Goal: Task Accomplishment & Management: Complete application form

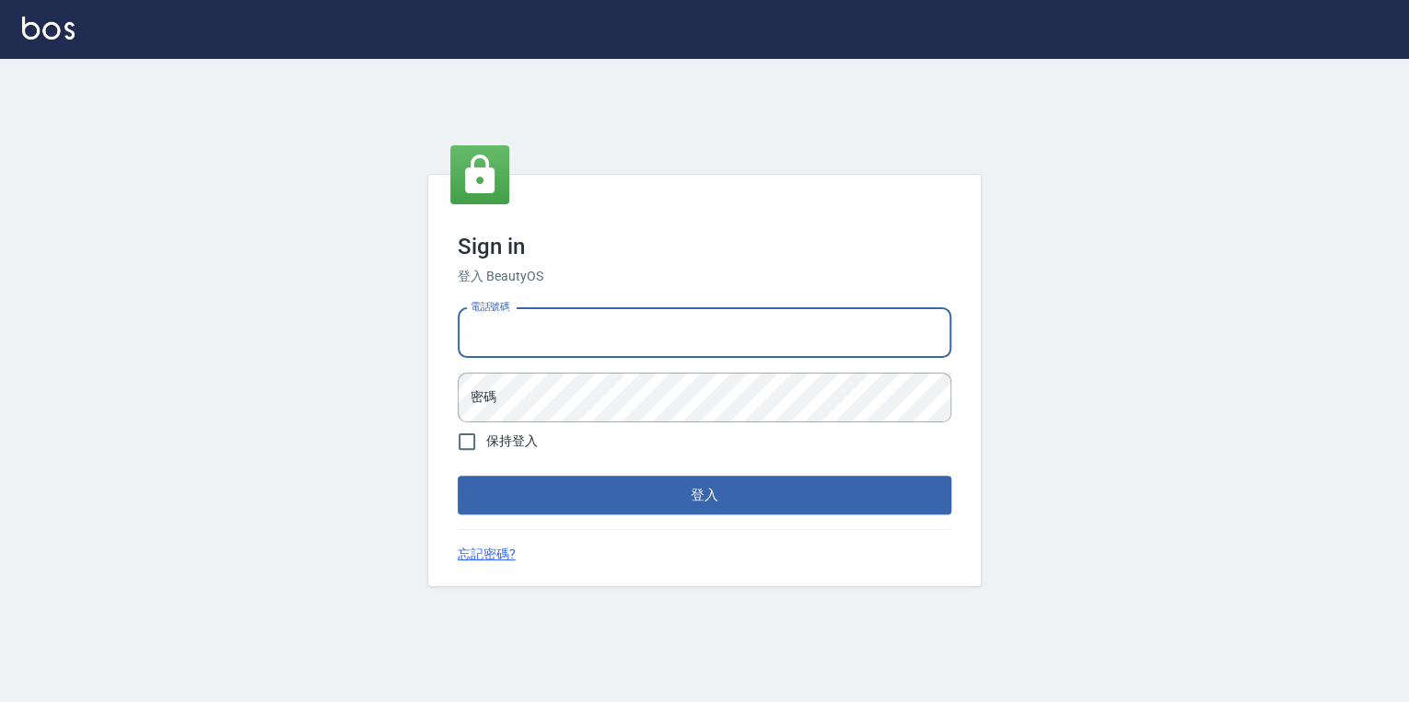
click at [609, 322] on input "電話號碼" at bounding box center [704, 333] width 493 height 50
type input "0925308209"
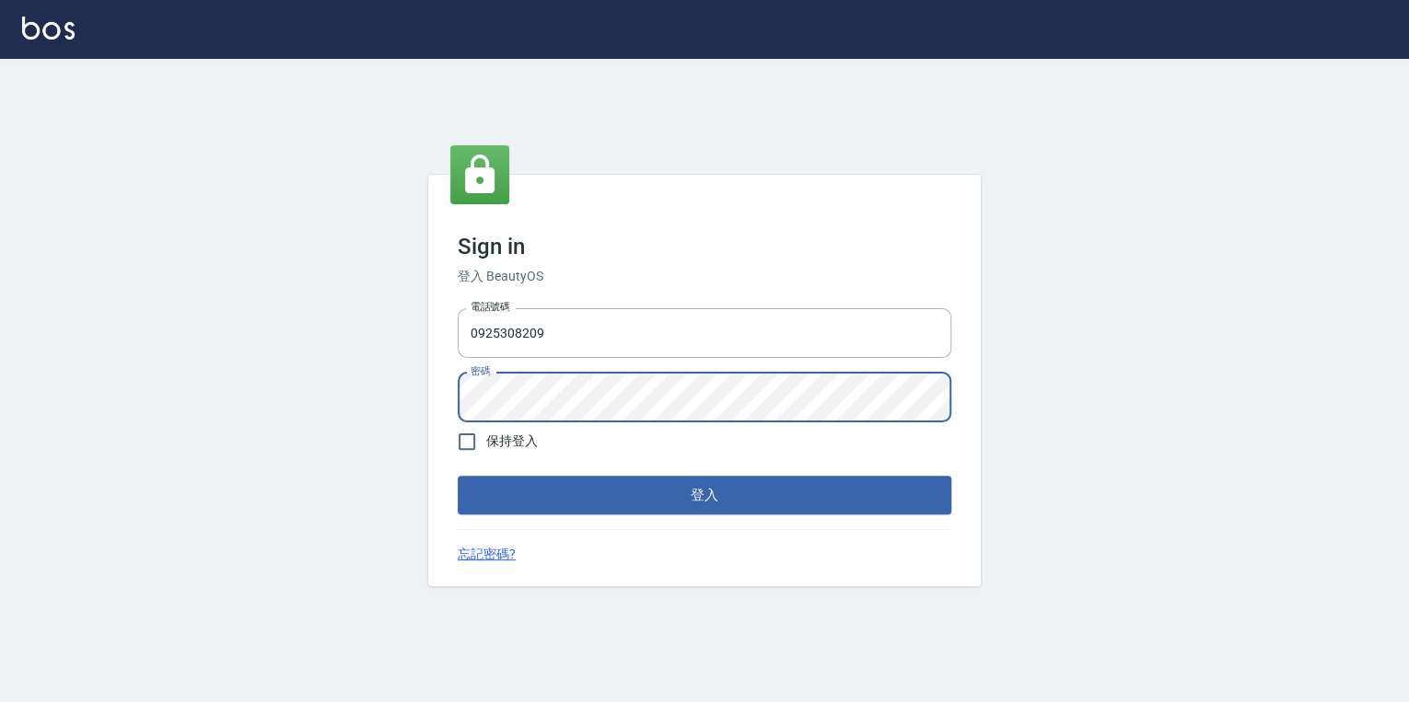
click at [458, 476] on button "登入" at bounding box center [704, 495] width 493 height 39
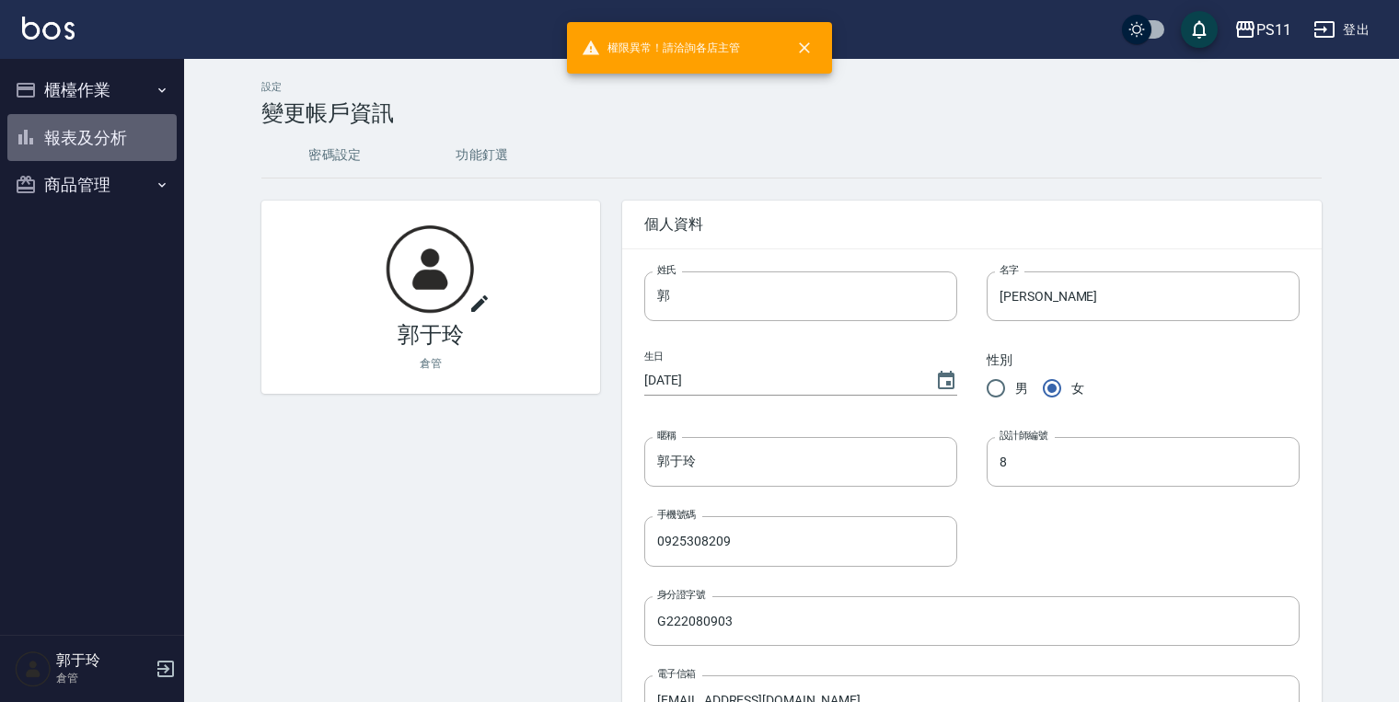
click at [126, 133] on button "報表及分析" at bounding box center [91, 138] width 169 height 48
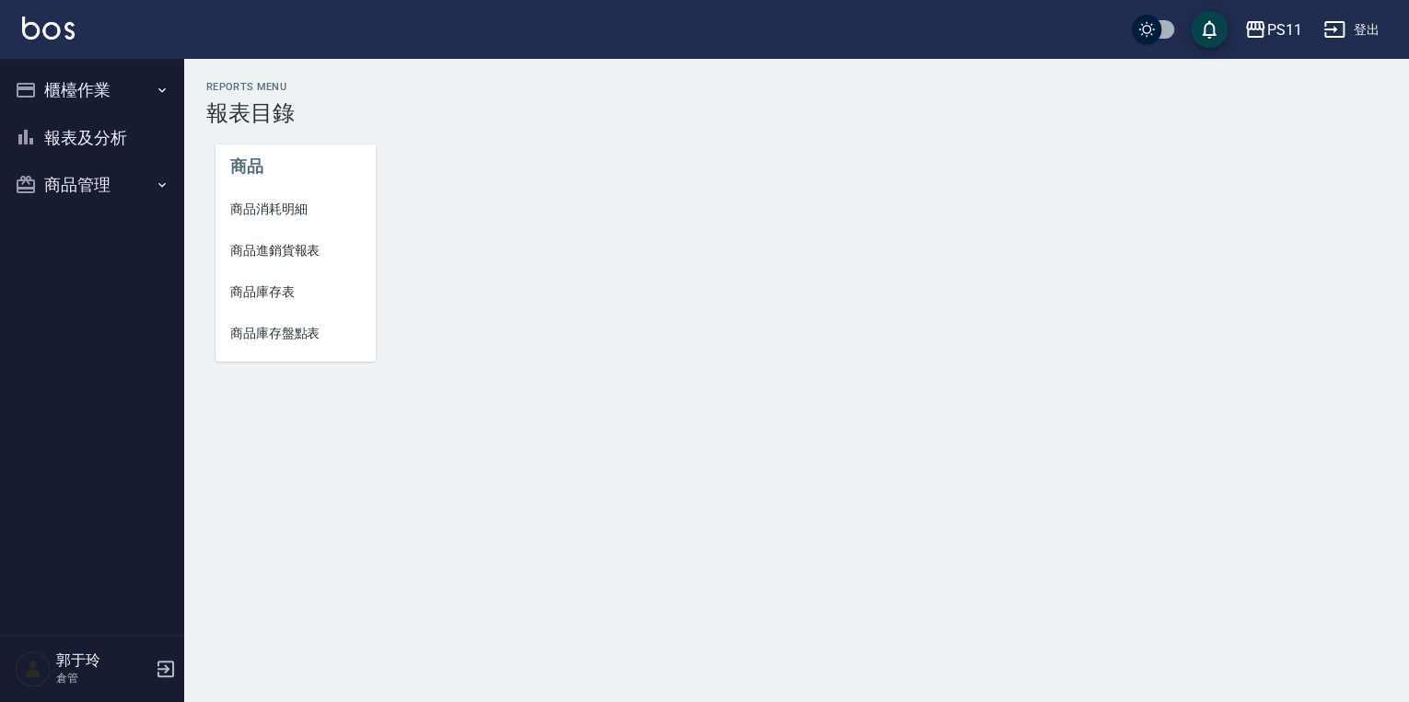
click at [152, 88] on button "櫃檯作業" at bounding box center [91, 90] width 169 height 48
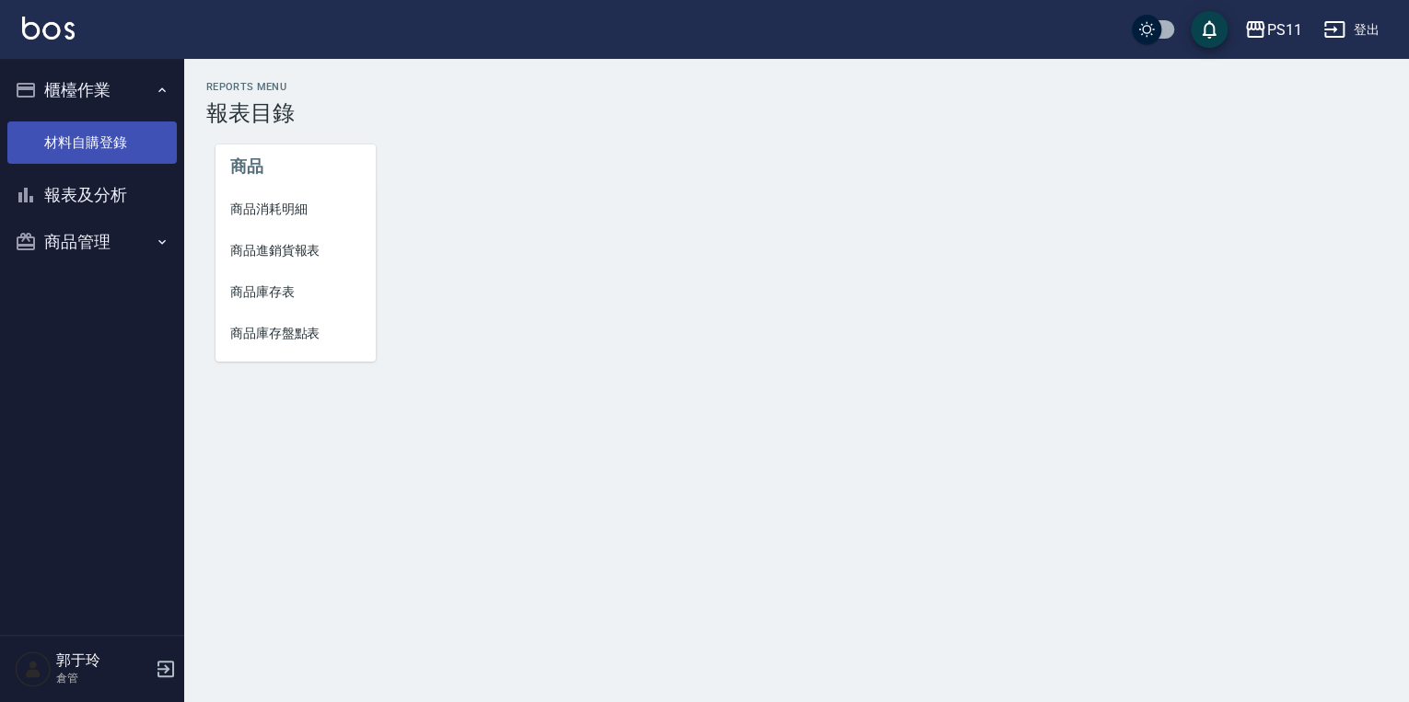
click at [152, 142] on link "材料自購登錄" at bounding box center [91, 143] width 169 height 42
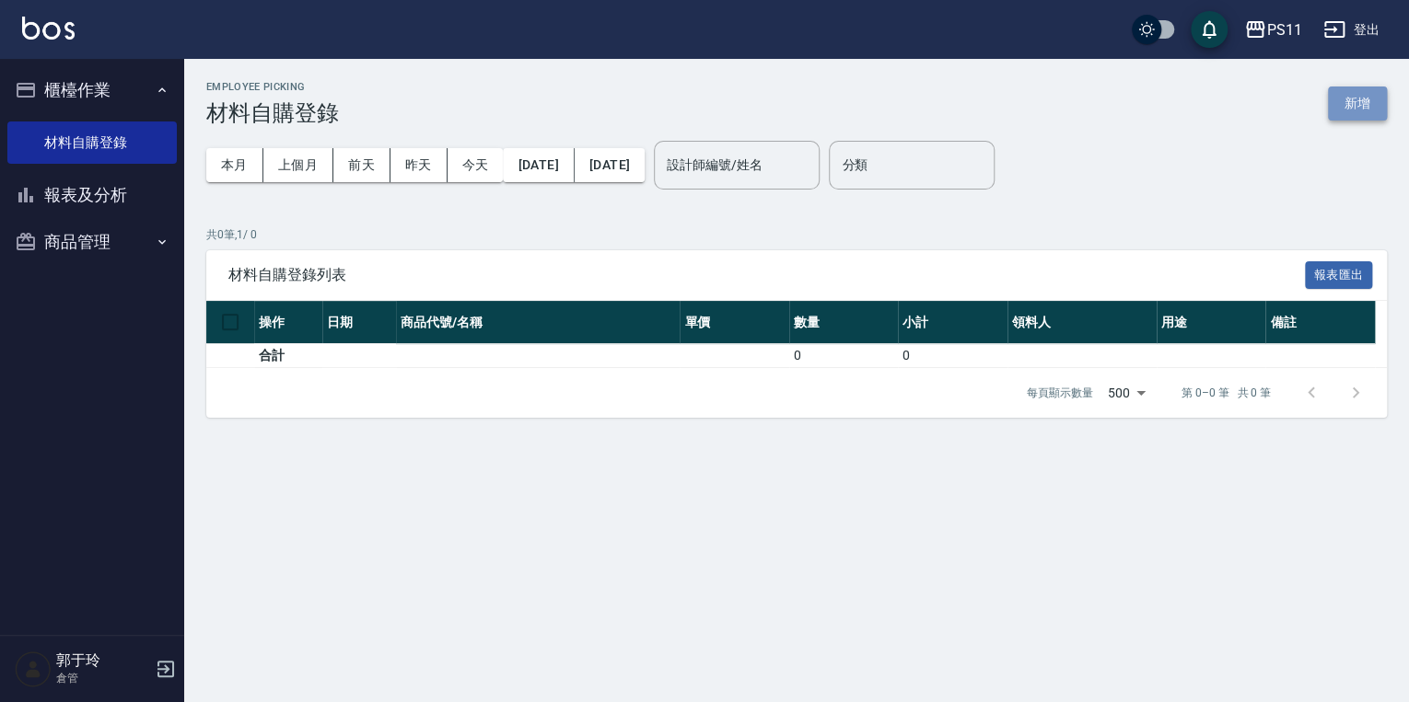
click at [1351, 88] on button "新增" at bounding box center [1356, 104] width 59 height 34
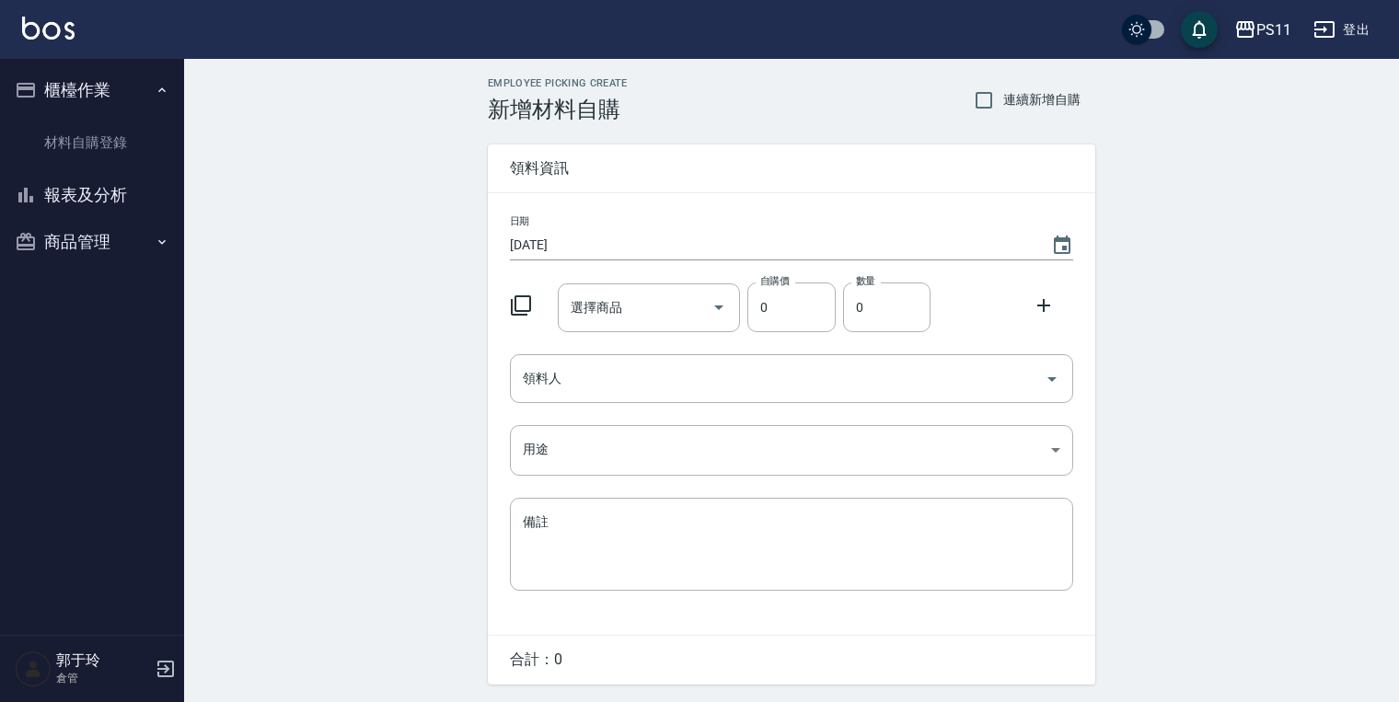
click at [523, 297] on icon at bounding box center [521, 306] width 22 height 22
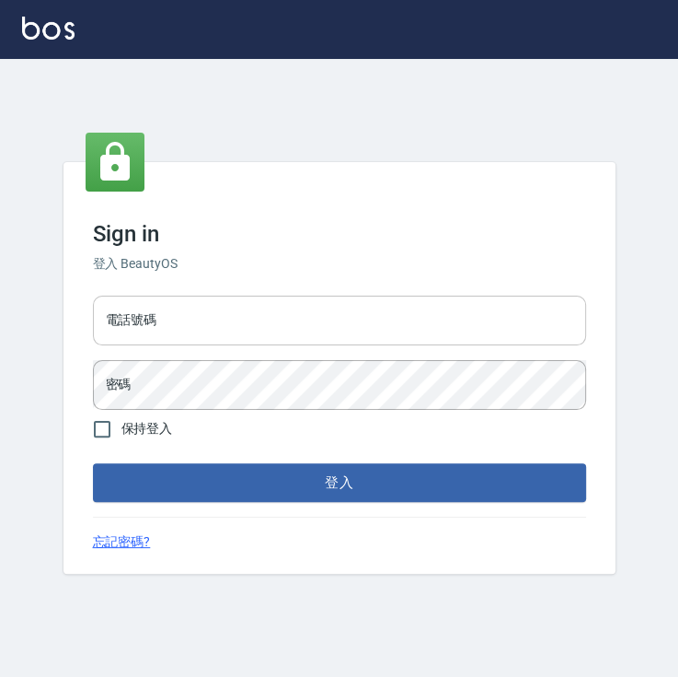
click at [265, 313] on input "電話號碼" at bounding box center [339, 321] width 493 height 50
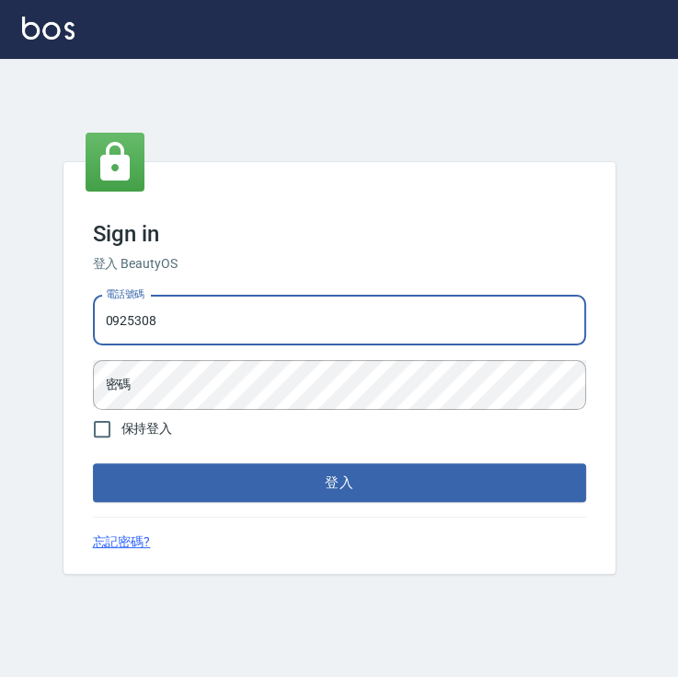
type input "0925308209"
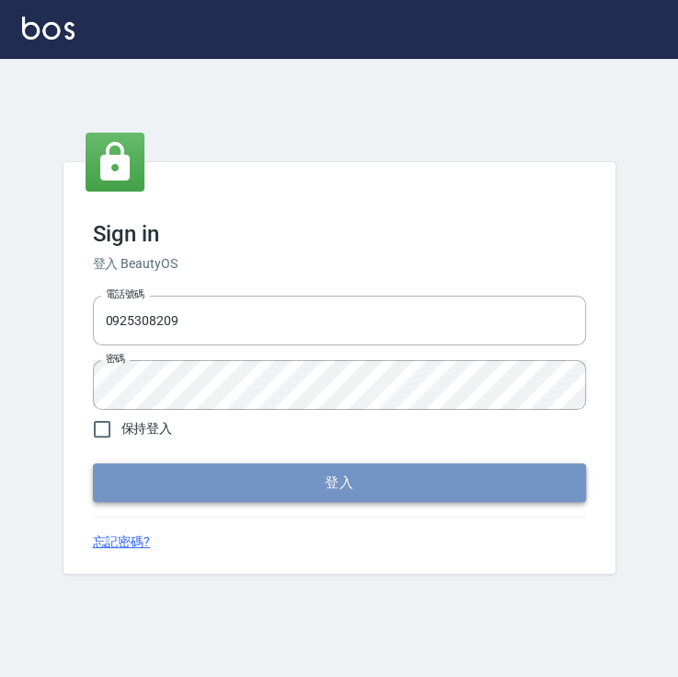
click at [341, 486] on button "登入" at bounding box center [339, 482] width 493 height 39
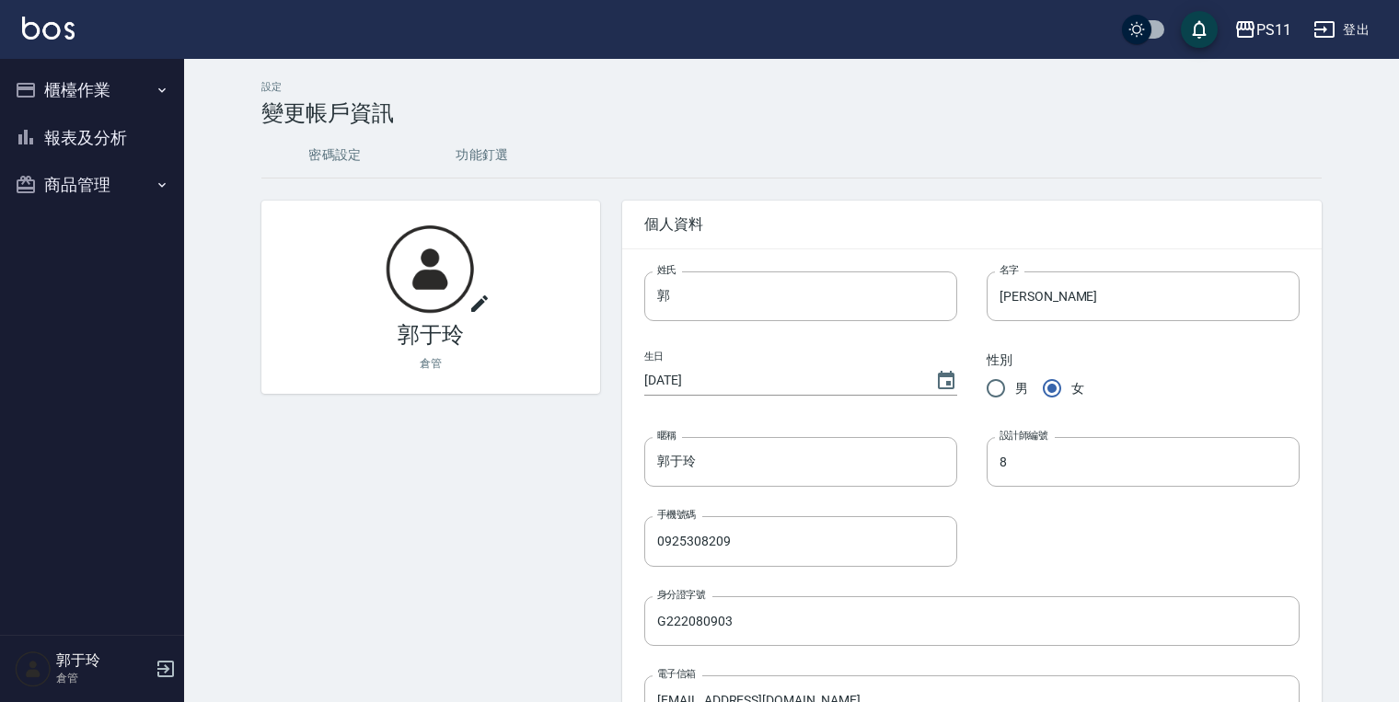
click at [110, 91] on button "櫃檯作業" at bounding box center [91, 90] width 169 height 48
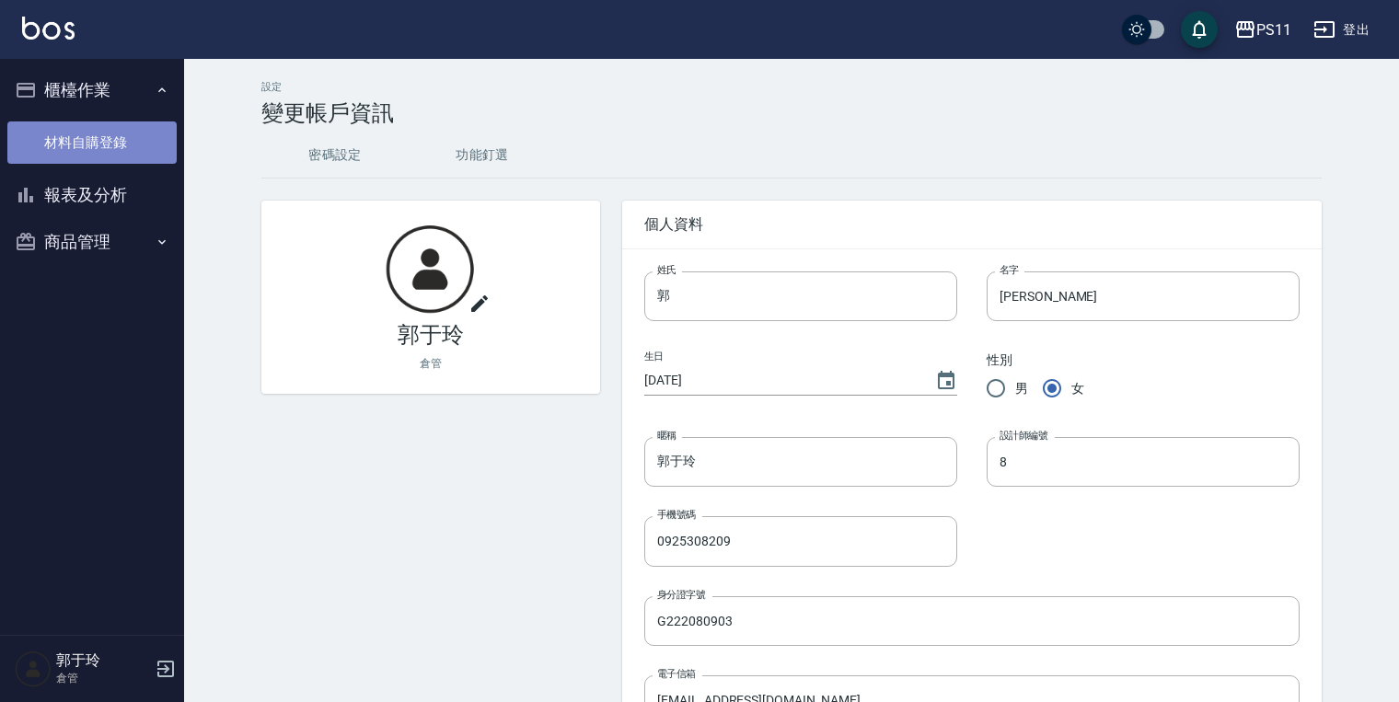
click at [123, 133] on link "材料自購登錄" at bounding box center [91, 143] width 169 height 42
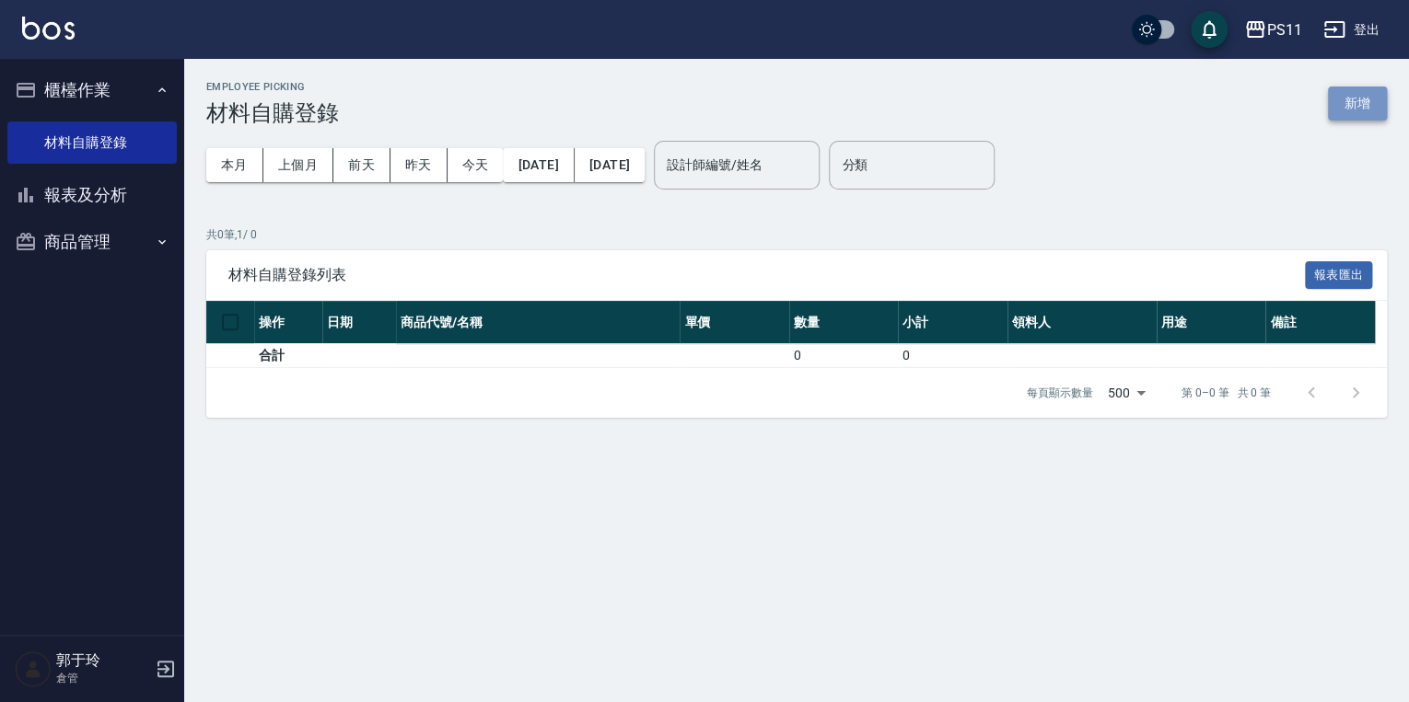
click at [678, 91] on button "新增" at bounding box center [1356, 104] width 59 height 34
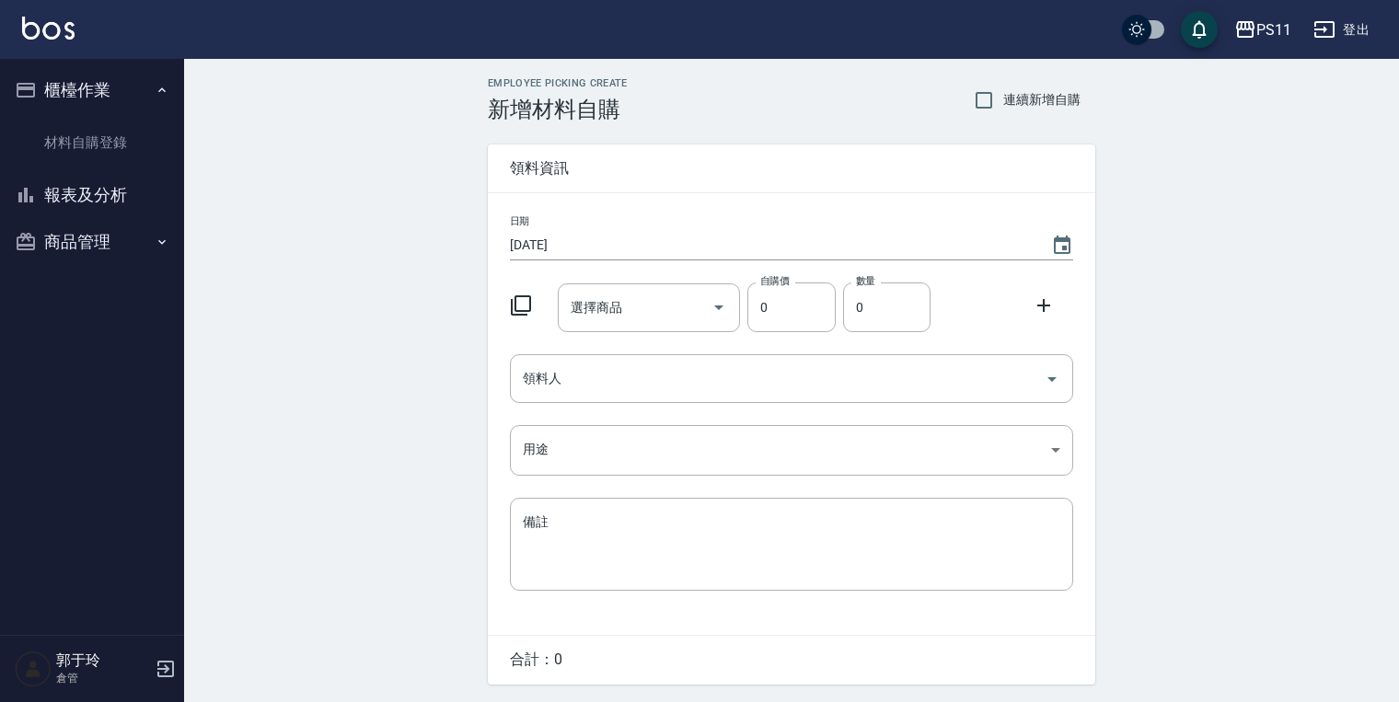
click at [534, 298] on div at bounding box center [527, 303] width 48 height 33
click at [529, 298] on icon at bounding box center [521, 306] width 20 height 20
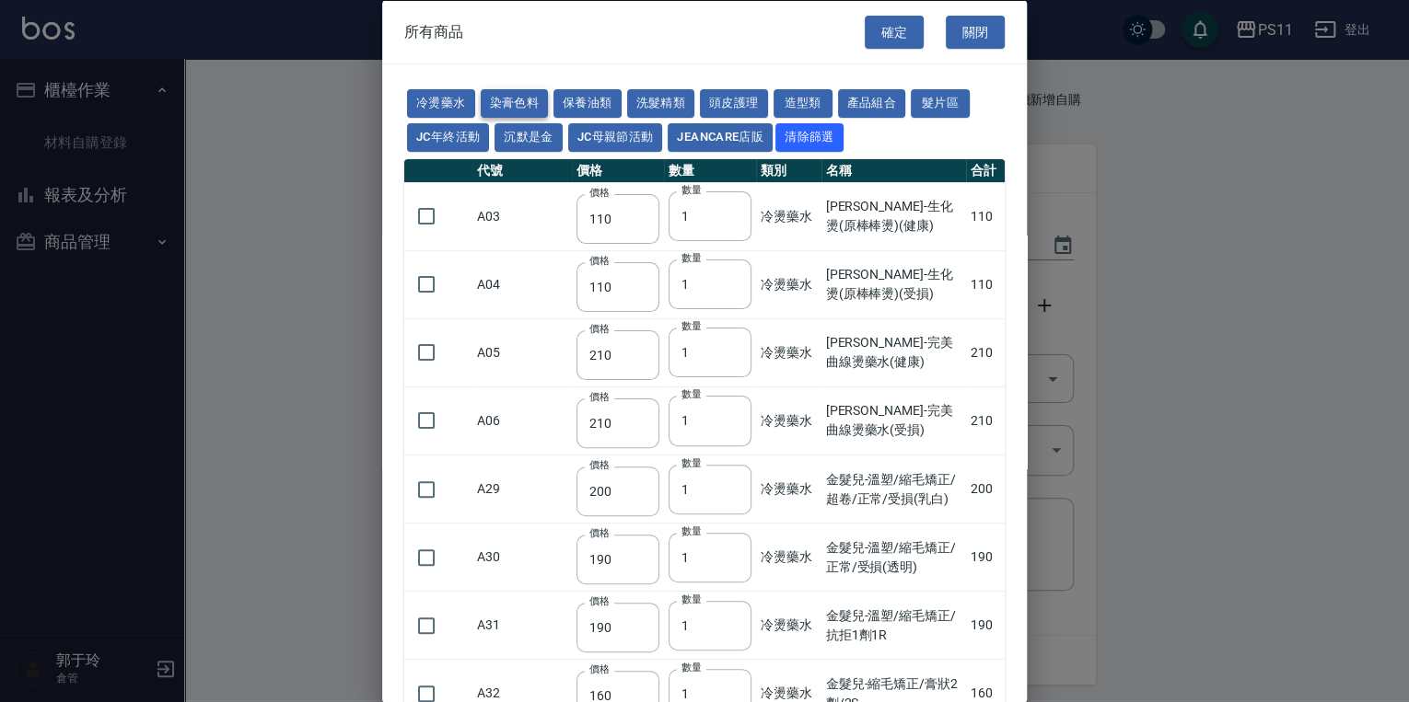
click at [520, 96] on button "染膏色料" at bounding box center [515, 103] width 68 height 29
type input "100"
type input "390"
type input "580"
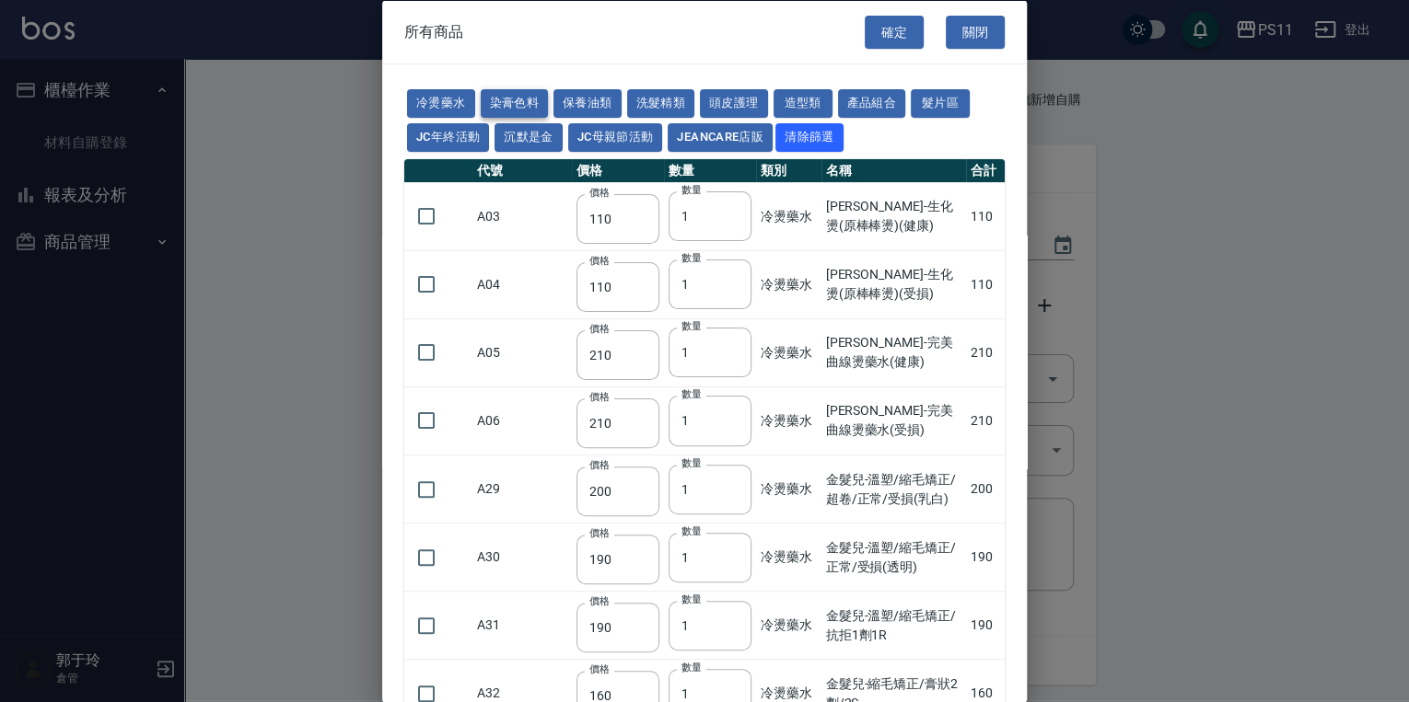
type input "105"
type input "406"
type input "105"
type input "102"
type input "137"
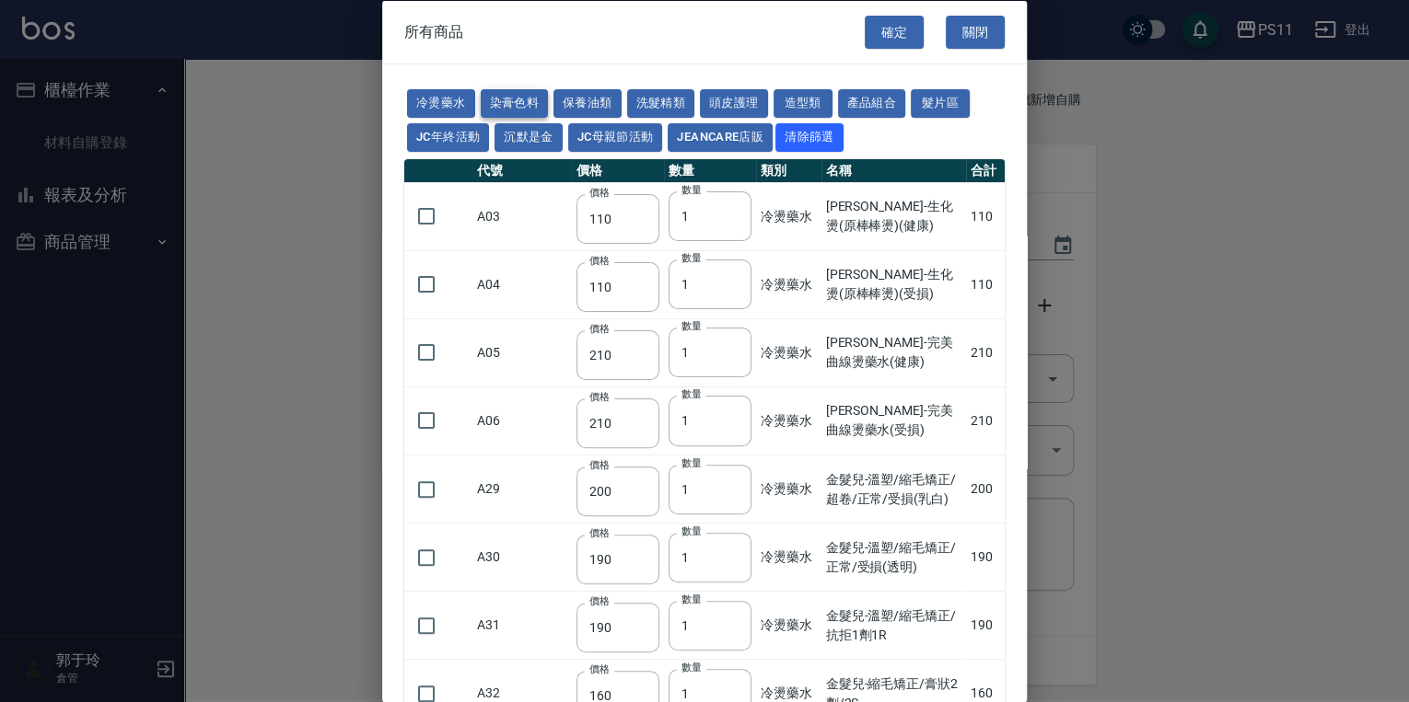
type input "110"
type input "133"
type input "186"
type input "133"
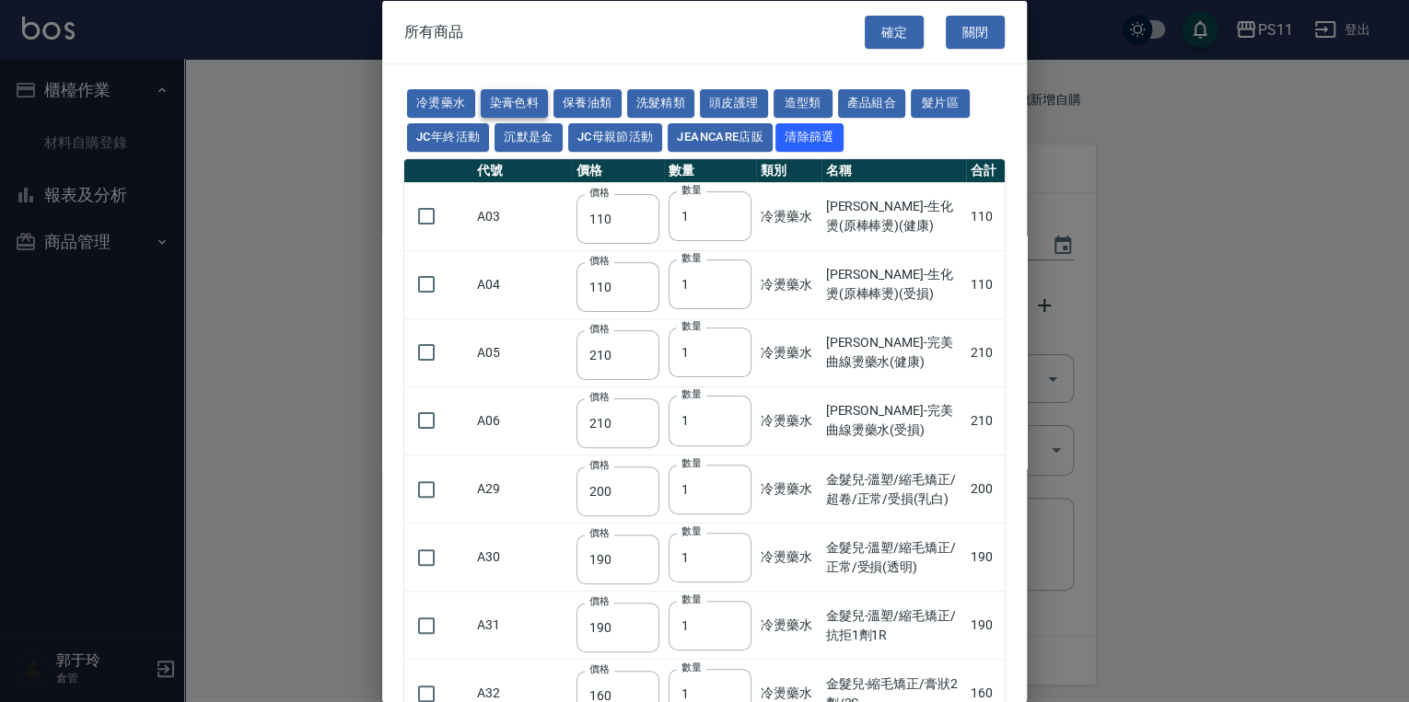
type input "450"
type input "350"
type input "112"
type input "1060"
type input "200"
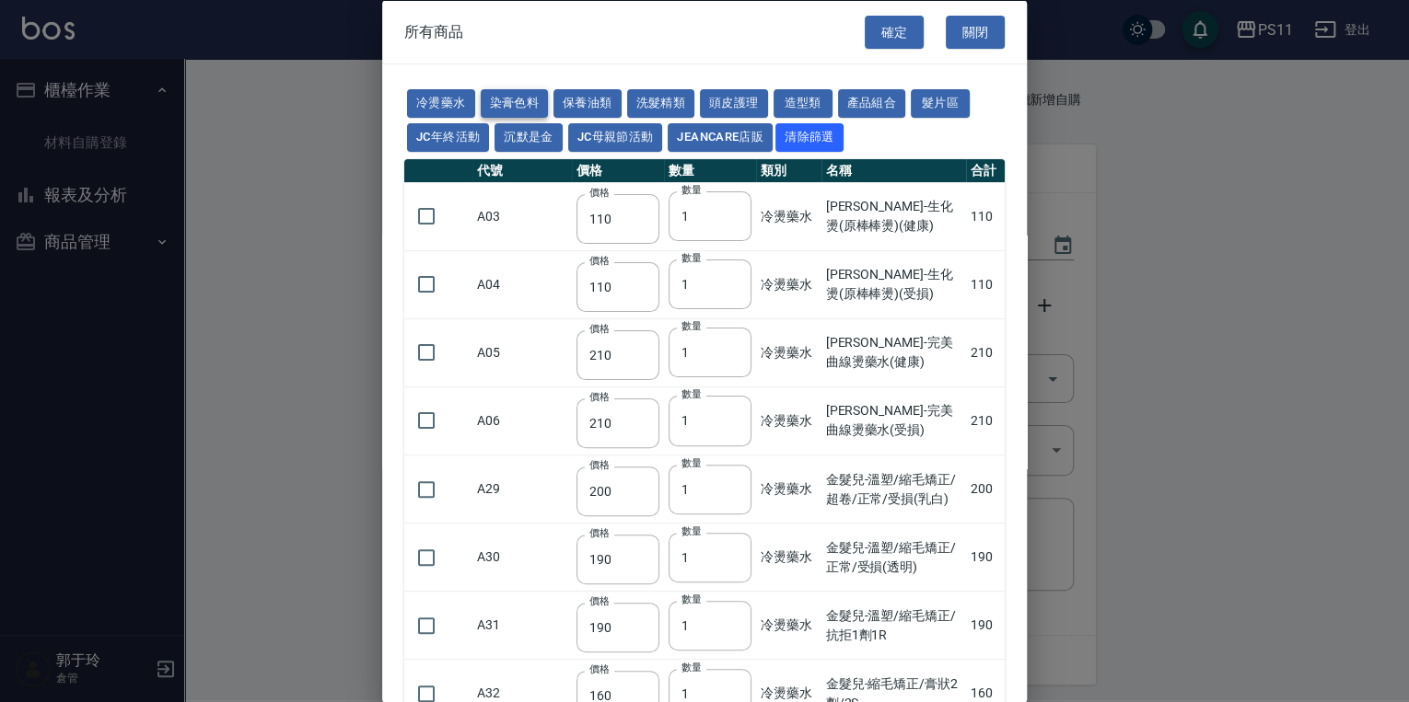
type input "250"
type input "350"
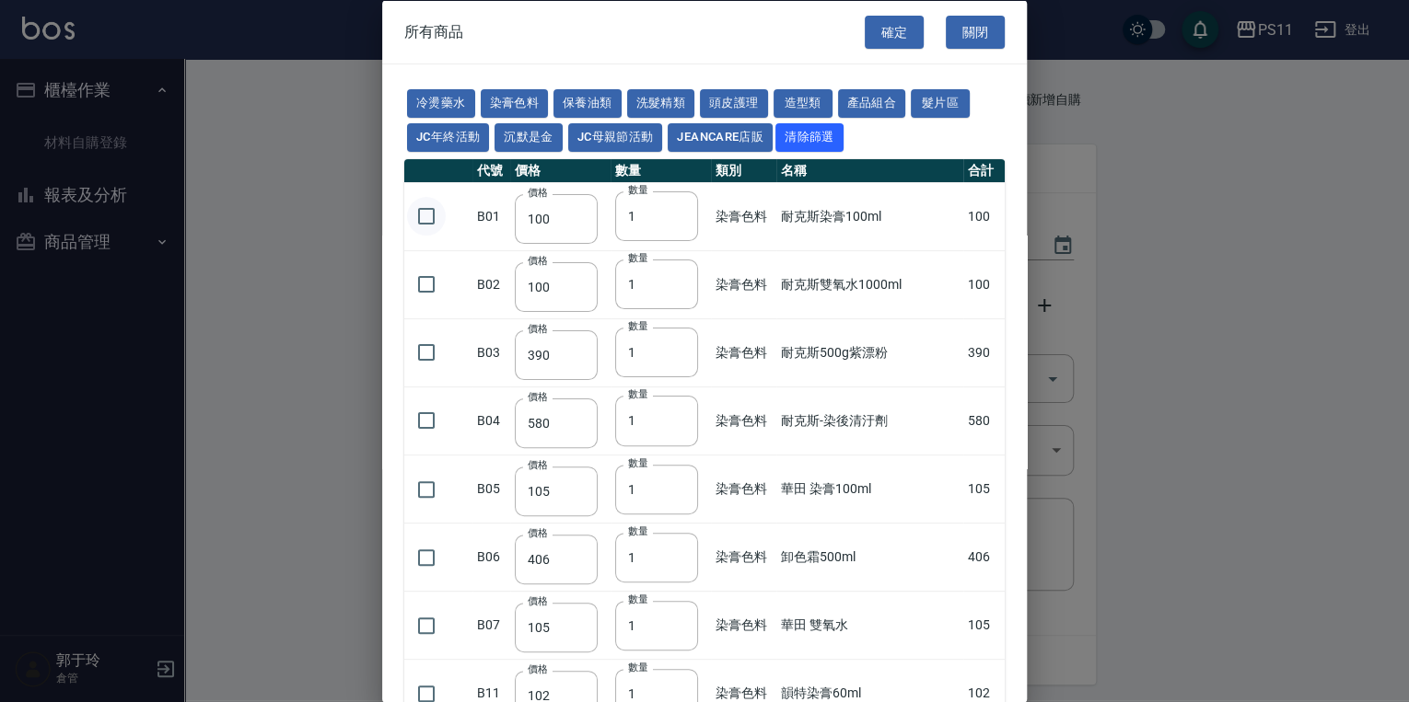
click at [423, 212] on input "checkbox" at bounding box center [426, 216] width 39 height 39
checkbox input "true"
drag, startPoint x: 405, startPoint y: 278, endPoint x: 416, endPoint y: 288, distance: 15.0
click at [407, 279] on input "checkbox" at bounding box center [426, 284] width 39 height 39
checkbox input "true"
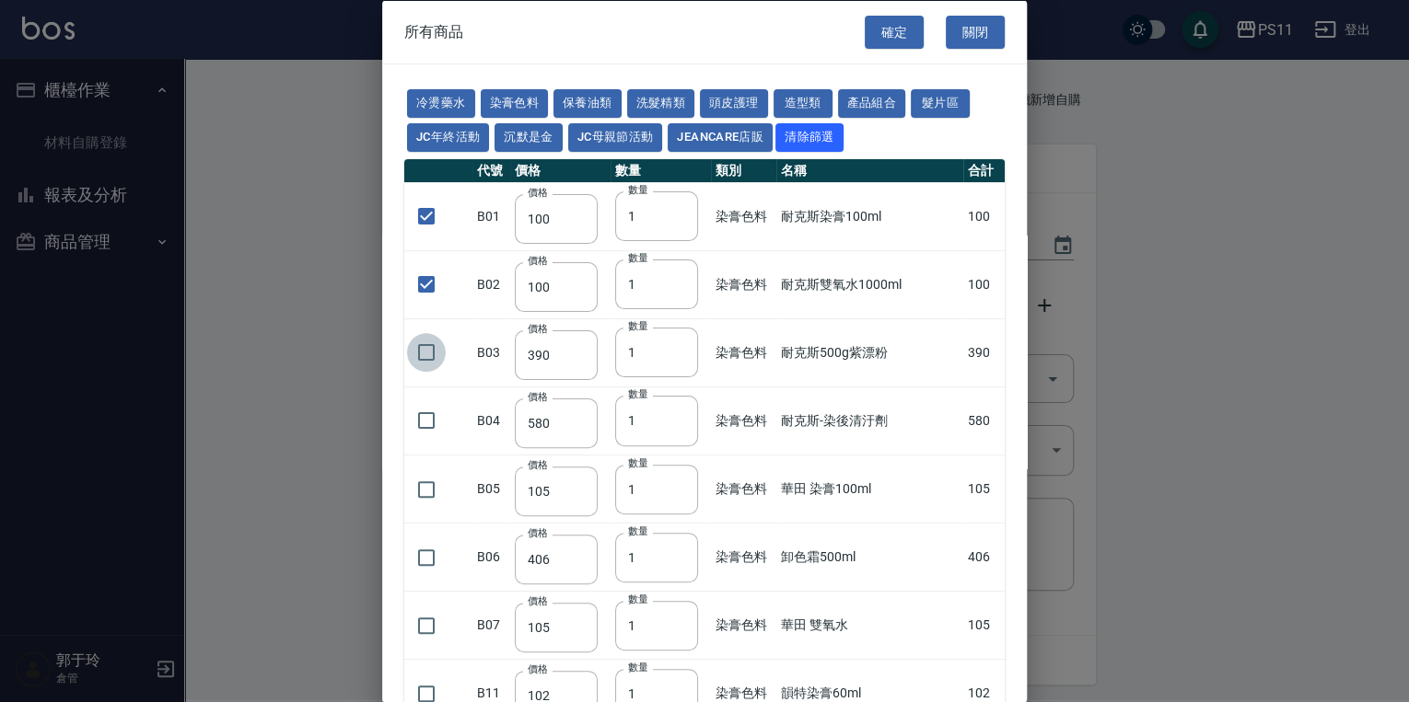
click at [412, 346] on input "checkbox" at bounding box center [426, 352] width 39 height 39
checkbox input "true"
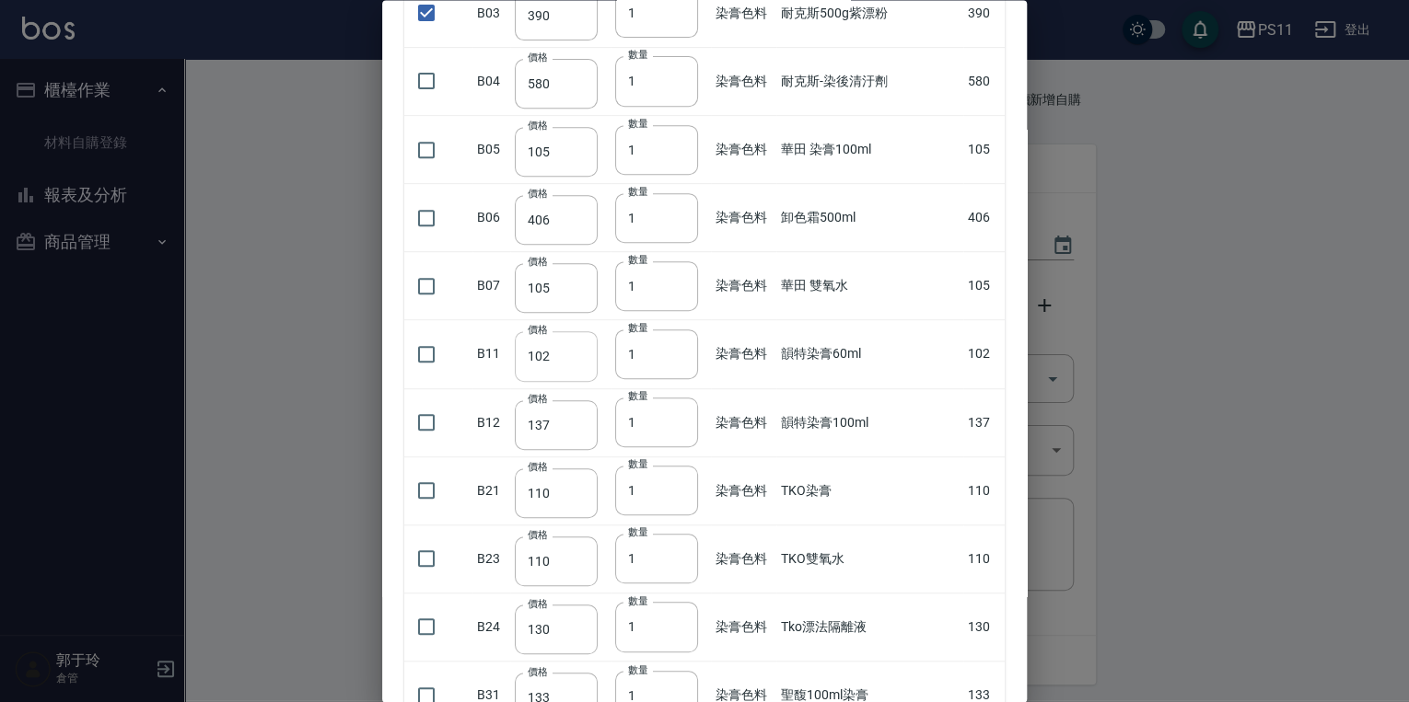
scroll to position [368, 0]
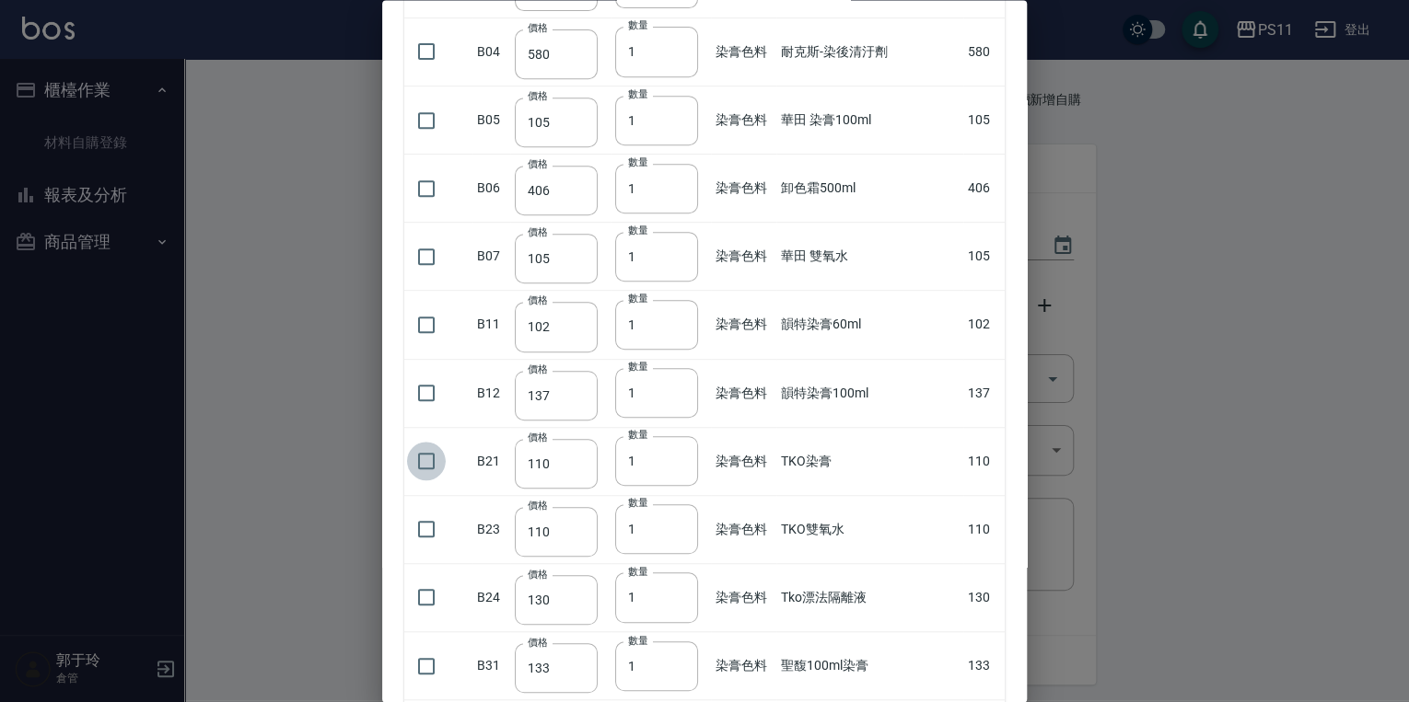
click at [430, 460] on input "checkbox" at bounding box center [426, 462] width 39 height 39
checkbox input "true"
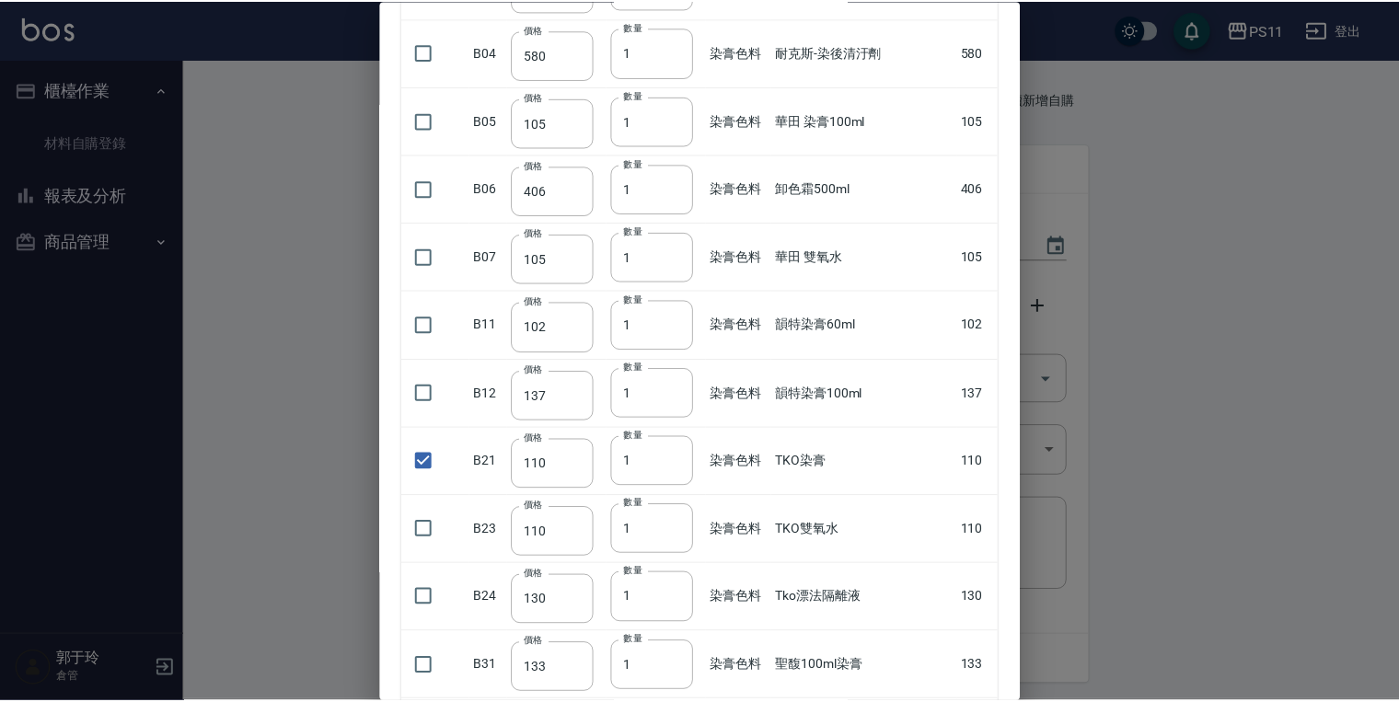
scroll to position [0, 0]
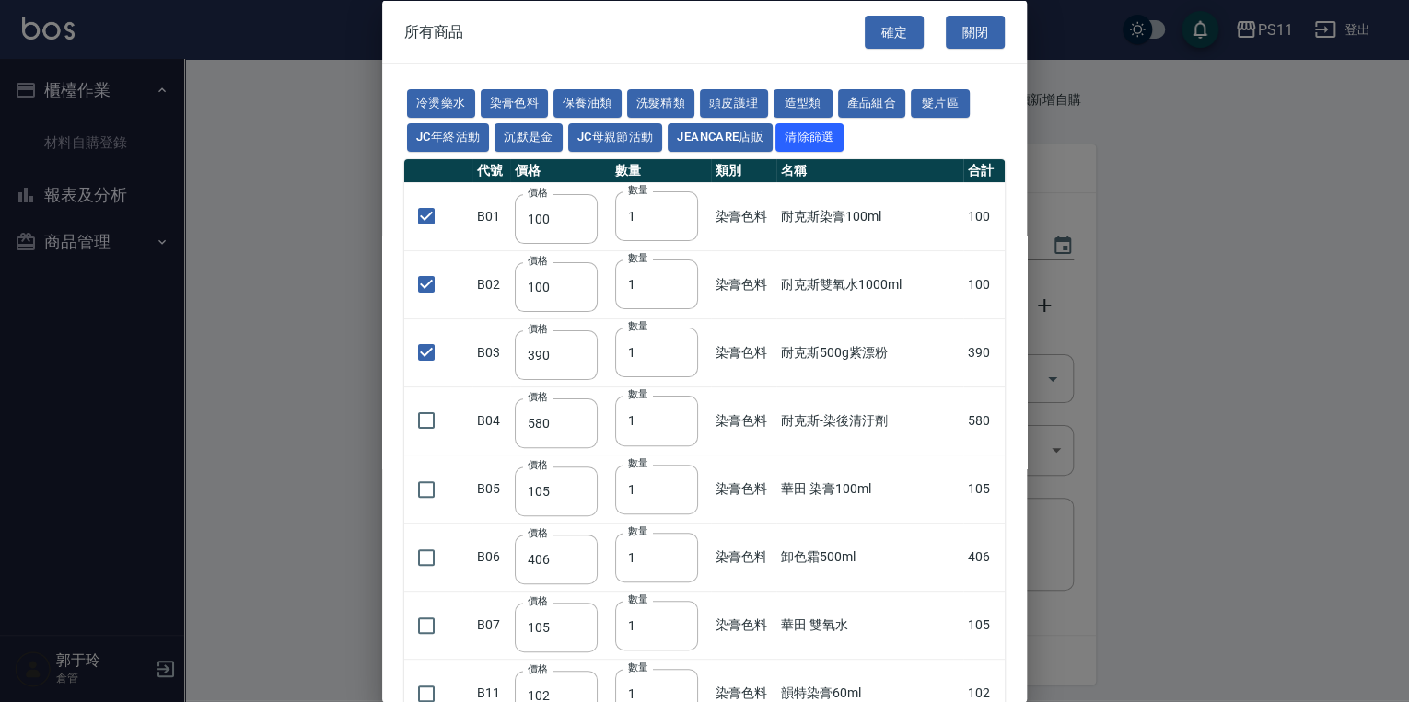
drag, startPoint x: 825, startPoint y: 554, endPoint x: 865, endPoint y: 54, distance: 501.5
click at [678, 29] on button "確定" at bounding box center [893, 32] width 59 height 34
type input "耐克斯染膏100ml"
type input "100"
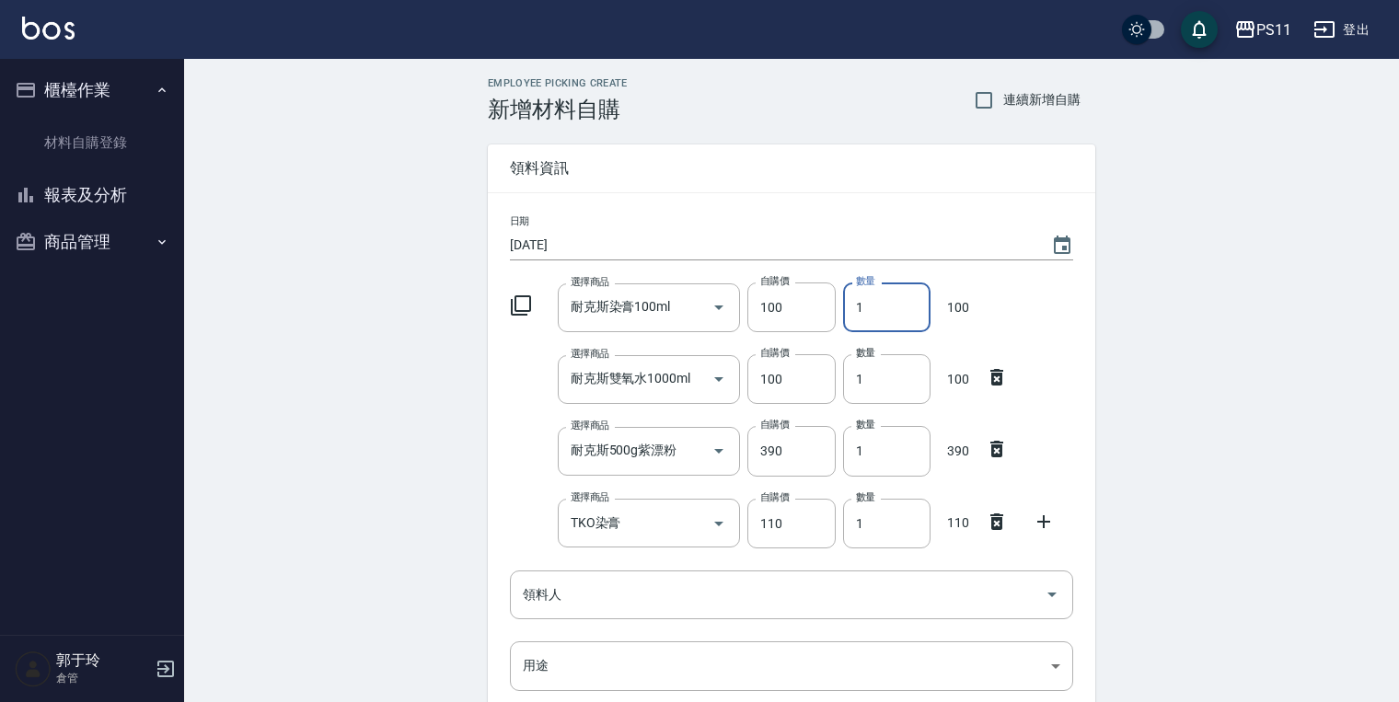
drag, startPoint x: 905, startPoint y: 313, endPoint x: 736, endPoint y: 281, distance: 171.5
click at [678, 282] on div "選擇商品 耐克斯染膏100ml 選擇商品 自購價 100 自購價 數量 1 數量 100" at bounding box center [788, 303] width 571 height 57
type input "21"
drag, startPoint x: 910, startPoint y: 388, endPoint x: 648, endPoint y: 388, distance: 261.4
click at [648, 388] on div "選擇商品 耐克斯雙氧水1000ml 選擇商品 自購價 100 自購價 數量 1 數量 100" at bounding box center [788, 375] width 571 height 57
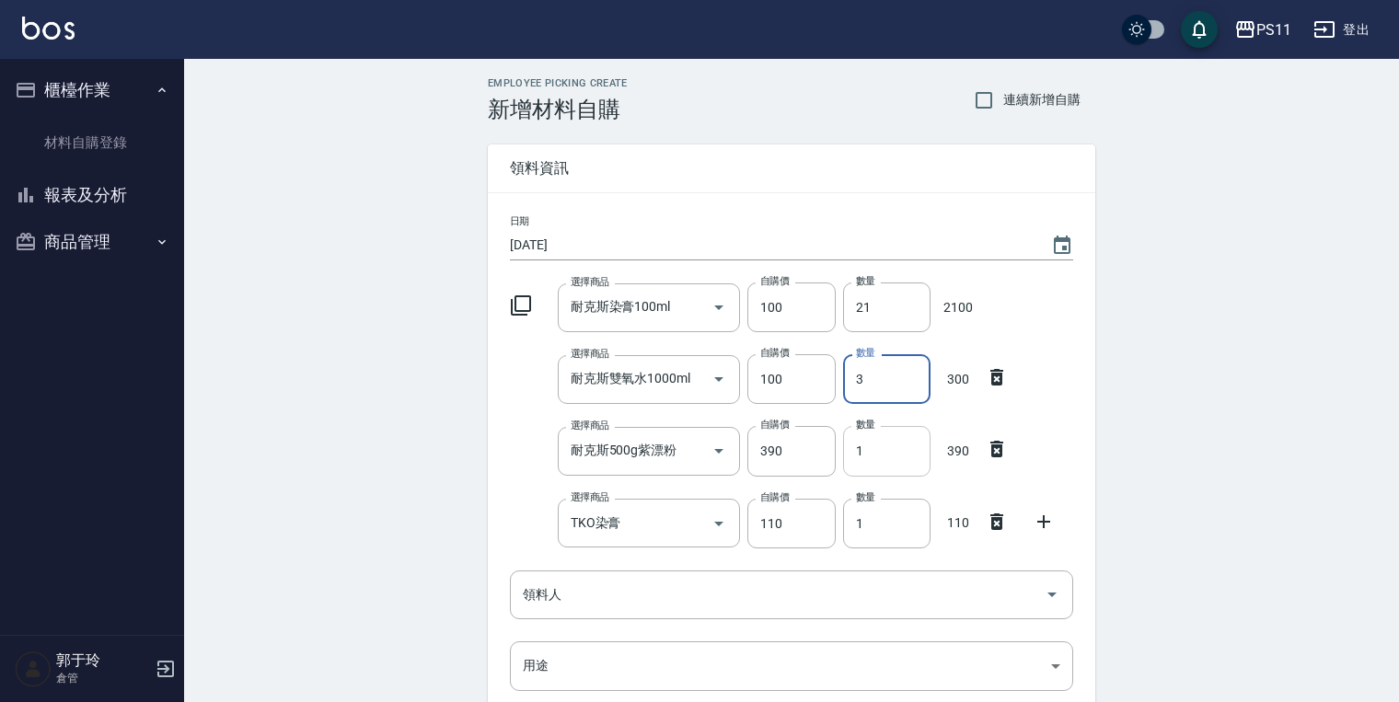
type input "3"
drag, startPoint x: 889, startPoint y: 445, endPoint x: 599, endPoint y: 446, distance: 290.0
click at [599, 446] on div "選擇商品 耐克斯500g紫漂粉 選擇商品 自購價 390 自購價 數量 1 數量 390" at bounding box center [788, 447] width 571 height 57
type input "2"
drag, startPoint x: 797, startPoint y: 519, endPoint x: 581, endPoint y: 509, distance: 216.6
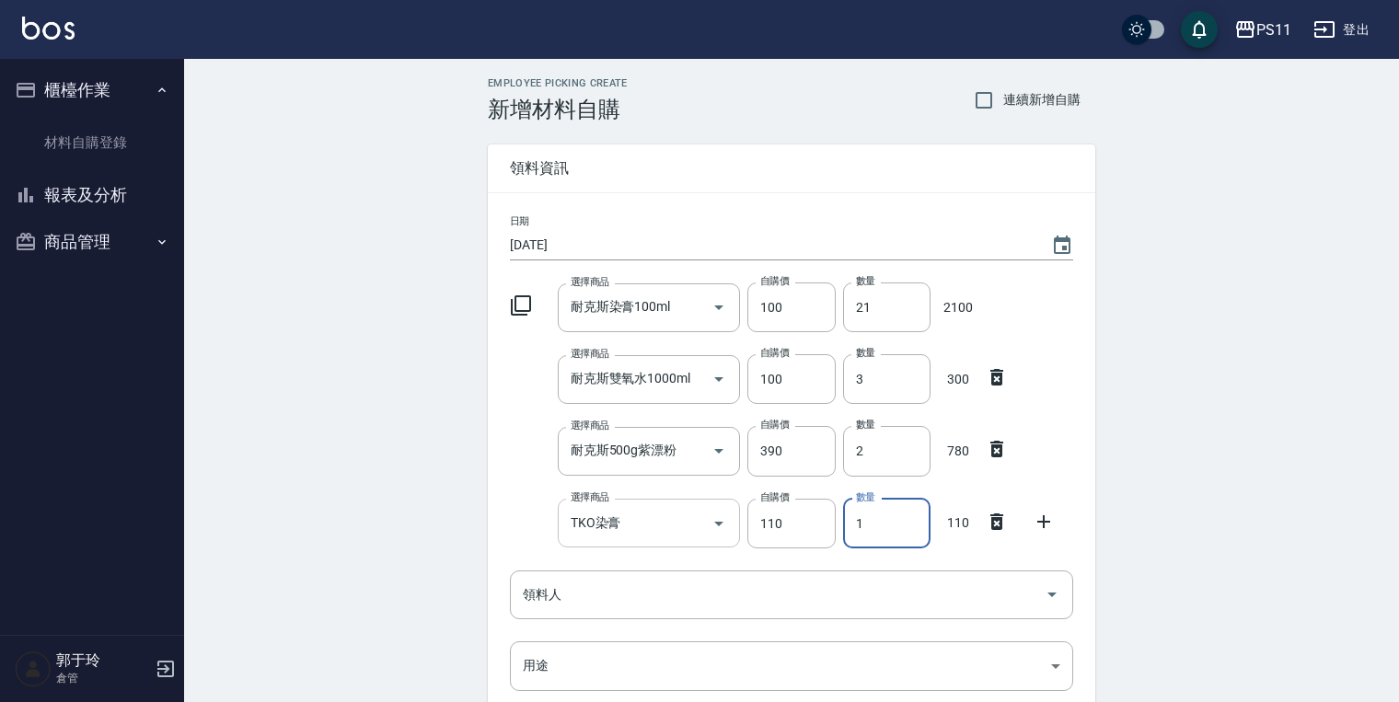
click at [581, 509] on div "選擇商品 TKO染膏 選擇商品 自購價 110 自購價 數量 1 數量 110" at bounding box center [788, 520] width 571 height 57
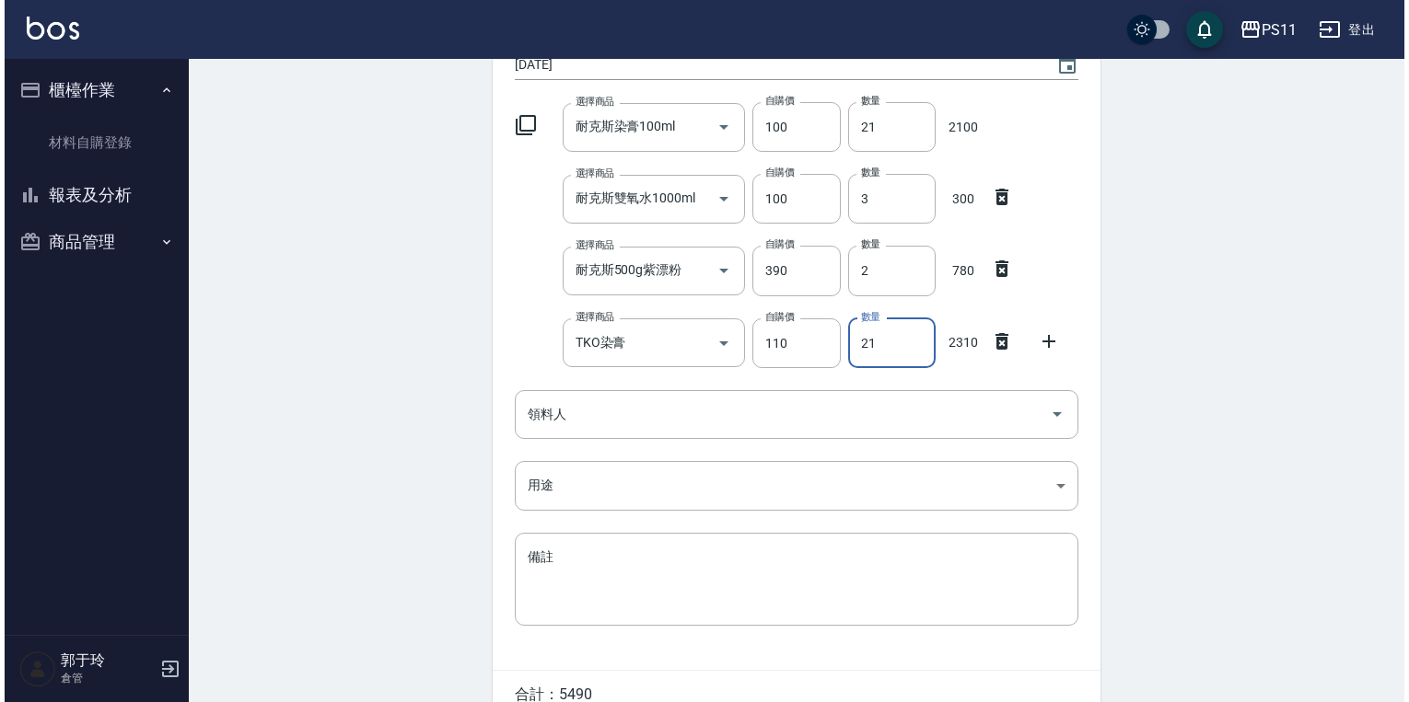
scroll to position [52, 0]
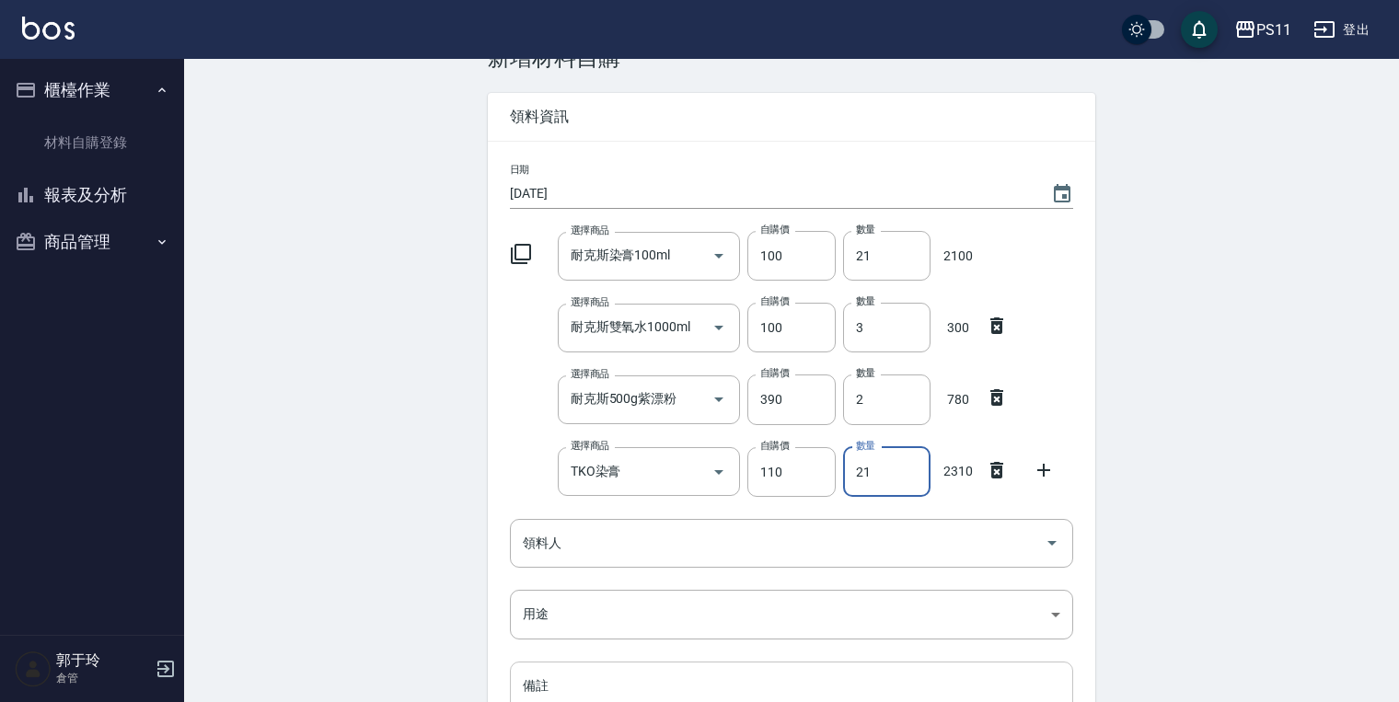
type input "21"
click at [508, 254] on div at bounding box center [527, 252] width 48 height 33
click at [515, 253] on icon at bounding box center [521, 254] width 20 height 20
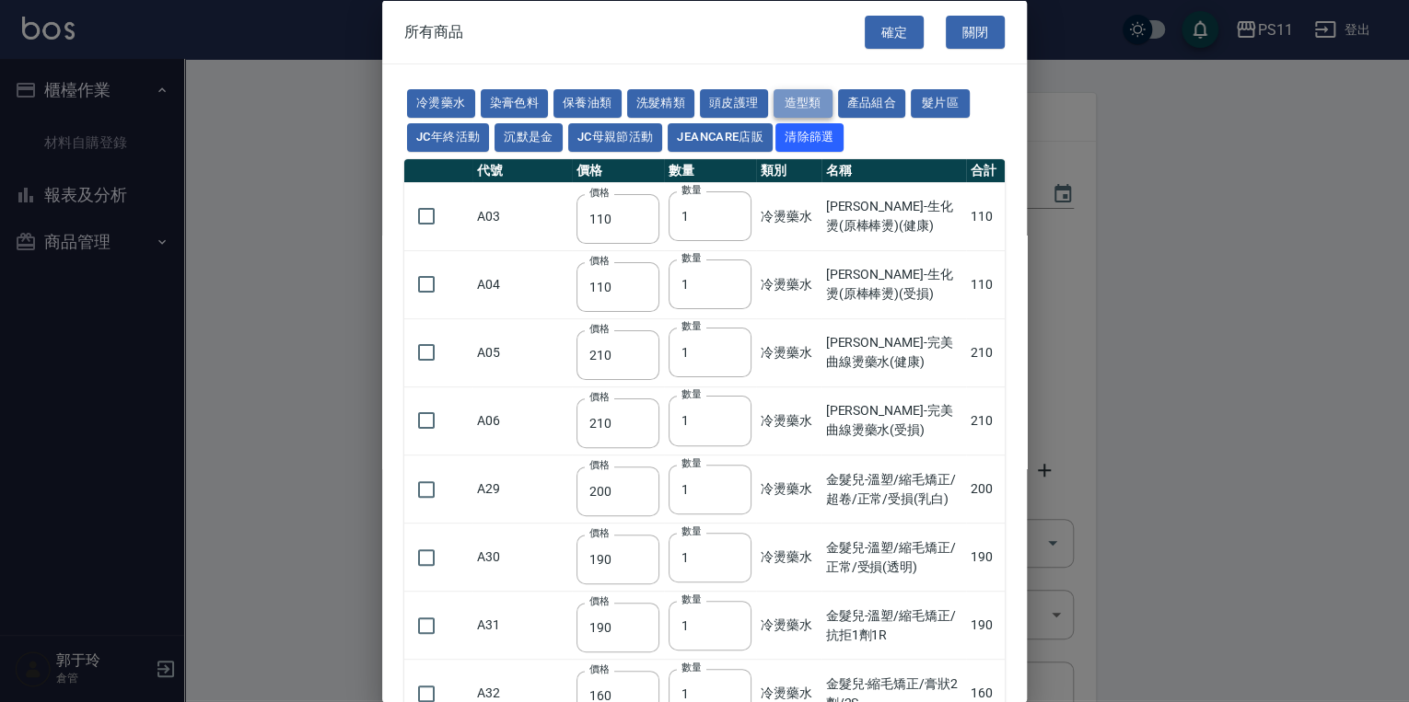
click at [678, 96] on button "造型類" at bounding box center [802, 103] width 59 height 29
type input "100"
type input "200"
type input "60"
type input "300"
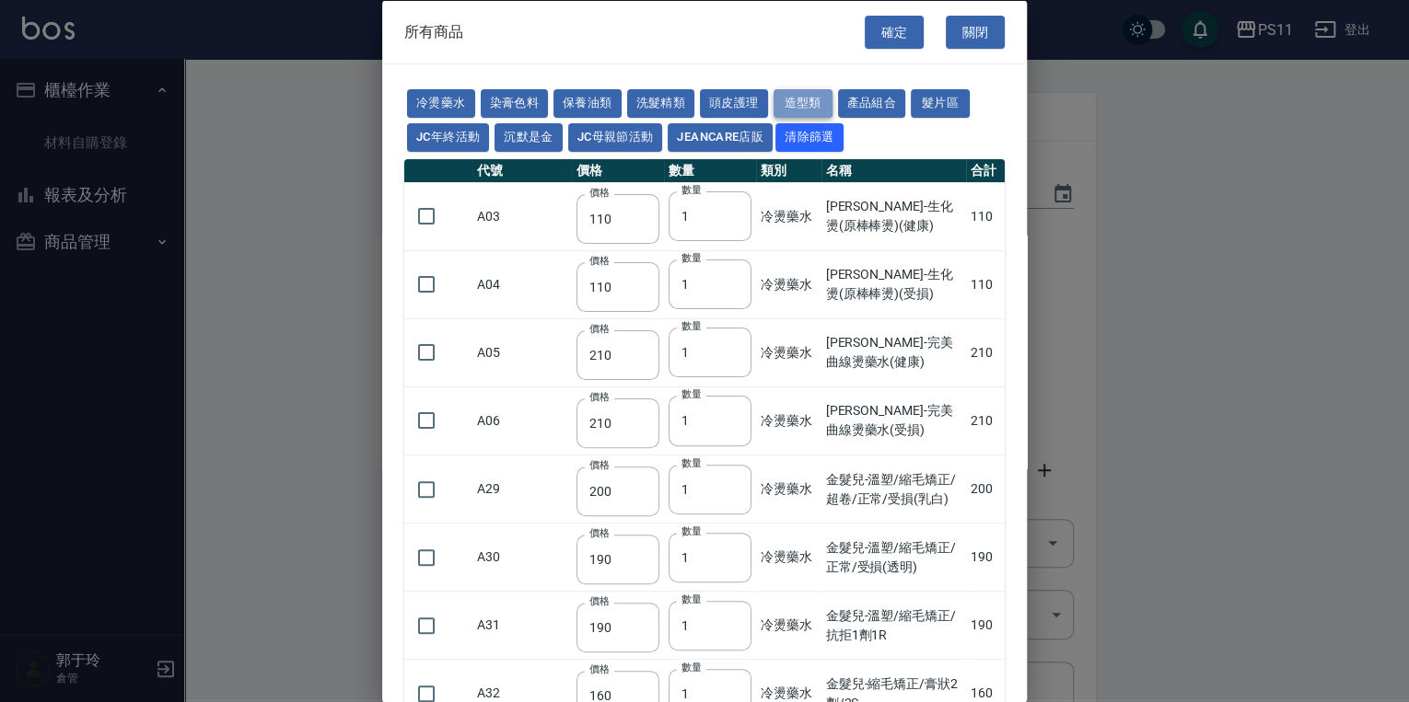
type input "80"
type input "252"
type input "450"
type input "490"
type input "290"
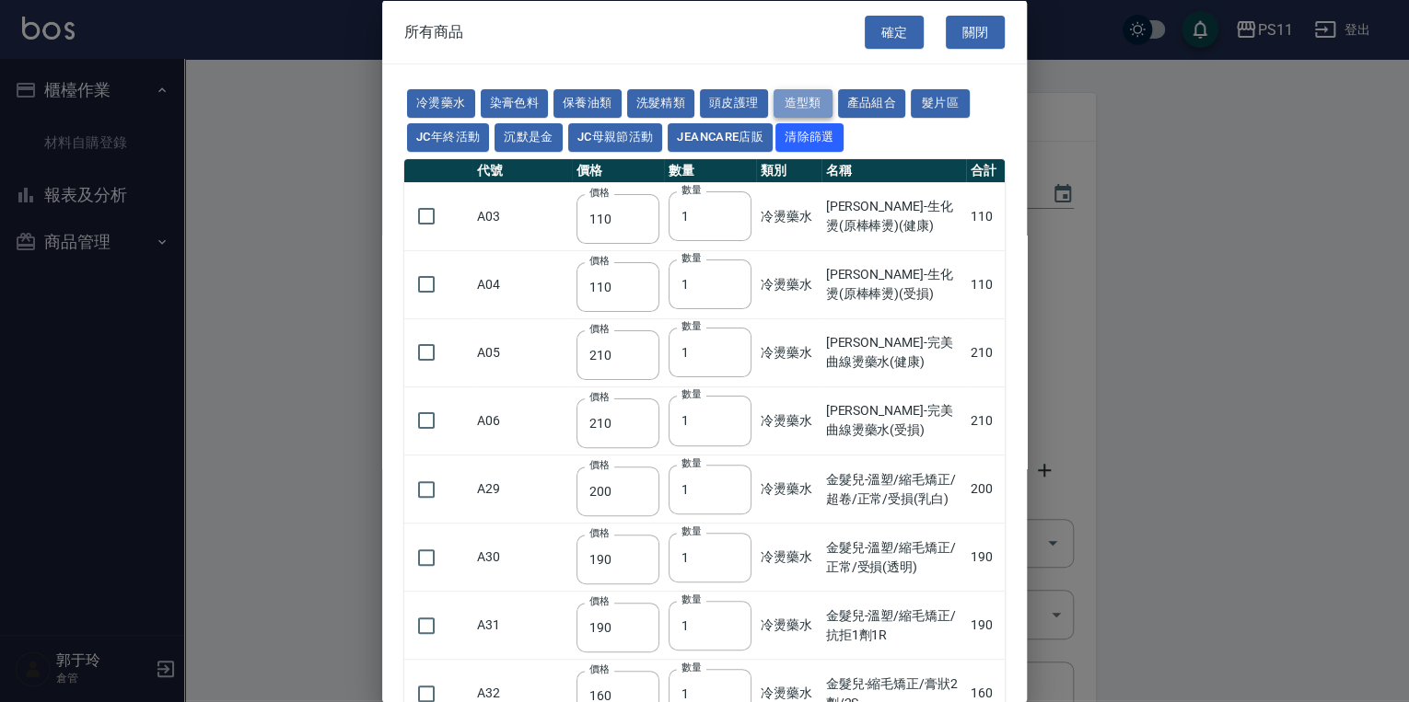
type input "182"
type input "90"
type input "350"
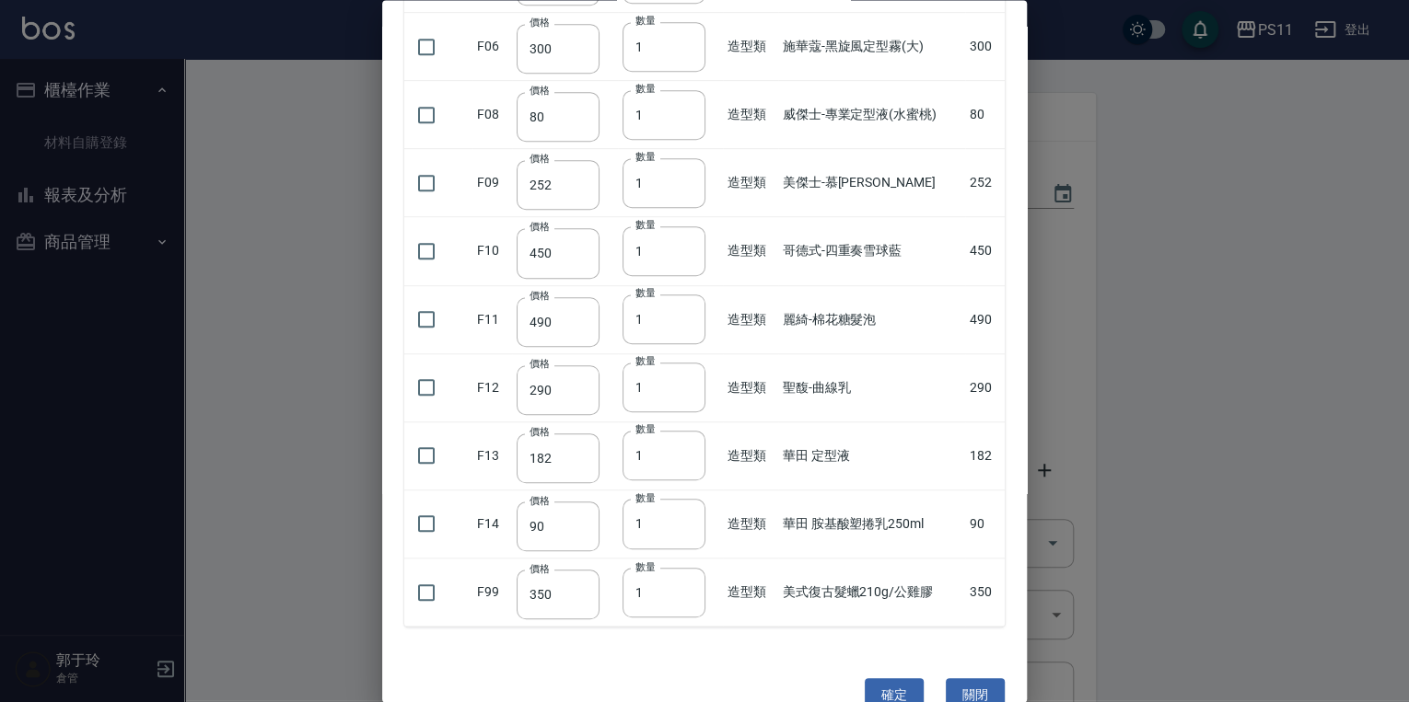
scroll to position [368, 0]
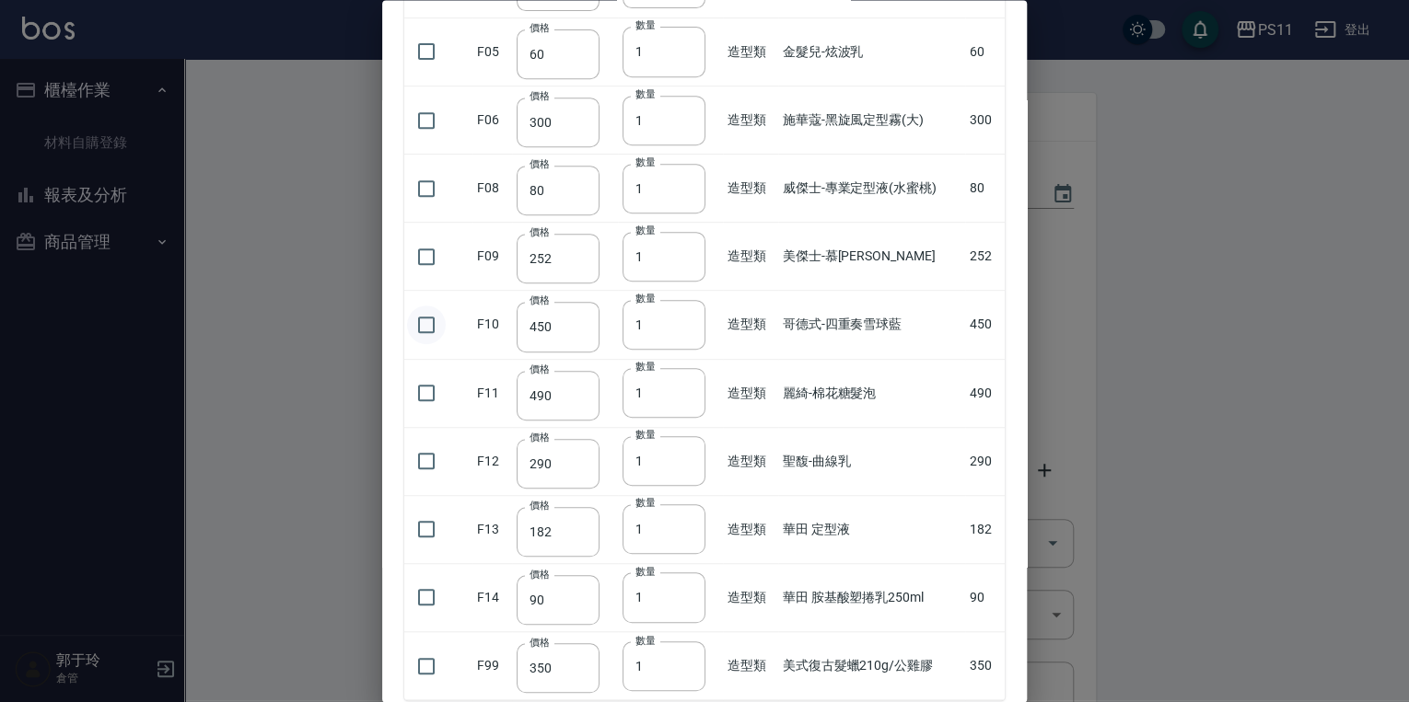
click at [426, 322] on input "checkbox" at bounding box center [426, 325] width 39 height 39
checkbox input "true"
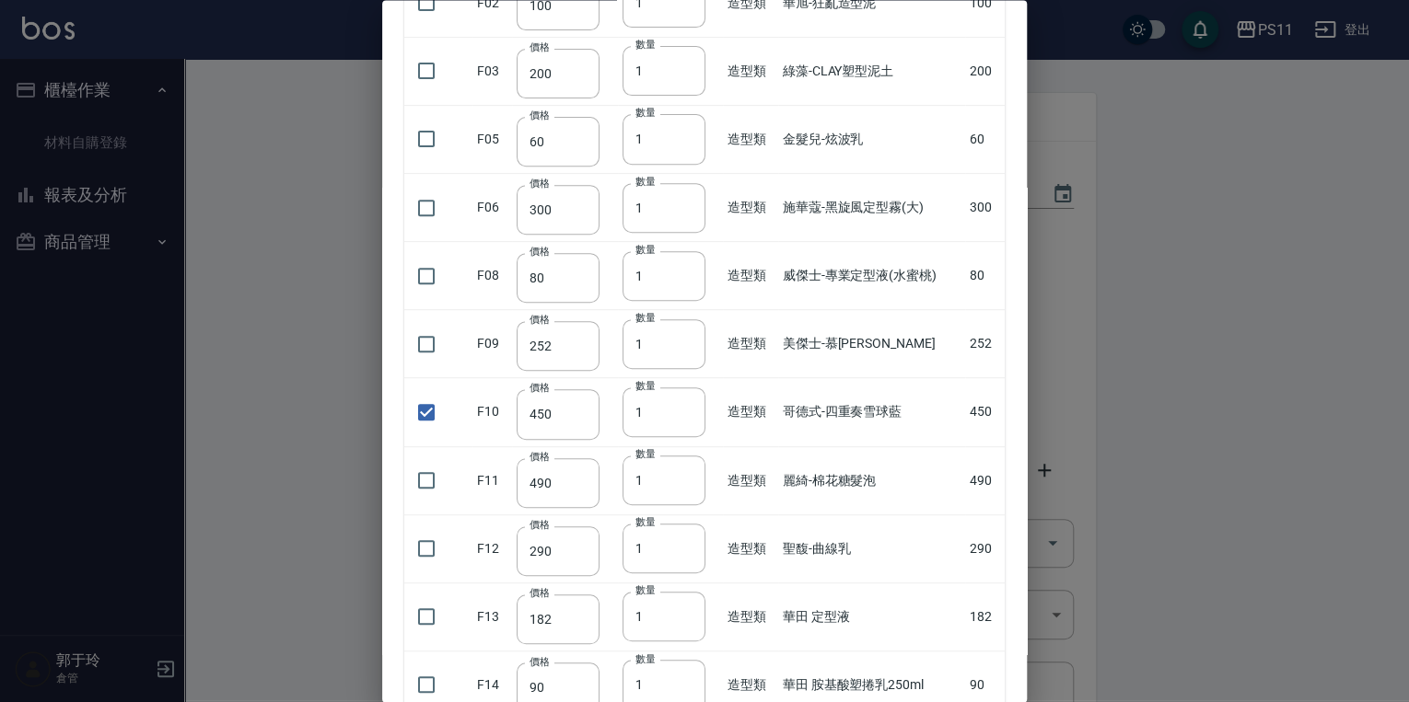
scroll to position [258, 0]
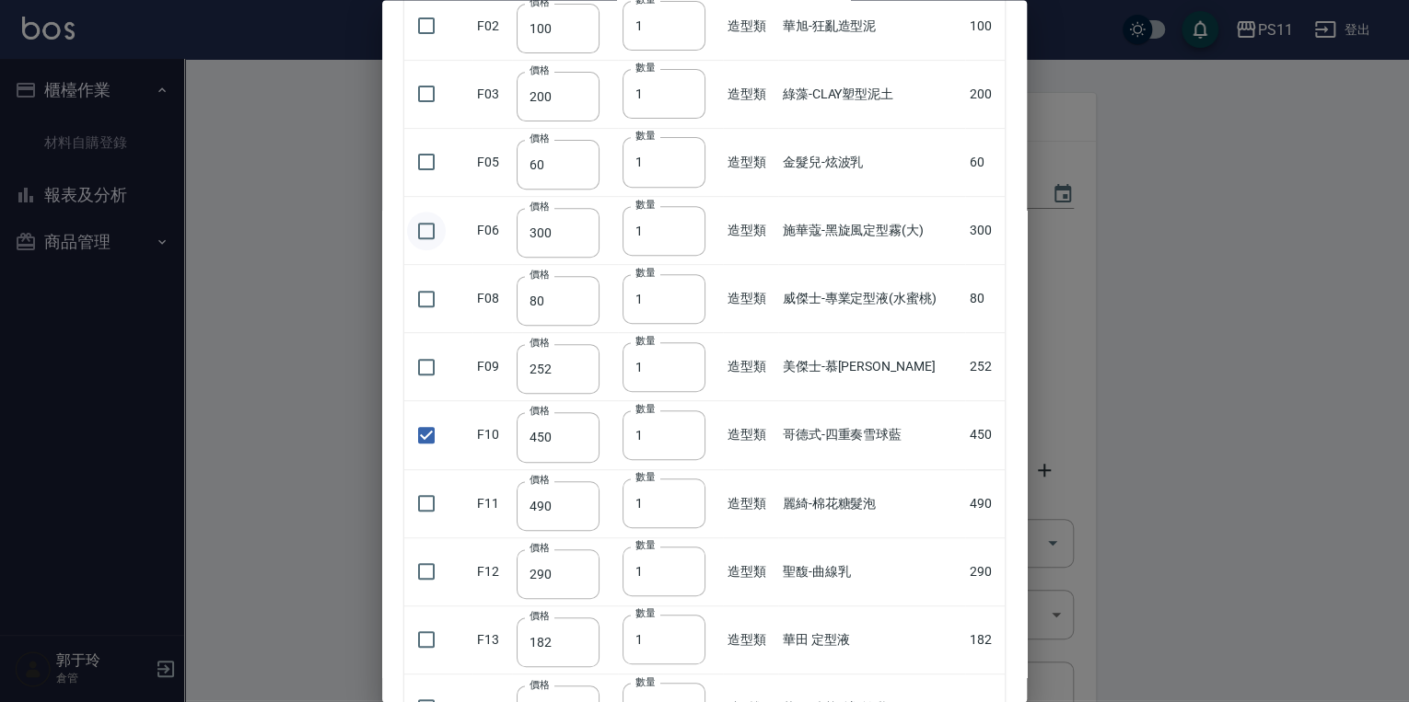
click at [430, 215] on input "checkbox" at bounding box center [426, 231] width 39 height 39
checkbox input "true"
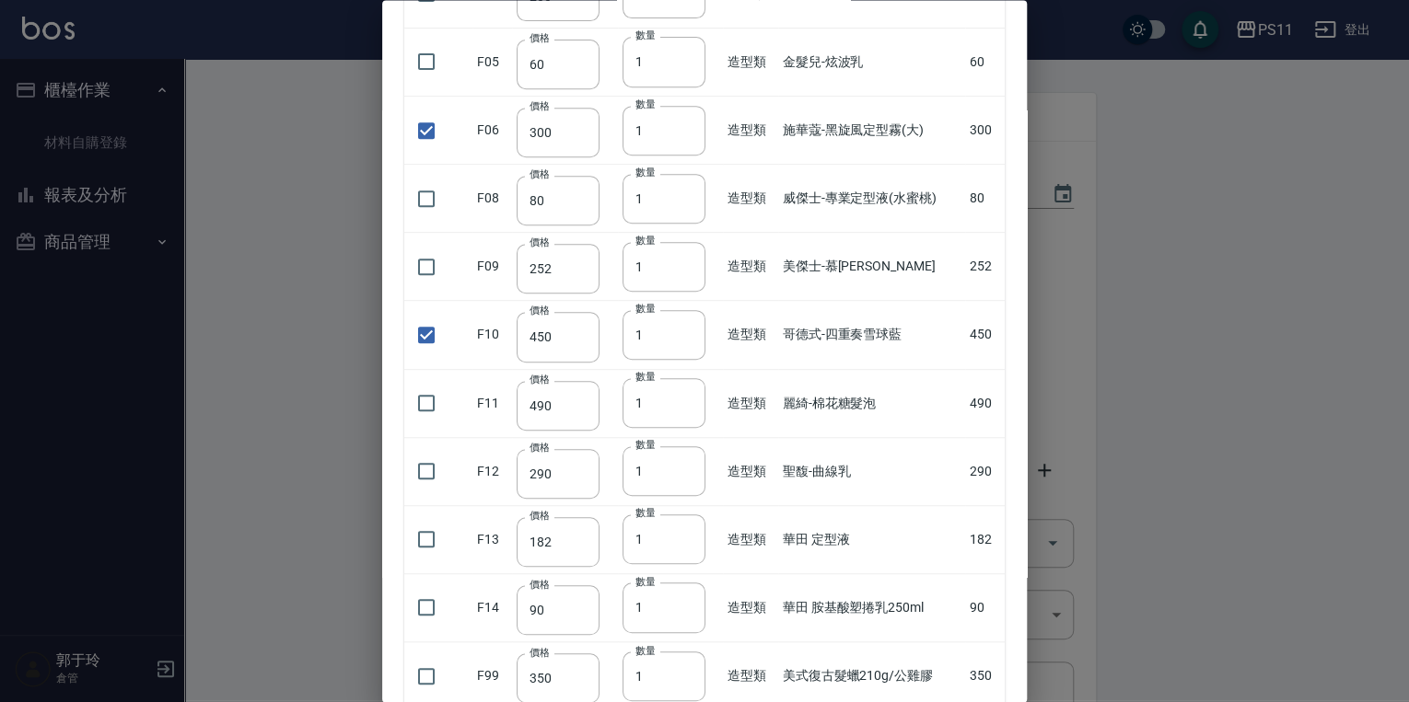
scroll to position [479, 0]
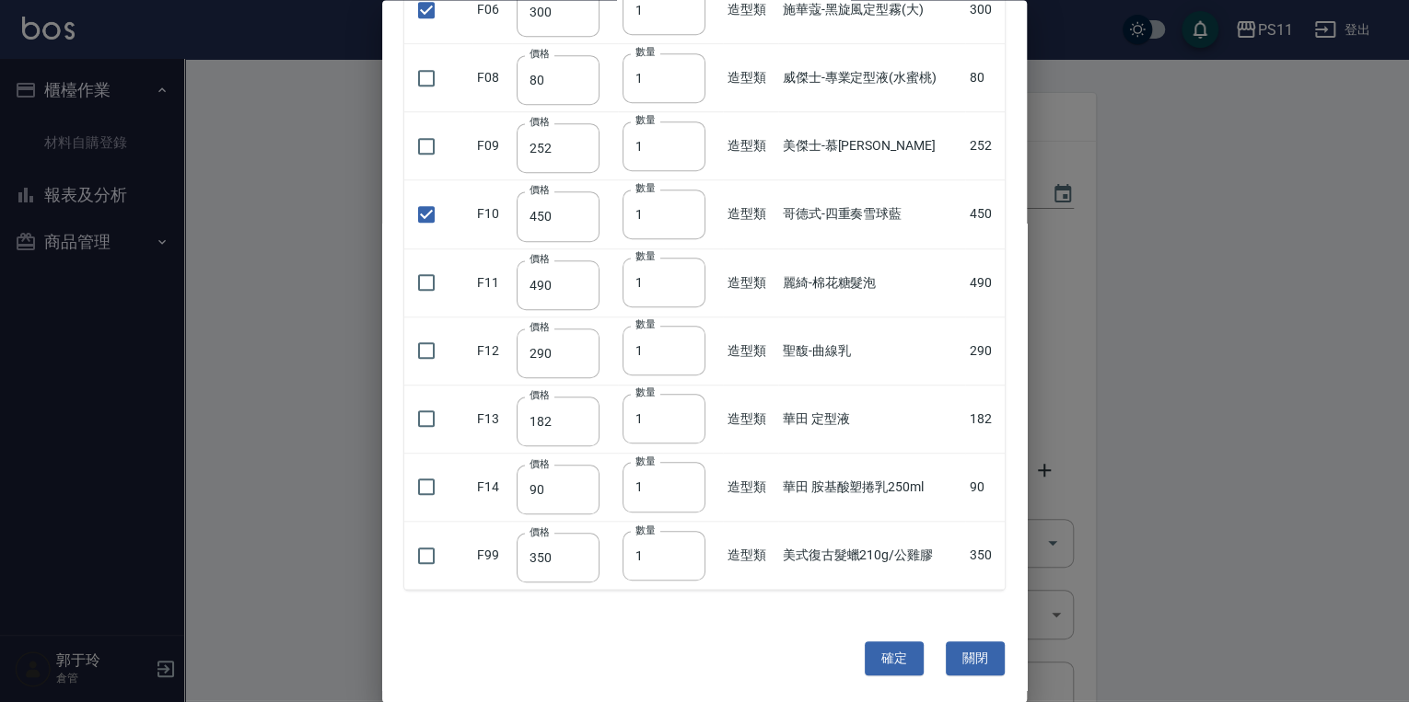
drag, startPoint x: 893, startPoint y: 180, endPoint x: 870, endPoint y: 486, distance: 306.5
click at [678, 654] on button "確定" at bounding box center [893, 660] width 59 height 34
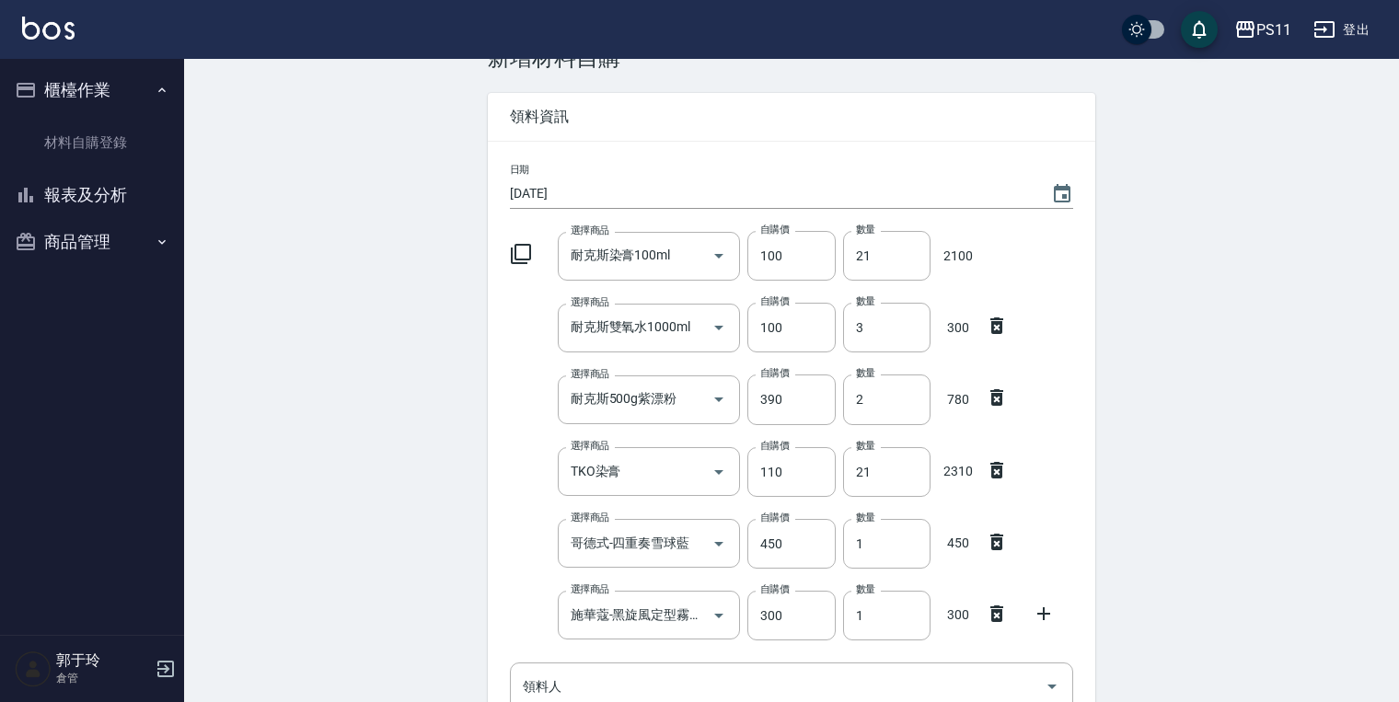
click at [523, 244] on icon at bounding box center [521, 254] width 20 height 20
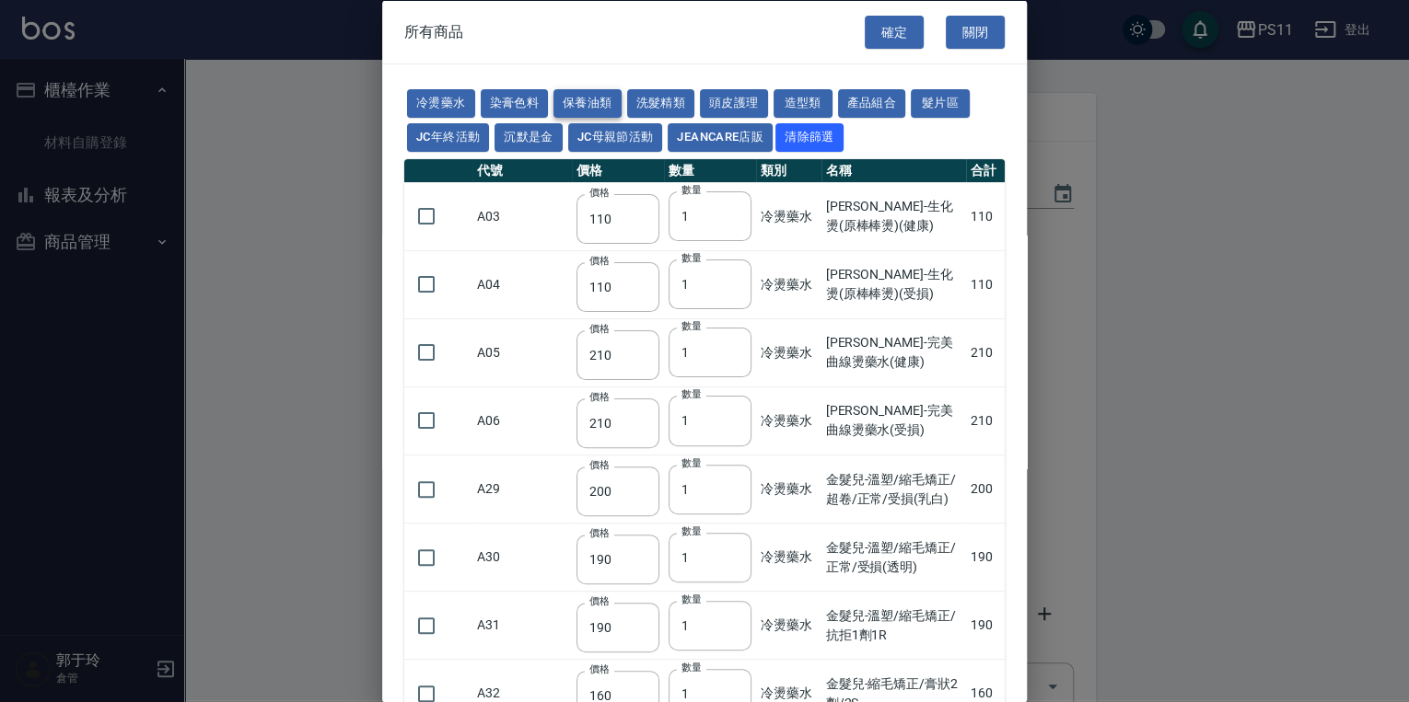
click at [590, 101] on button "保養油類" at bounding box center [587, 103] width 68 height 29
type input "340"
type input "53"
type input "340"
type input "53"
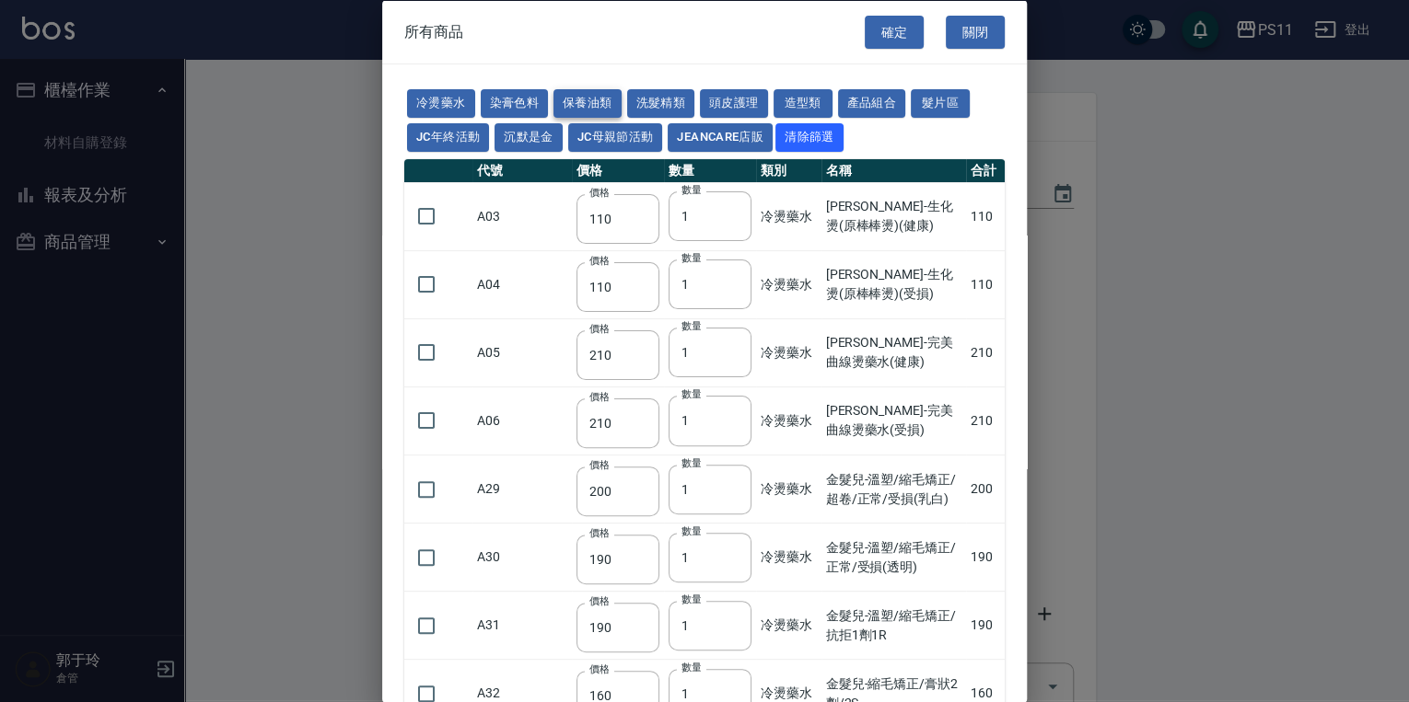
type input "23"
type input "2720"
type input "1040"
type input "1520"
type input "120"
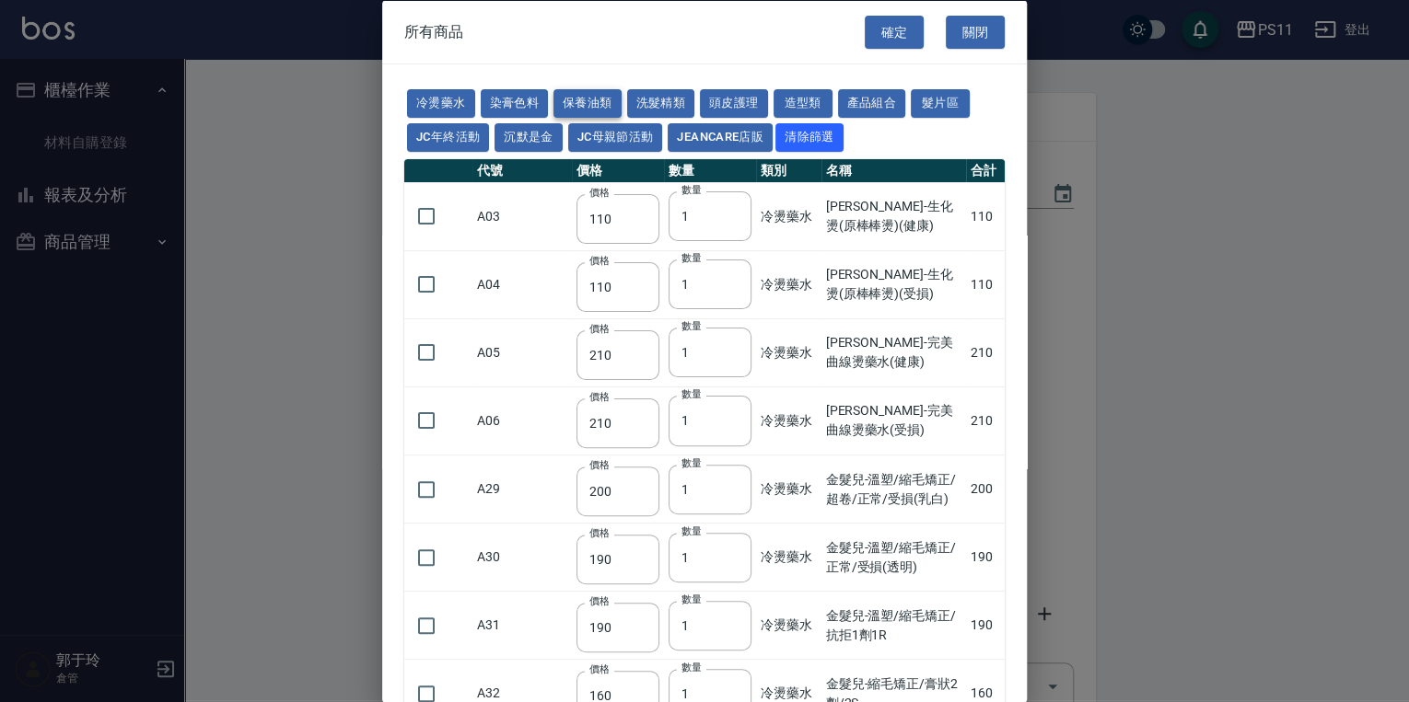
type input "1300"
type input "490"
type input "600"
type input "800"
type input "1520"
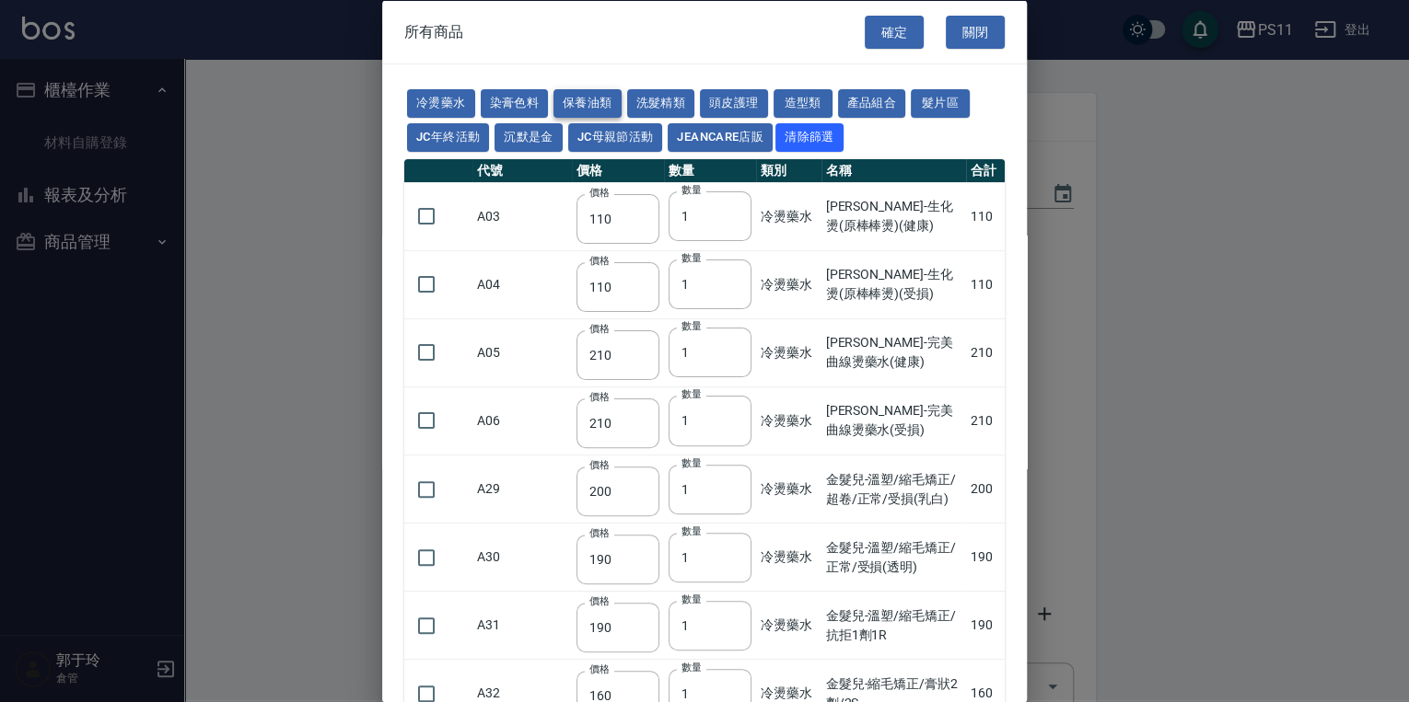
type input "2000"
type input "270"
type input "60"
type input "500"
type input "800"
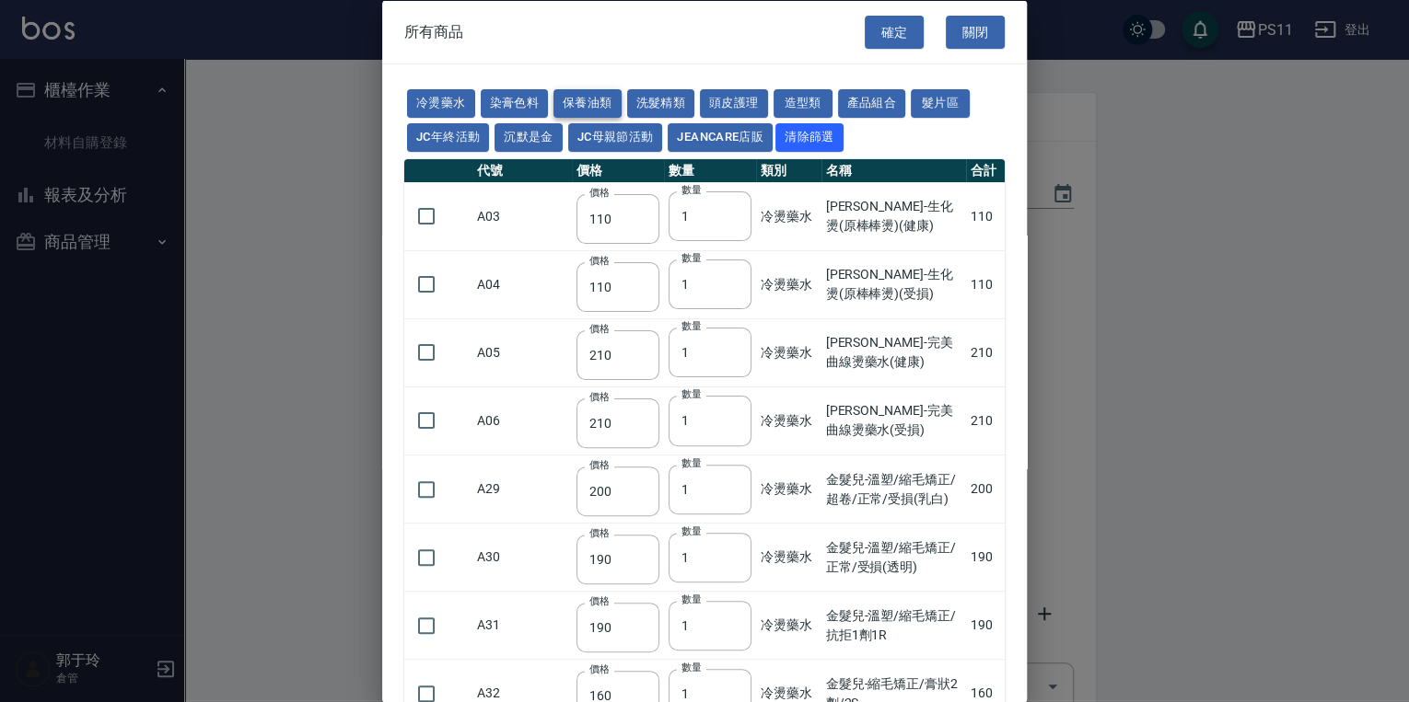
type input "800"
type input "700"
type input "350"
type input "272"
type input "221"
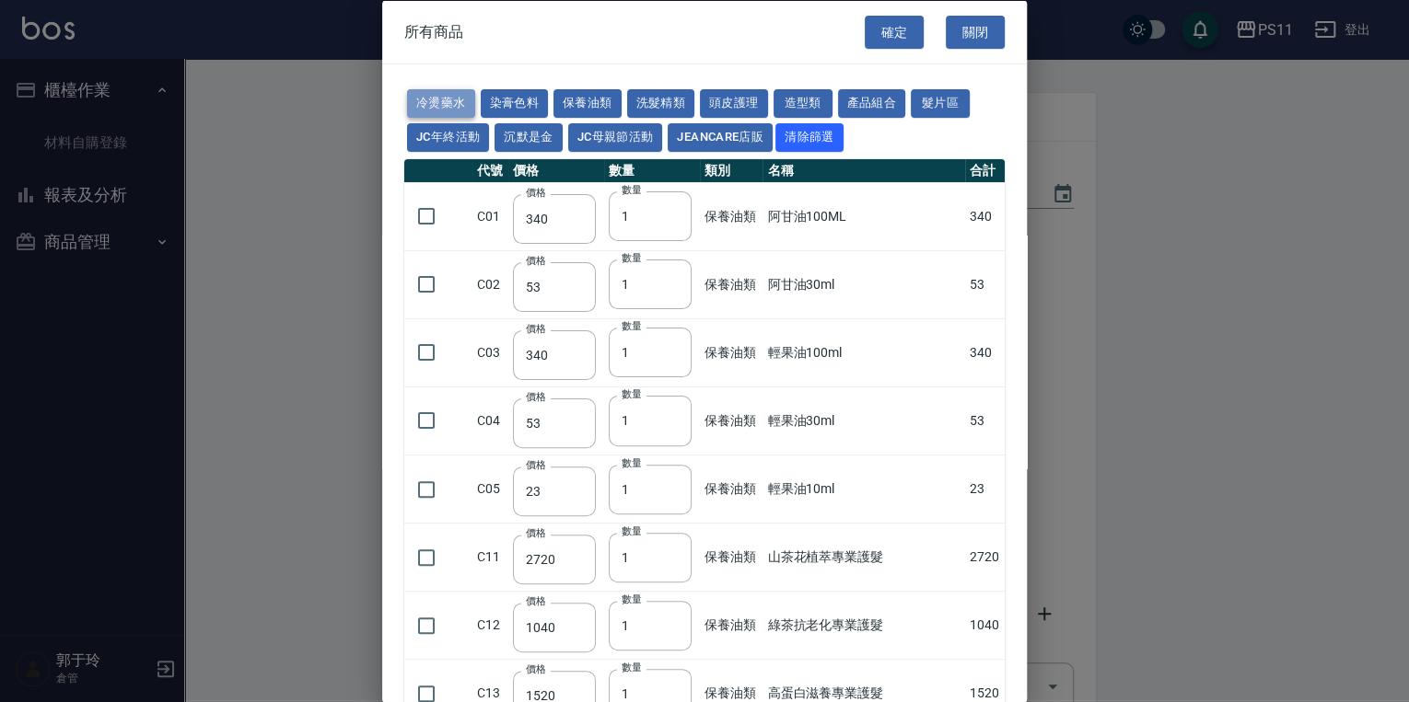
click at [419, 92] on button "冷燙藥水" at bounding box center [441, 103] width 68 height 29
type input "110"
type input "210"
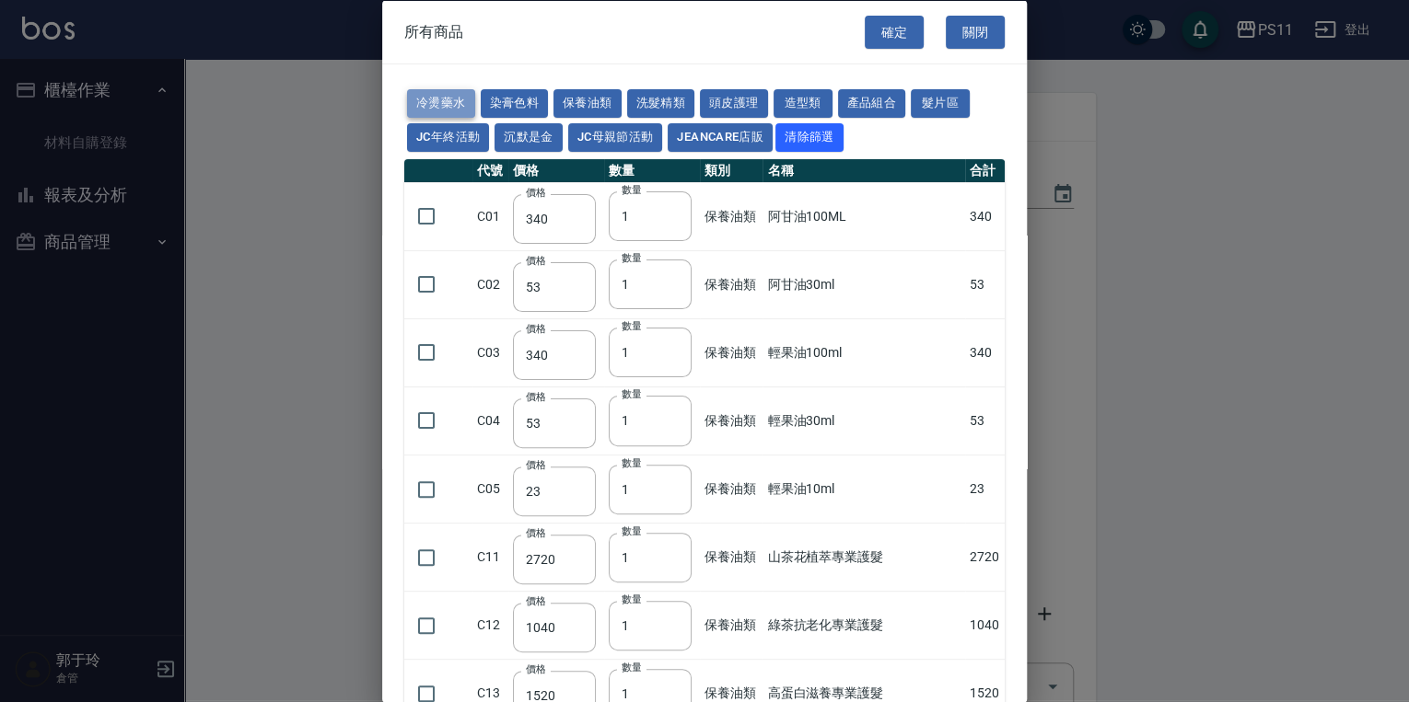
type input "200"
type input "190"
type input "160"
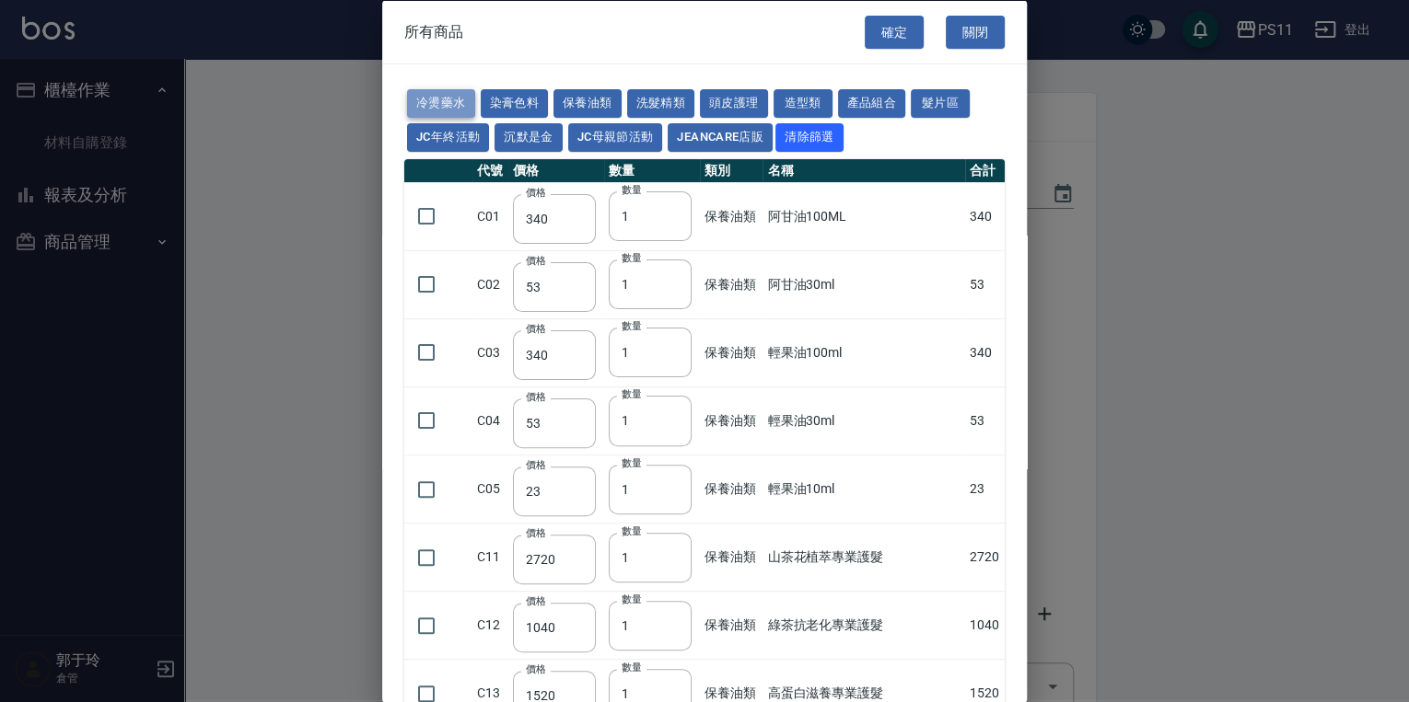
type input "270"
type input "225"
type input "130"
type input "170"
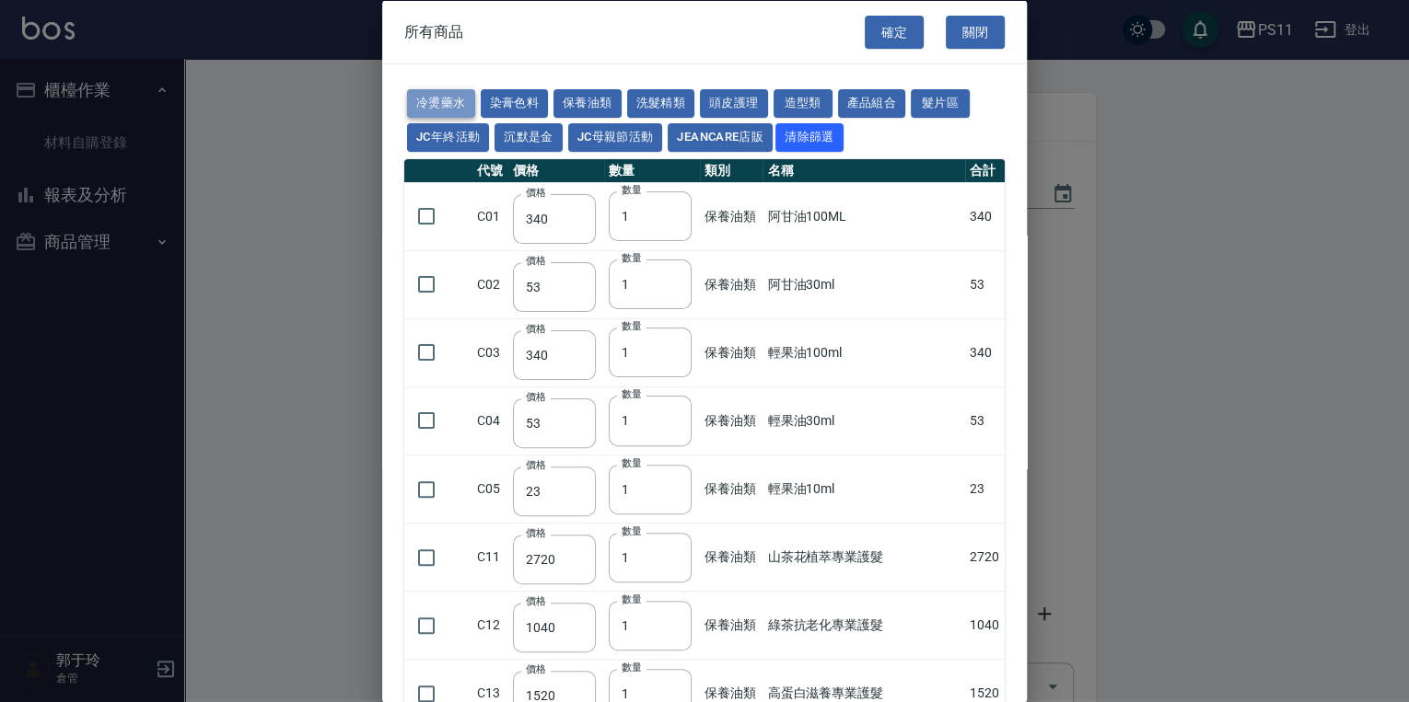
type input "350"
type input "230"
type input "130"
type input "450"
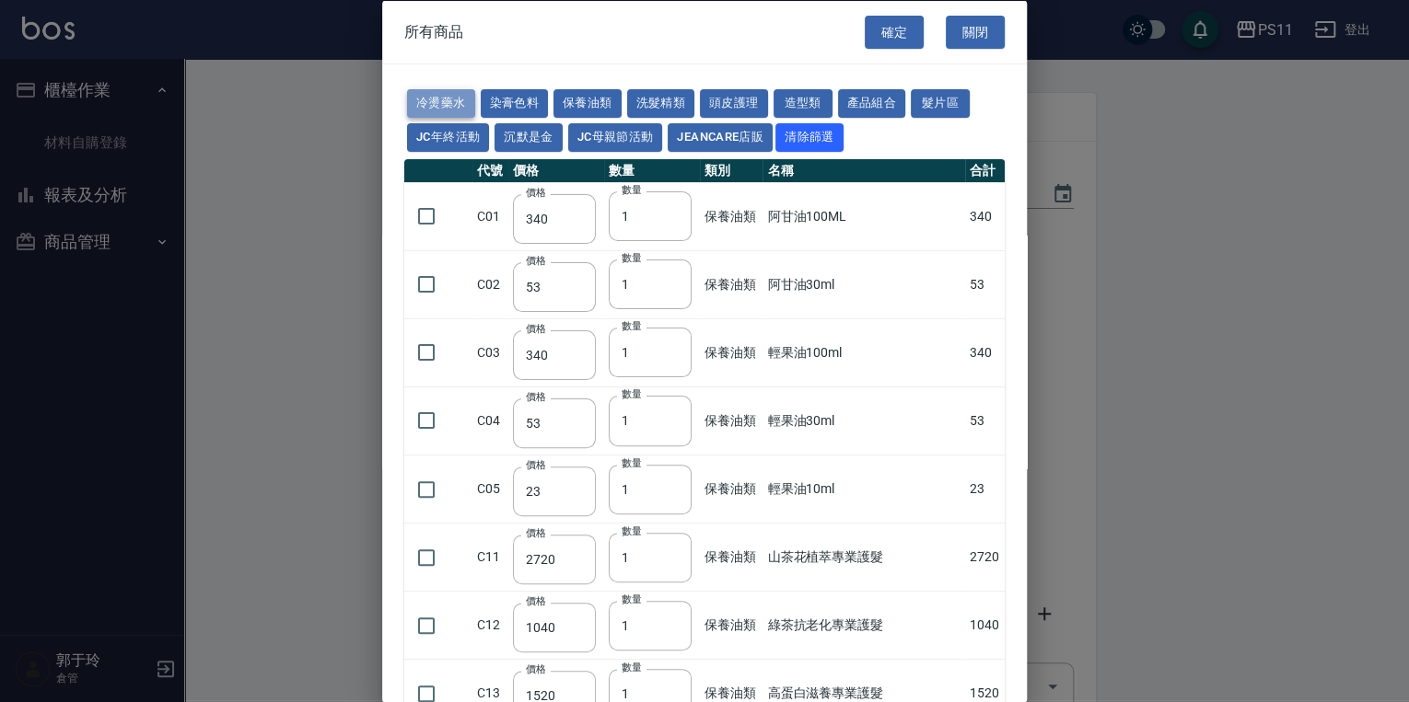
type input "220"
type input "280"
type input "400"
type input "250"
type input "260"
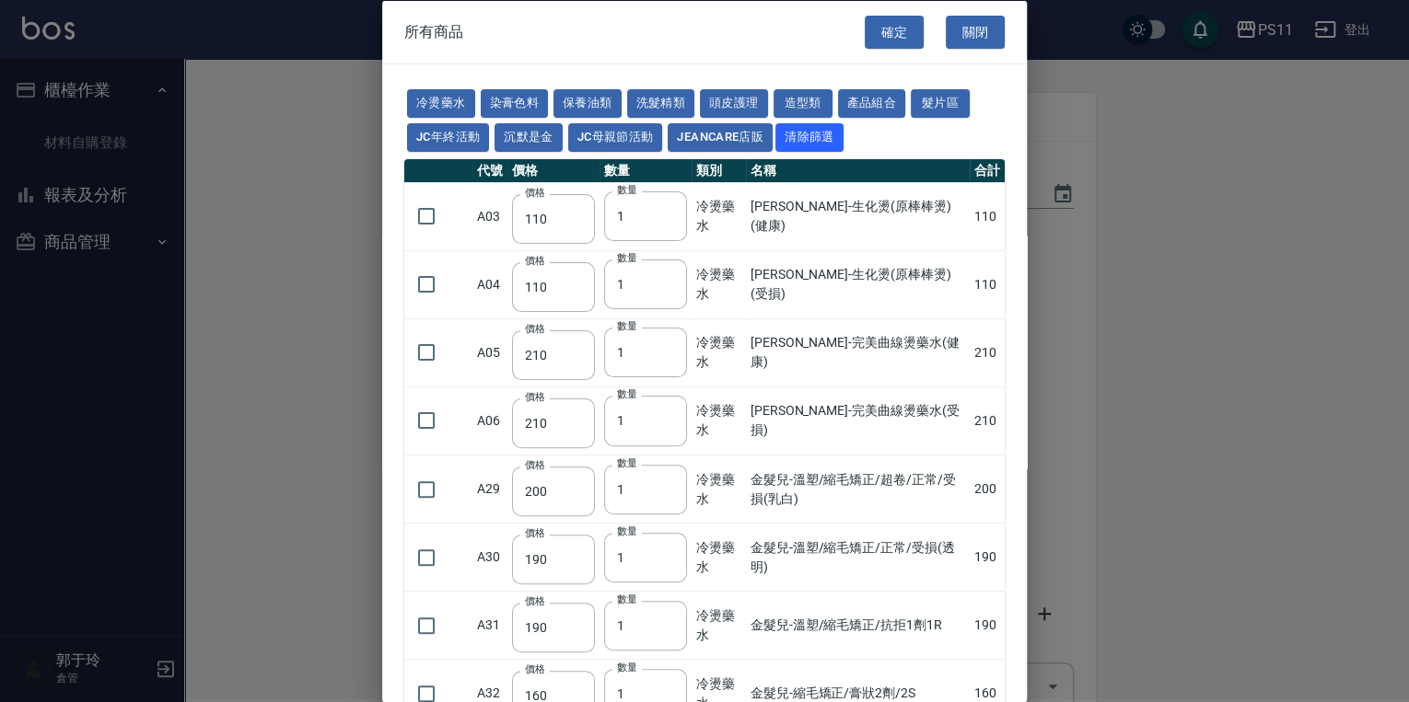
scroll to position [147, 0]
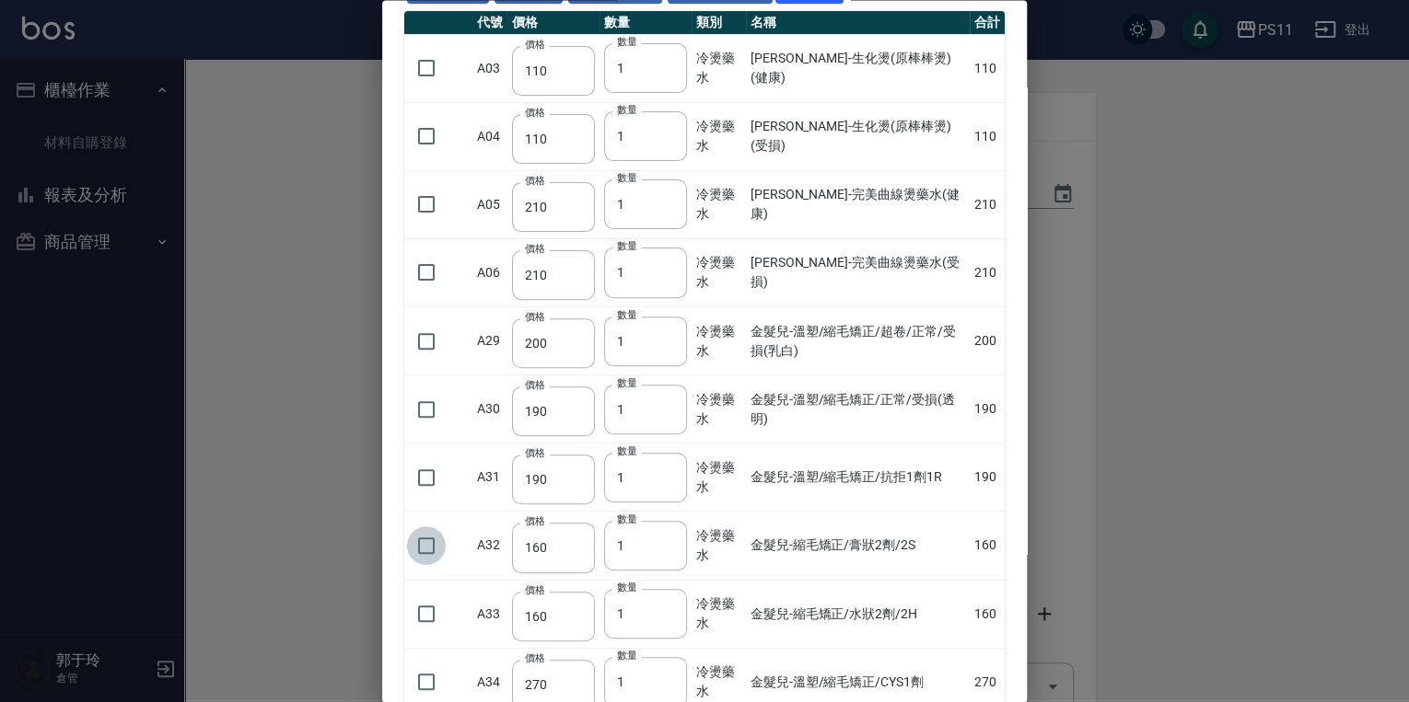
click at [429, 545] on input "checkbox" at bounding box center [426, 546] width 39 height 39
checkbox input "true"
click at [430, 603] on input "checkbox" at bounding box center [426, 615] width 39 height 39
checkbox input "true"
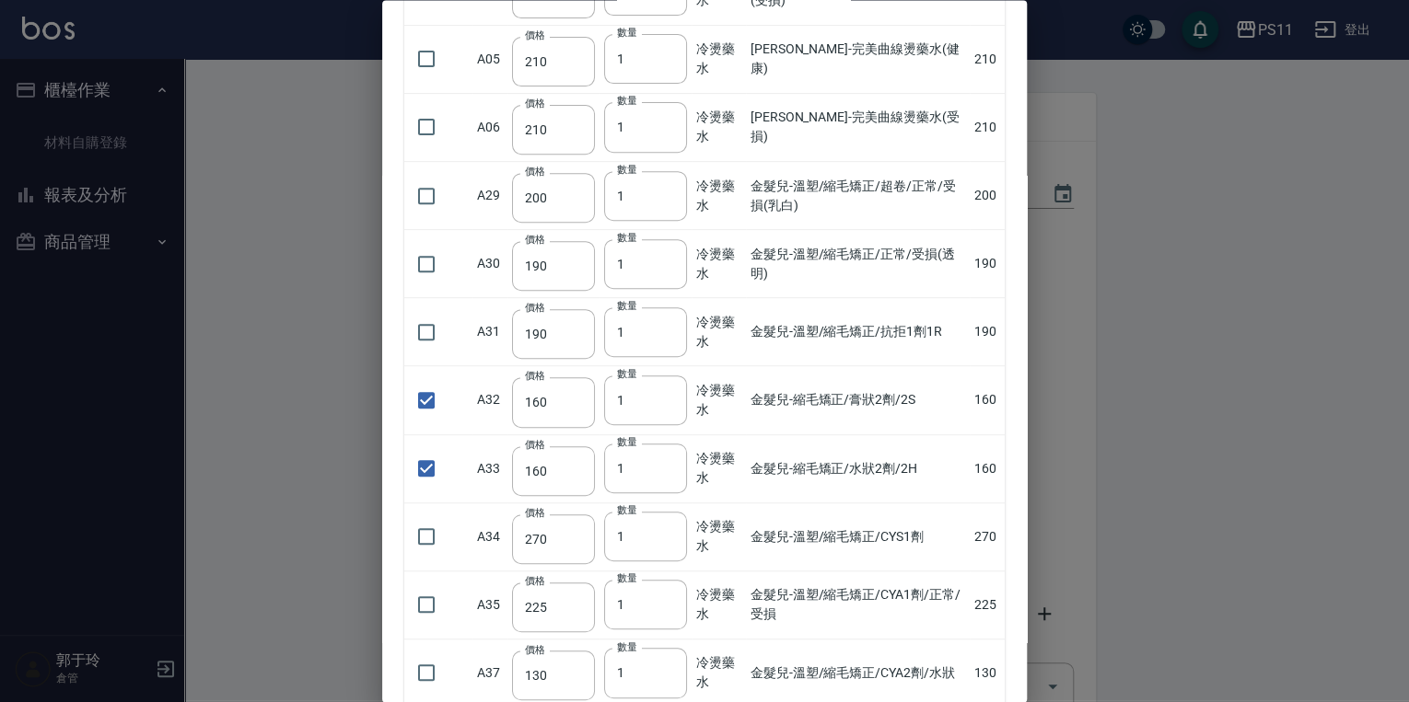
scroll to position [295, 0]
click at [420, 525] on input "checkbox" at bounding box center [426, 535] width 39 height 39
checkbox input "true"
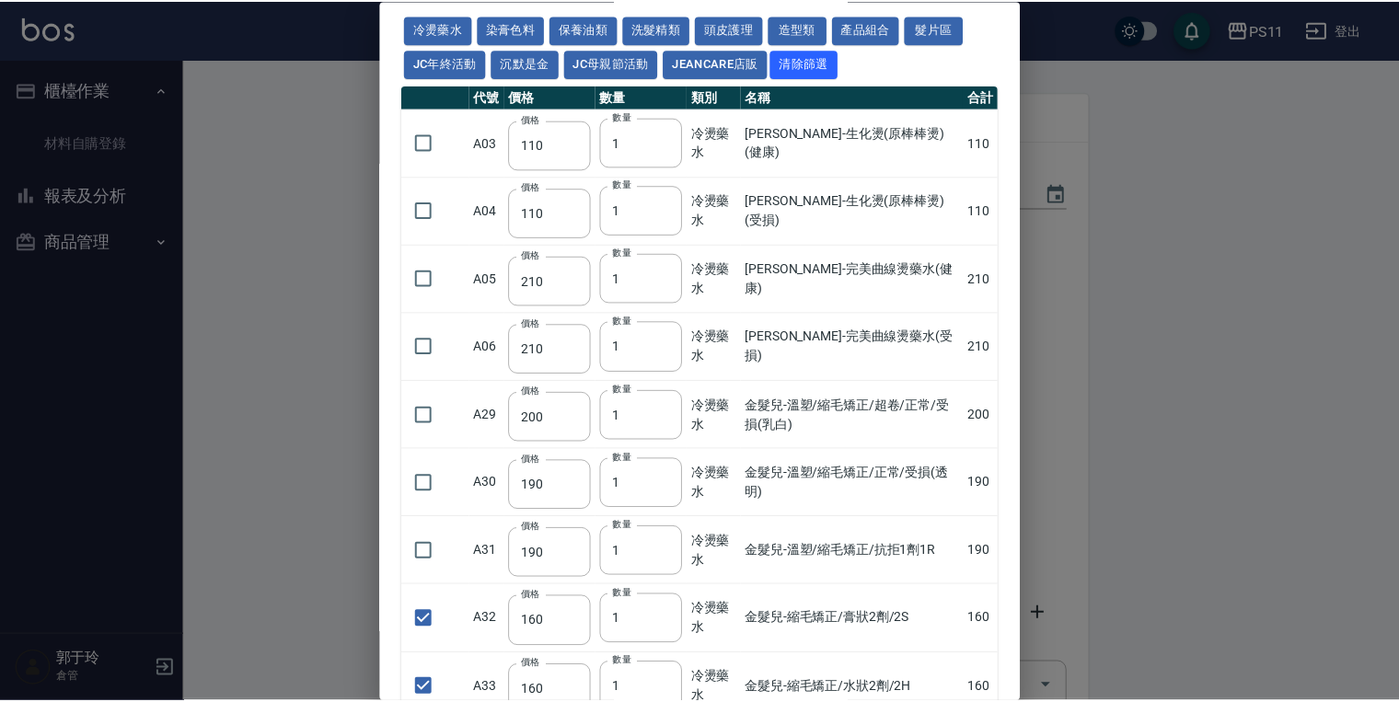
scroll to position [0, 0]
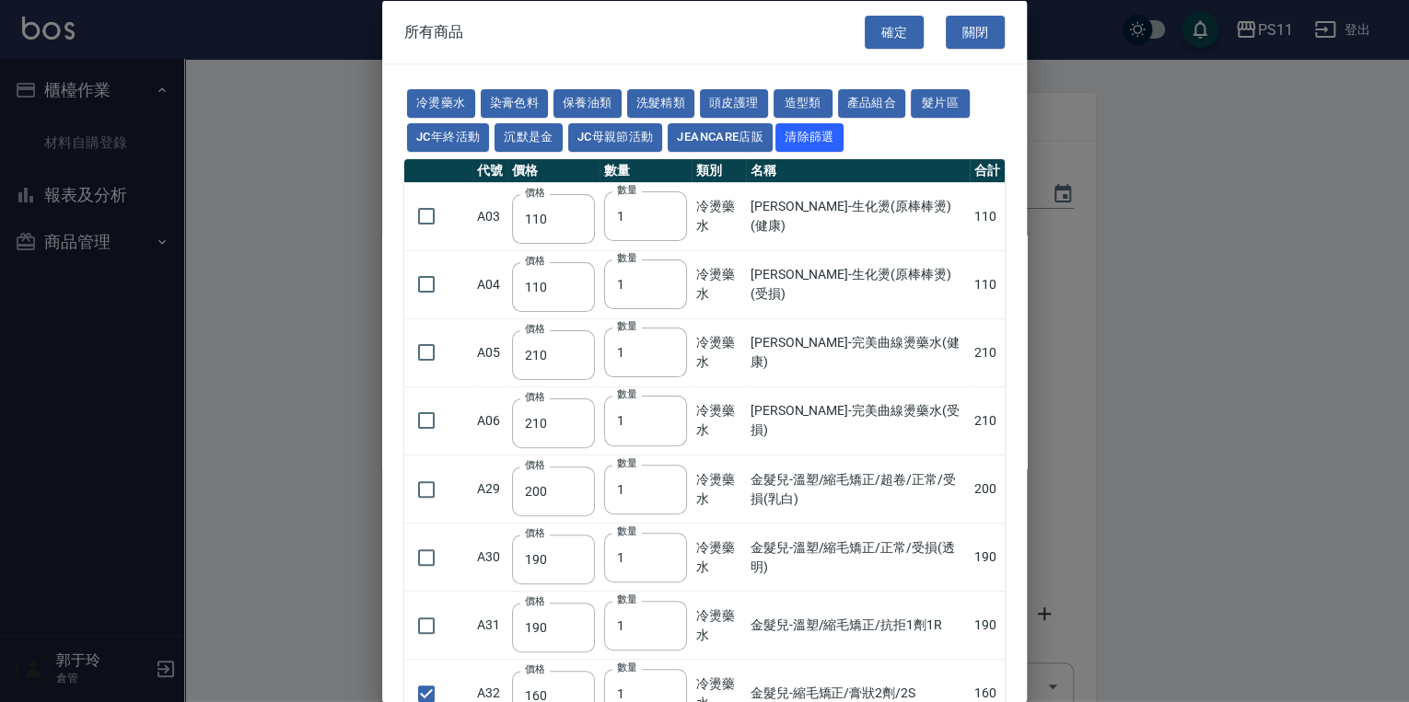
drag, startPoint x: 802, startPoint y: 435, endPoint x: 943, endPoint y: 121, distance: 344.9
click at [678, 43] on button "確定" at bounding box center [893, 32] width 59 height 34
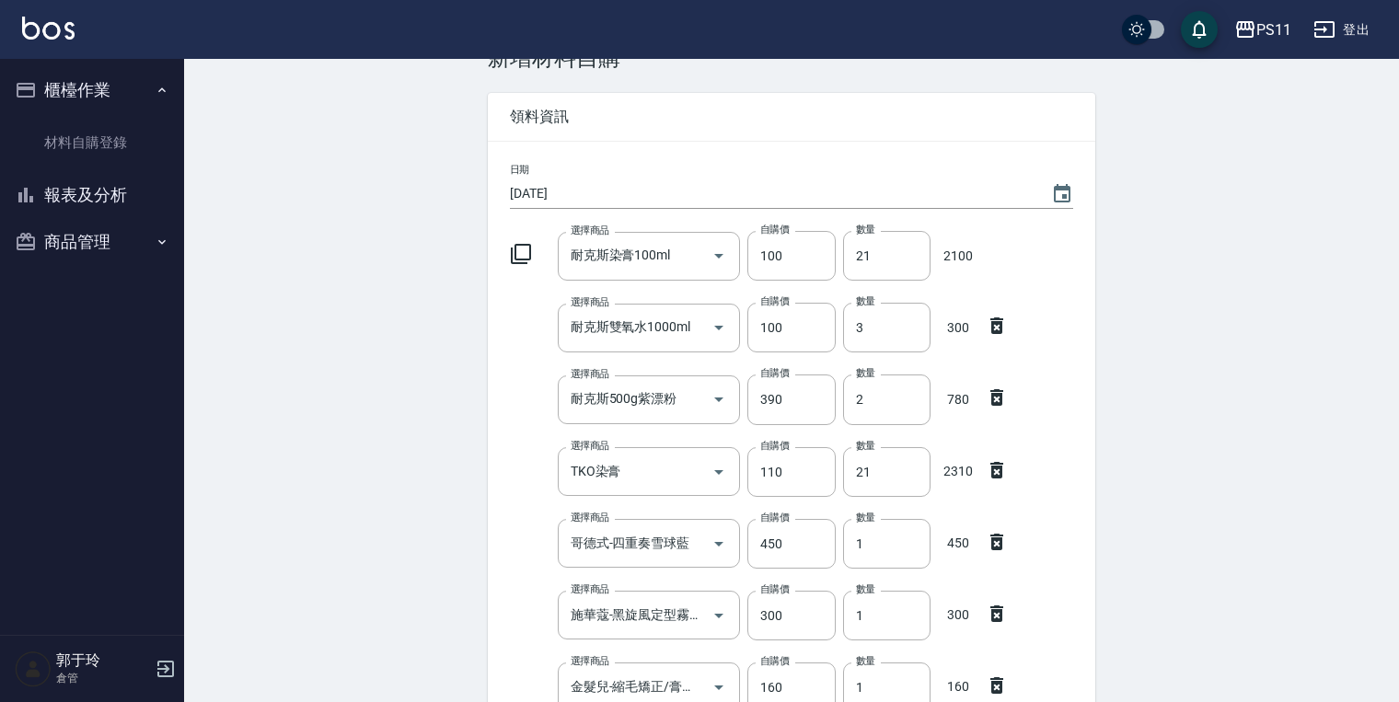
scroll to position [272, 0]
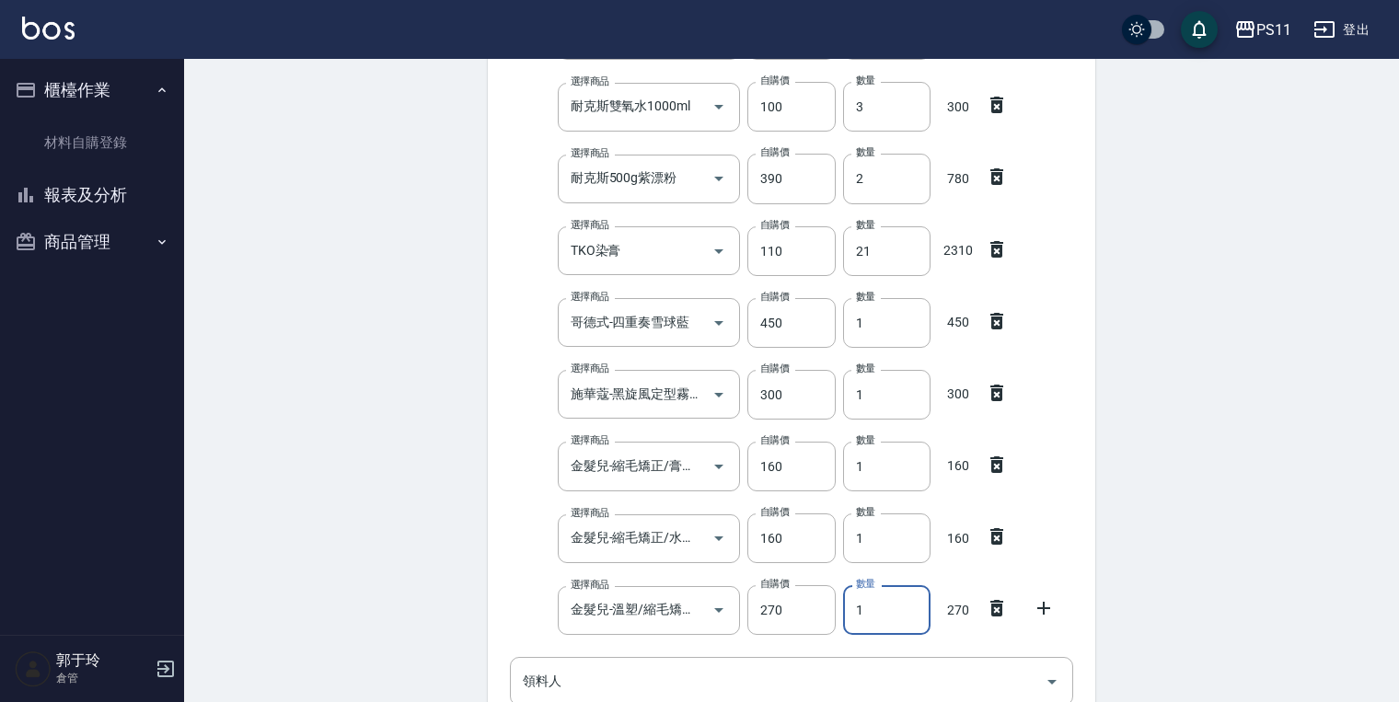
drag, startPoint x: 913, startPoint y: 617, endPoint x: 374, endPoint y: 618, distance: 539.5
click at [374, 618] on div "Employee Picking Create 新增材料自購 連續新增自購 領料資訊 日期 2025/09/15 選擇商品 耐克斯染膏100ml 選擇商品 自…" at bounding box center [791, 423] width 1215 height 1275
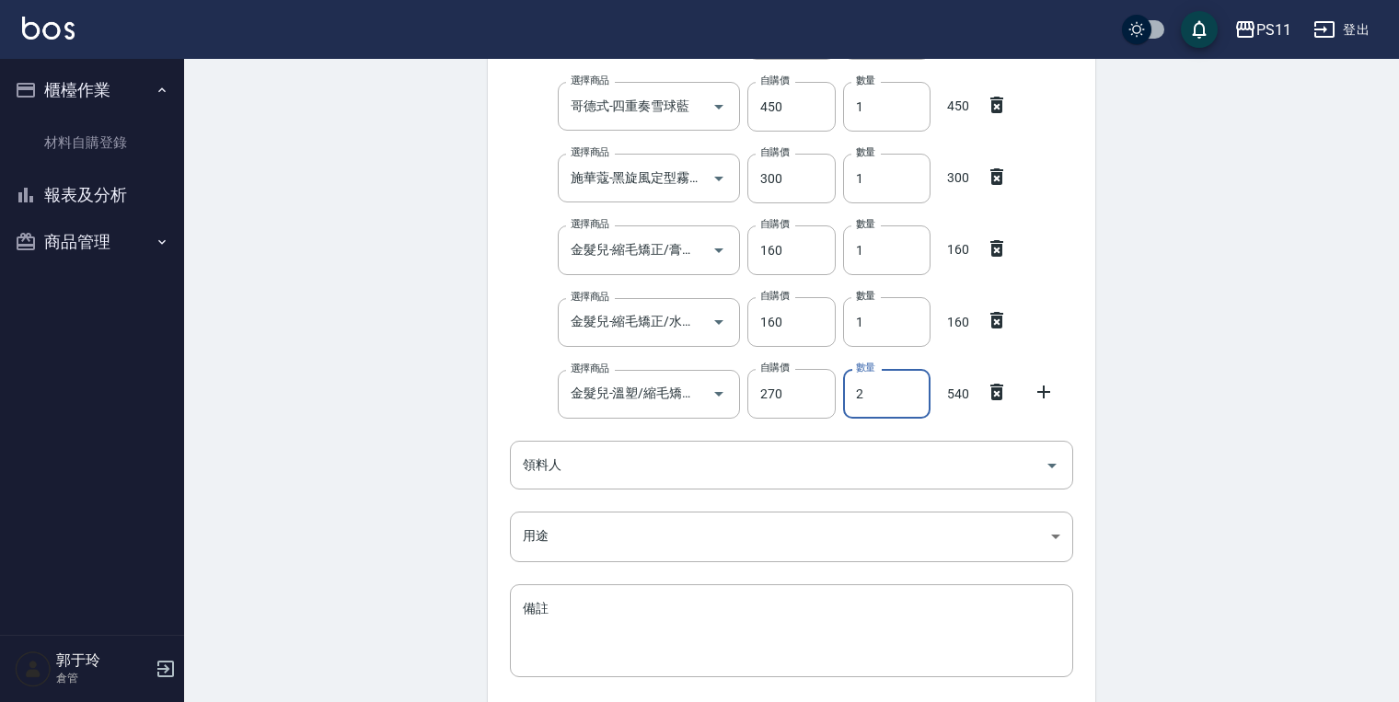
scroll to position [633, 0]
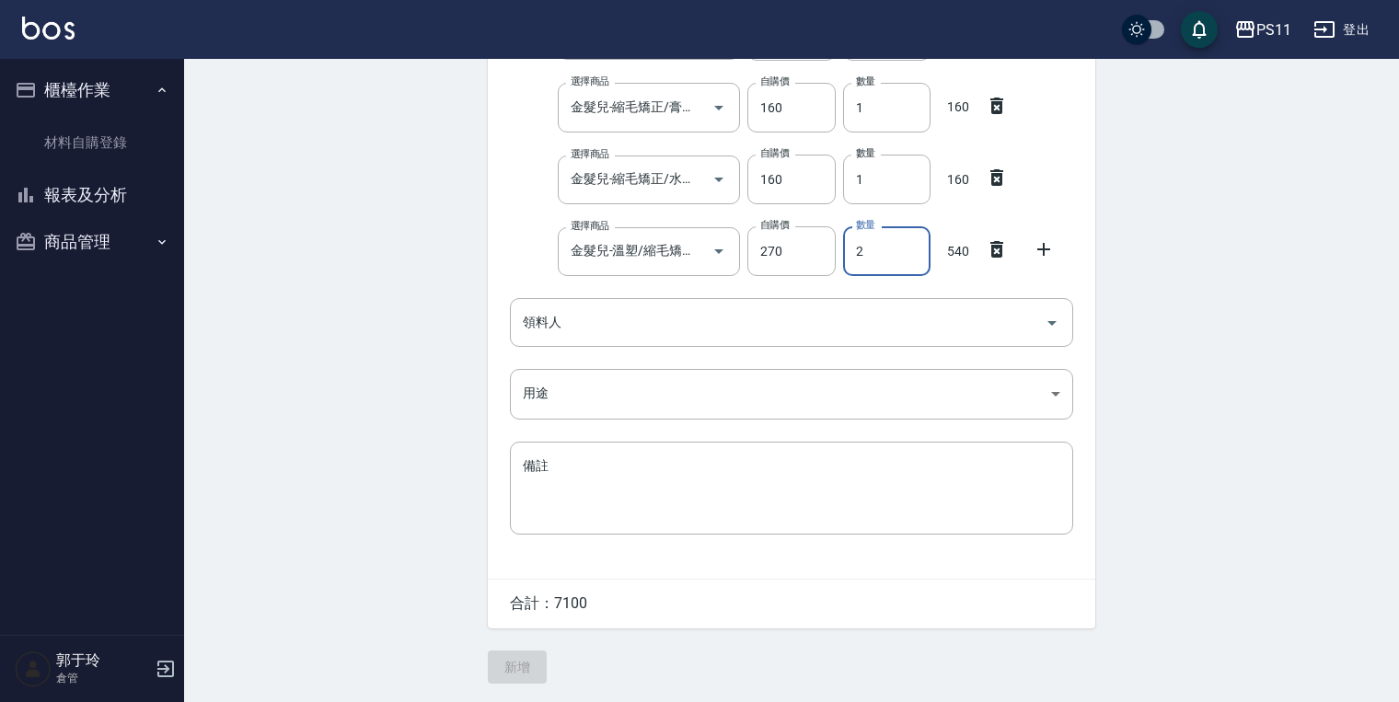
type input "2"
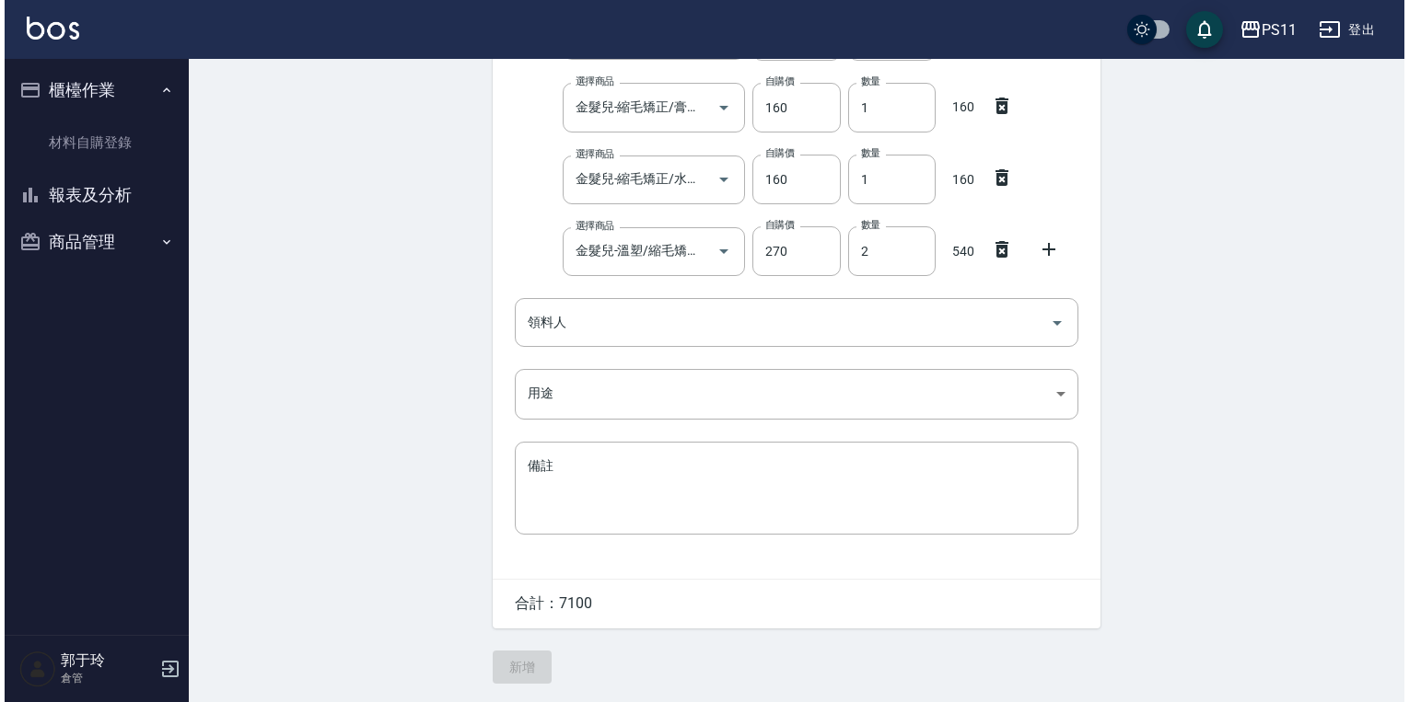
scroll to position [0, 0]
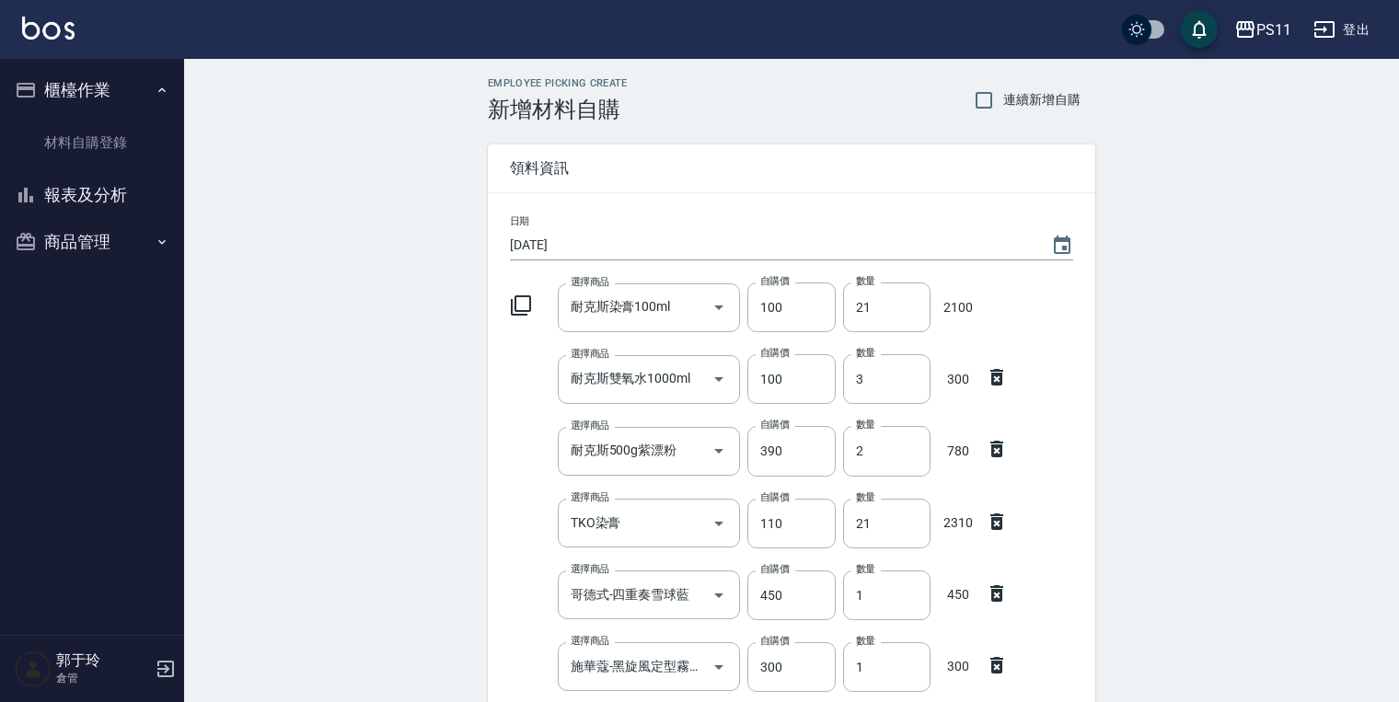
drag, startPoint x: 1190, startPoint y: 575, endPoint x: 1124, endPoint y: 194, distance: 386.8
click at [516, 311] on icon at bounding box center [521, 306] width 20 height 20
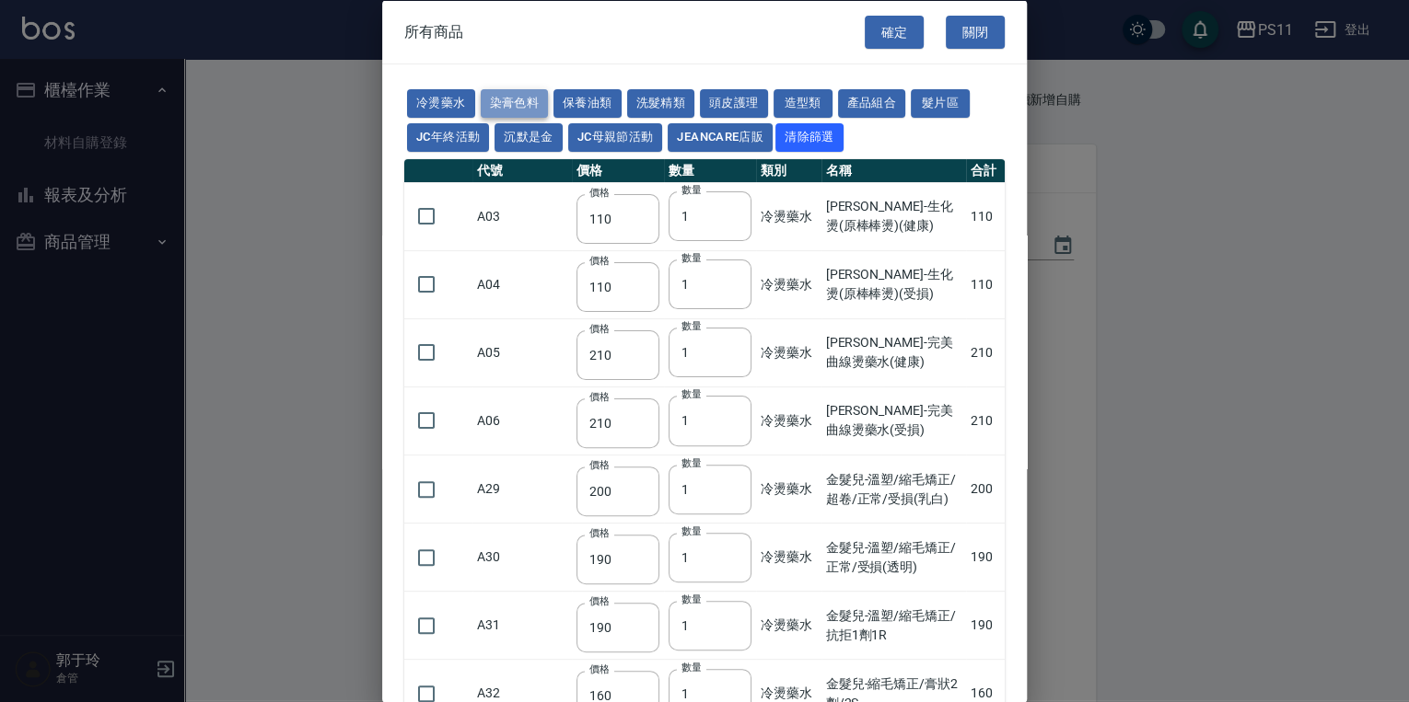
click at [493, 102] on button "染膏色料" at bounding box center [515, 103] width 68 height 29
type input "100"
type input "390"
type input "580"
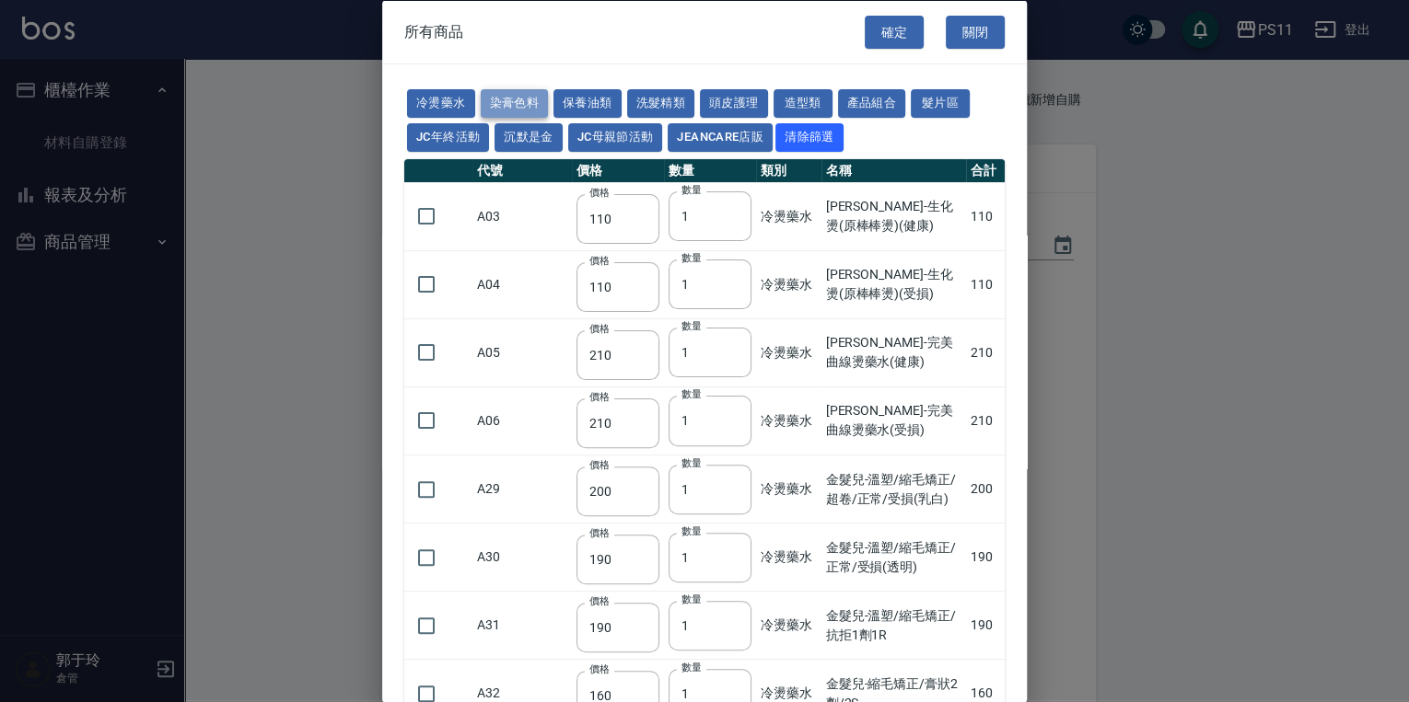
type input "105"
type input "406"
type input "105"
type input "450"
type input "102"
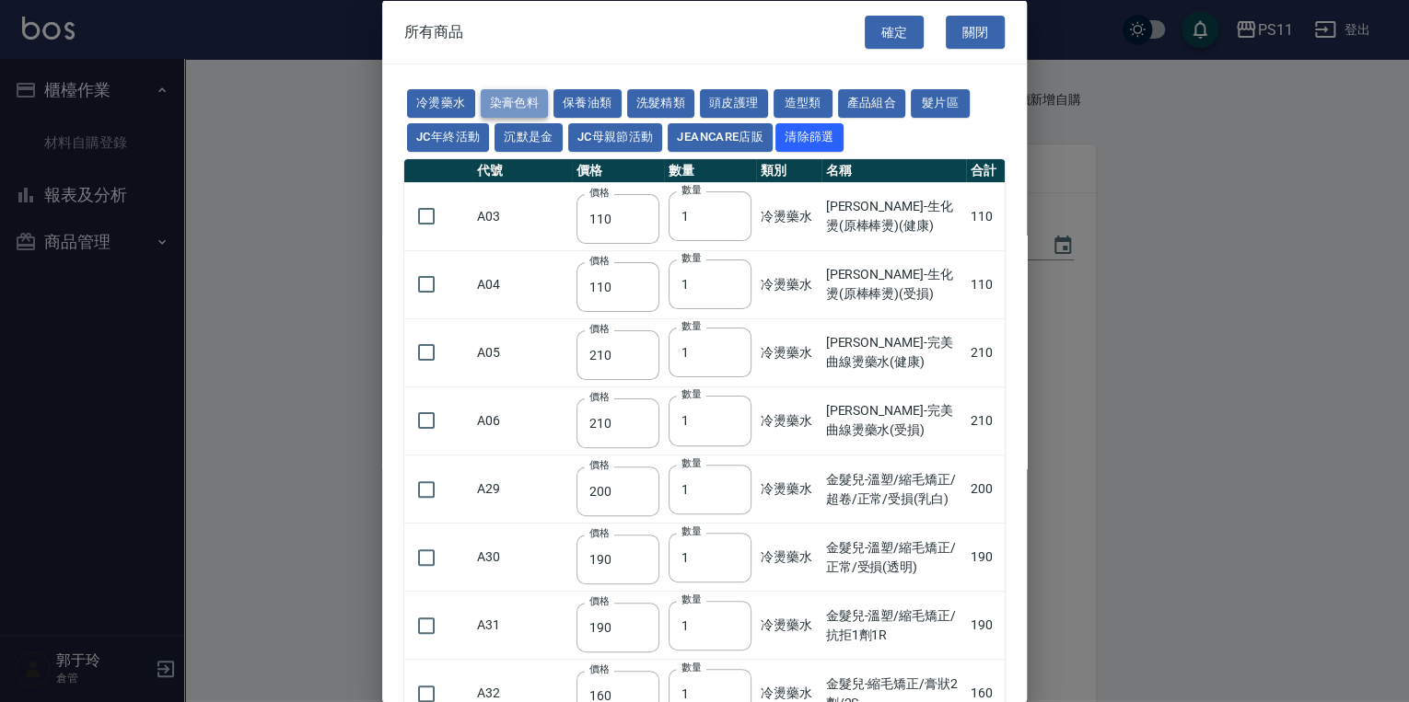
type input "137"
type input "110"
type input "133"
type input "186"
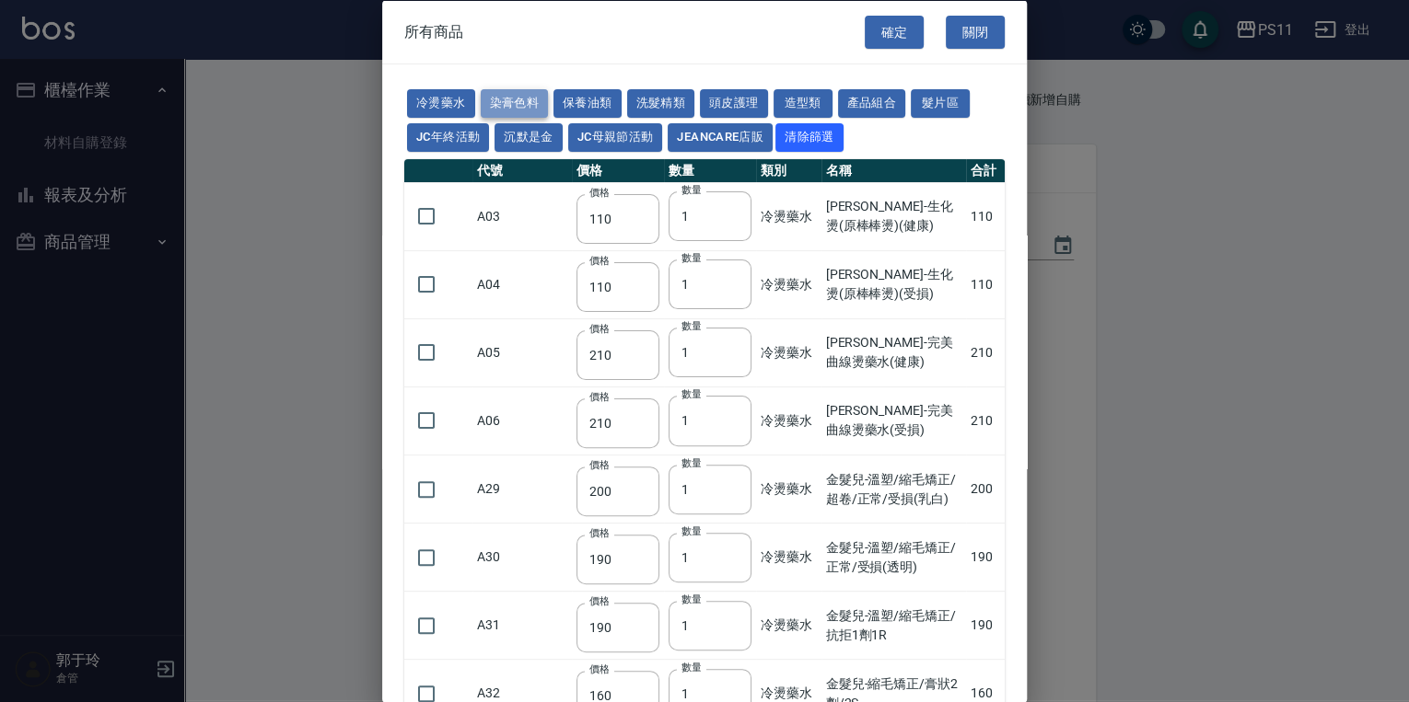
type input "133"
type input "450"
type input "350"
type input "112"
type input "450"
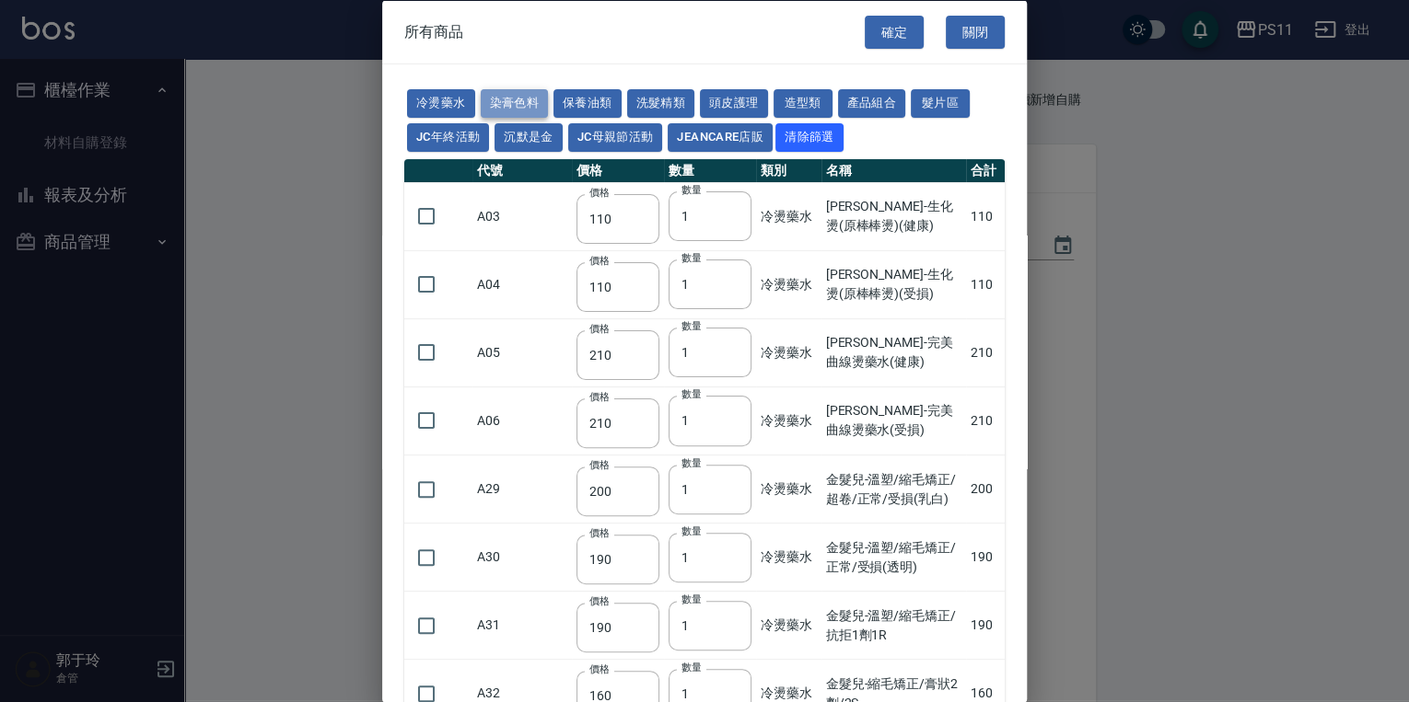
type input "1060"
type input "200"
type input "350"
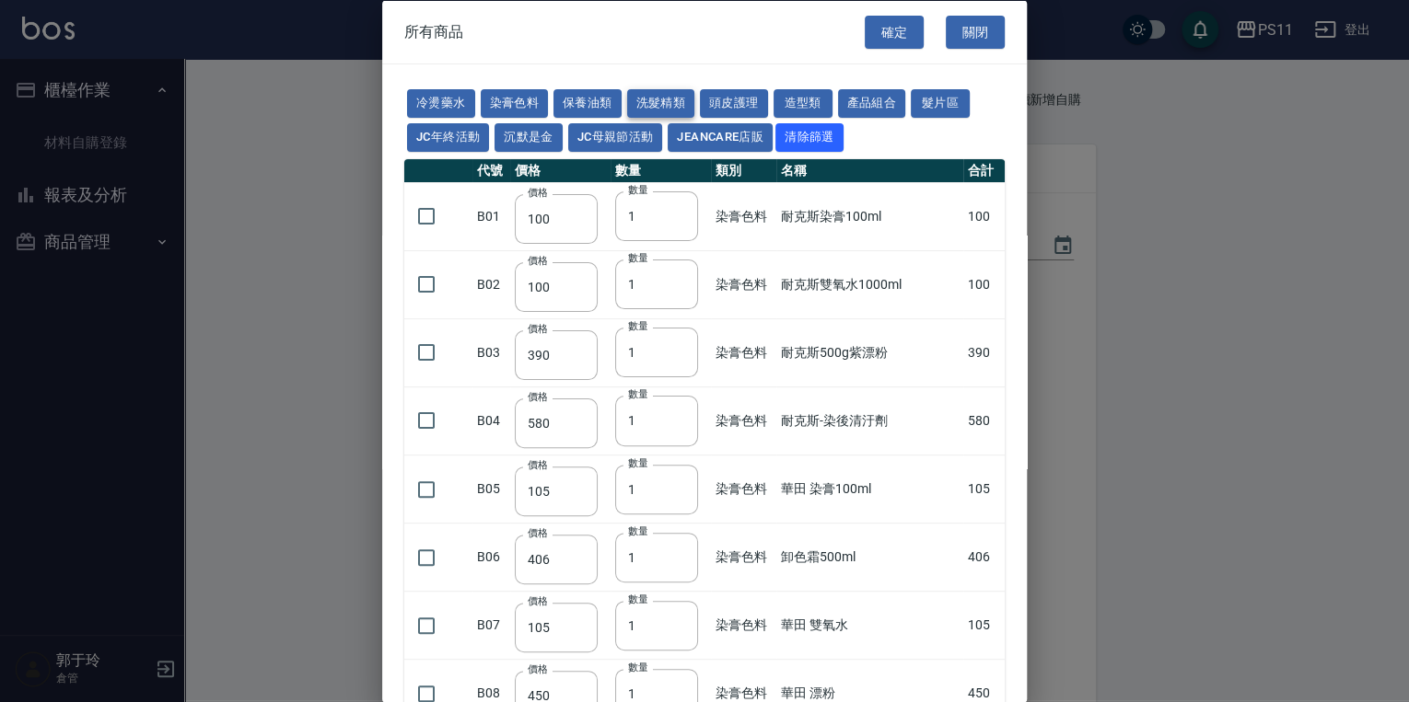
click at [671, 103] on button "洗髮精類" at bounding box center [661, 103] width 68 height 29
type input "150"
type input "160"
type input "170"
type input "180"
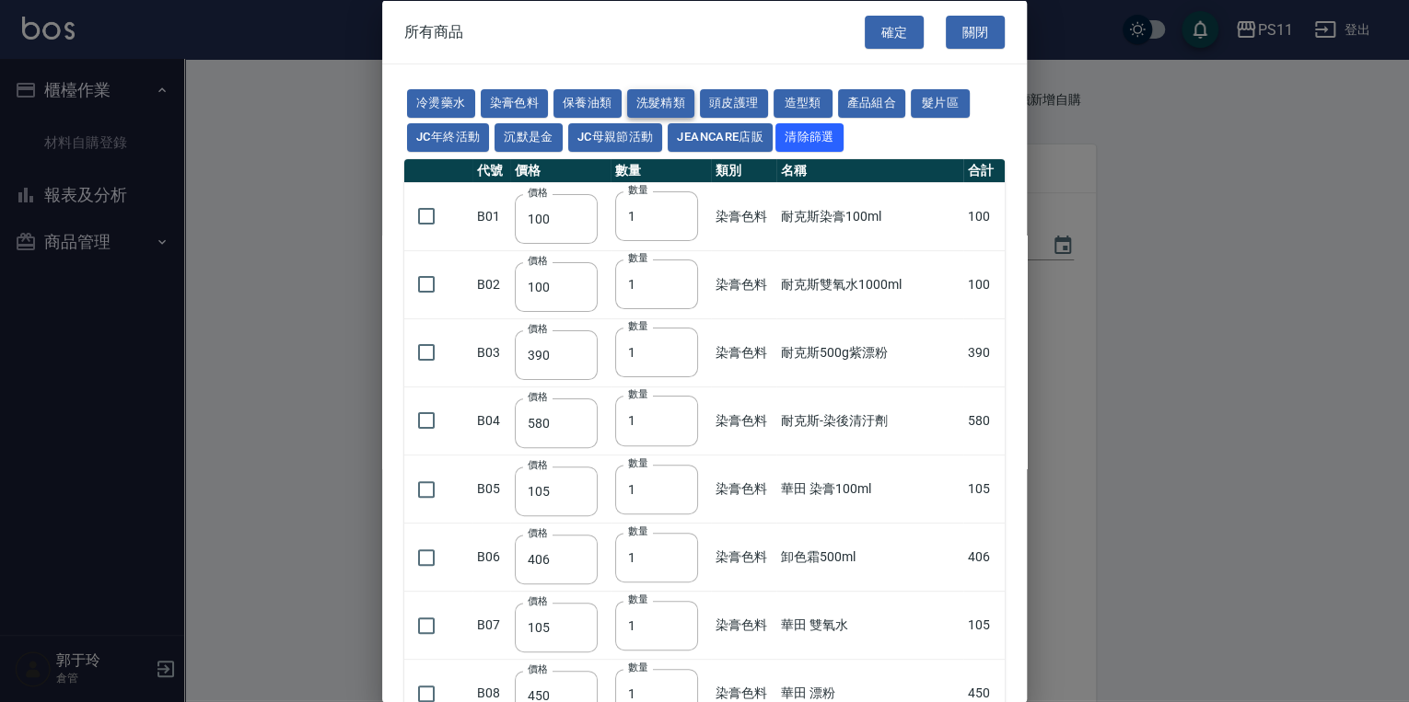
type input "155"
type input "165"
type input "190"
type input "200"
type input "175"
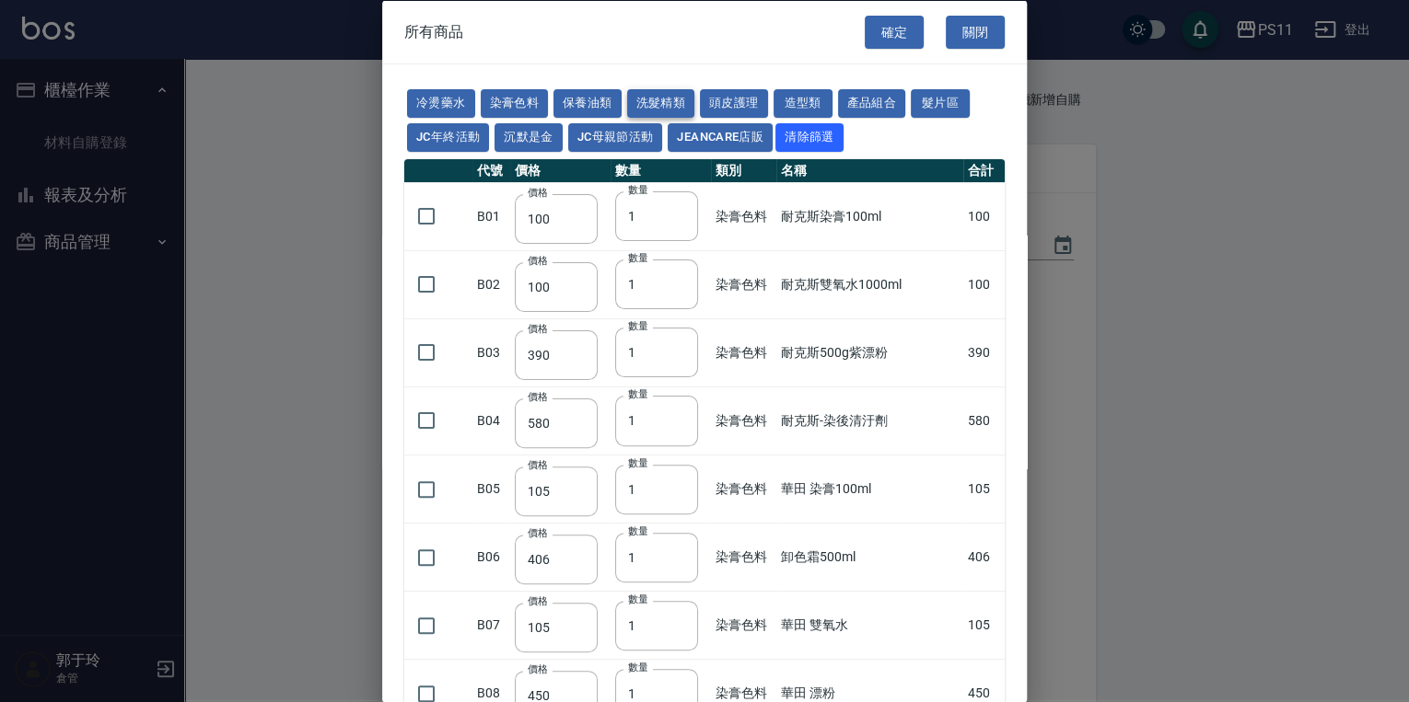
type input "440"
type input "200"
type input "420"
type input "330"
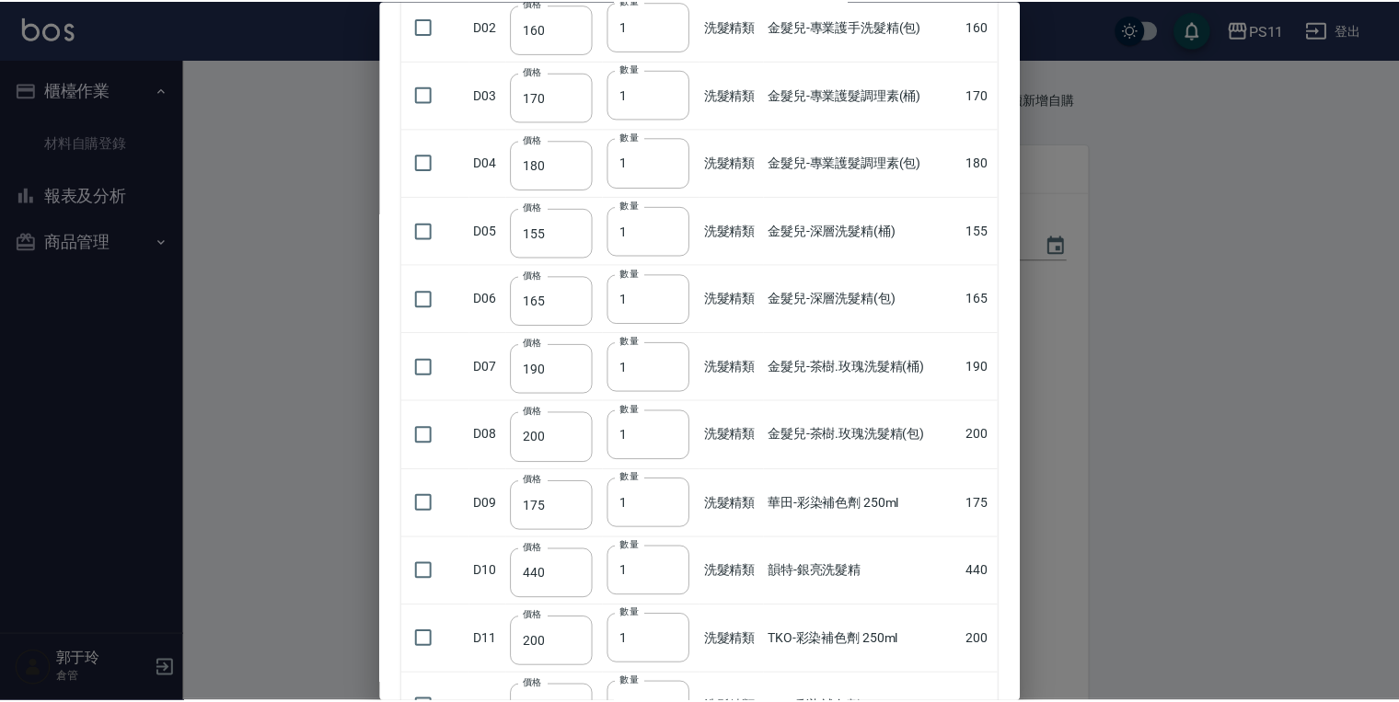
scroll to position [479, 0]
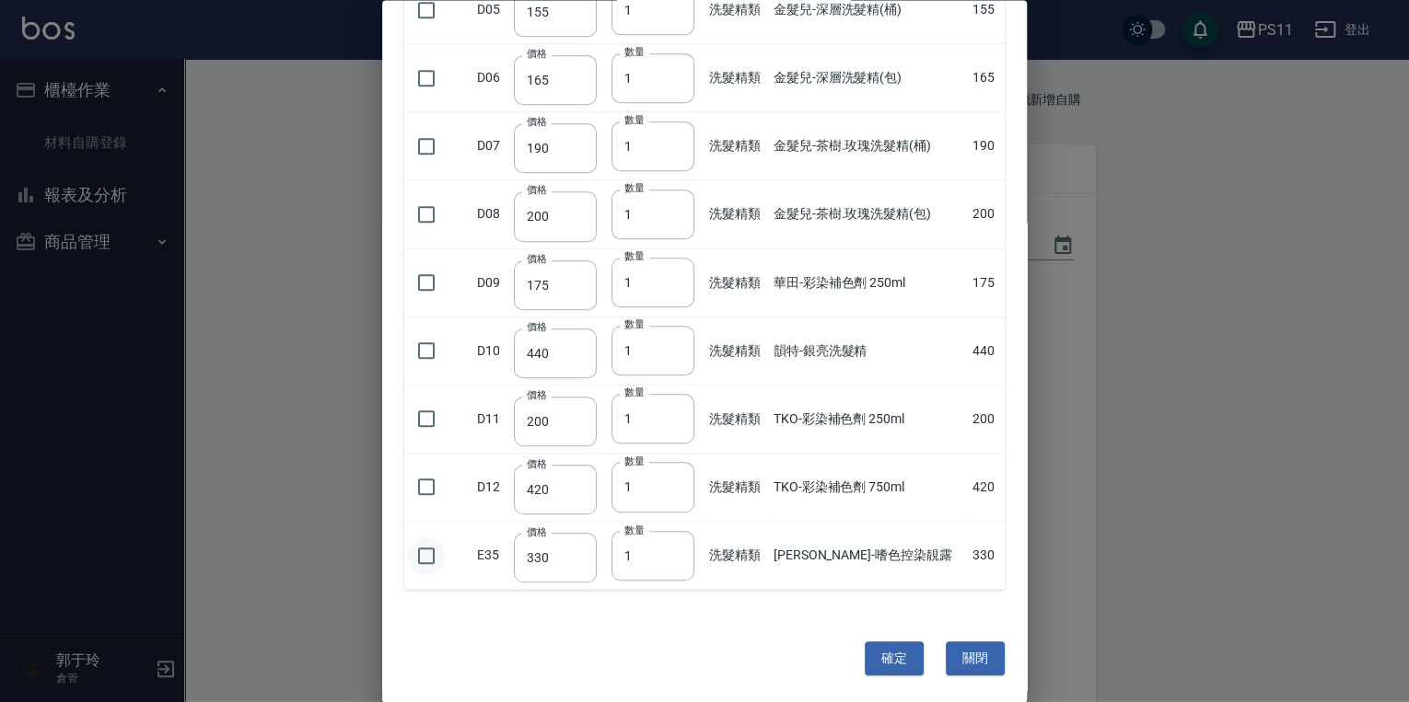
click at [437, 546] on input "checkbox" at bounding box center [426, 556] width 39 height 39
checkbox input "true"
click at [678, 657] on button "確定" at bounding box center [893, 660] width 59 height 34
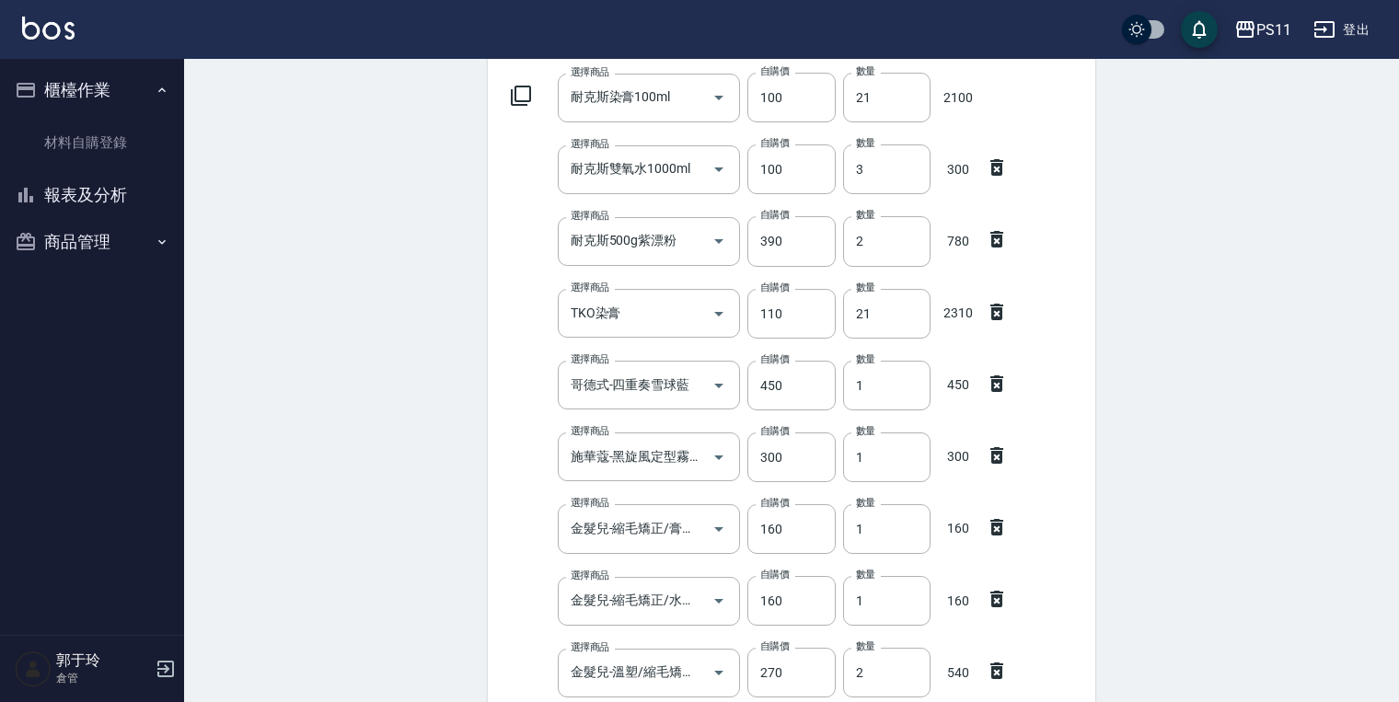
scroll to position [678, 0]
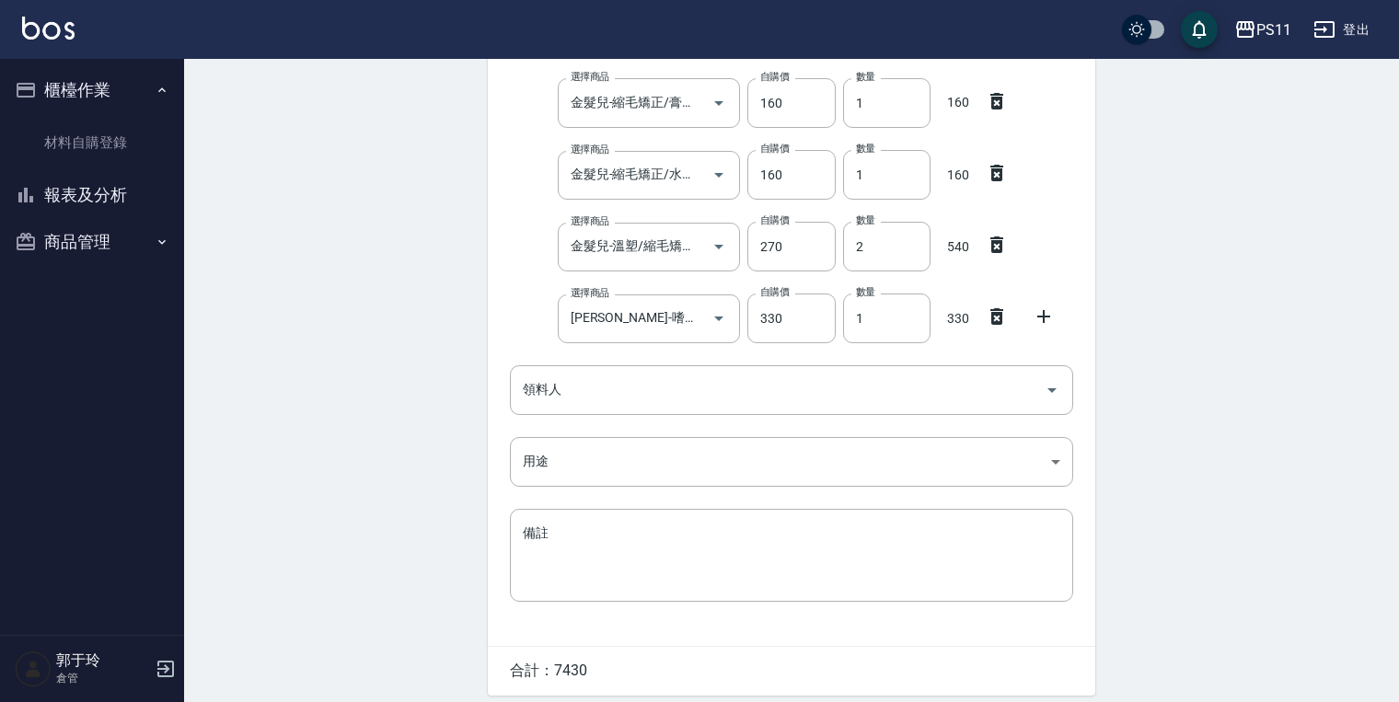
drag, startPoint x: 1146, startPoint y: 431, endPoint x: 1130, endPoint y: 563, distance: 133.6
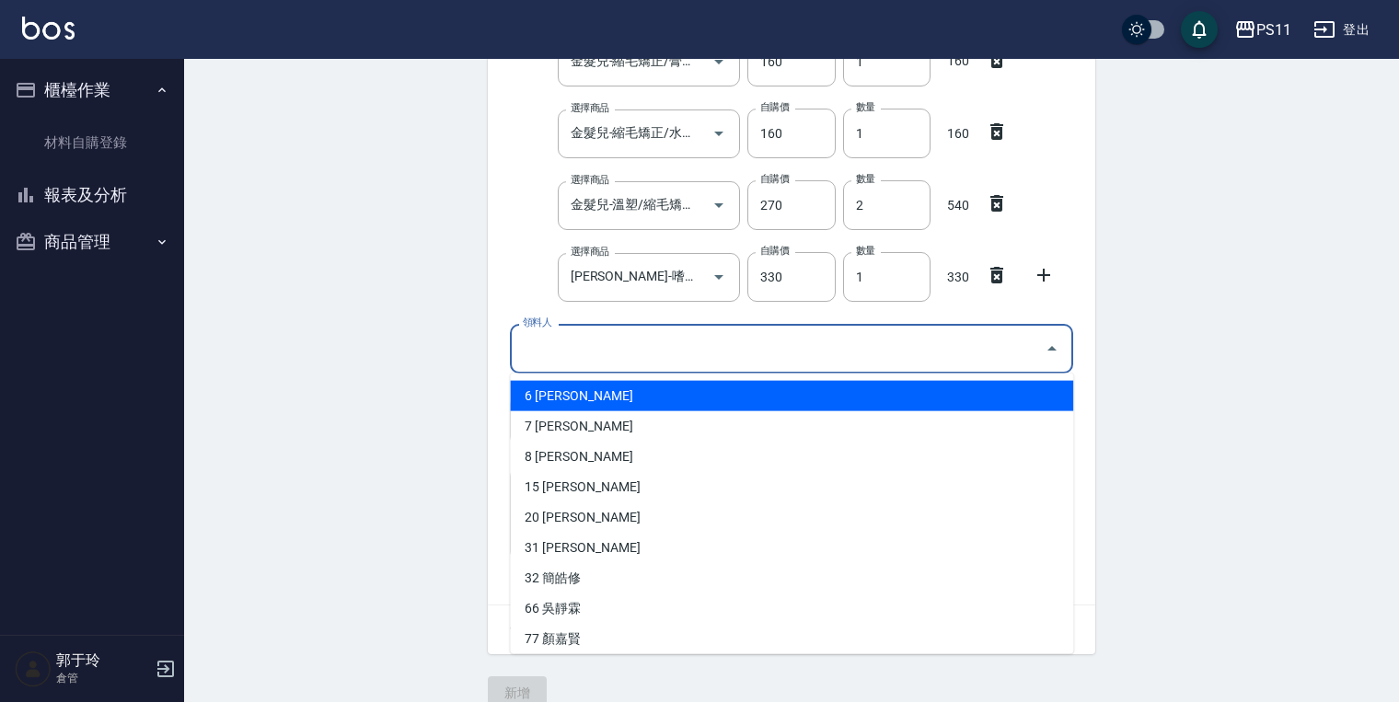
click at [598, 335] on input "領料人" at bounding box center [777, 348] width 519 height 32
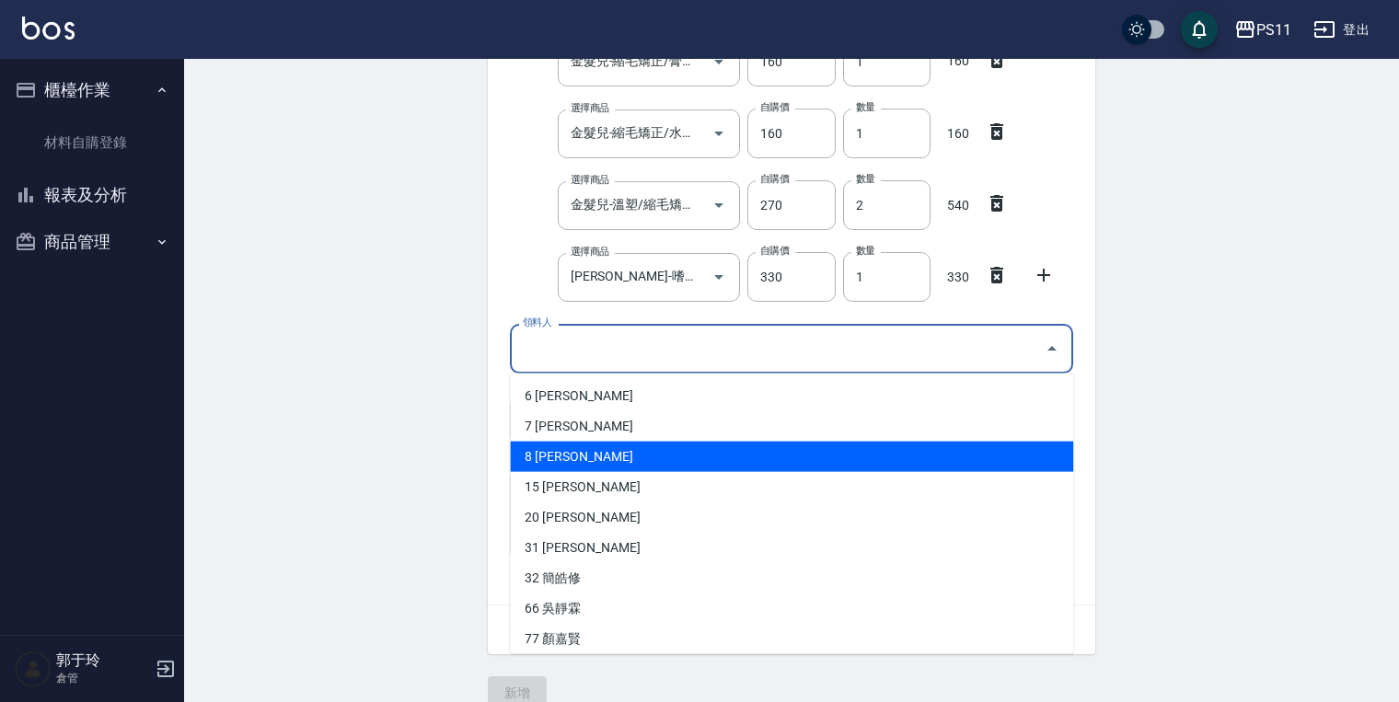
click at [560, 448] on li "8 郭于玲" at bounding box center [791, 457] width 563 height 30
type input "郭于玲"
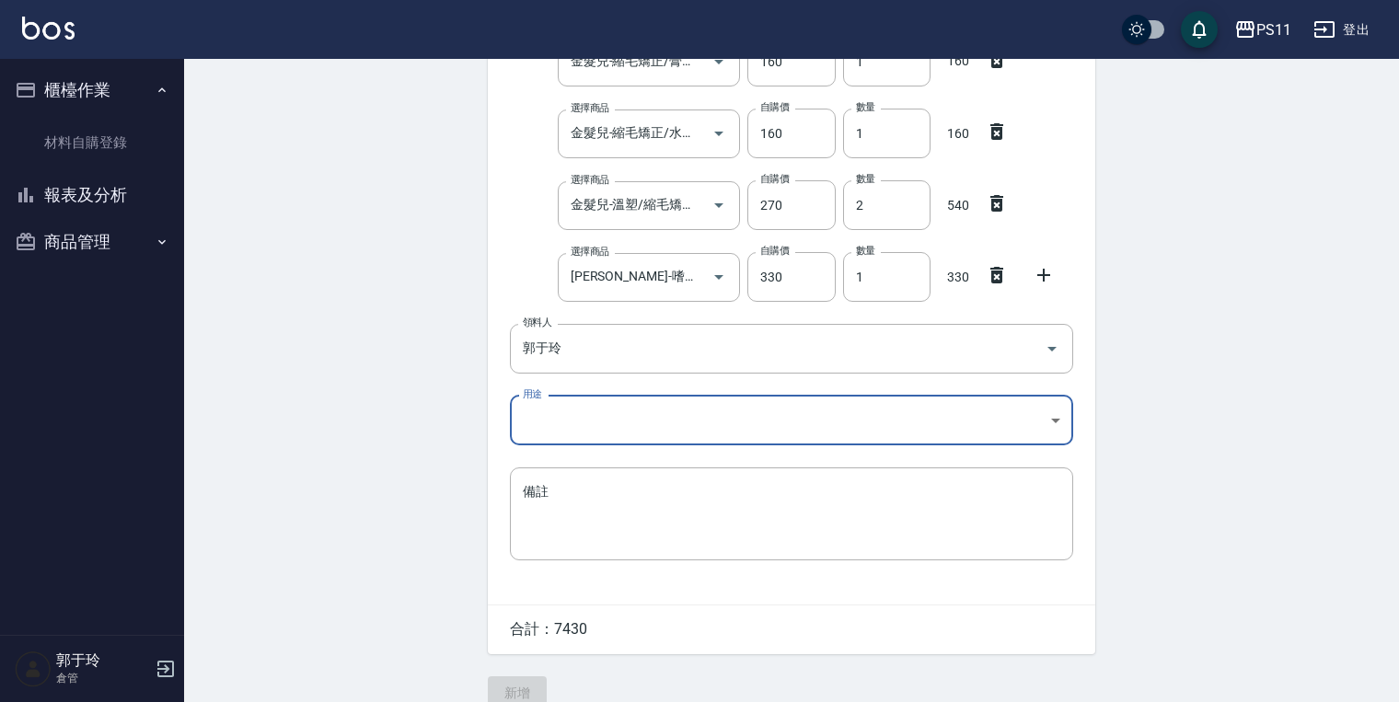
click at [434, 429] on div "Employee Picking Create 新增材料自購 連續新增自購 領料資訊 日期 2025/09/15 選擇商品 耐克斯染膏100ml 選擇商品 自…" at bounding box center [791, 54] width 1215 height 1347
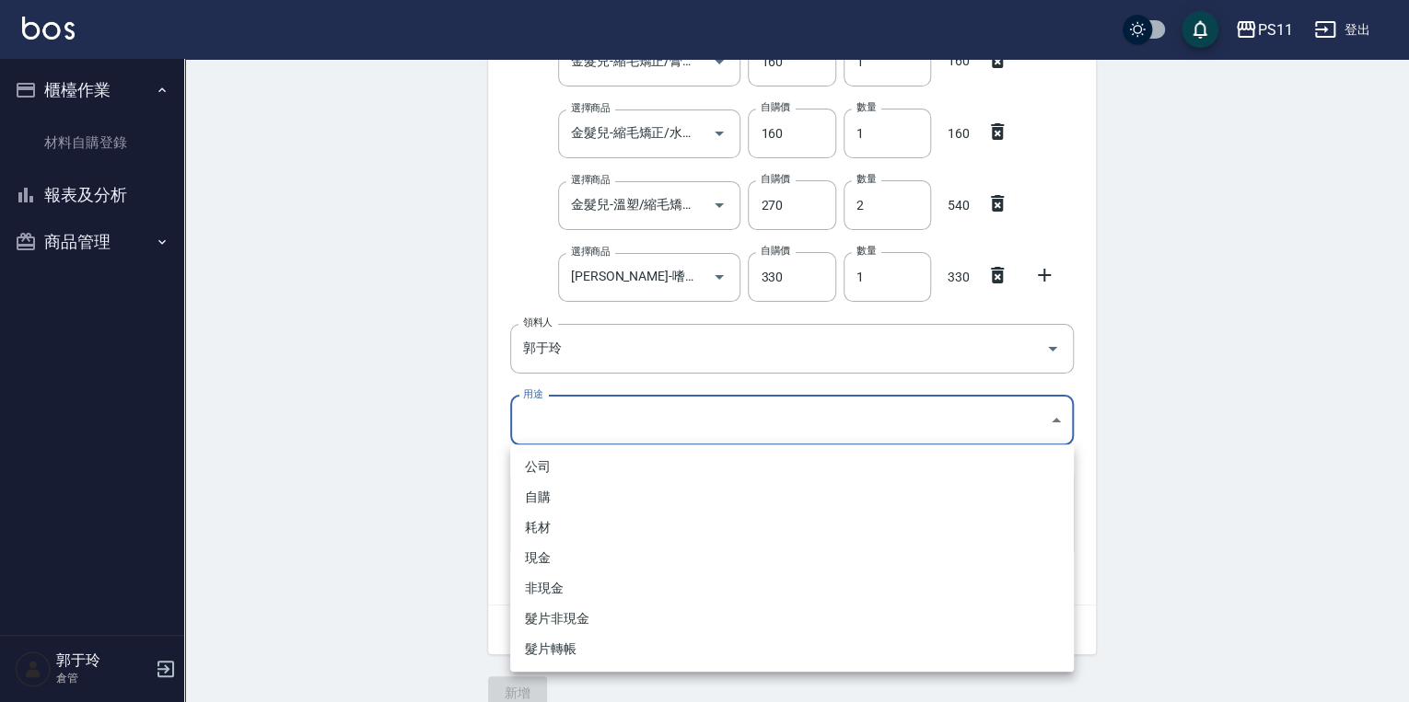
click at [647, 423] on body "PS11 登出 櫃檯作業 材料自購登錄 報表及分析 報表目錄 商品消耗明細 商品進銷貨報表 商品庫存表 商品庫存盤點表 商品管理 商品分類設定 商品列表 商品…" at bounding box center [704, 25] width 1409 height 1406
click at [585, 497] on li "自購" at bounding box center [791, 497] width 563 height 30
type input "自購"
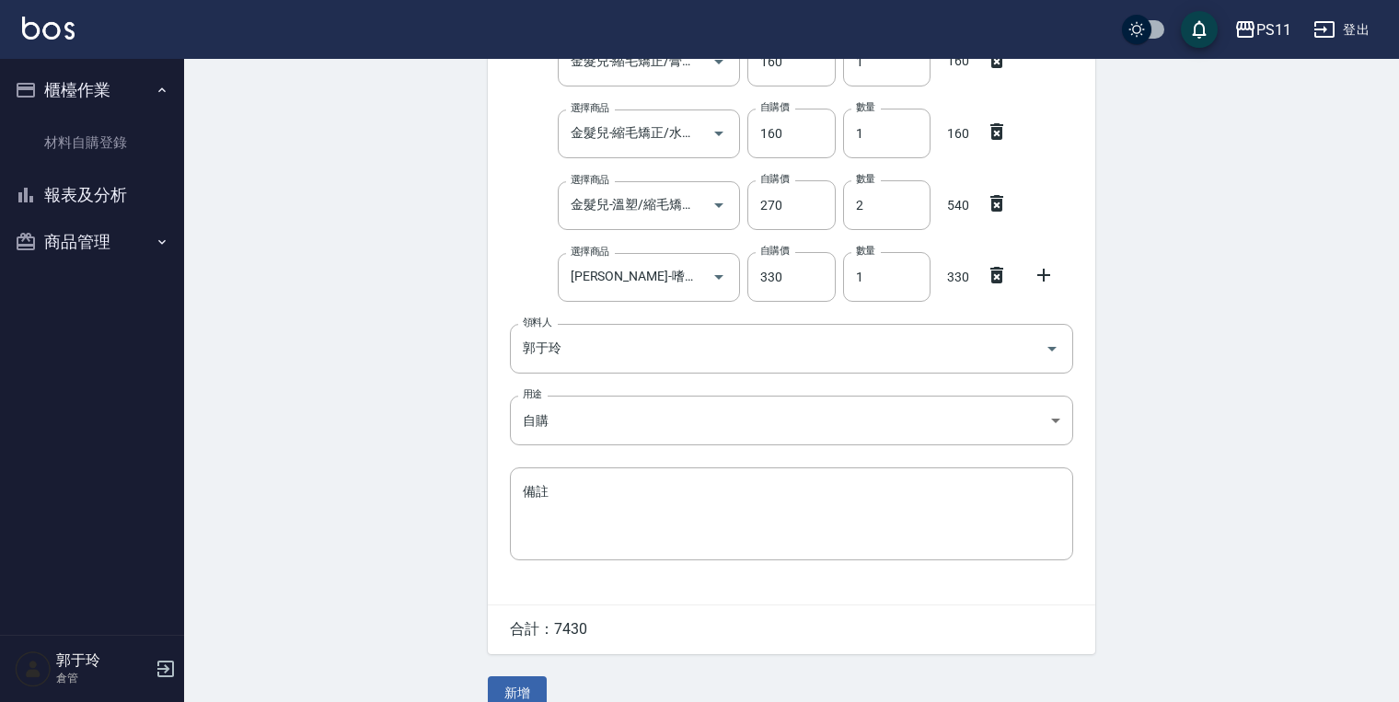
click at [405, 435] on div "Employee Picking Create 新增材料自購 連續新增自購 領料資訊 日期 2025/09/15 選擇商品 耐克斯染膏100ml 選擇商品 自…" at bounding box center [791, 54] width 1215 height 1347
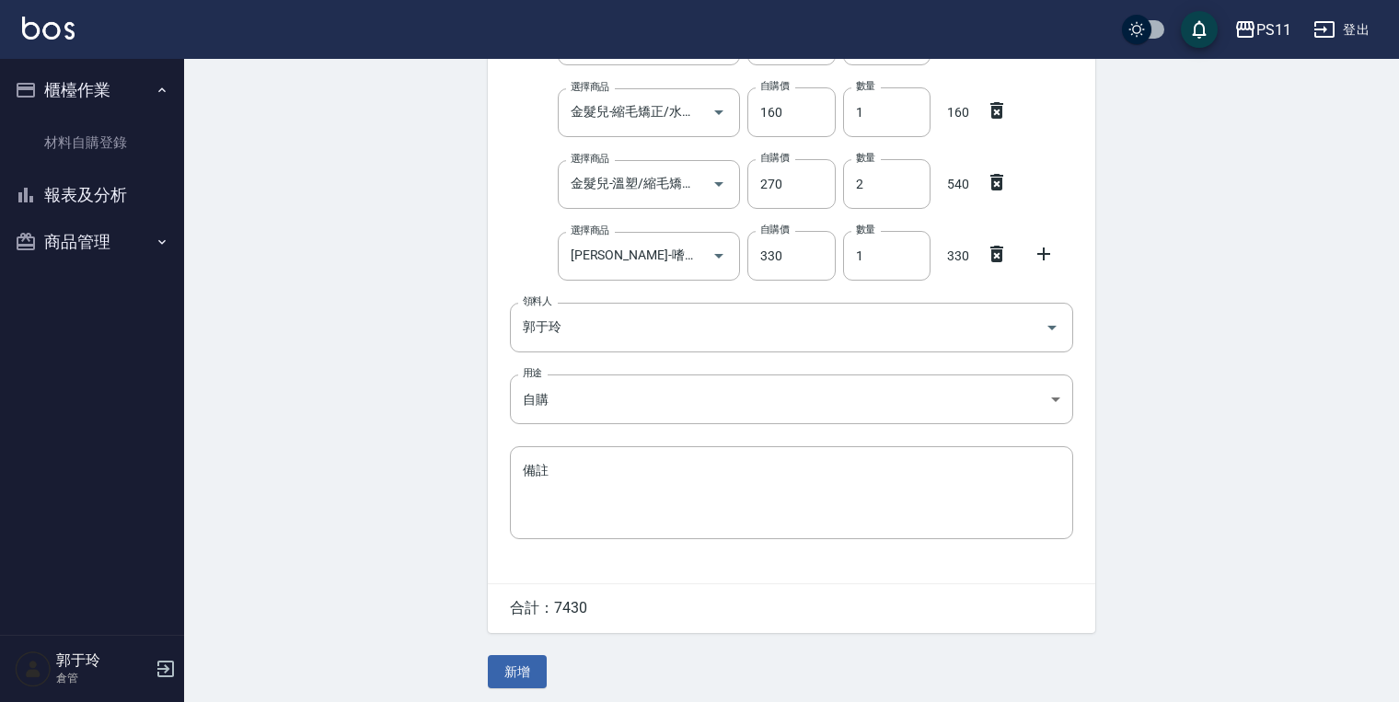
scroll to position [704, 0]
click at [529, 674] on button "新增" at bounding box center [517, 668] width 59 height 34
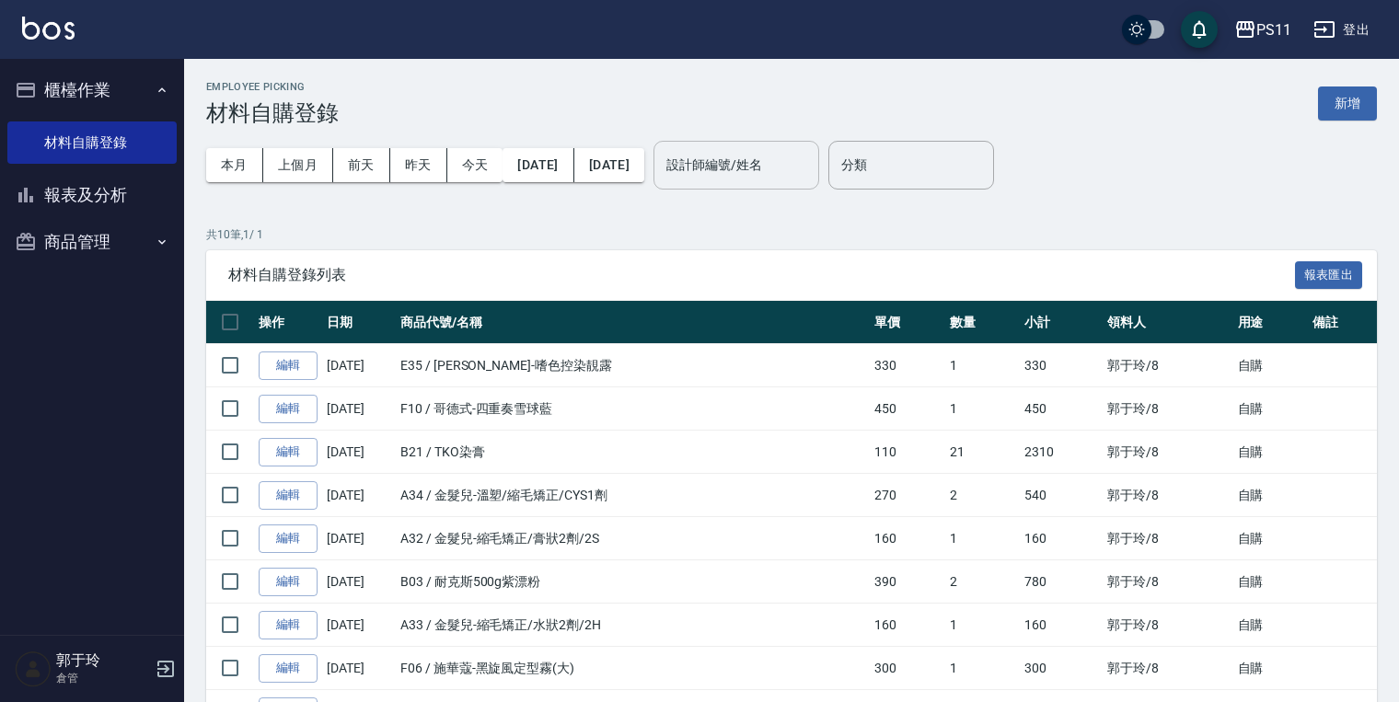
click at [678, 175] on input "設計師編號/姓名" at bounding box center [736, 165] width 149 height 32
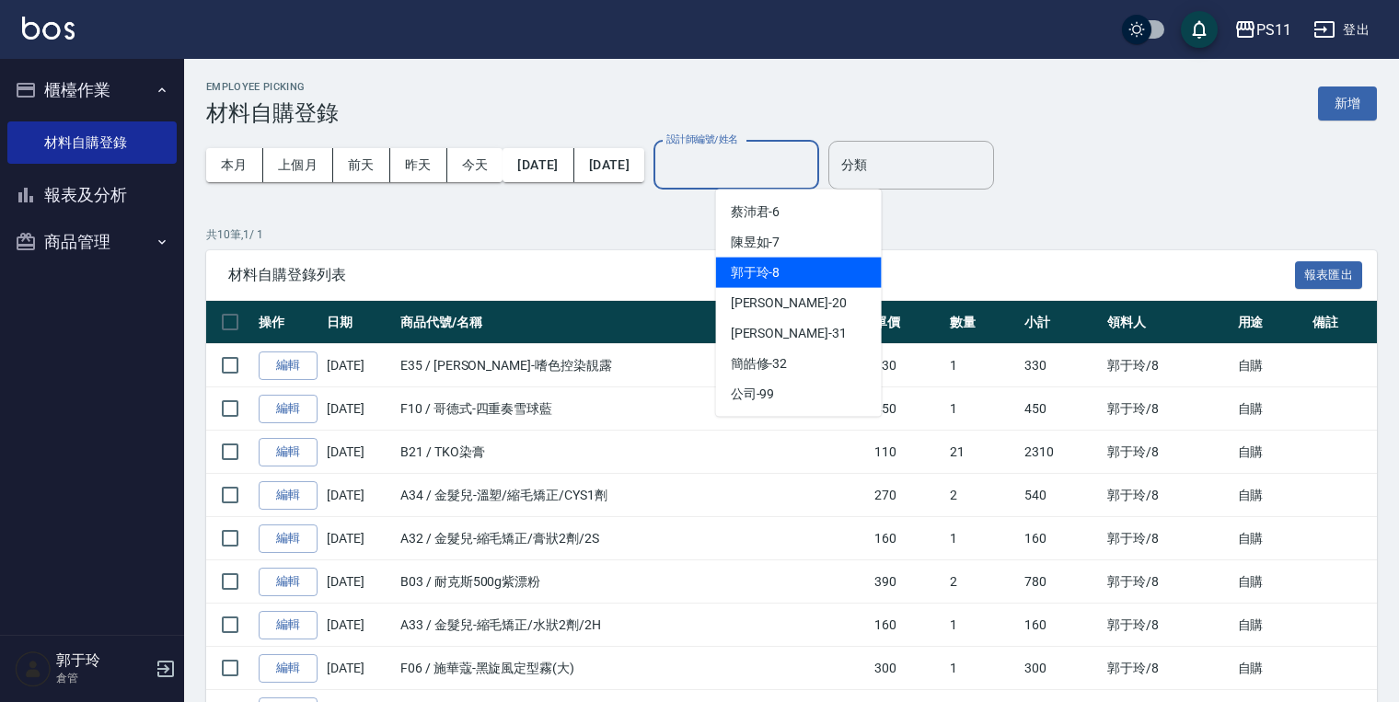
click at [678, 272] on div "郭于玲 -8" at bounding box center [799, 273] width 166 height 30
type input "郭于玲-8"
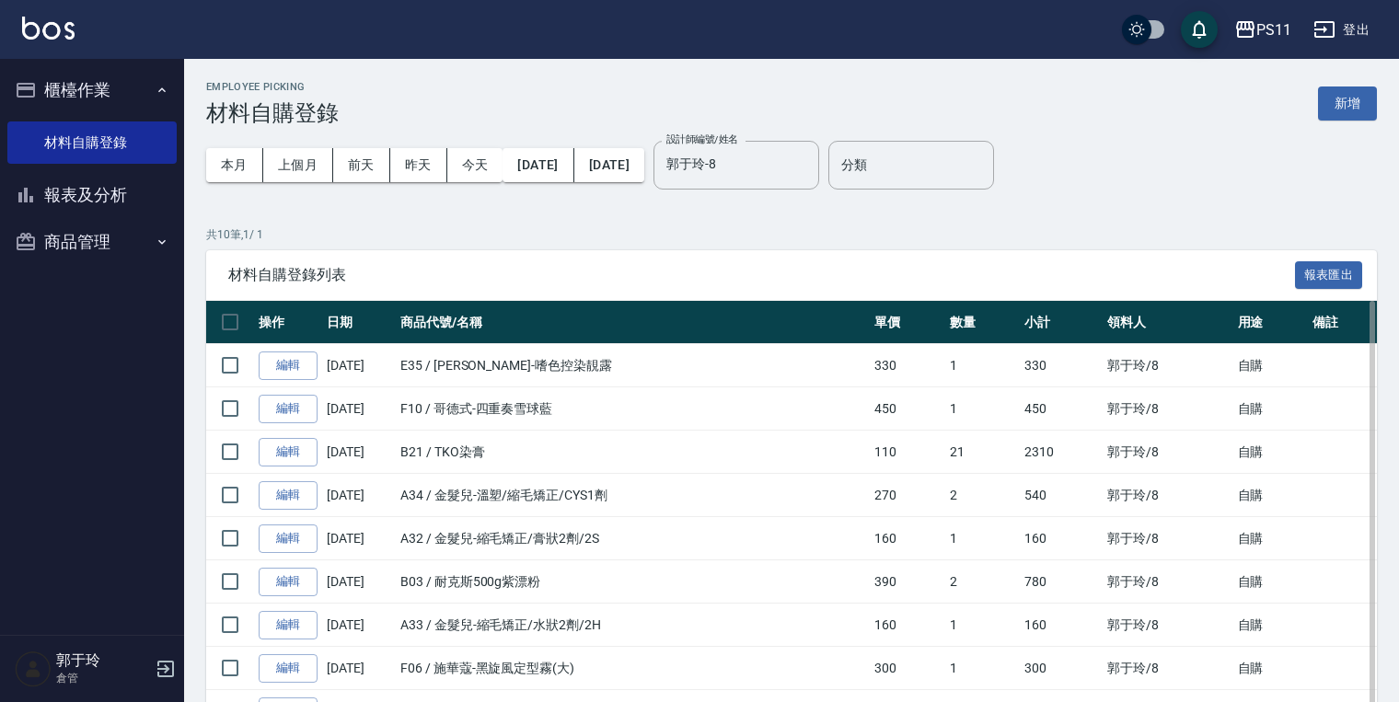
drag, startPoint x: 690, startPoint y: 591, endPoint x: 726, endPoint y: 383, distance: 211.1
click at [678, 98] on button "新增" at bounding box center [1347, 104] width 59 height 34
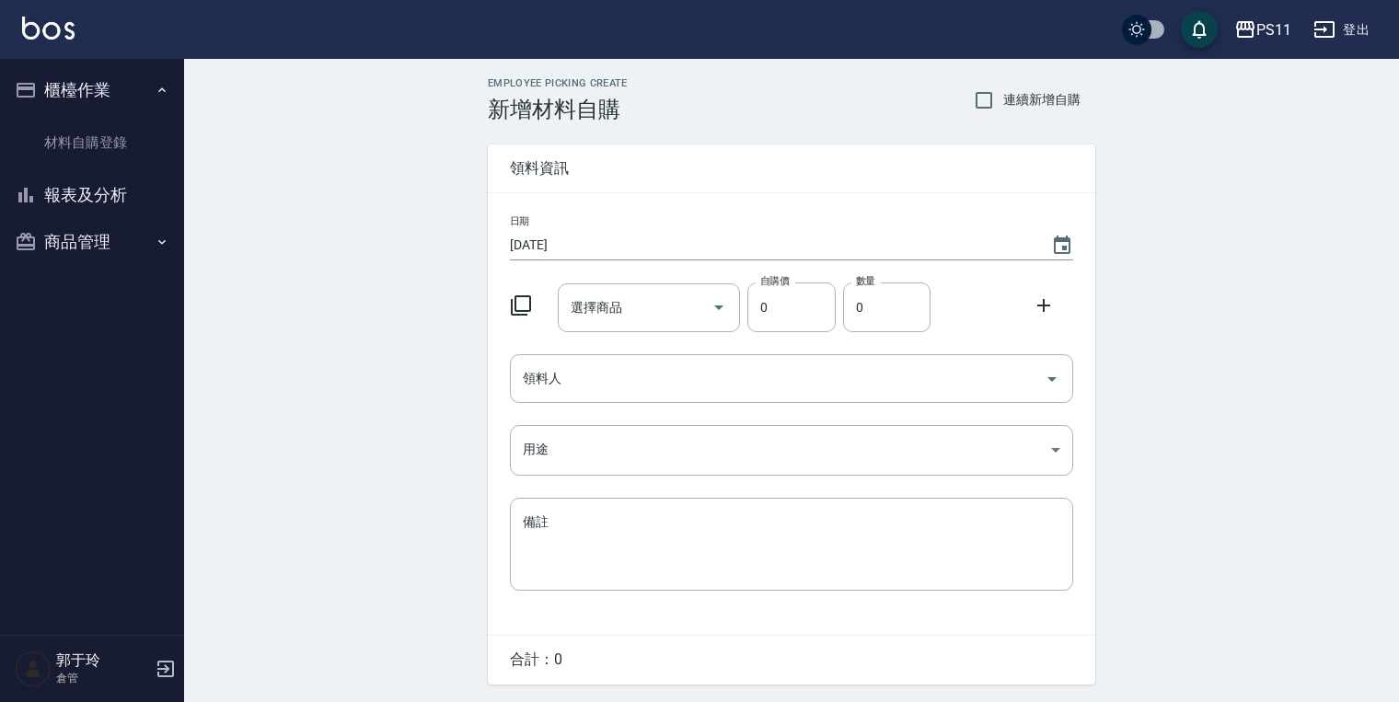
click at [516, 309] on icon at bounding box center [521, 306] width 22 height 22
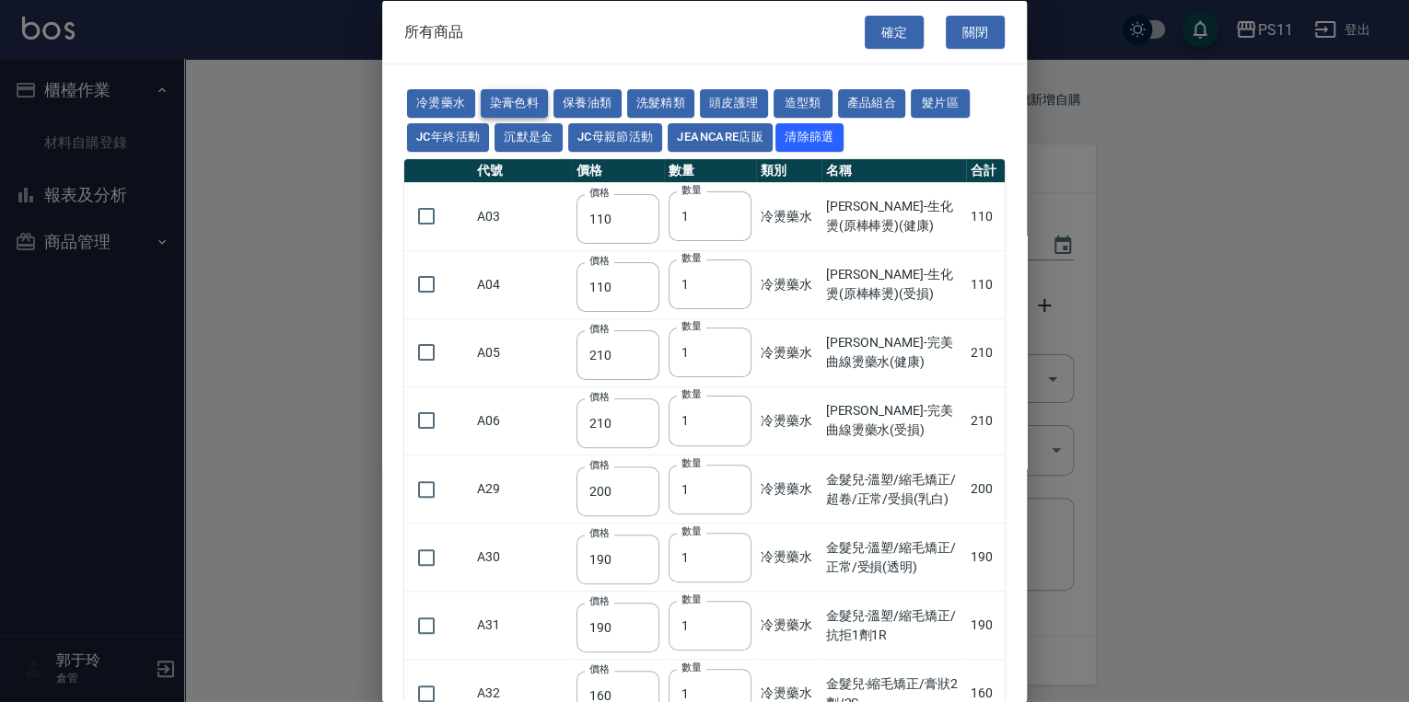
click at [538, 99] on button "染膏色料" at bounding box center [515, 103] width 68 height 29
type input "100"
type input "390"
type input "580"
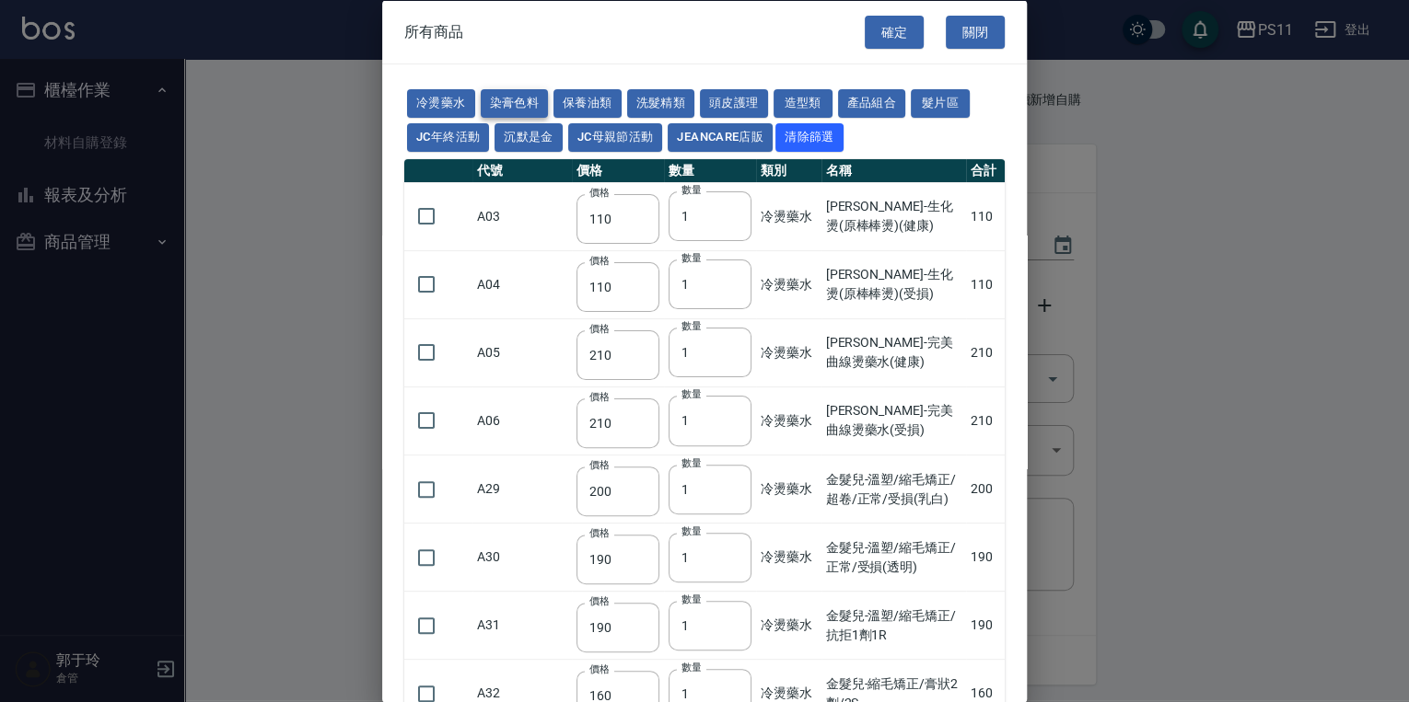
type input "105"
type input "406"
type input "105"
type input "102"
type input "137"
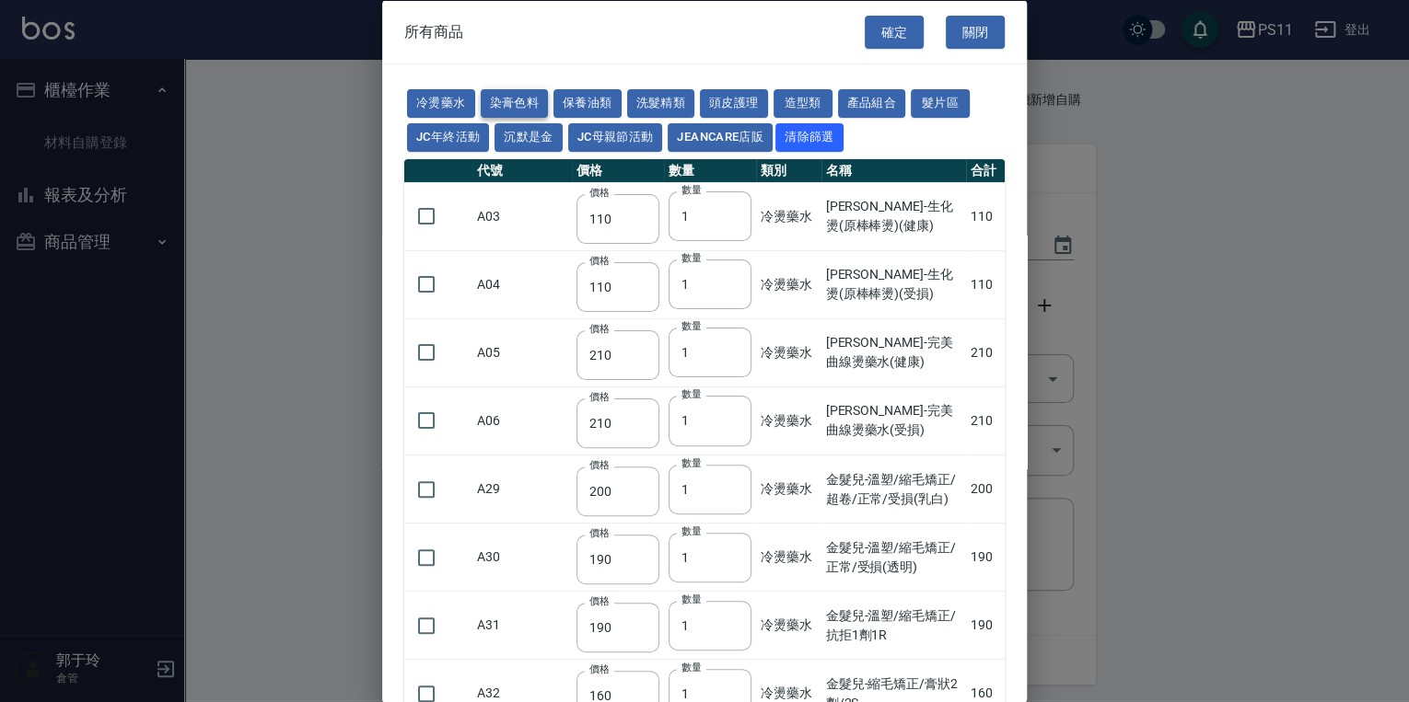
type input "110"
type input "133"
type input "186"
type input "133"
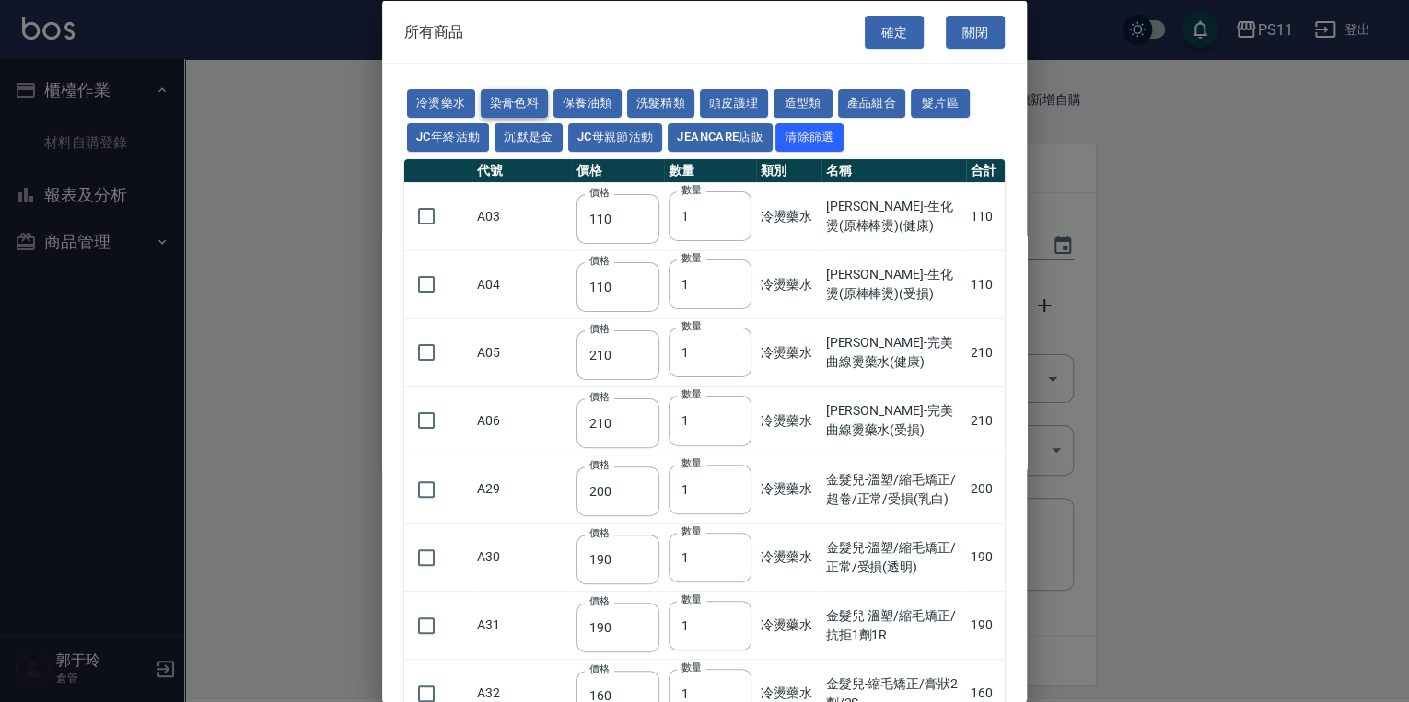
type input "450"
type input "350"
type input "112"
type input "1060"
type input "200"
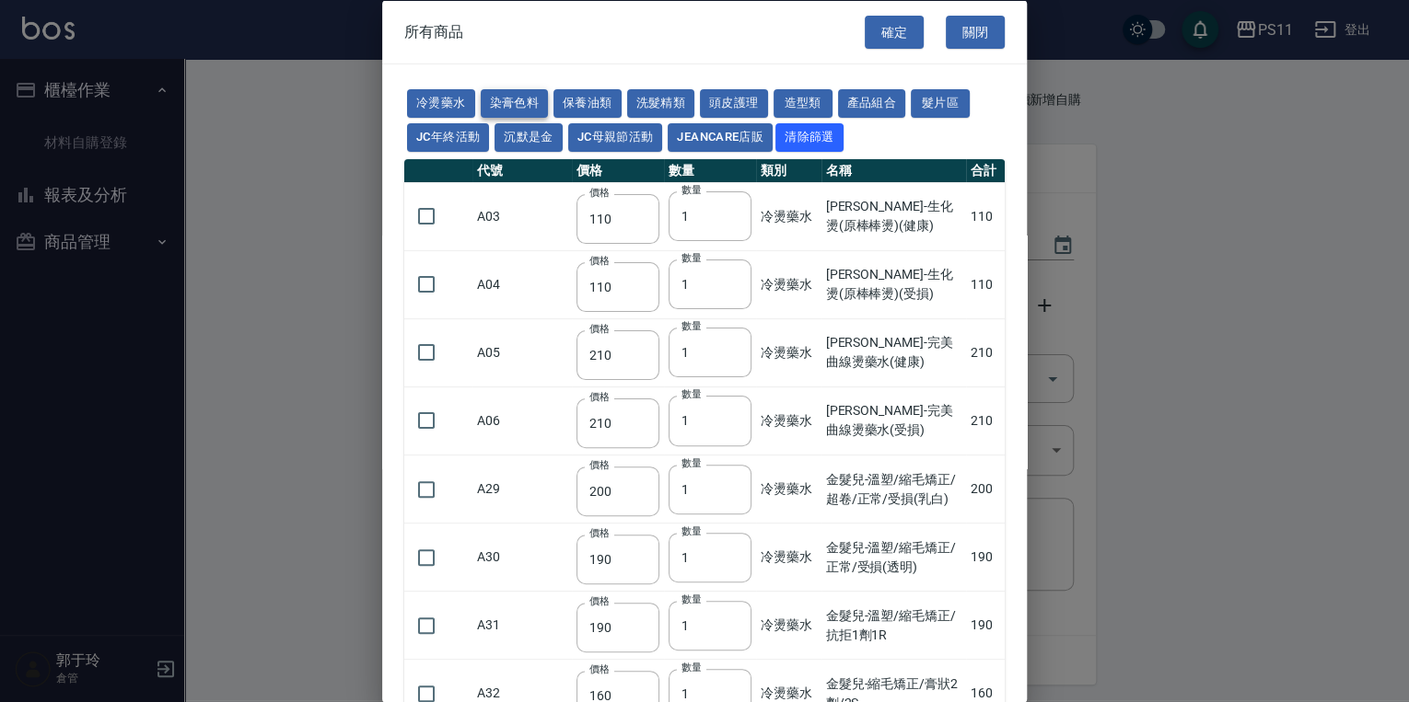
type input "250"
type input "350"
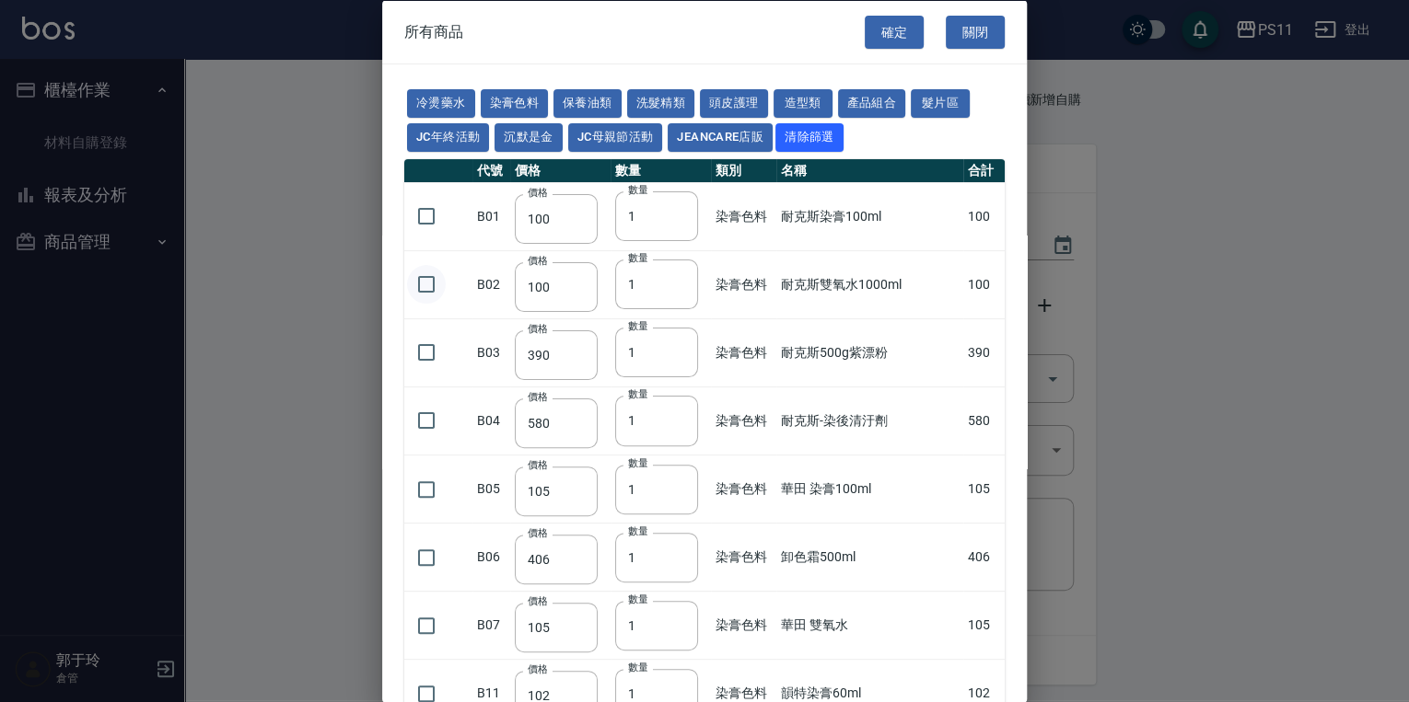
click at [430, 298] on input "checkbox" at bounding box center [426, 284] width 39 height 39
checkbox input "true"
click at [431, 214] on input "checkbox" at bounding box center [426, 216] width 39 height 39
checkbox input "true"
click at [420, 365] on input "checkbox" at bounding box center [426, 352] width 39 height 39
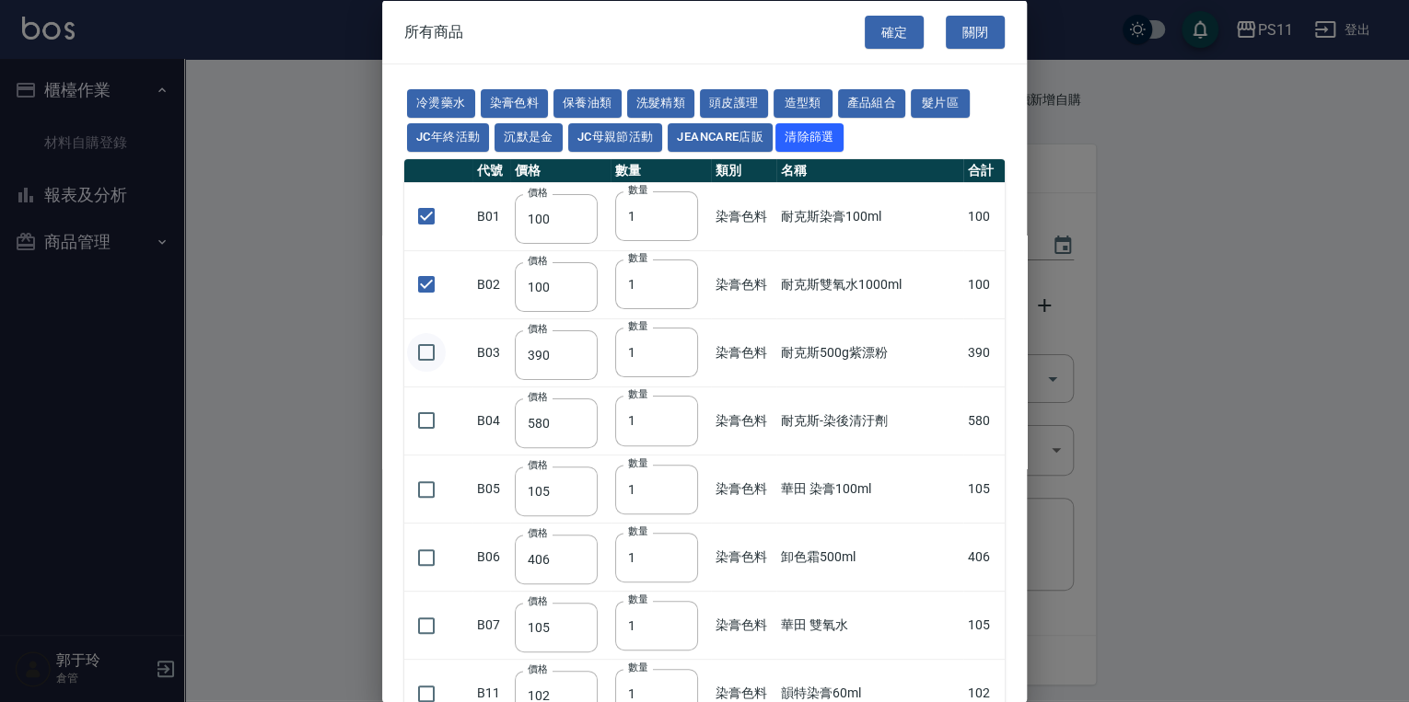
checkbox input "true"
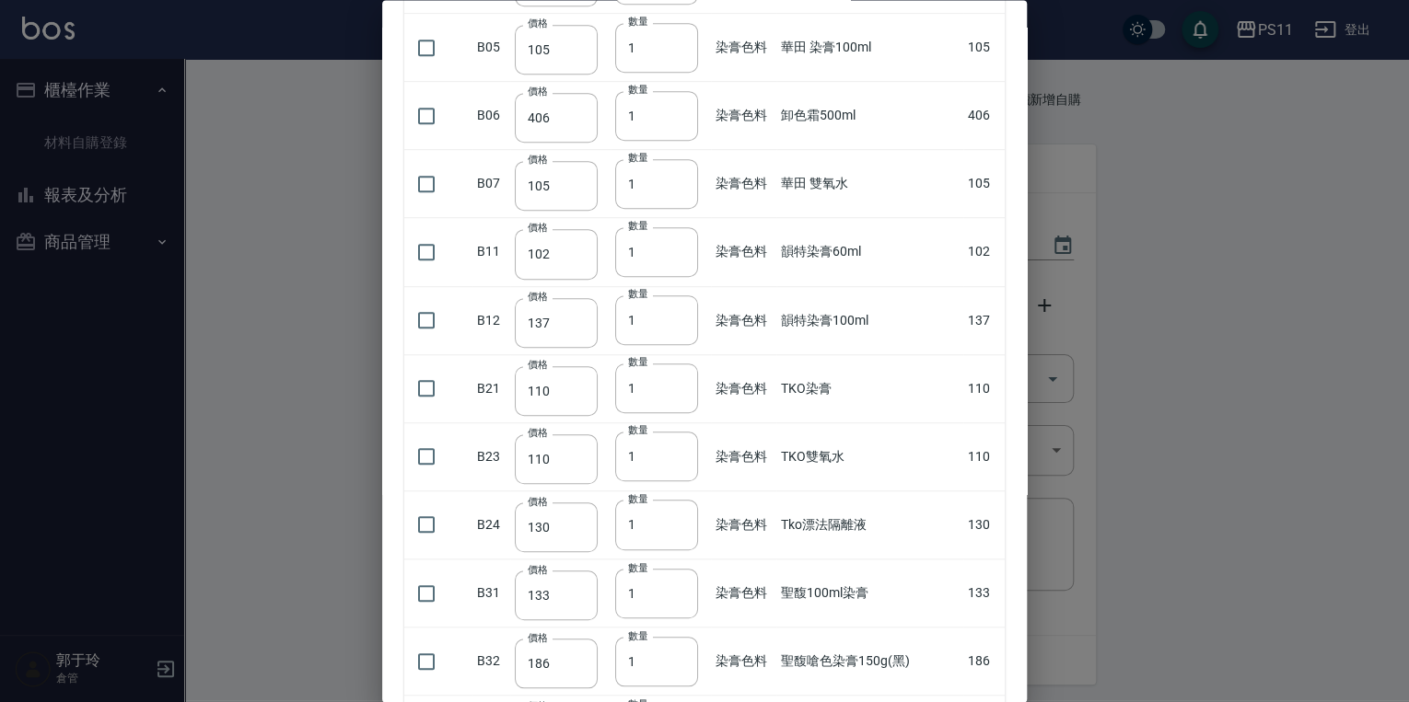
scroll to position [442, 0]
click at [427, 388] on input "checkbox" at bounding box center [426, 388] width 39 height 39
checkbox input "true"
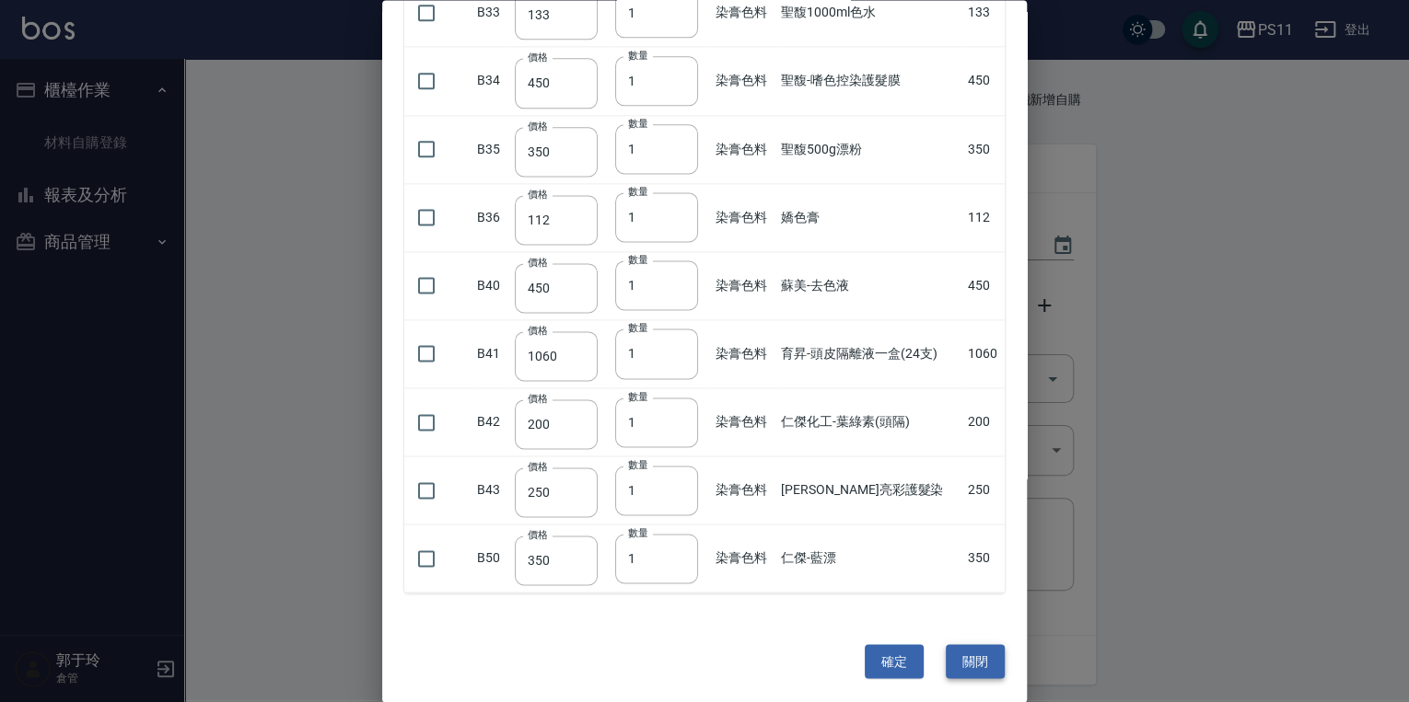
scroll to position [1159, 0]
click at [678, 655] on button "確定" at bounding box center [893, 661] width 59 height 34
type input "耐克斯雙氧水1000ml"
type input "100"
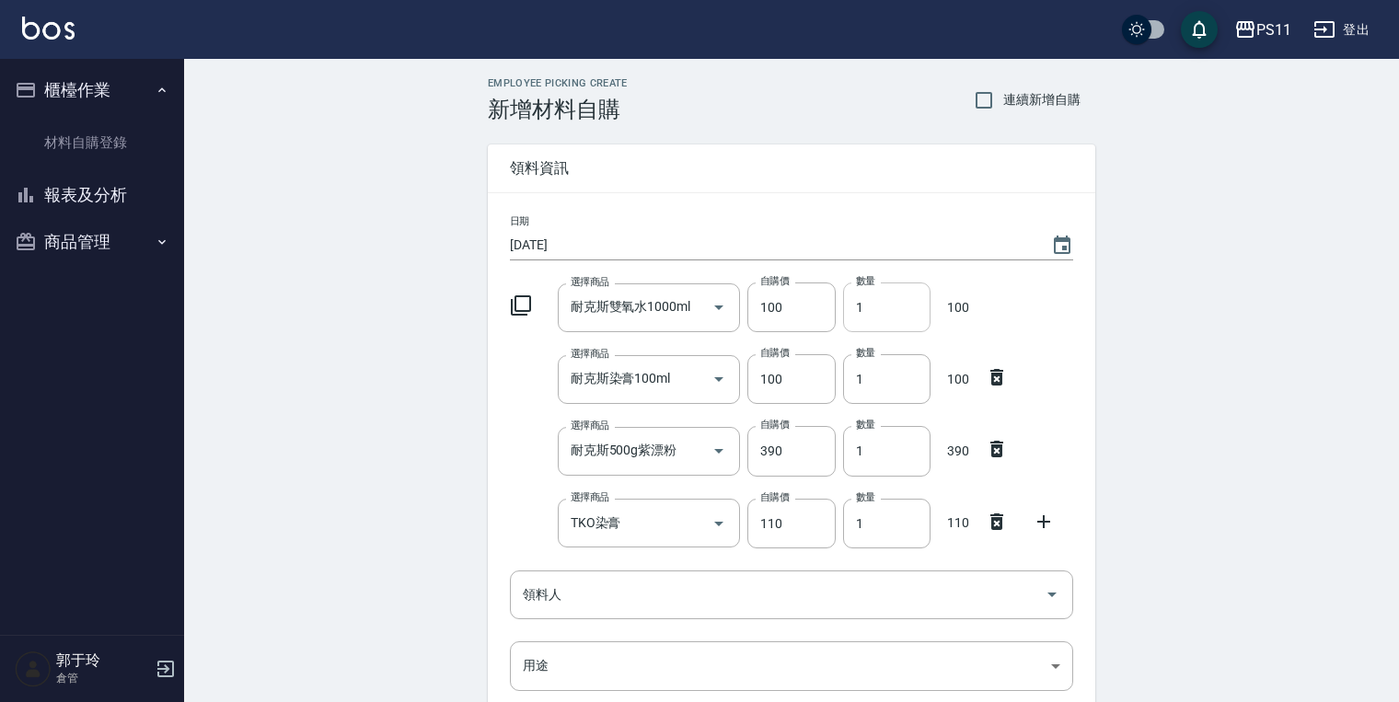
click at [678, 309] on input "1" at bounding box center [886, 308] width 87 height 50
drag, startPoint x: 886, startPoint y: 309, endPoint x: 534, endPoint y: 279, distance: 353.0
click at [534, 279] on div "日期 2025/09/15 選擇商品 耐克斯雙氧水1000ml 選擇商品 自購價 100 自購價 數量 1 數量 100 選擇商品 耐克斯染膏100ml 選擇…" at bounding box center [792, 521] width 608 height 657
type input "8"
drag, startPoint x: 894, startPoint y: 370, endPoint x: 570, endPoint y: 352, distance: 324.6
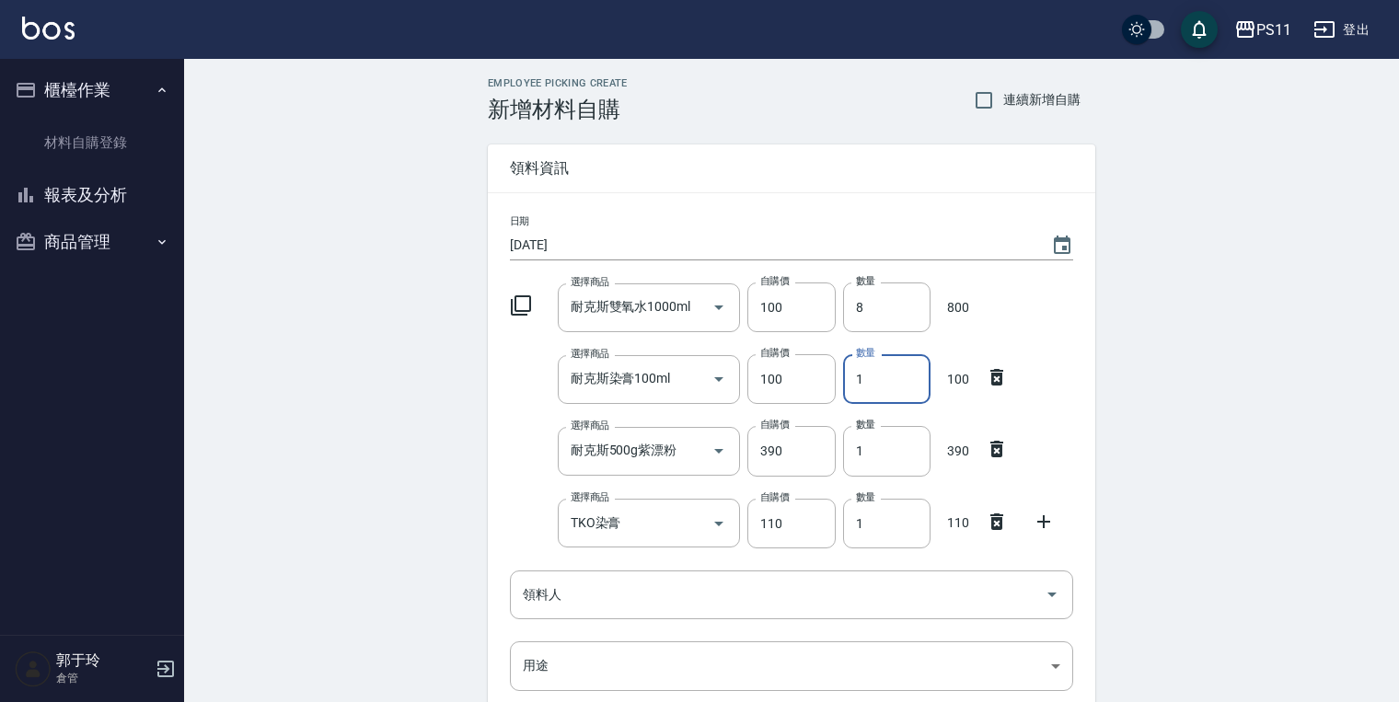
click at [570, 352] on div "選擇商品 耐克斯染膏100ml 選擇商品 自購價 100 自購價 數量 1 數量 100" at bounding box center [788, 375] width 571 height 57
drag, startPoint x: 898, startPoint y: 374, endPoint x: 594, endPoint y: 352, distance: 305.5
click at [574, 341] on div "日期 2025/09/15 選擇商品 耐克斯雙氧水1000ml 選擇商品 自購價 100 自購價 數量 8 數量 800 選擇商品 耐克斯染膏100ml 選擇…" at bounding box center [792, 521] width 608 height 657
type input "33"
drag, startPoint x: 883, startPoint y: 449, endPoint x: 559, endPoint y: 446, distance: 324.1
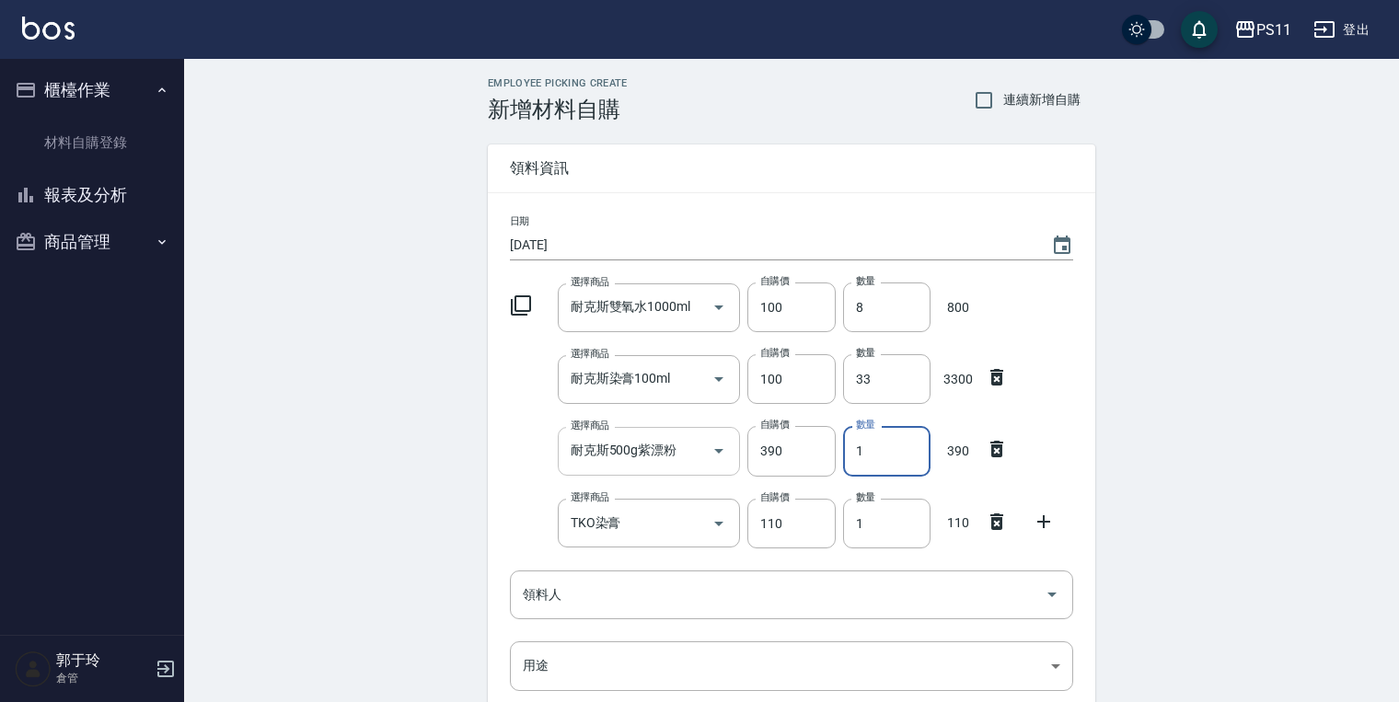
click at [559, 446] on div "選擇商品 耐克斯500g紫漂粉 選擇商品 自購價 390 自購價 數量 1 數量 390" at bounding box center [788, 447] width 571 height 57
type input "2"
click at [678, 396] on div "Employee Picking Create 新增材料自購 連續新增自購 領料資訊 日期 2025/09/15 選擇商品 耐克斯雙氧水1000ml 選擇商品…" at bounding box center [791, 516] width 1215 height 915
click at [655, 524] on input "TKO染膏" at bounding box center [635, 523] width 139 height 32
click at [678, 520] on icon at bounding box center [997, 522] width 13 height 17
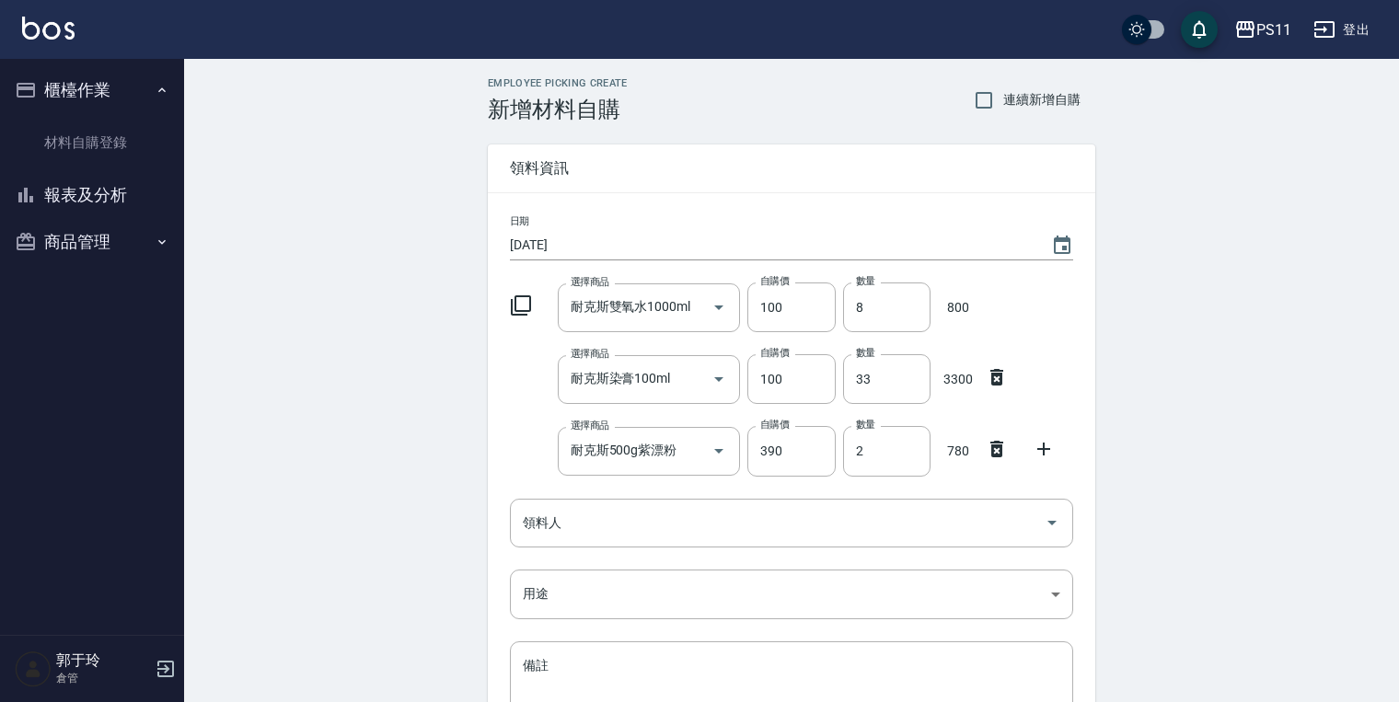
click at [527, 303] on icon at bounding box center [521, 306] width 22 height 22
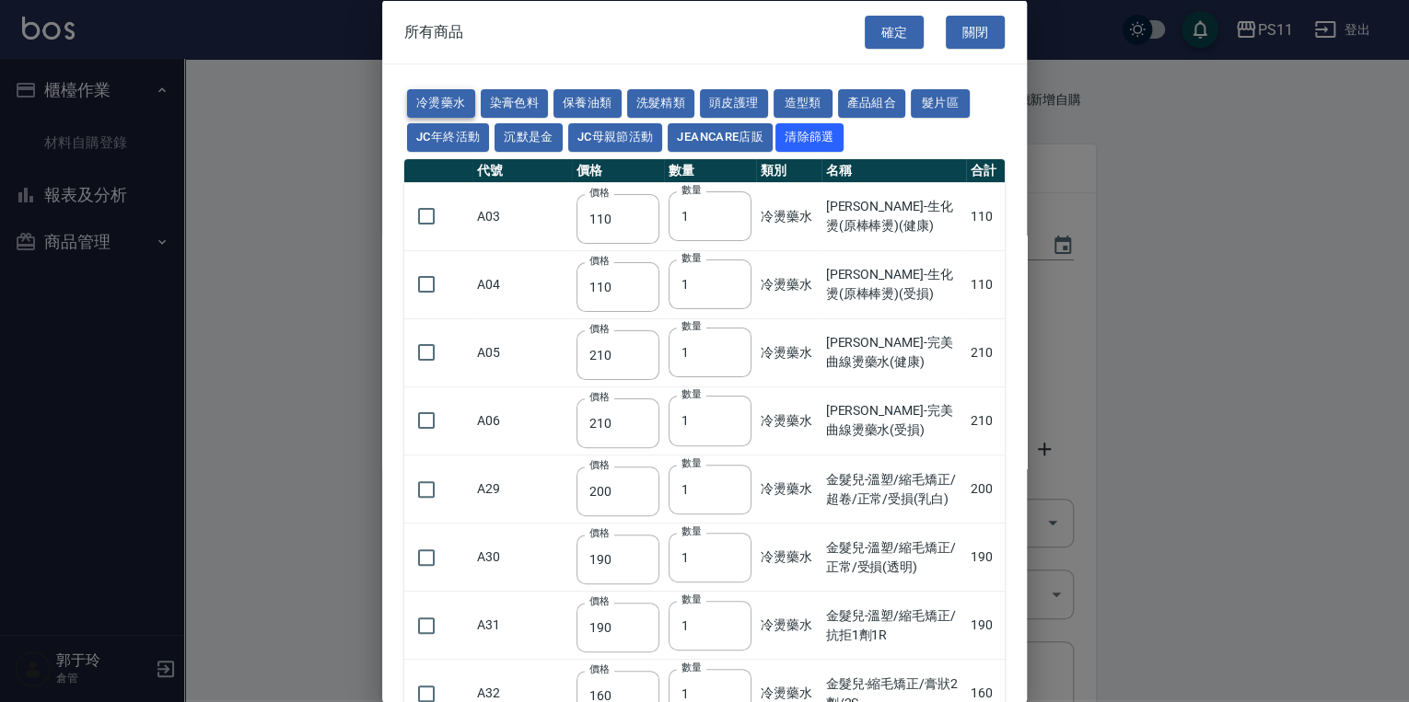
click at [449, 96] on button "冷燙藥水" at bounding box center [441, 103] width 68 height 29
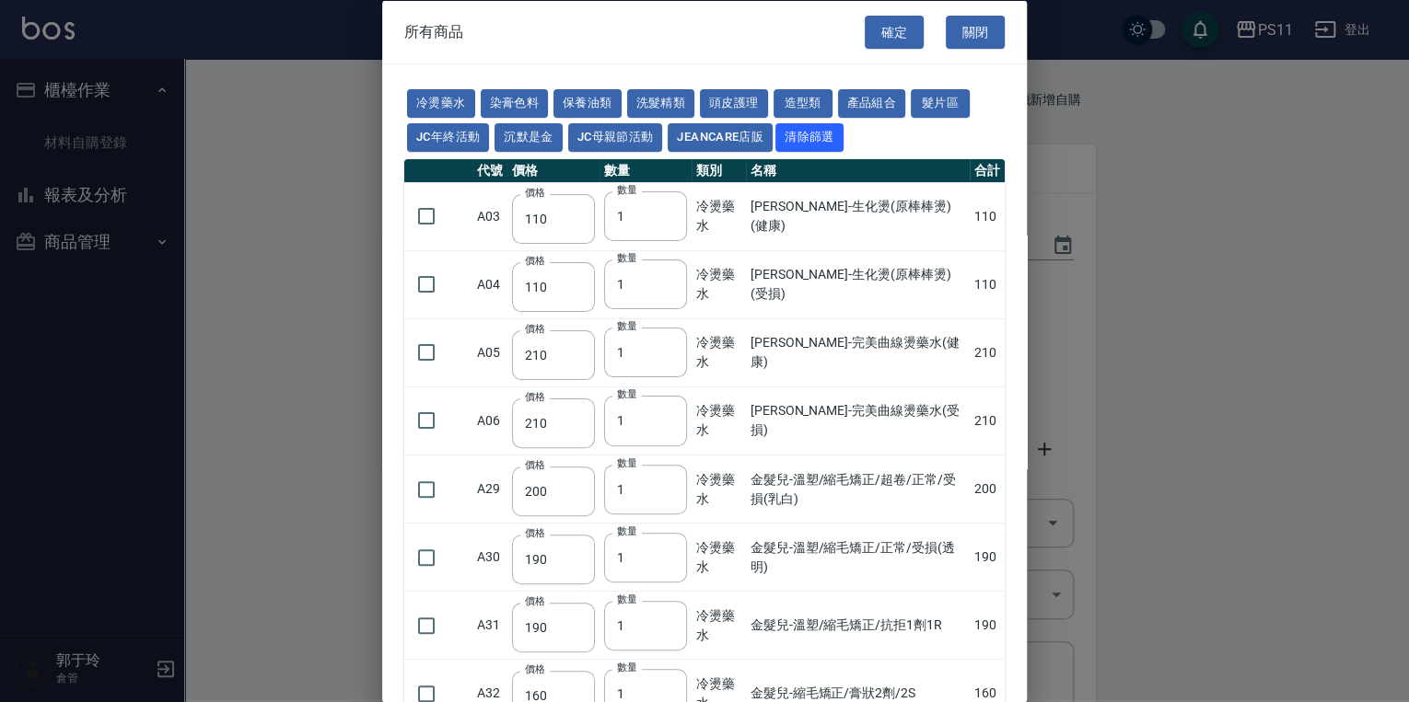
scroll to position [147, 0]
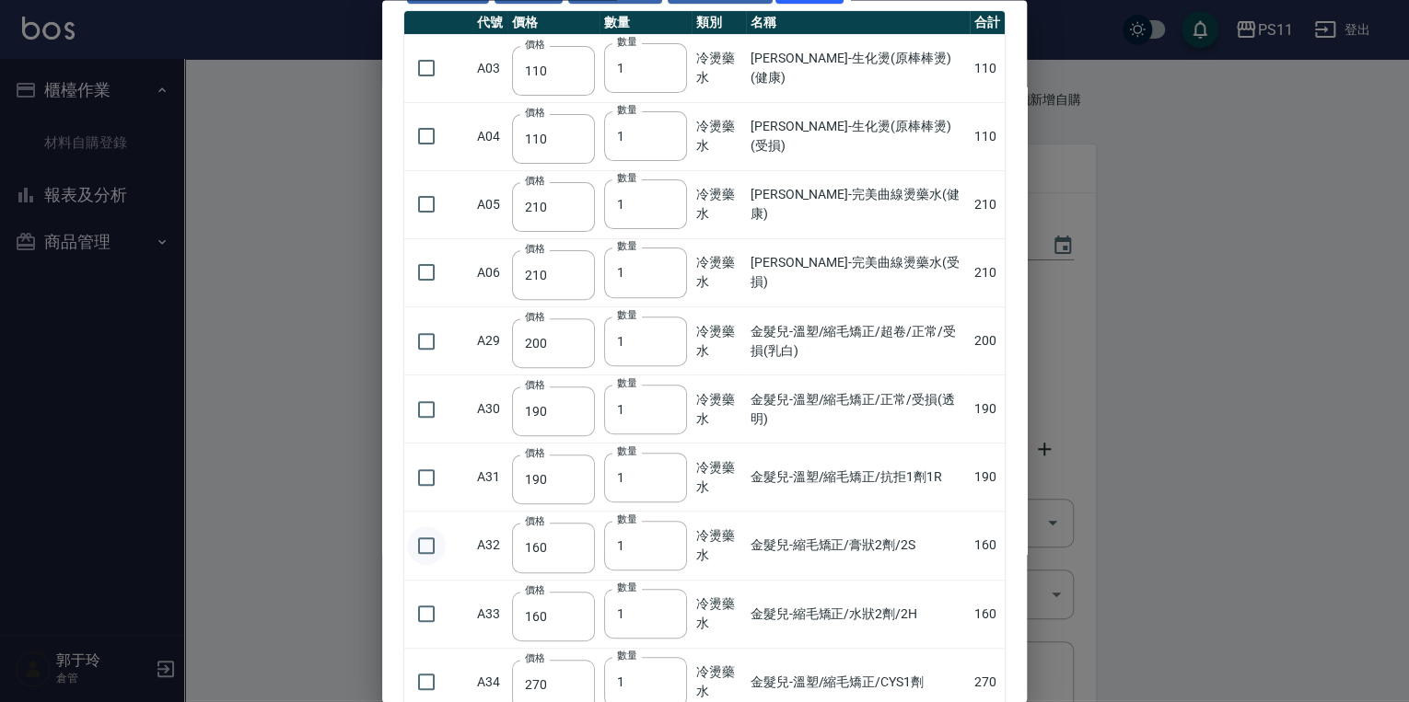
click at [413, 541] on input "checkbox" at bounding box center [426, 546] width 39 height 39
checkbox input "true"
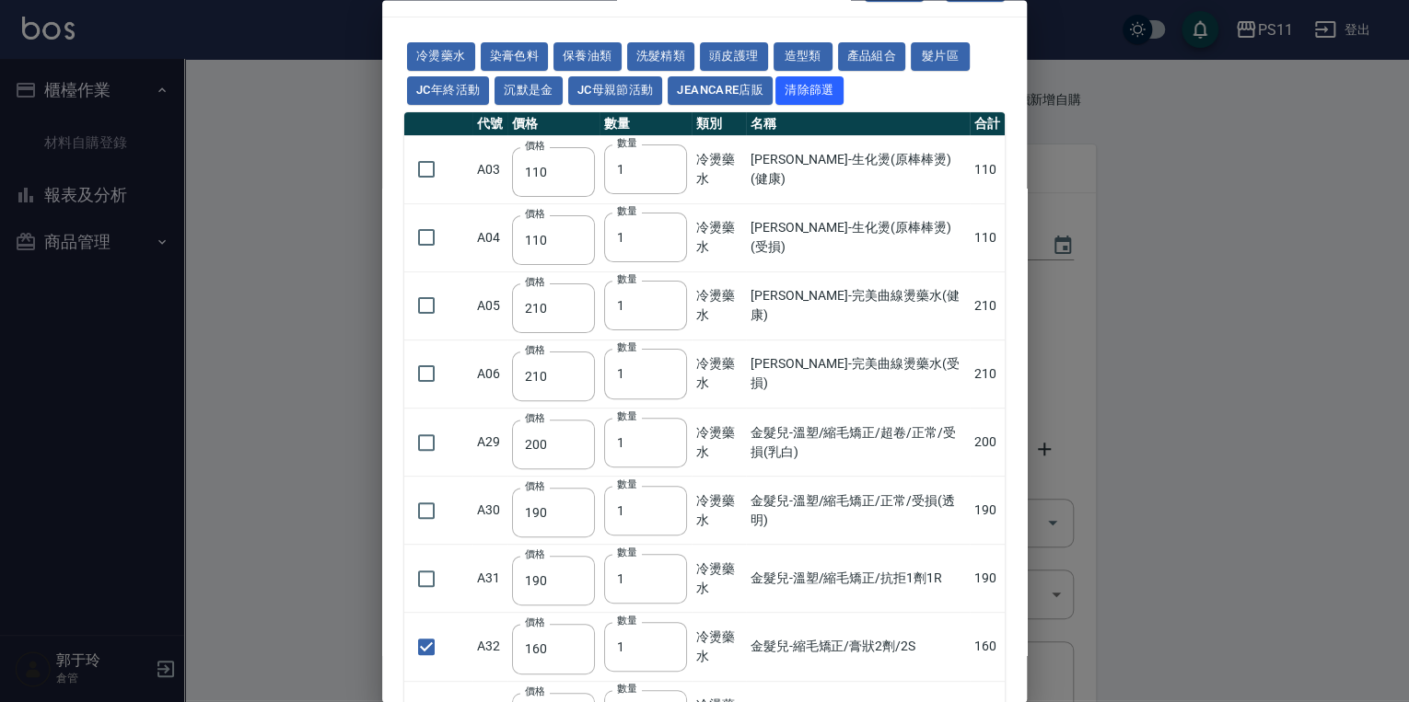
scroll to position [0, 0]
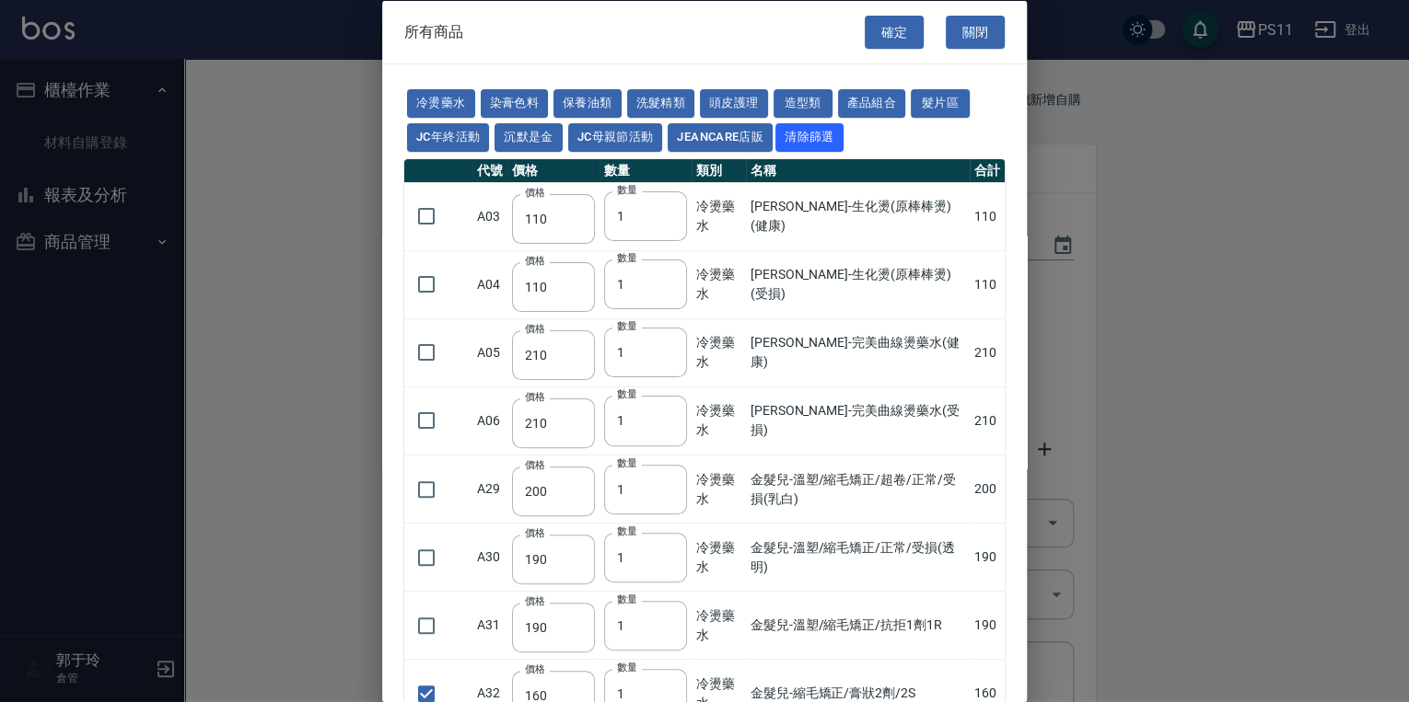
drag, startPoint x: 826, startPoint y: 506, endPoint x: 817, endPoint y: 19, distance: 487.1
click at [604, 107] on button "保養油類" at bounding box center [587, 103] width 68 height 29
type input "340"
type input "53"
type input "340"
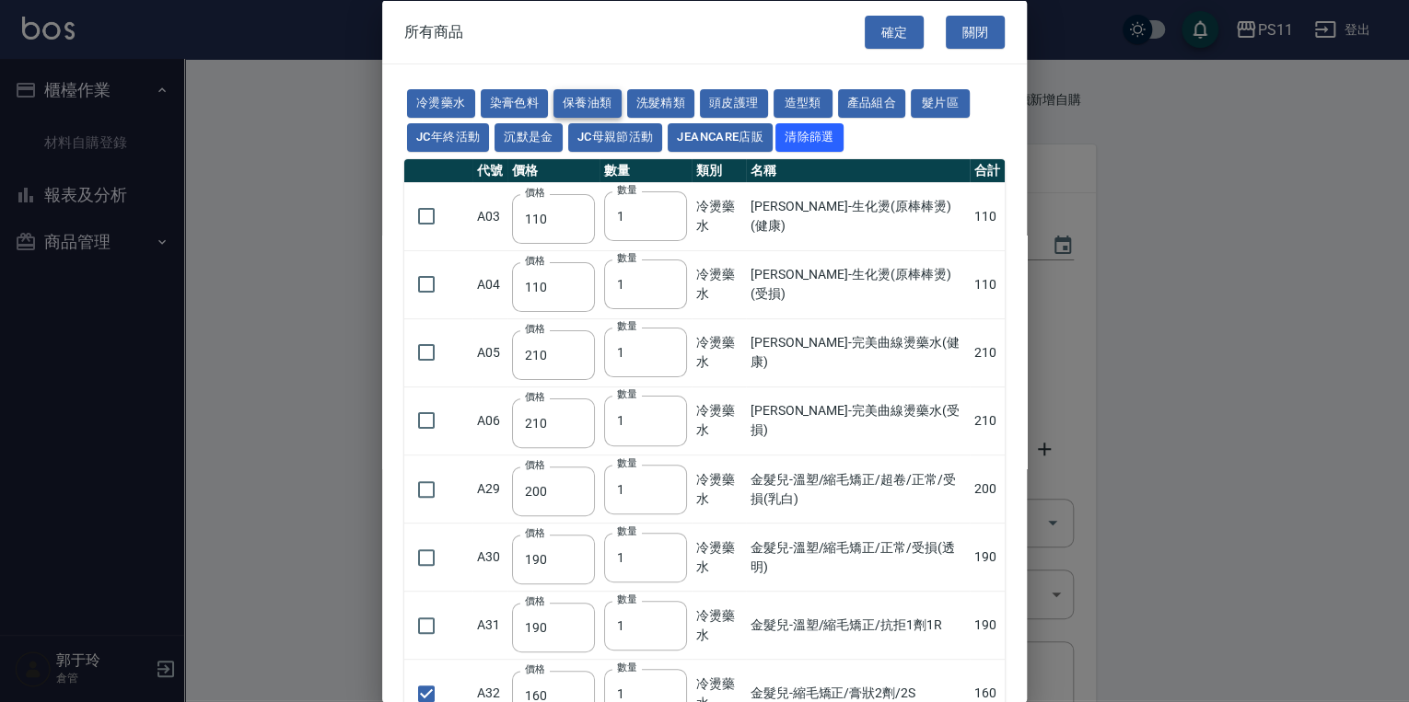
type input "53"
type input "23"
type input "2720"
type input "1040"
checkbox input "false"
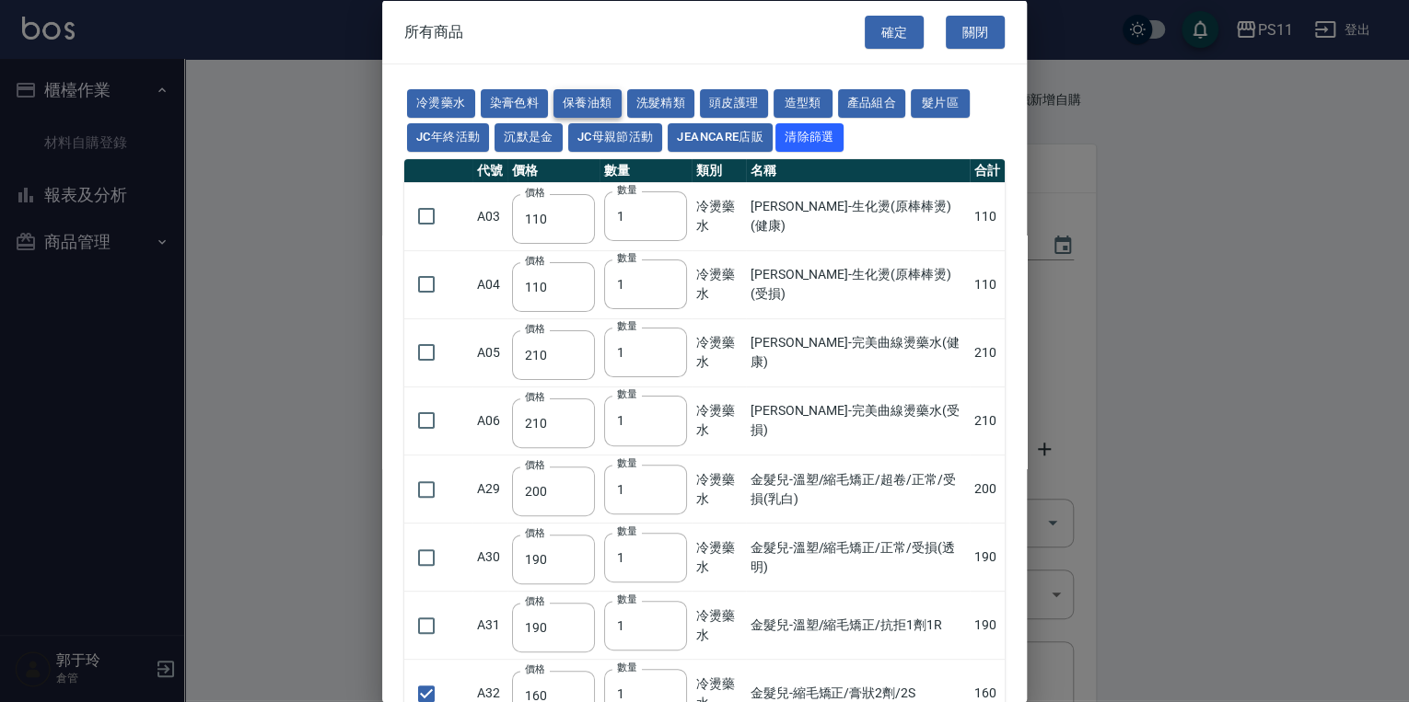
type input "1520"
type input "120"
type input "1300"
type input "490"
type input "600"
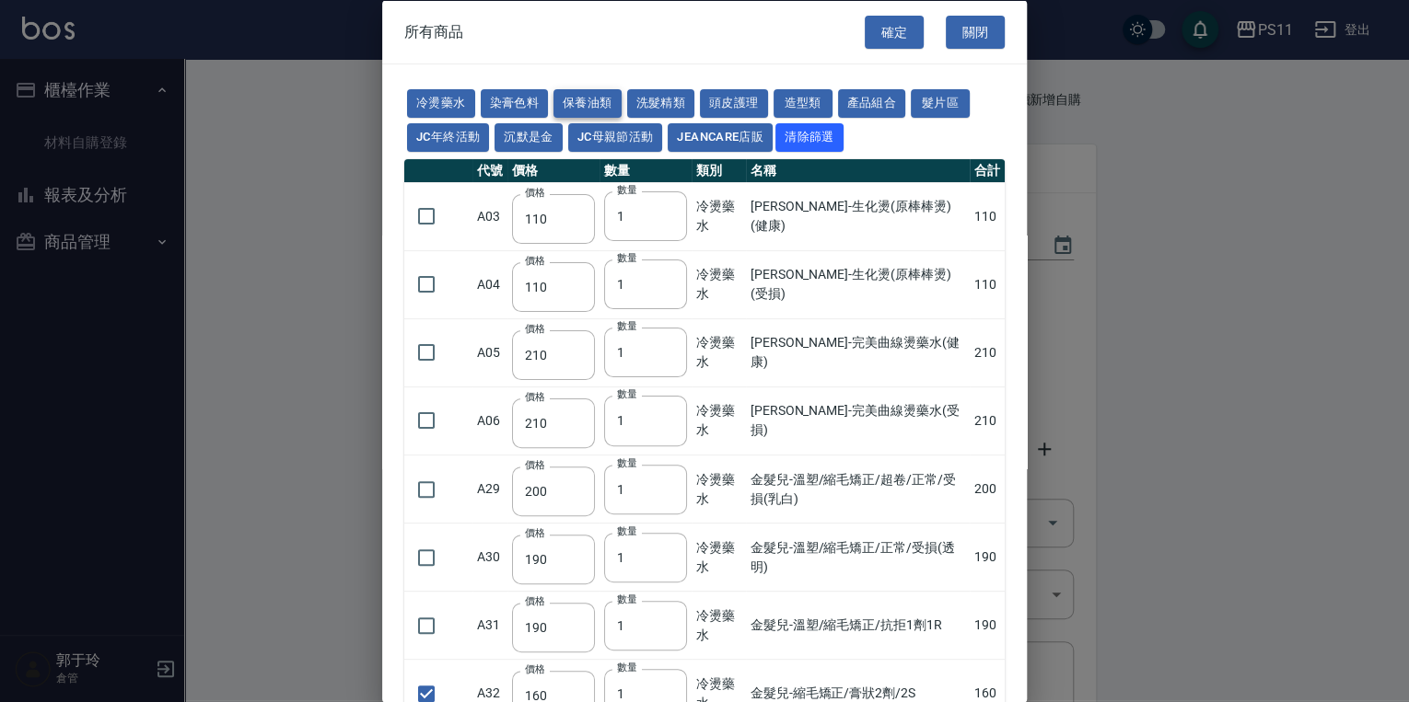
type input "800"
type input "1520"
type input "2000"
type input "270"
type input "60"
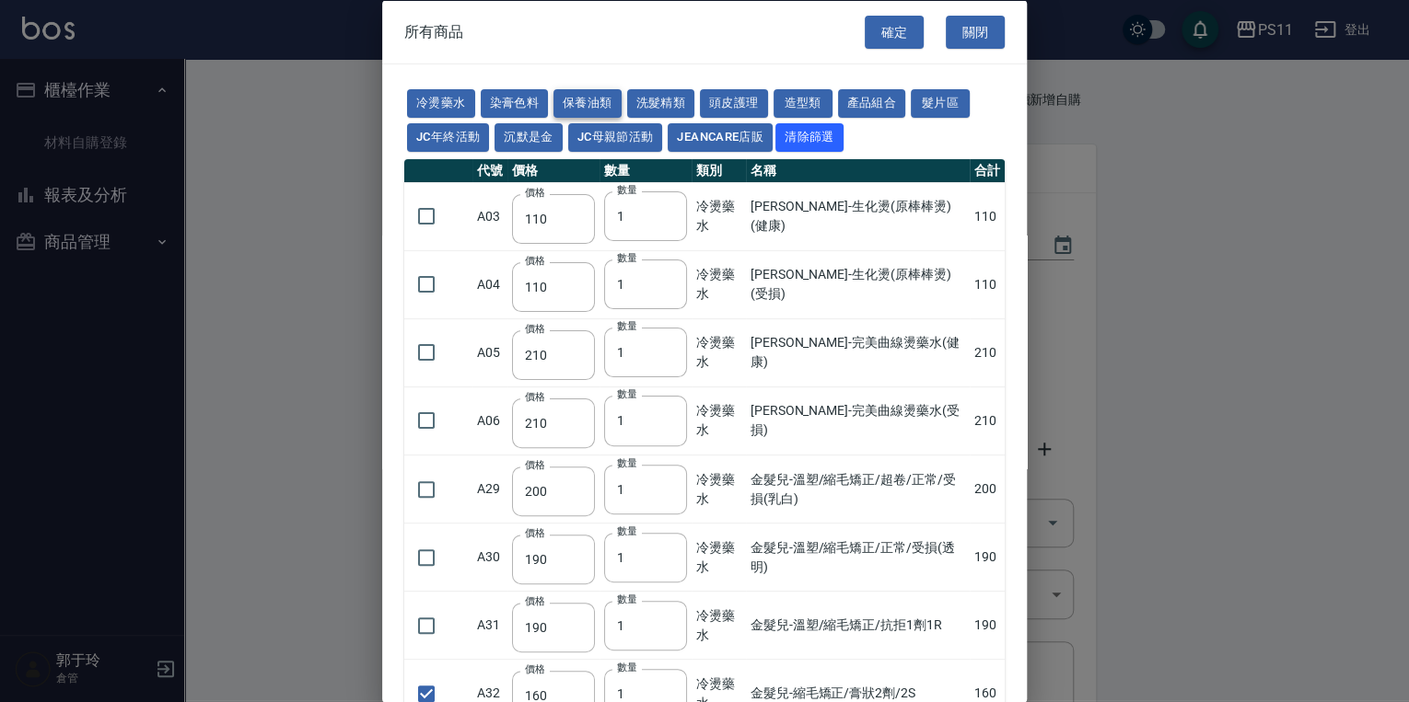
type input "500"
type input "800"
type input "700"
type input "350"
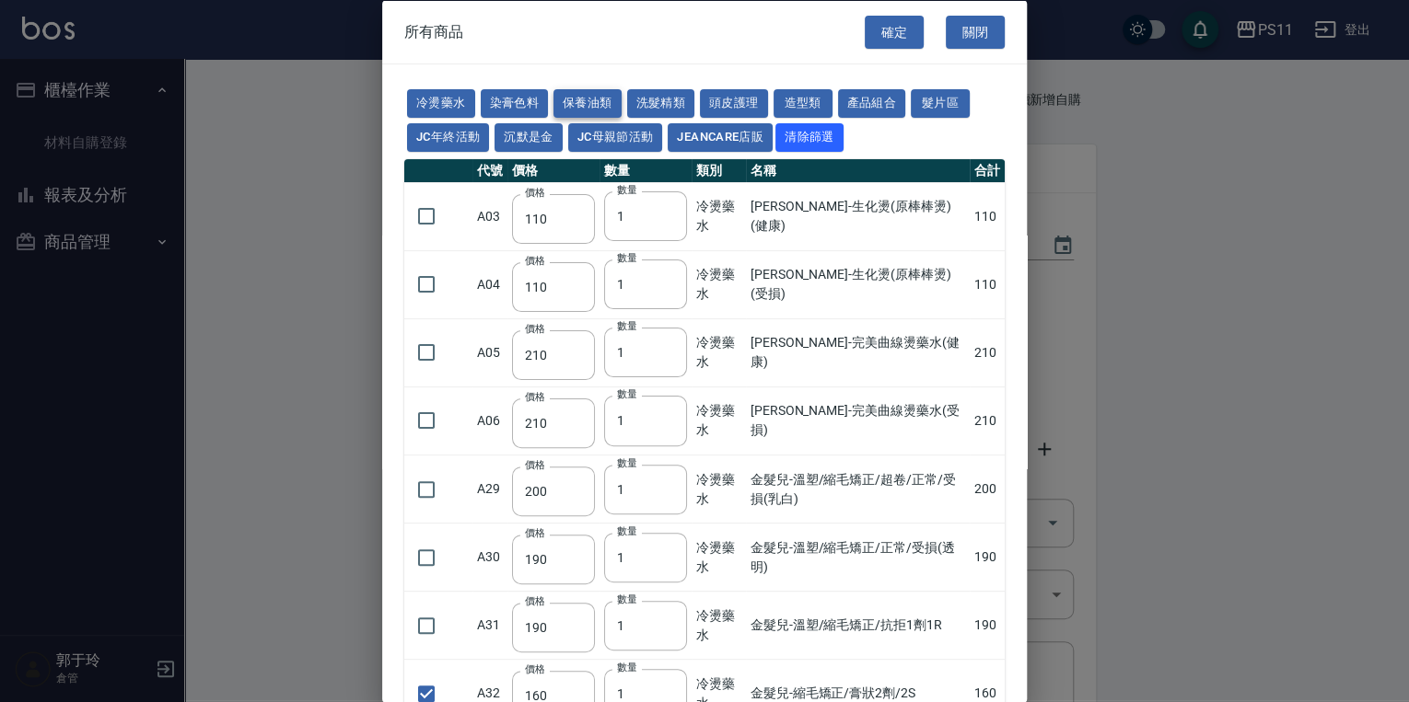
type input "272"
type input "221"
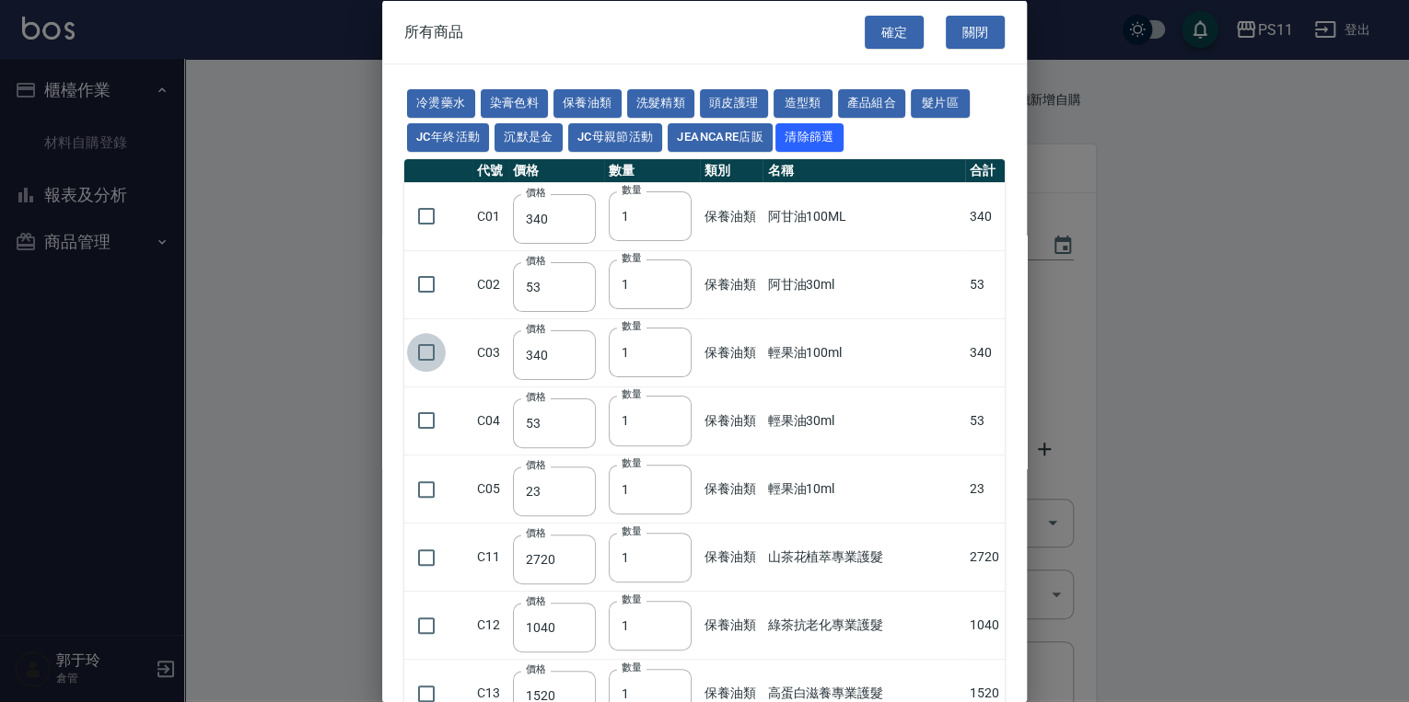
click at [430, 354] on input "checkbox" at bounding box center [426, 352] width 39 height 39
checkbox input "true"
click at [662, 99] on button "洗髮精類" at bounding box center [661, 103] width 68 height 29
type input "150"
type input "160"
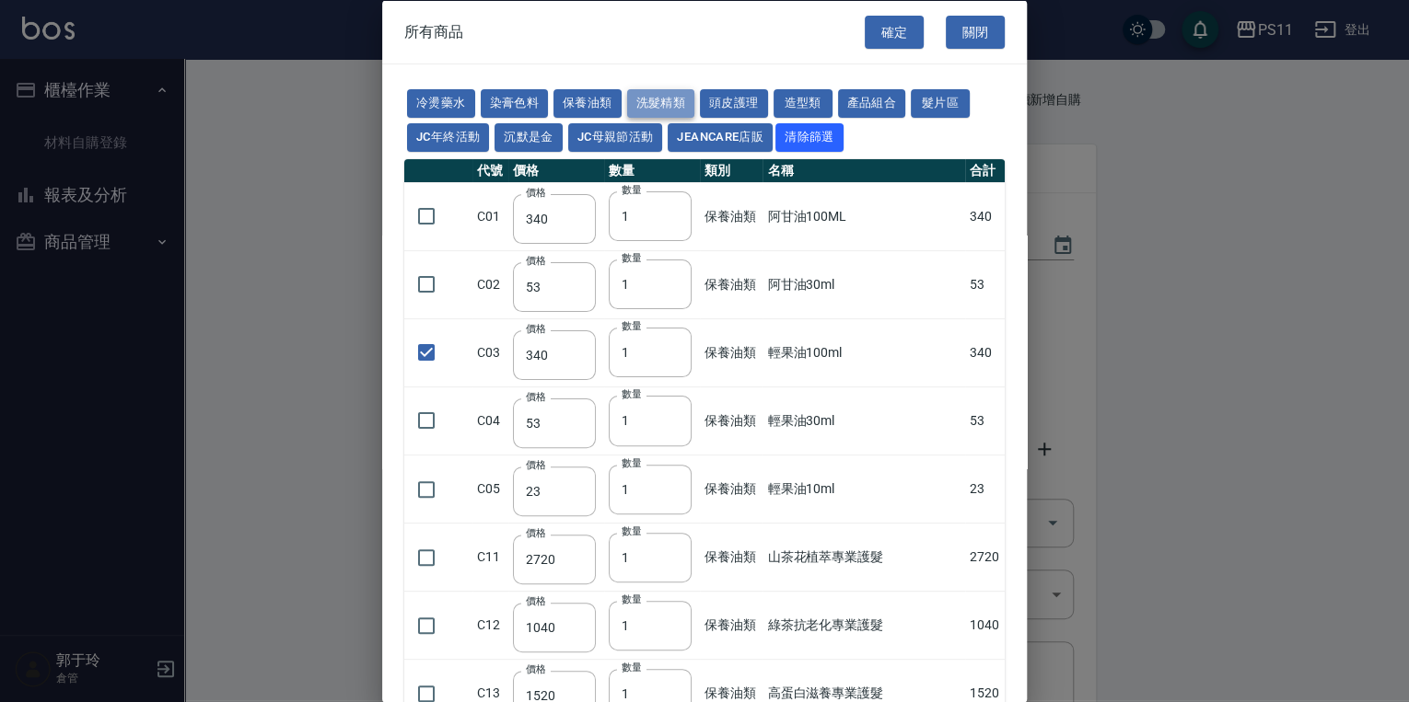
checkbox input "false"
type input "170"
type input "180"
type input "155"
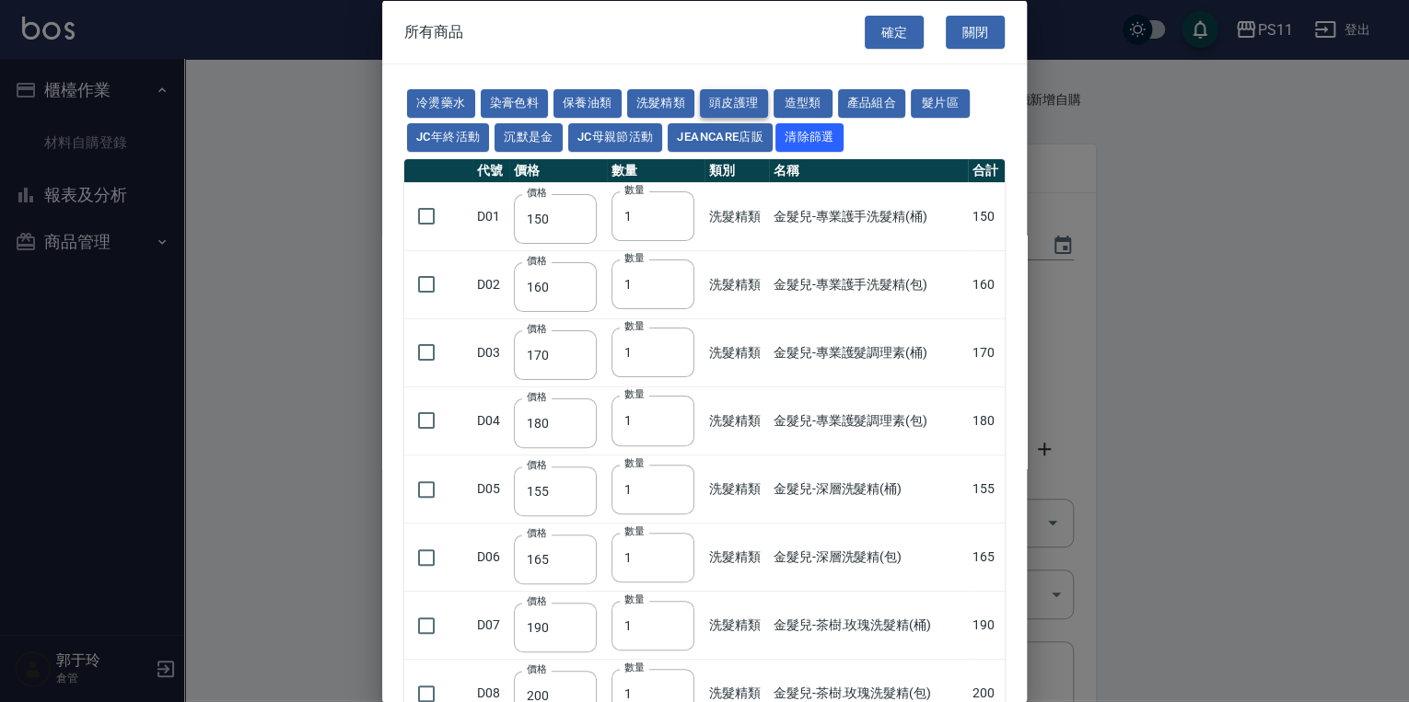
click at [678, 92] on button "頭皮護理" at bounding box center [734, 103] width 68 height 29
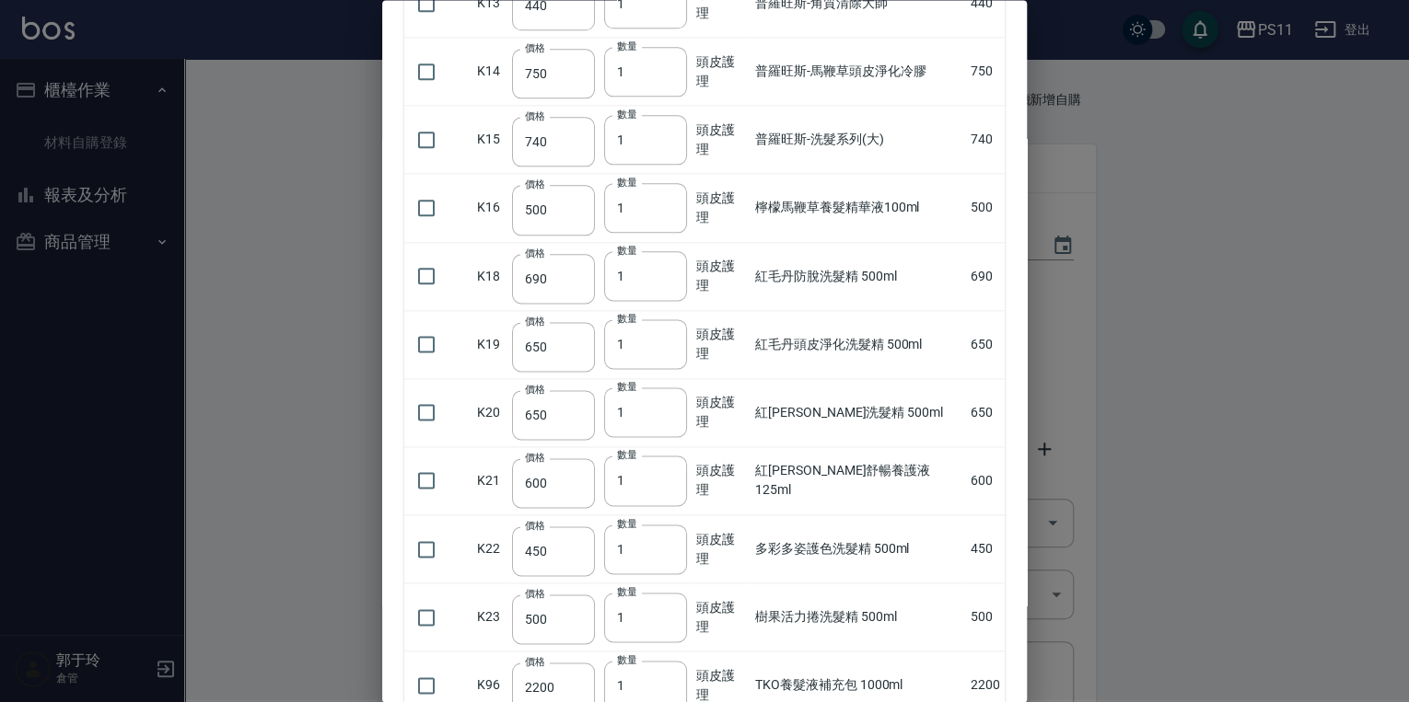
scroll to position [1326, 0]
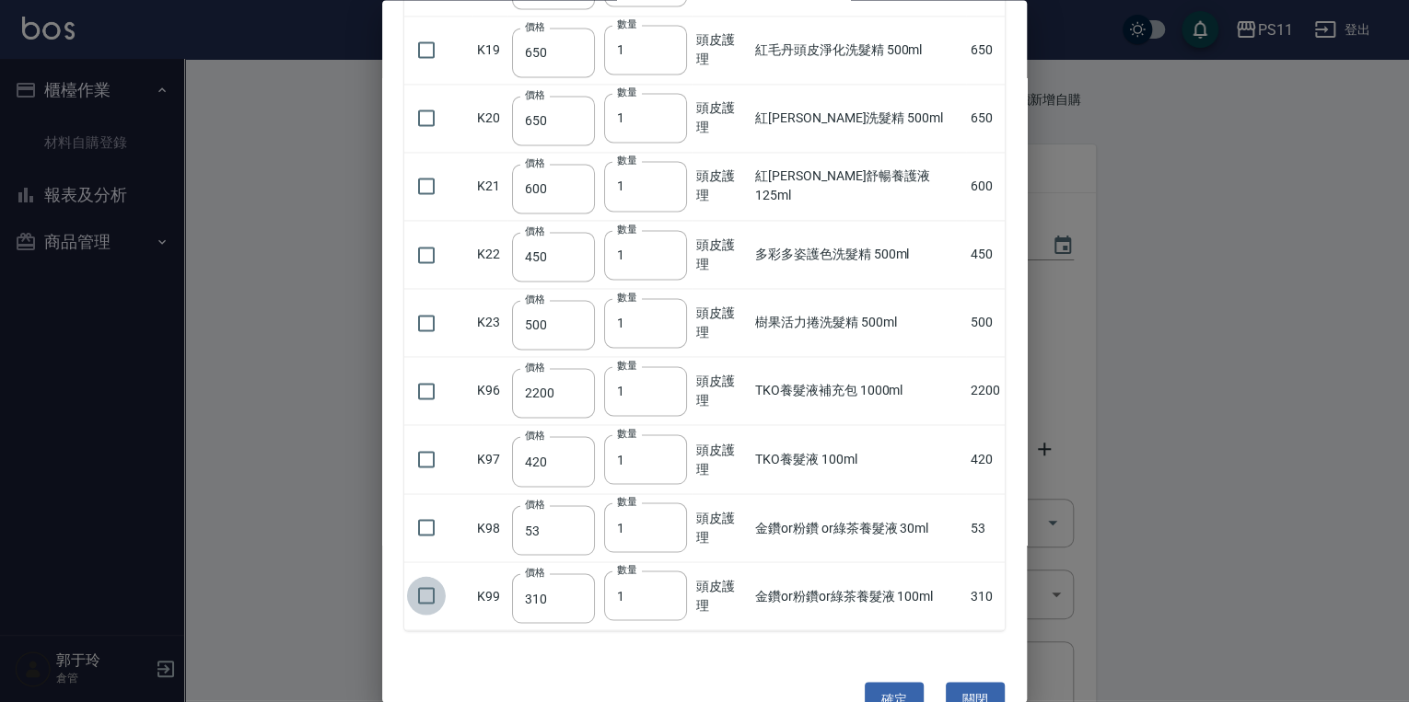
click at [434, 587] on input "checkbox" at bounding box center [426, 596] width 39 height 39
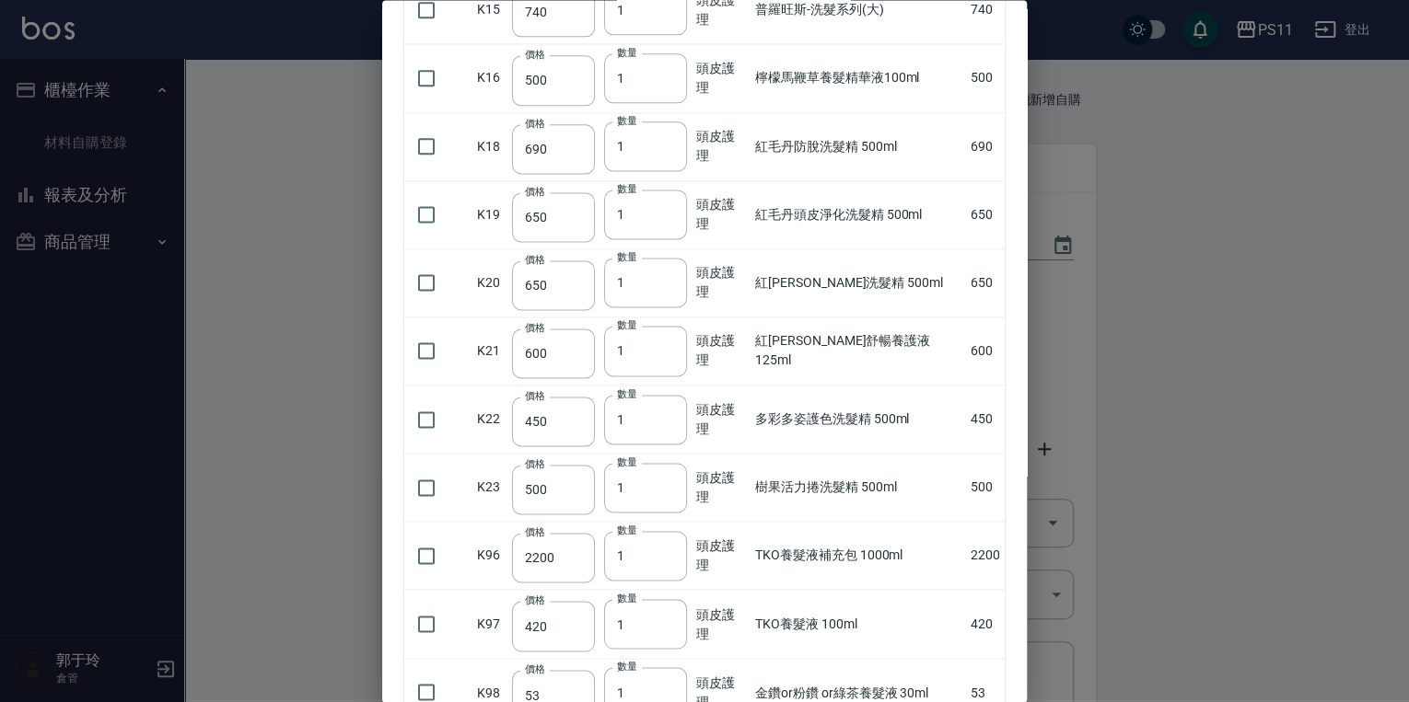
scroll to position [0, 0]
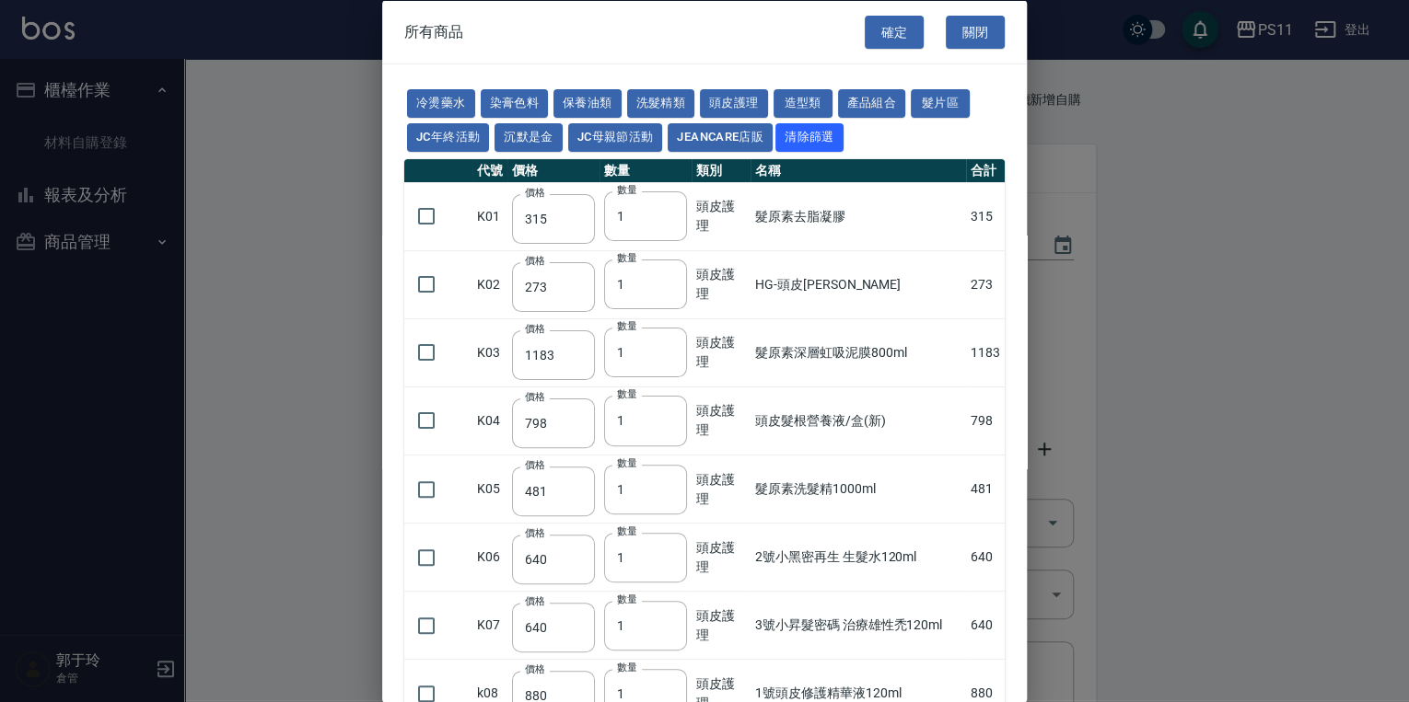
drag, startPoint x: 885, startPoint y: 538, endPoint x: 777, endPoint y: 263, distance: 294.7
click at [678, 101] on button "頭皮護理" at bounding box center [734, 103] width 68 height 29
drag, startPoint x: 865, startPoint y: 328, endPoint x: 848, endPoint y: 195, distance: 133.7
drag, startPoint x: 883, startPoint y: 26, endPoint x: 1119, endPoint y: 92, distance: 245.7
click at [678, 26] on button "確定" at bounding box center [893, 32] width 59 height 34
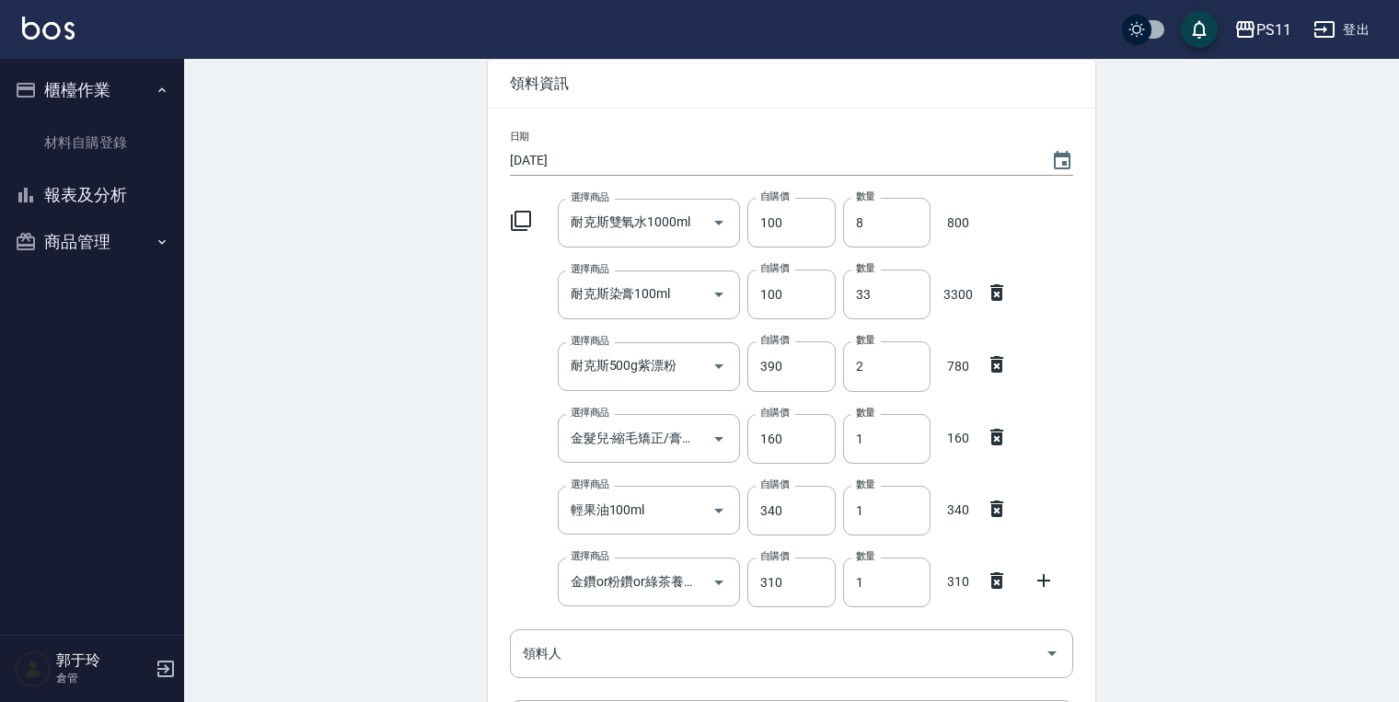
scroll to position [417, 0]
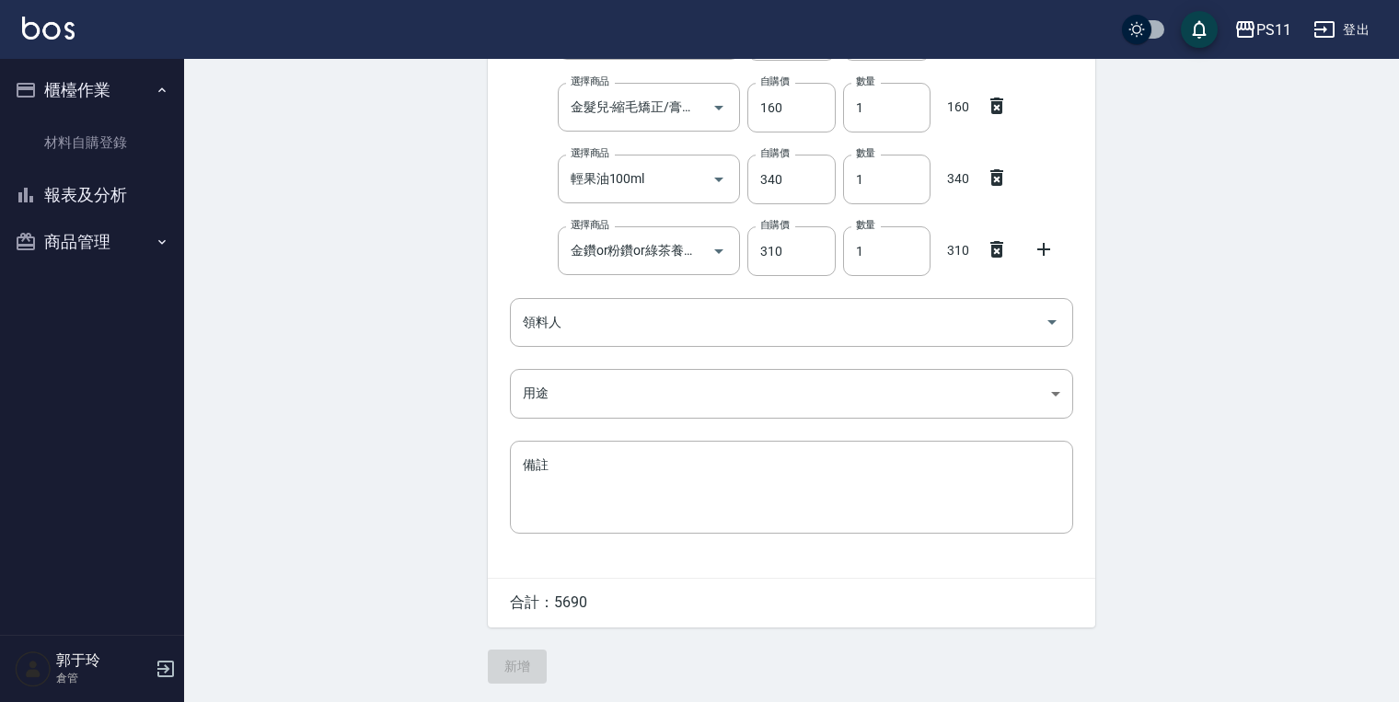
drag, startPoint x: 1339, startPoint y: 261, endPoint x: 1307, endPoint y: 390, distance: 133.5
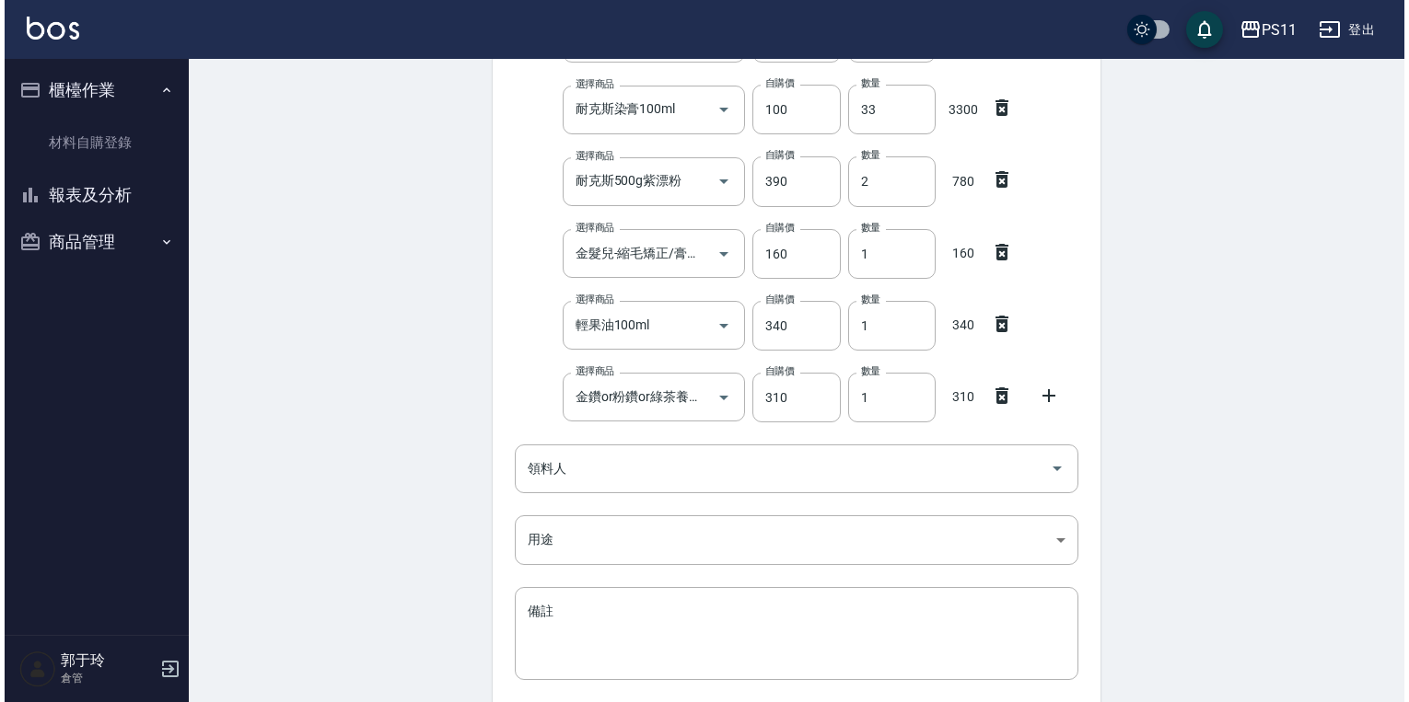
scroll to position [0, 0]
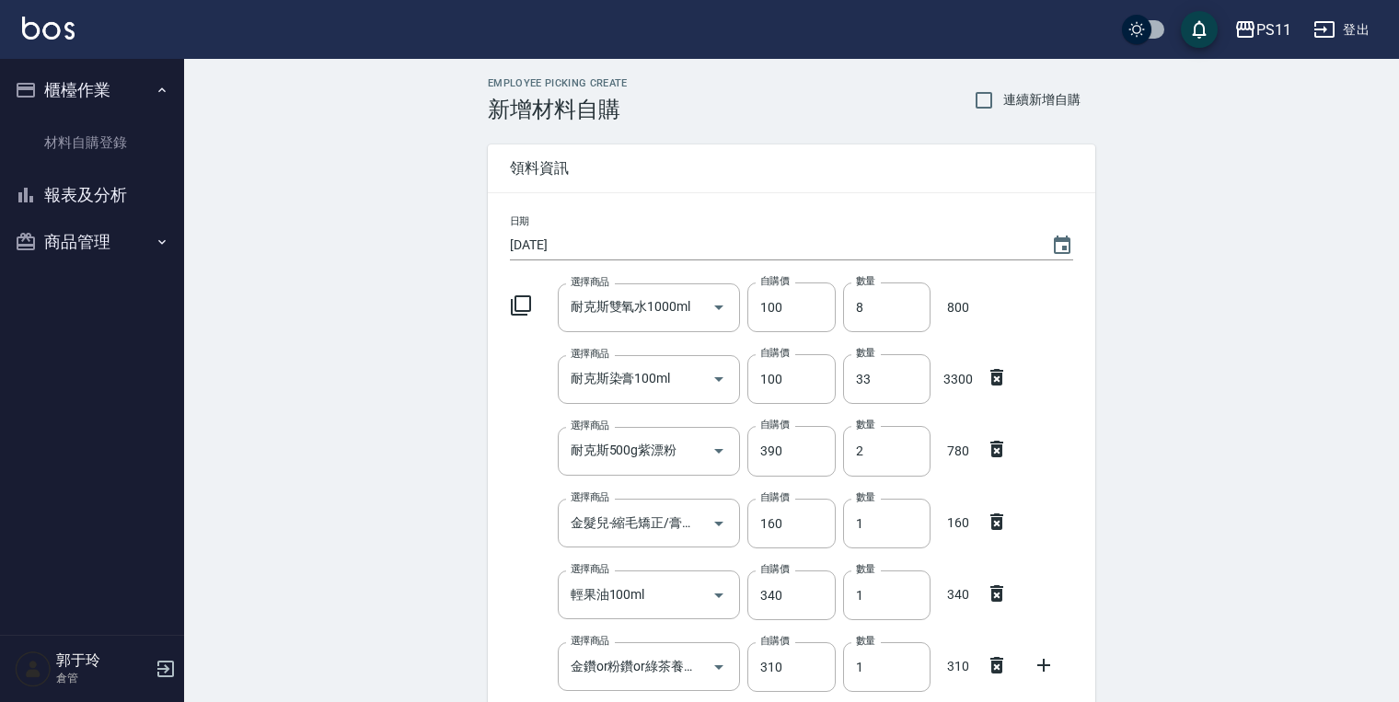
click at [524, 307] on icon at bounding box center [521, 306] width 22 height 22
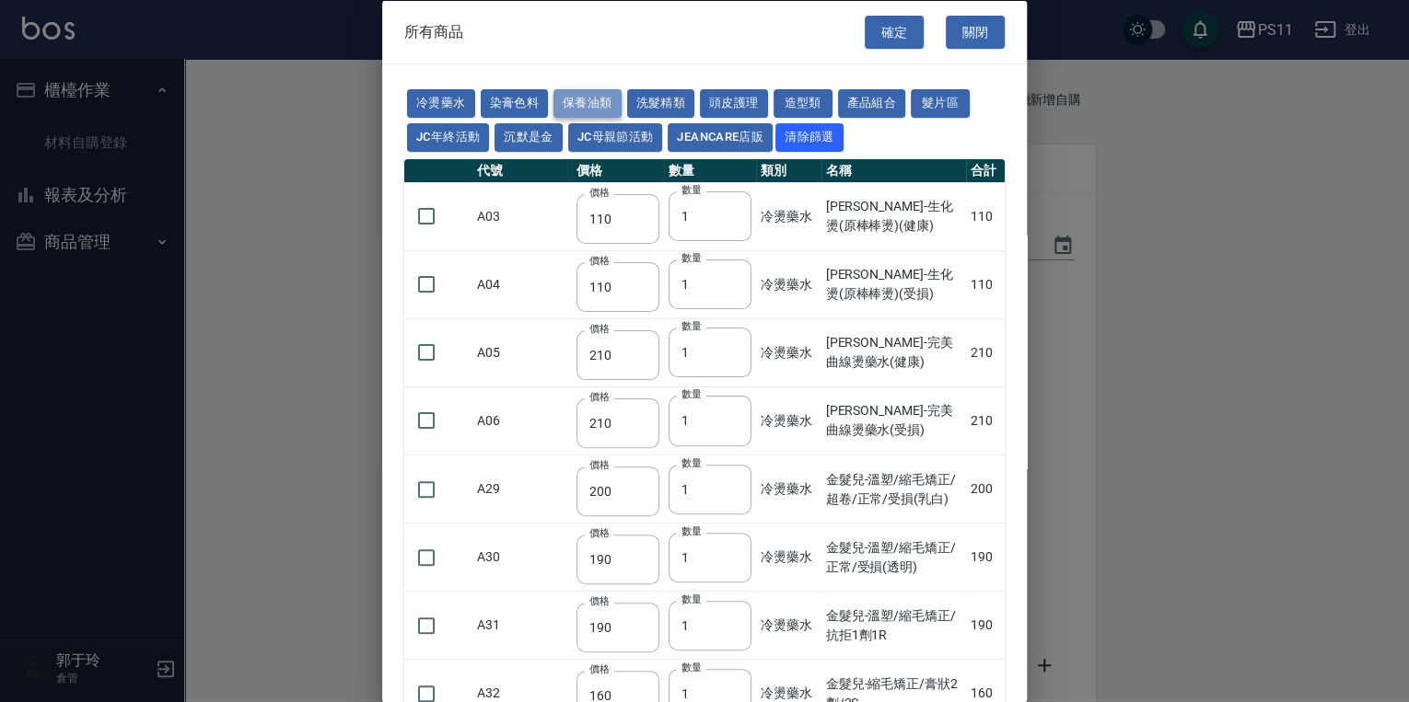
click at [613, 106] on button "保養油類" at bounding box center [587, 103] width 68 height 29
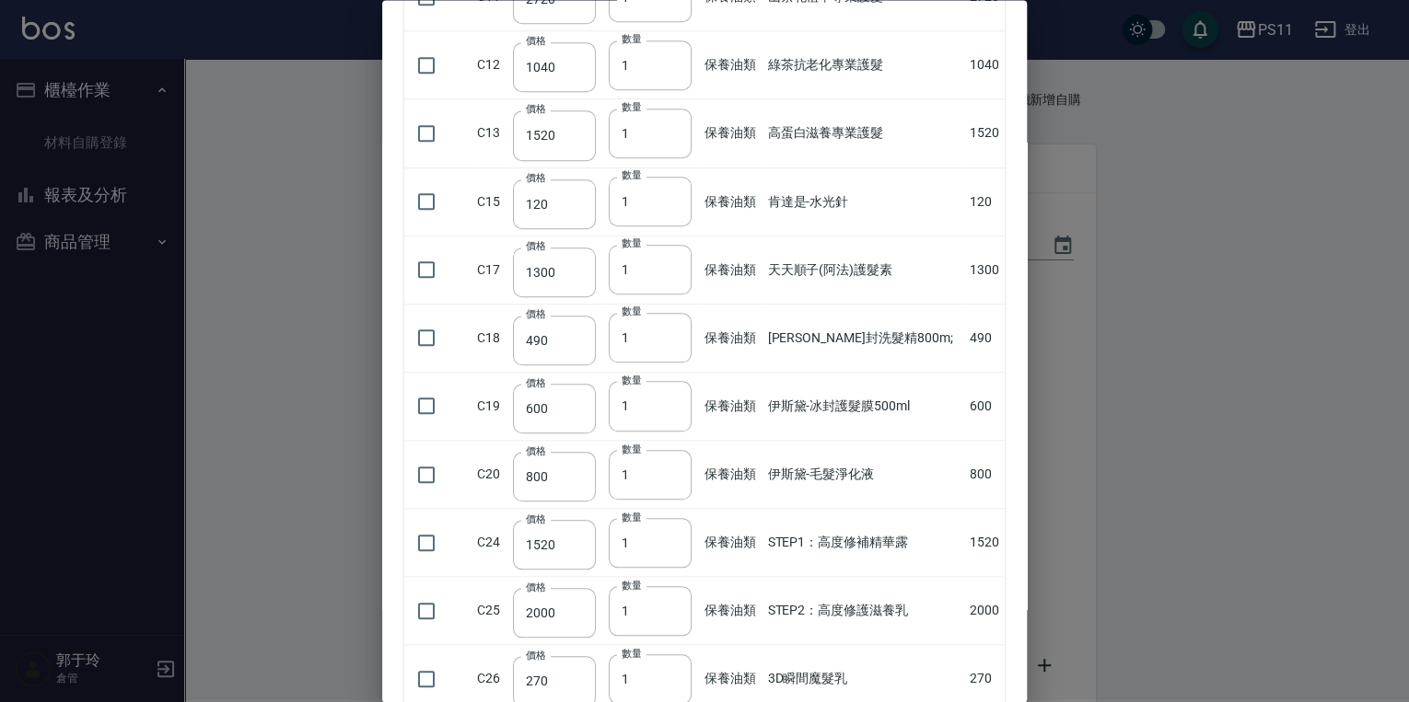
scroll to position [663, 0]
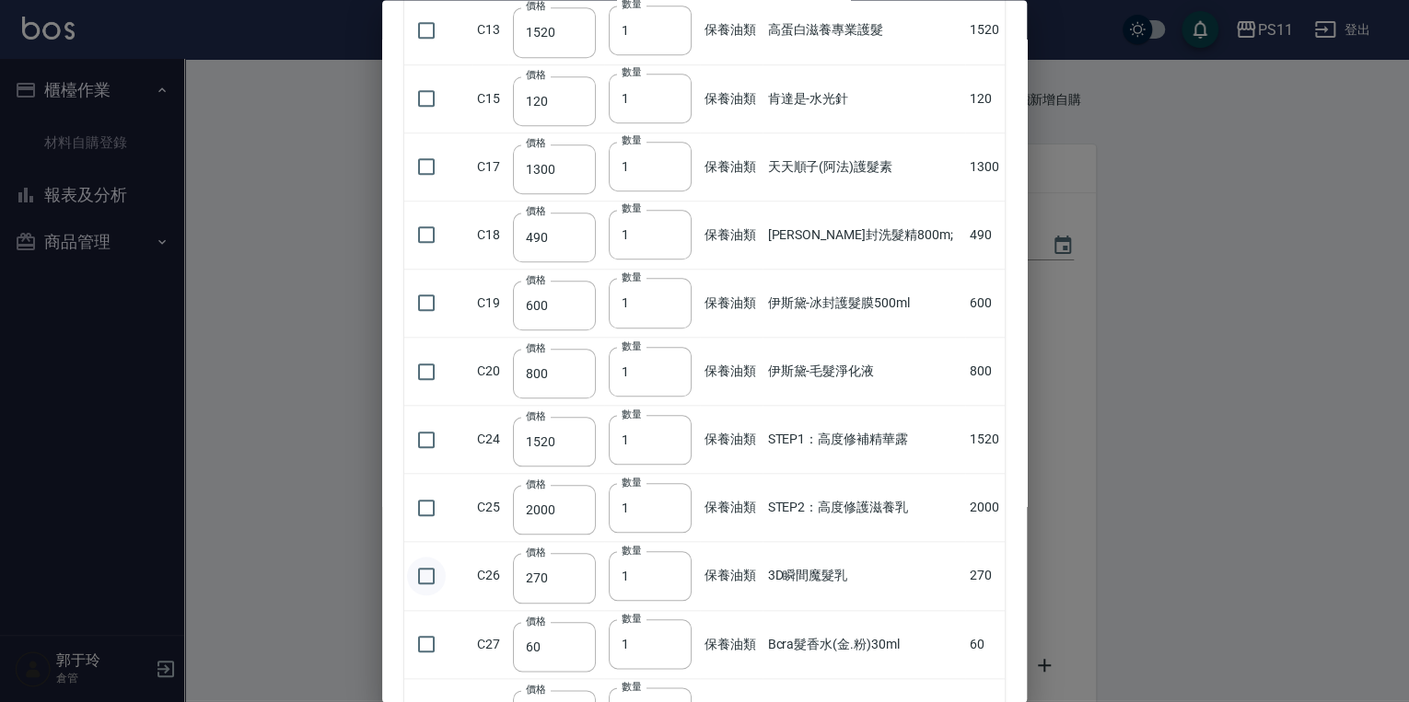
click at [424, 572] on input "checkbox" at bounding box center [426, 576] width 39 height 39
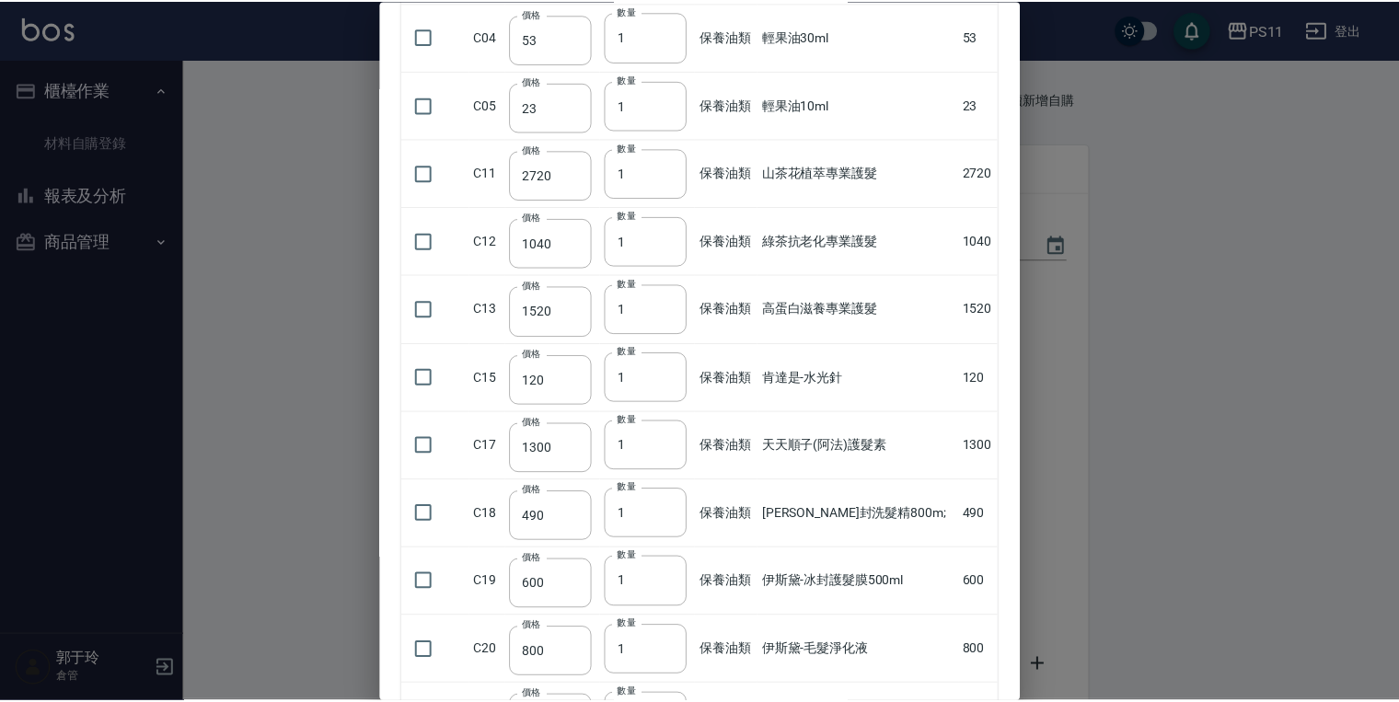
scroll to position [0, 0]
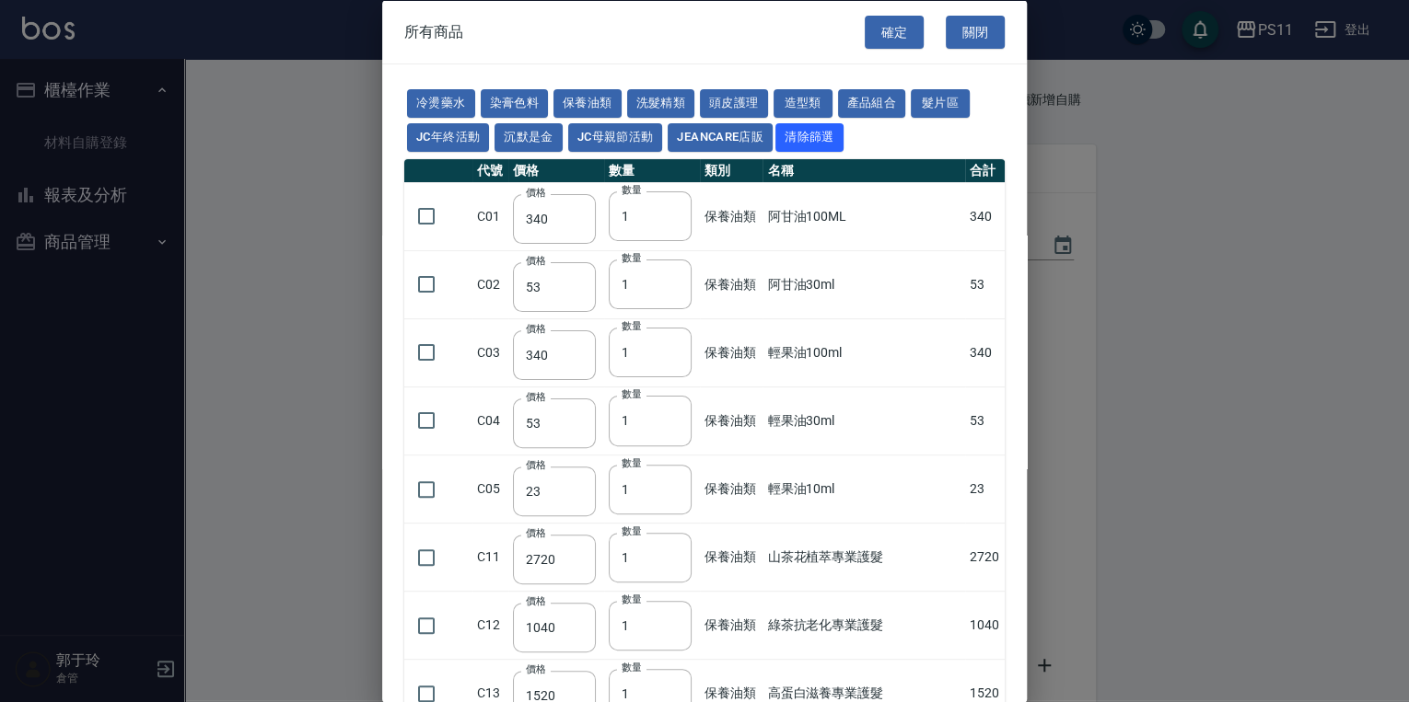
drag, startPoint x: 915, startPoint y: 516, endPoint x: 898, endPoint y: 203, distance: 313.4
click at [678, 33] on button "確定" at bounding box center [893, 32] width 59 height 34
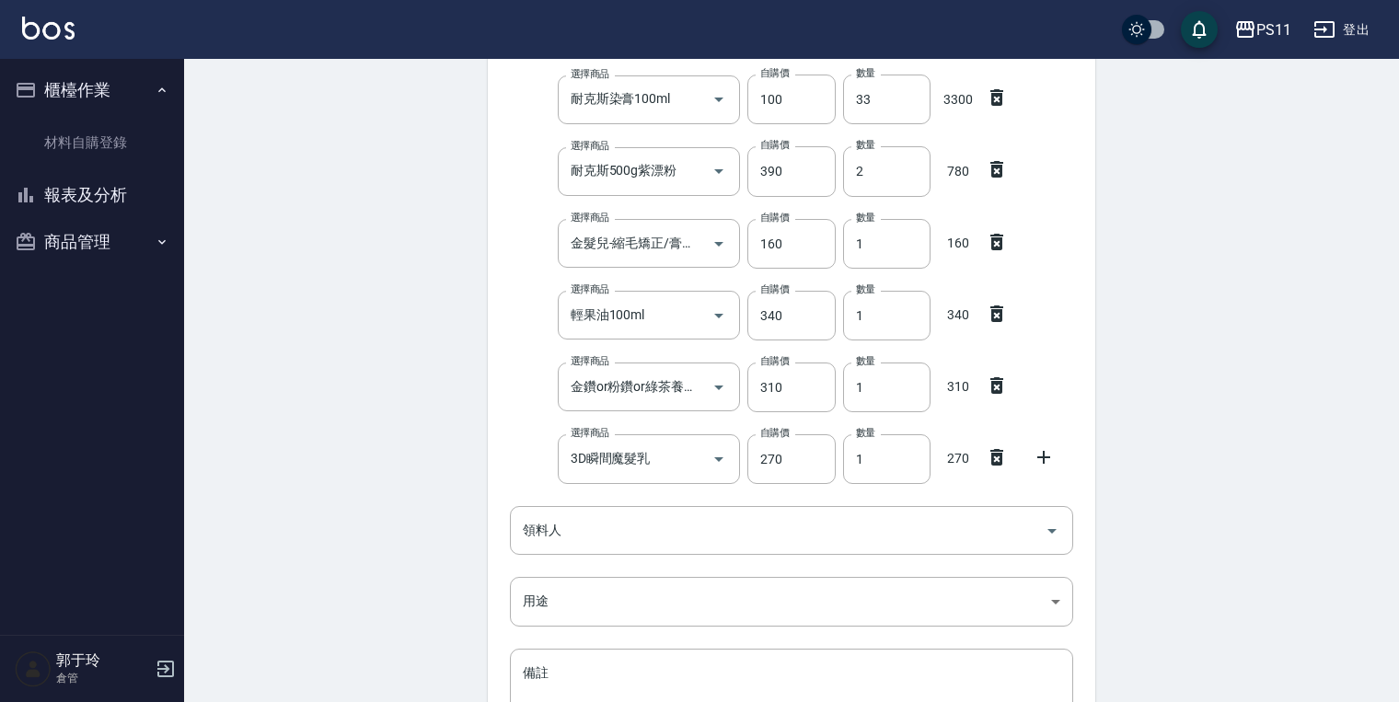
drag, startPoint x: 1286, startPoint y: 220, endPoint x: 1280, endPoint y: 401, distance: 181.5
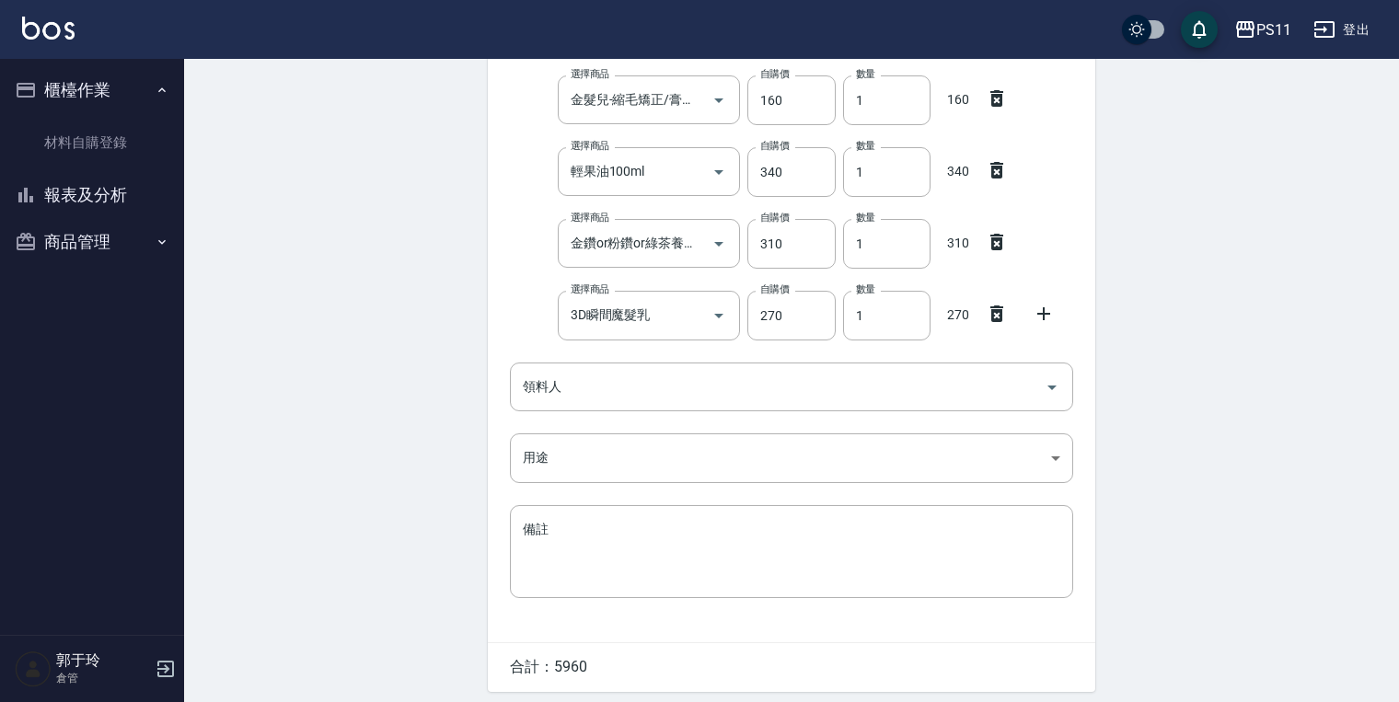
scroll to position [342, 0]
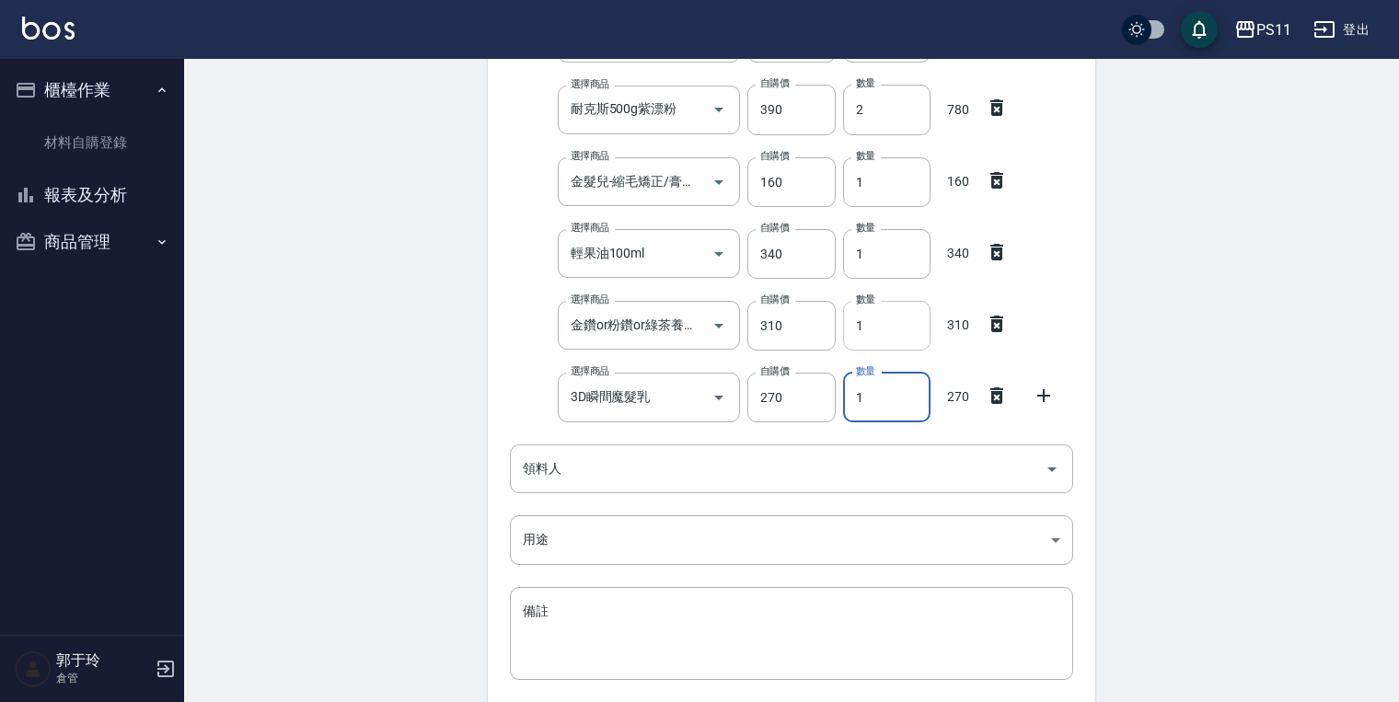
drag, startPoint x: 896, startPoint y: 401, endPoint x: 862, endPoint y: 349, distance: 62.6
click at [678, 369] on div "選擇商品 3D瞬間魔髮乳 選擇商品 自購價 270 自購價 數量 1 數量 270" at bounding box center [788, 393] width 571 height 57
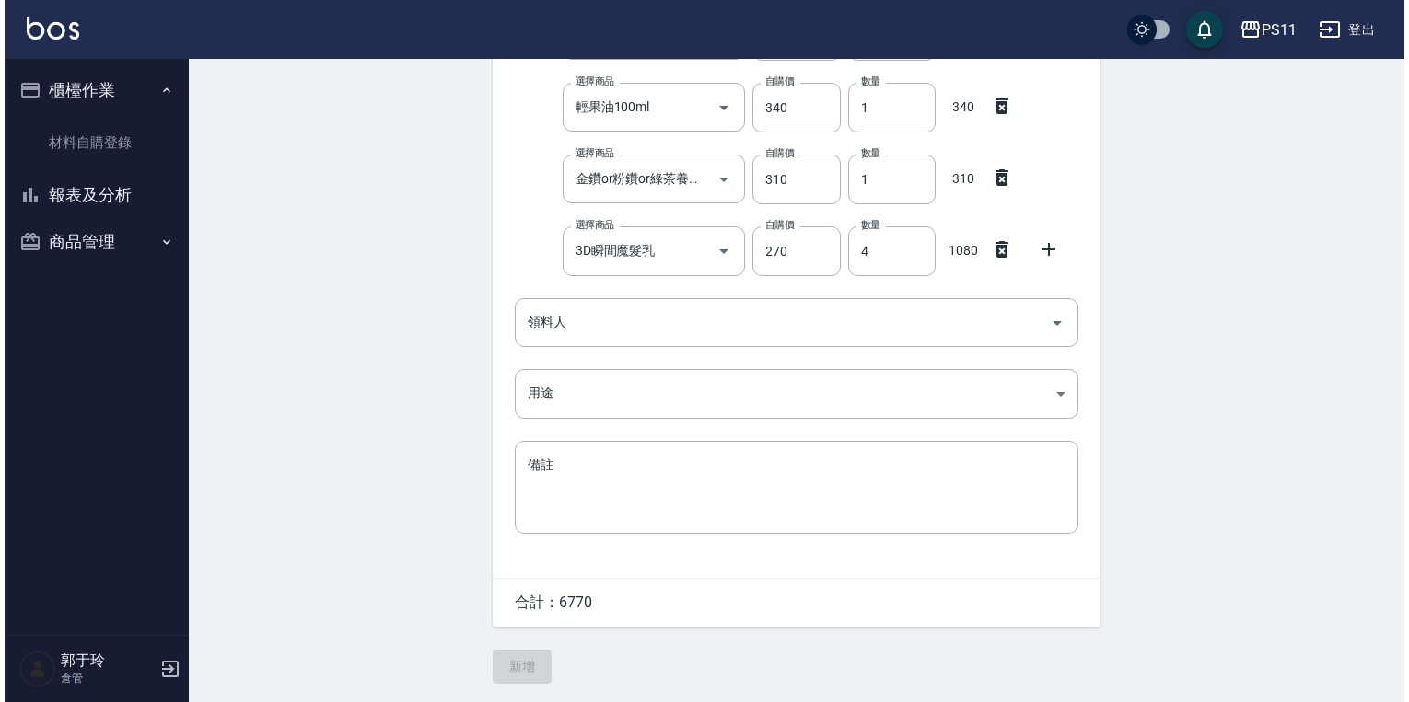
scroll to position [0, 0]
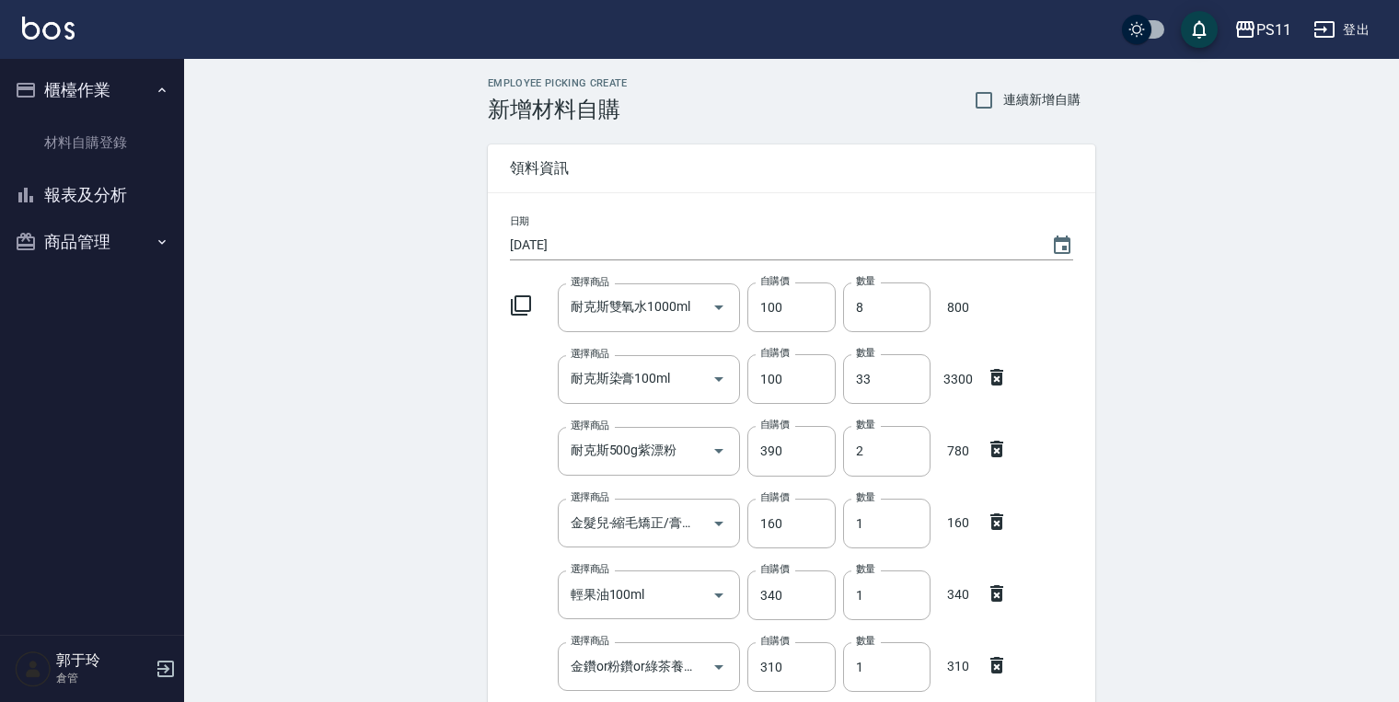
drag, startPoint x: 1189, startPoint y: 584, endPoint x: 1103, endPoint y: 313, distance: 284.2
click at [516, 304] on icon at bounding box center [521, 306] width 20 height 20
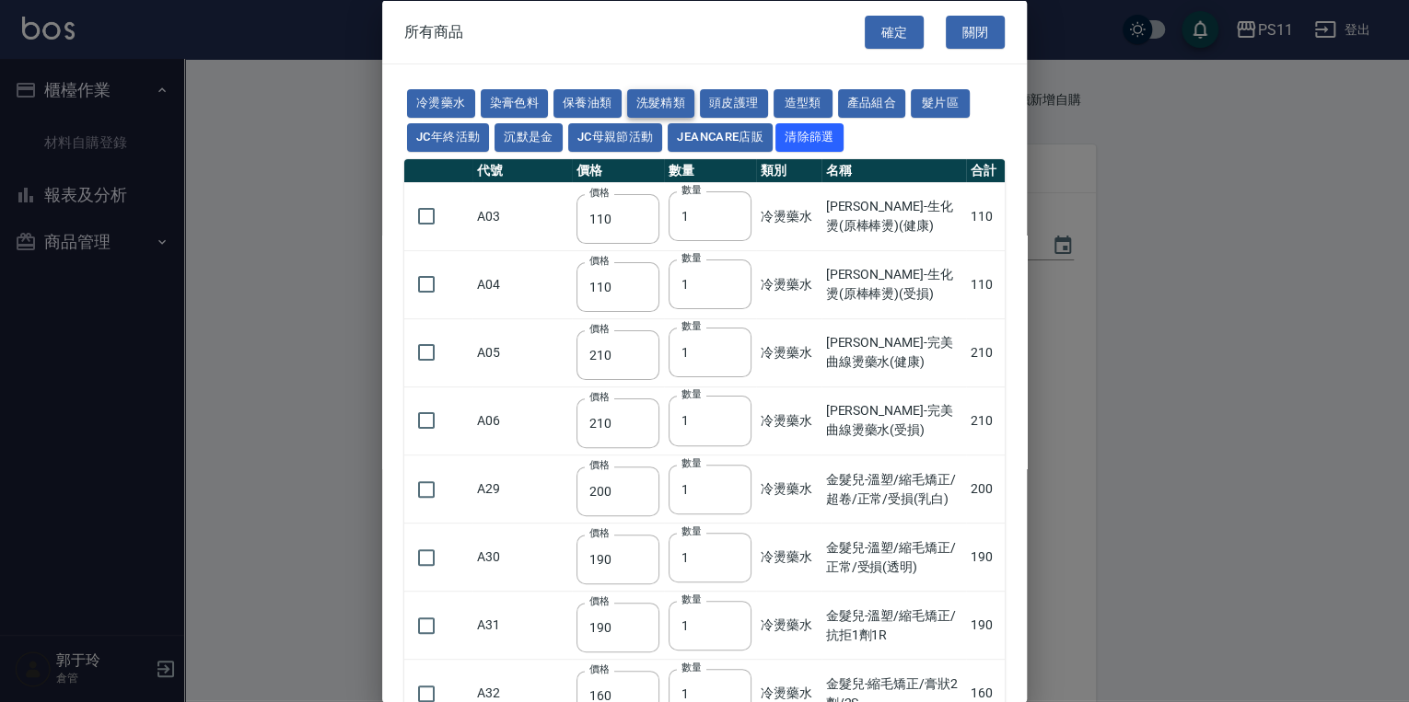
click at [678, 99] on button "洗髮精類" at bounding box center [661, 103] width 68 height 29
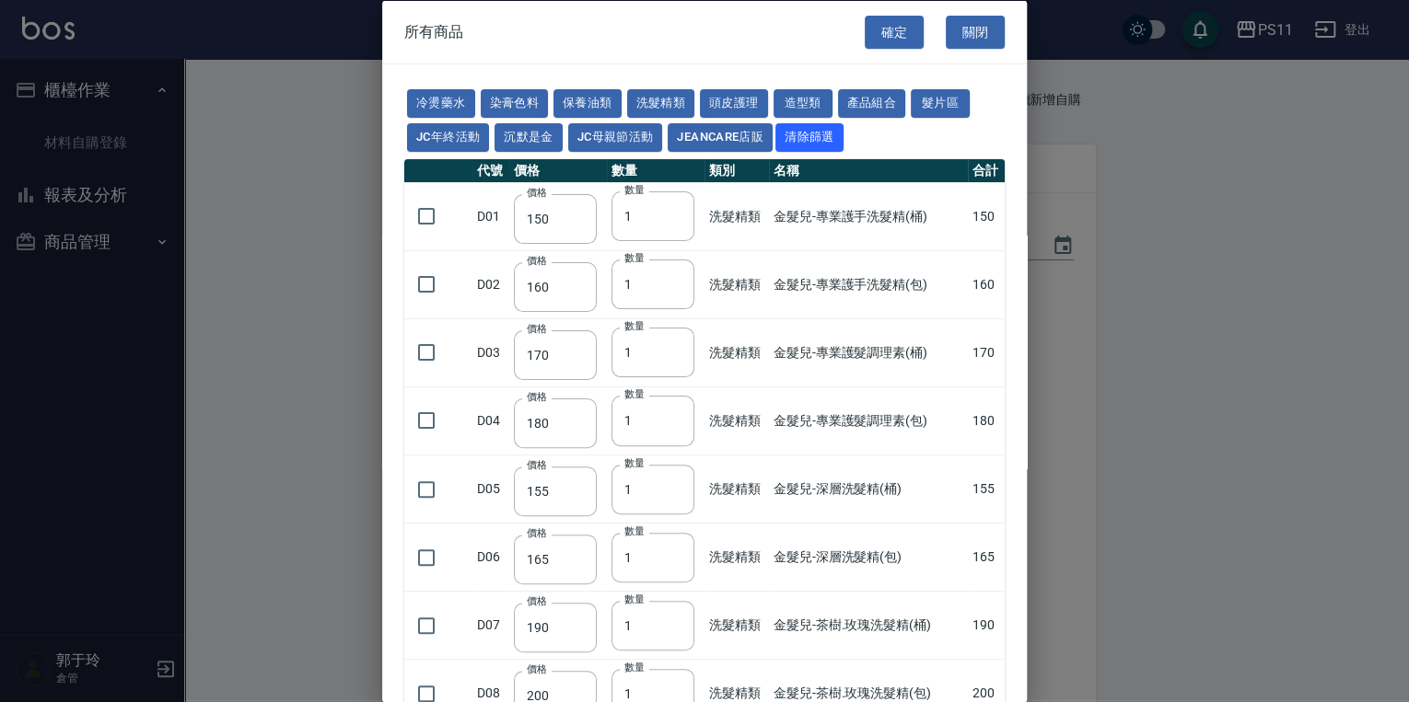
drag, startPoint x: 928, startPoint y: 461, endPoint x: 819, endPoint y: 228, distance: 257.0
click at [678, 97] on button "頭皮護理" at bounding box center [734, 103] width 68 height 29
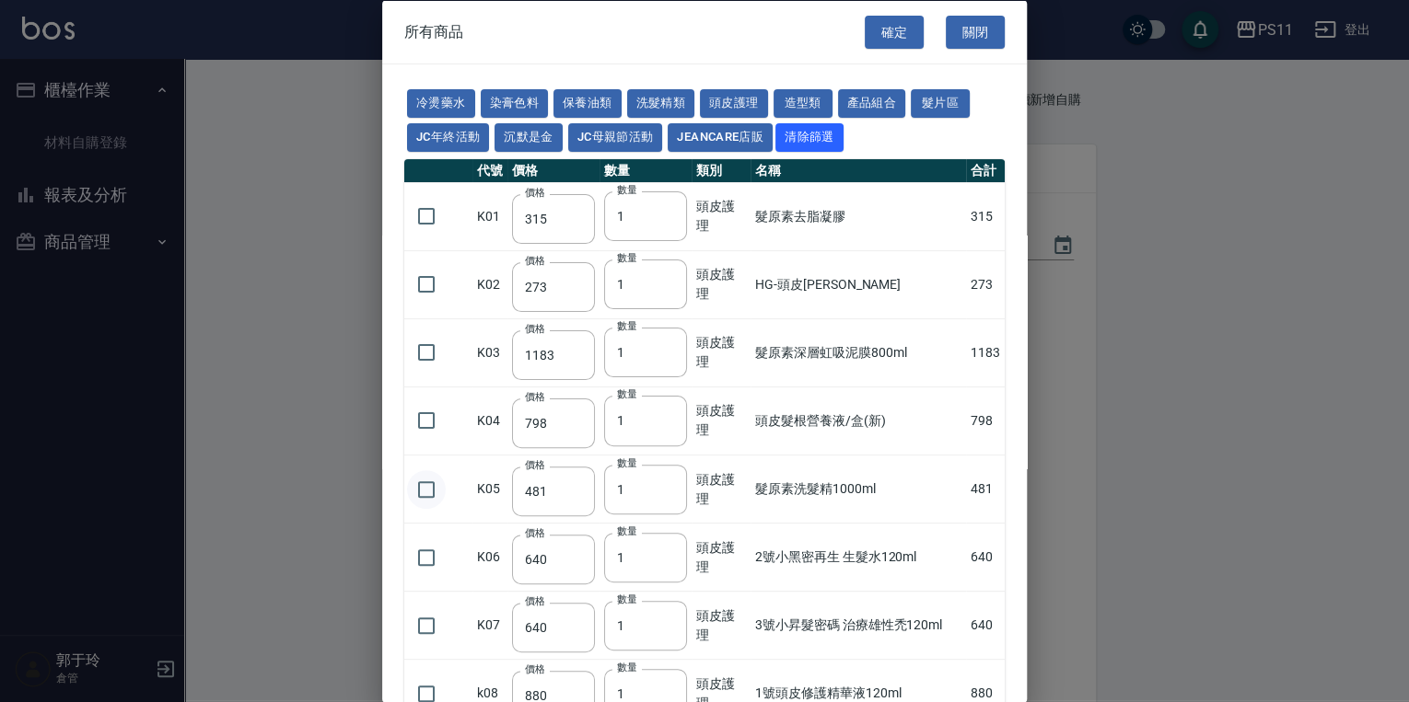
click at [422, 490] on input "checkbox" at bounding box center [426, 489] width 39 height 39
click at [678, 22] on button "確定" at bounding box center [893, 32] width 59 height 34
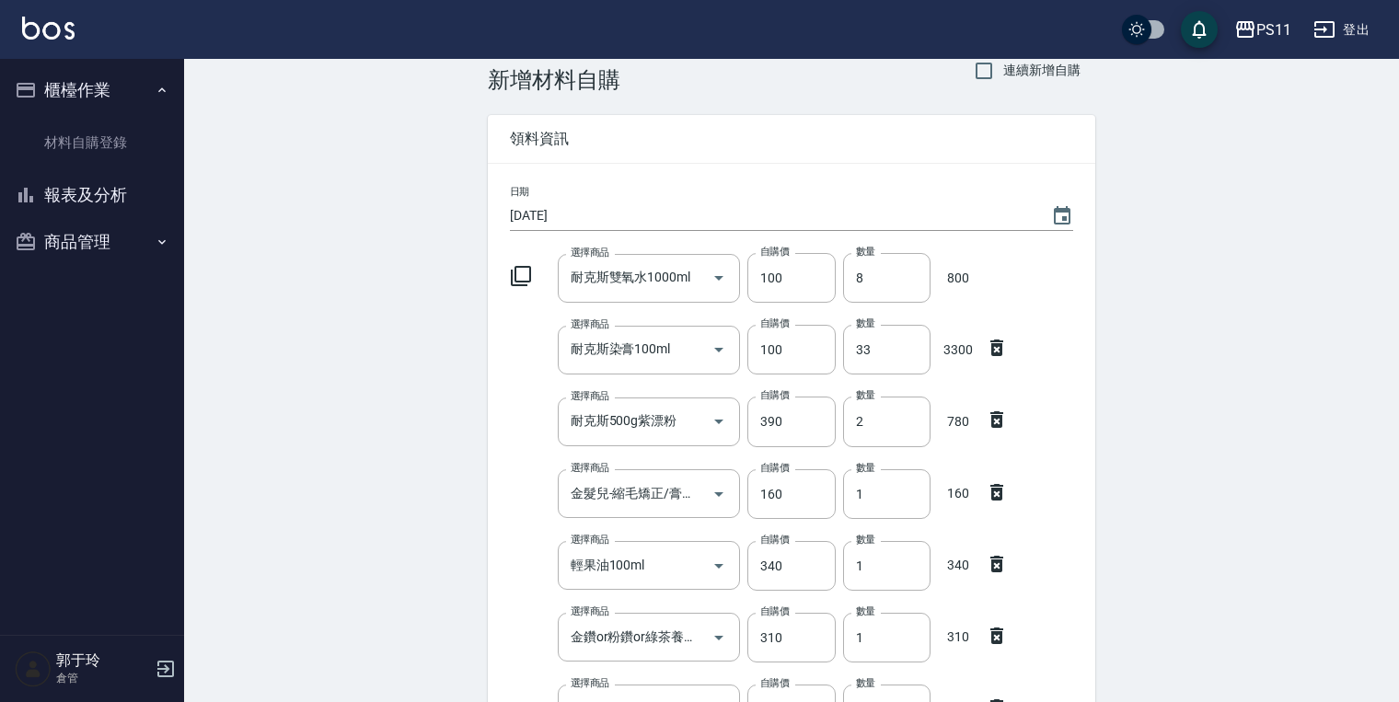
scroll to position [561, 0]
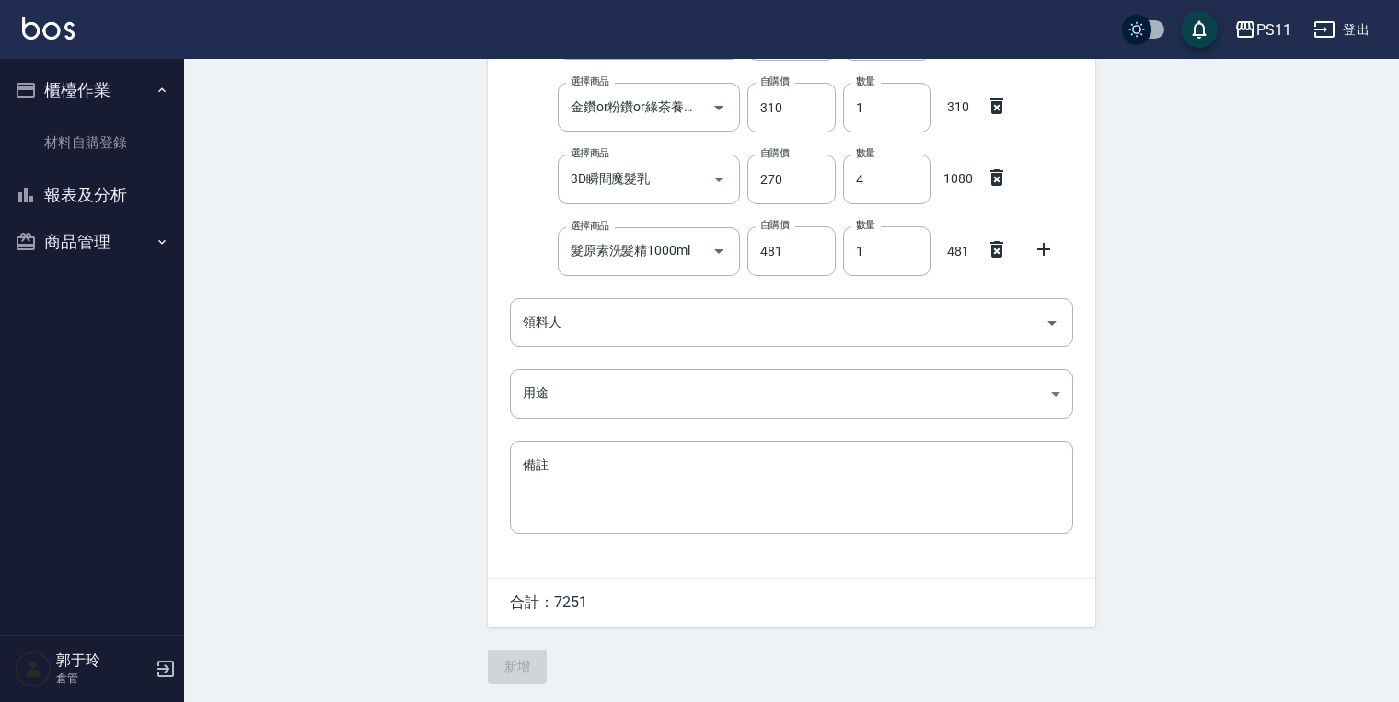
drag, startPoint x: 1305, startPoint y: 87, endPoint x: 1196, endPoint y: 365, distance: 298.8
click at [678, 368] on div "Employee Picking Create 新增材料自購 連續新增自購 領料資訊 日期 2025/09/15 選擇商品 耐克斯雙氧水1000ml 選擇商品…" at bounding box center [791, 100] width 1215 height 1203
click at [644, 315] on input "領料人" at bounding box center [777, 323] width 519 height 32
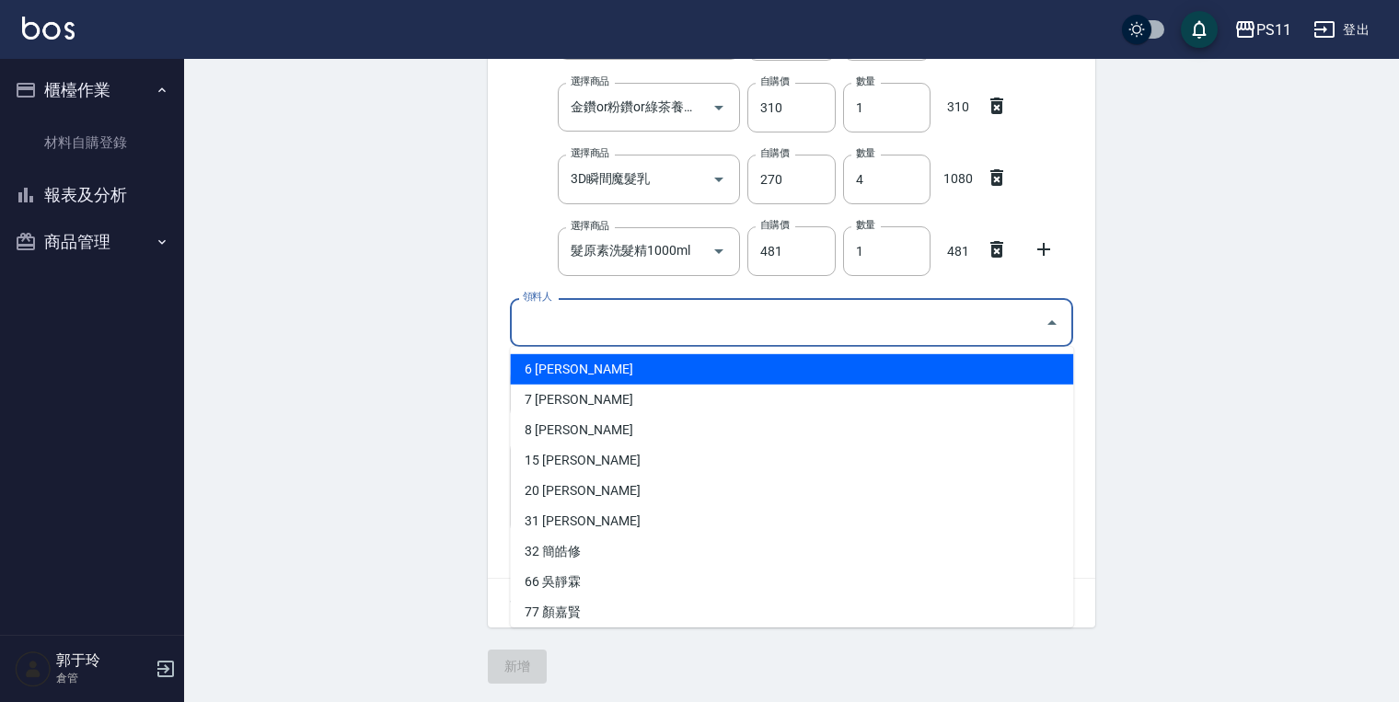
click at [655, 369] on li "6 蔡沛君" at bounding box center [791, 369] width 563 height 30
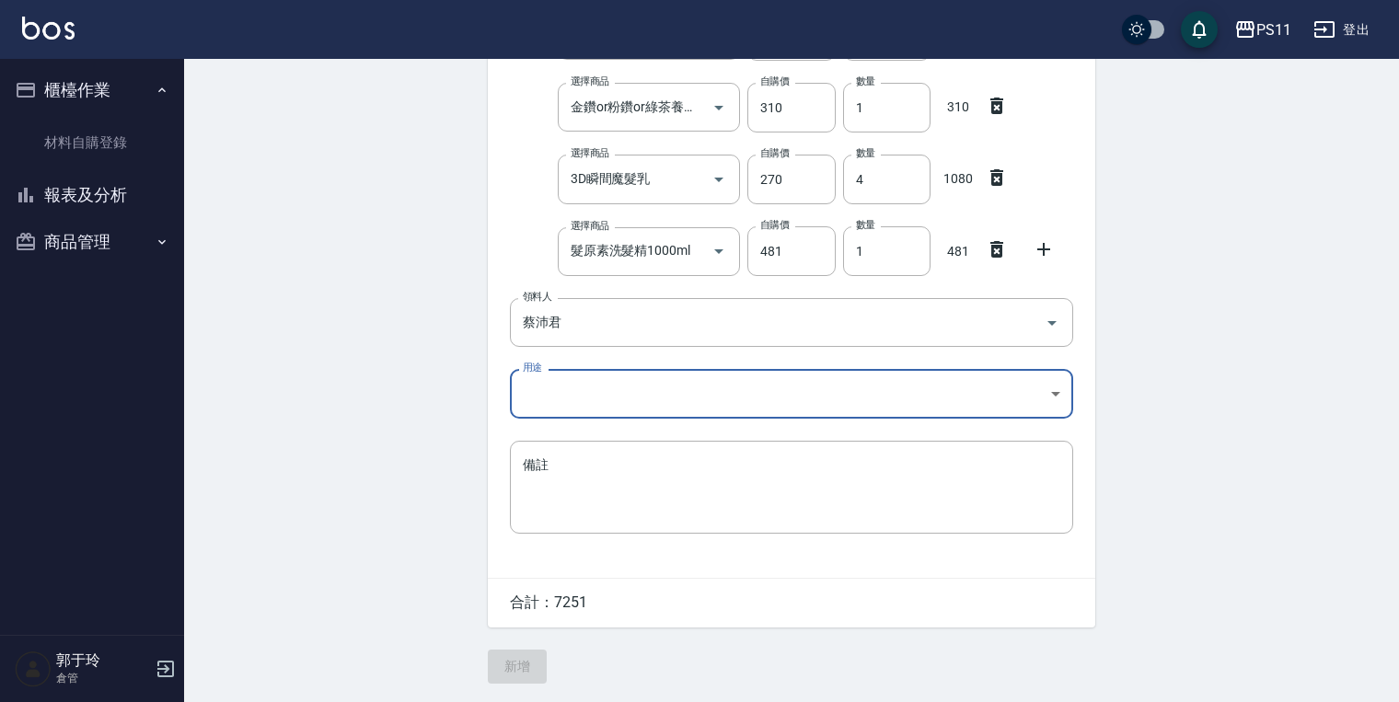
click at [585, 385] on body "PS11 登出 櫃檯作業 材料自購登錄 報表及分析 報表目錄 商品消耗明細 商品進銷貨報表 商品庫存表 商品庫存盤點表 商品管理 商品分類設定 商品列表 商品…" at bounding box center [699, 71] width 1399 height 1262
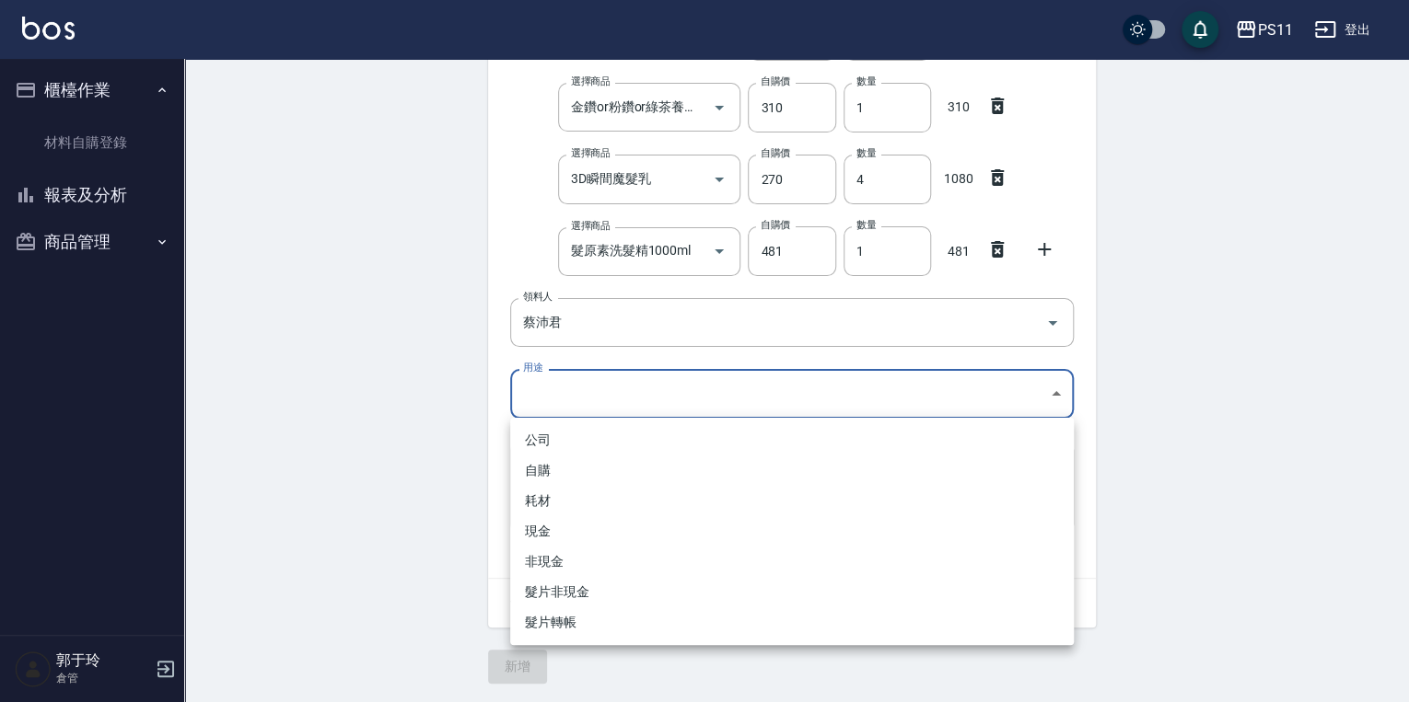
click at [604, 468] on li "自購" at bounding box center [791, 471] width 563 height 30
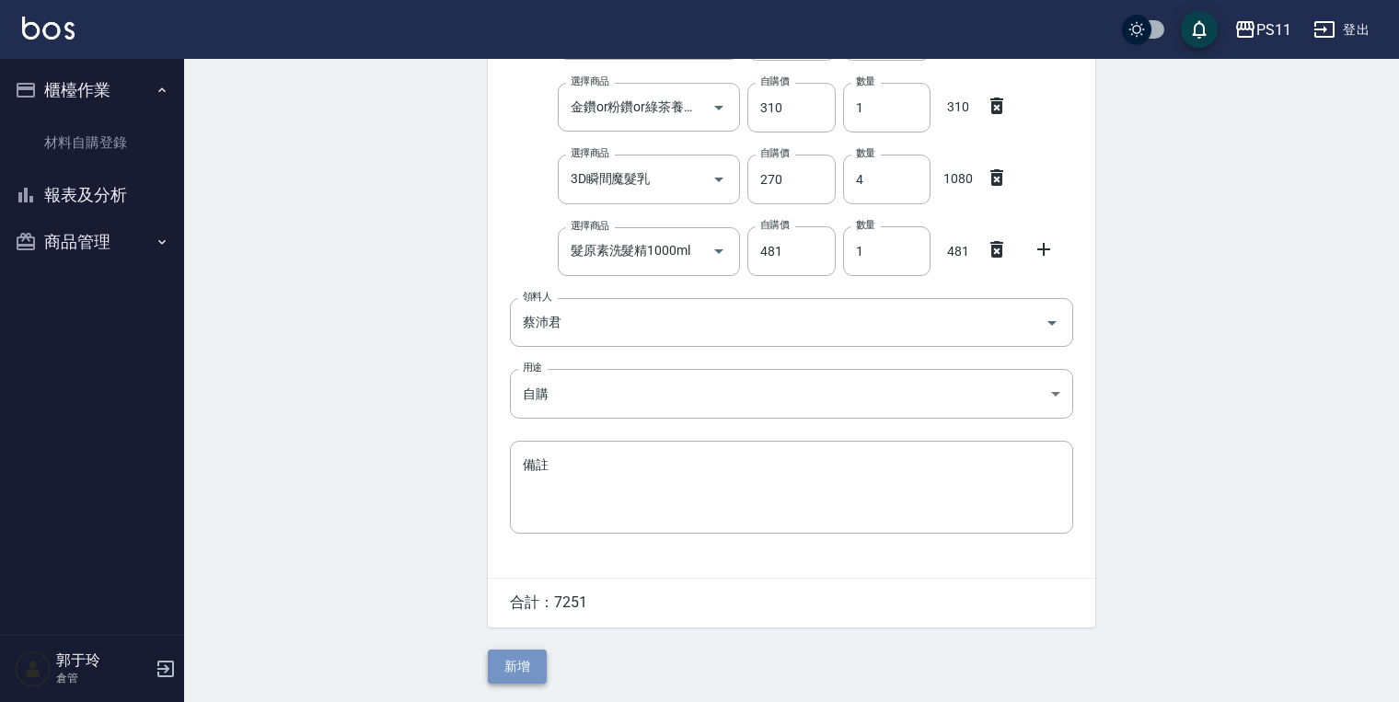
click at [516, 659] on button "新增" at bounding box center [517, 667] width 59 height 34
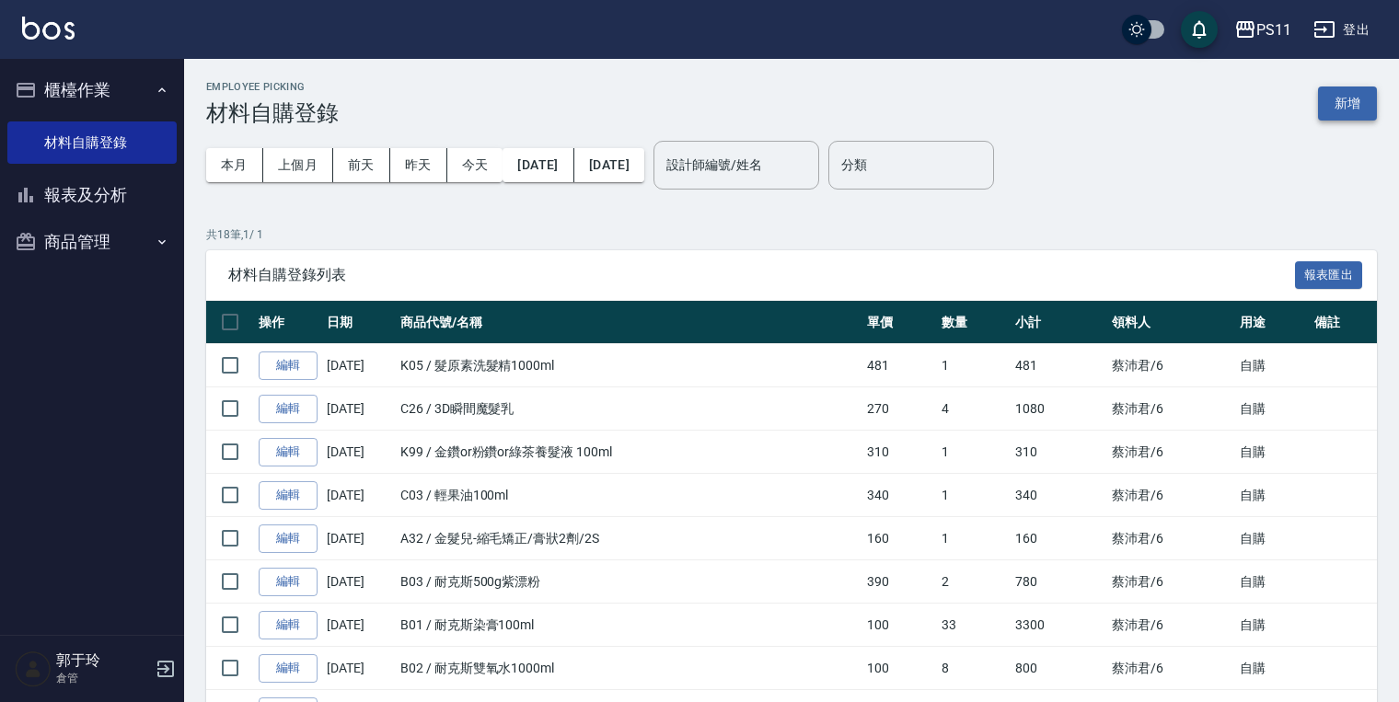
click at [678, 99] on button "新增" at bounding box center [1347, 104] width 59 height 34
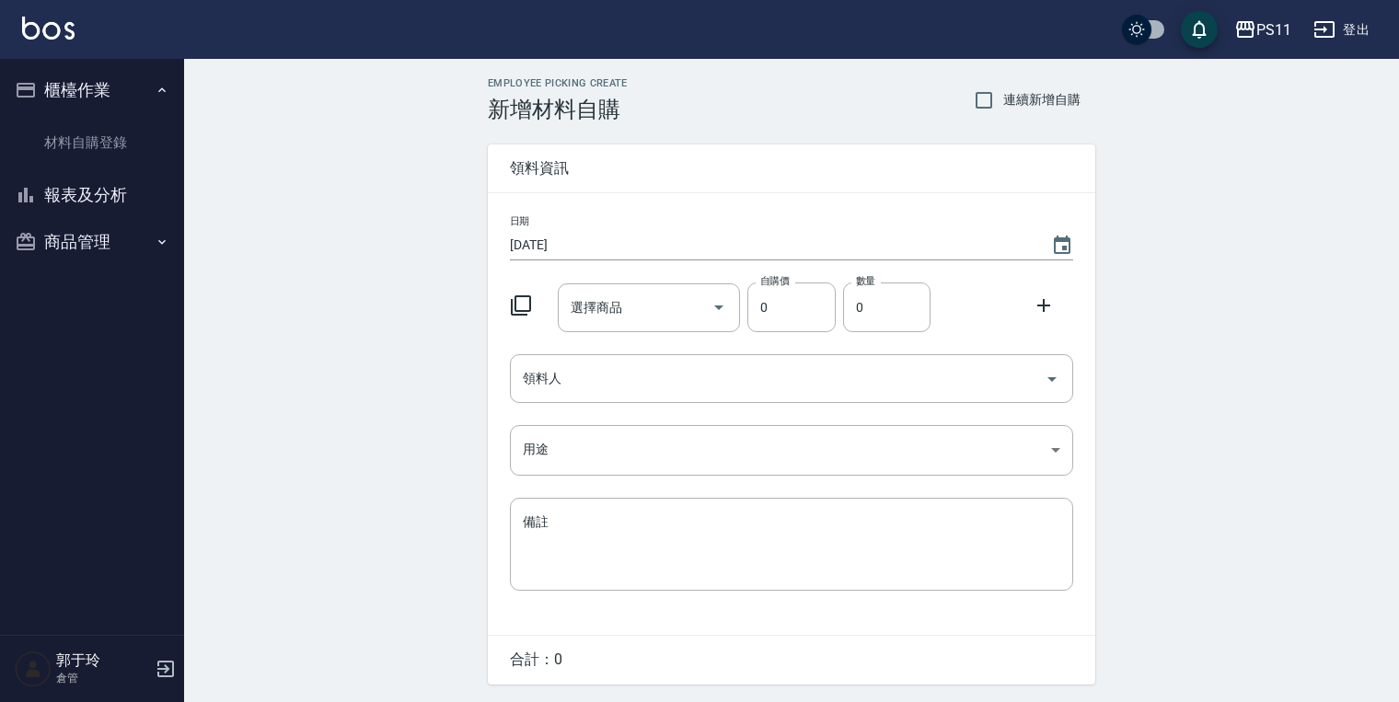
click at [523, 301] on icon at bounding box center [521, 306] width 22 height 22
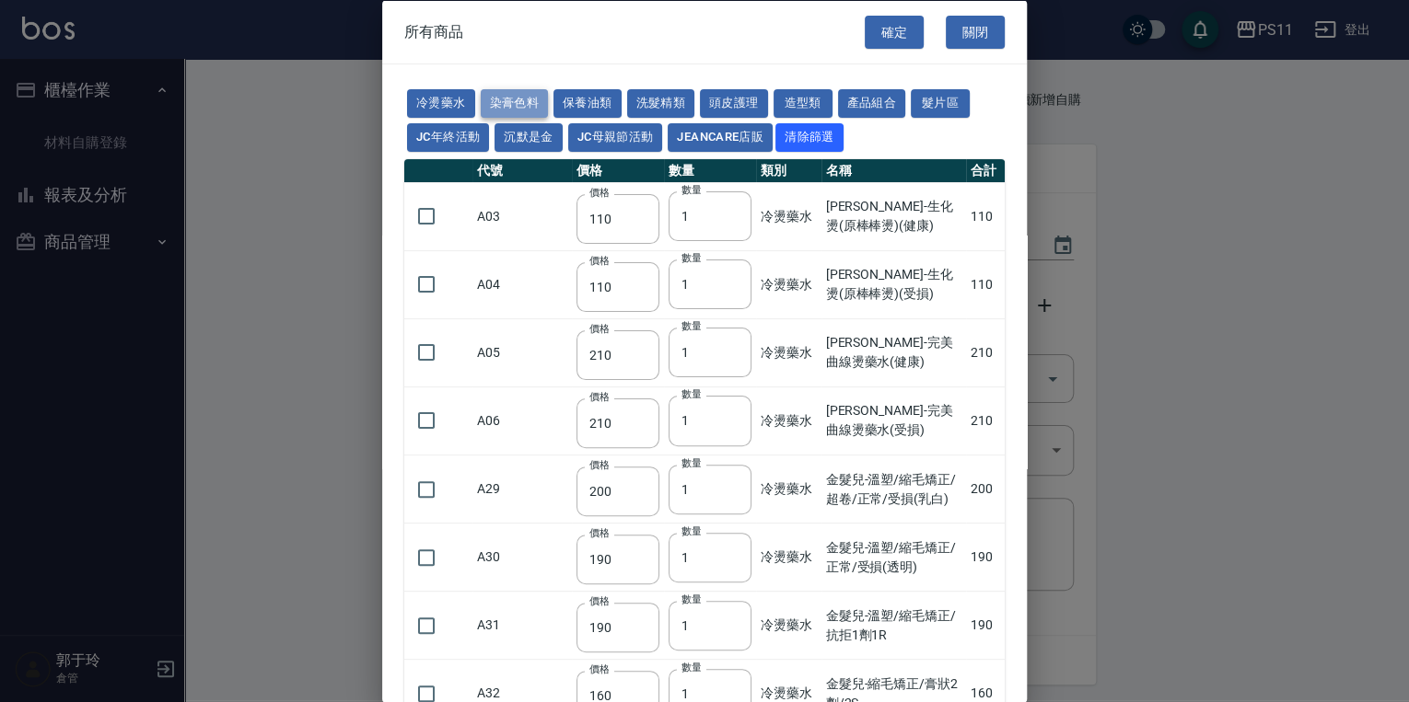
click at [489, 94] on button "染膏色料" at bounding box center [515, 103] width 68 height 29
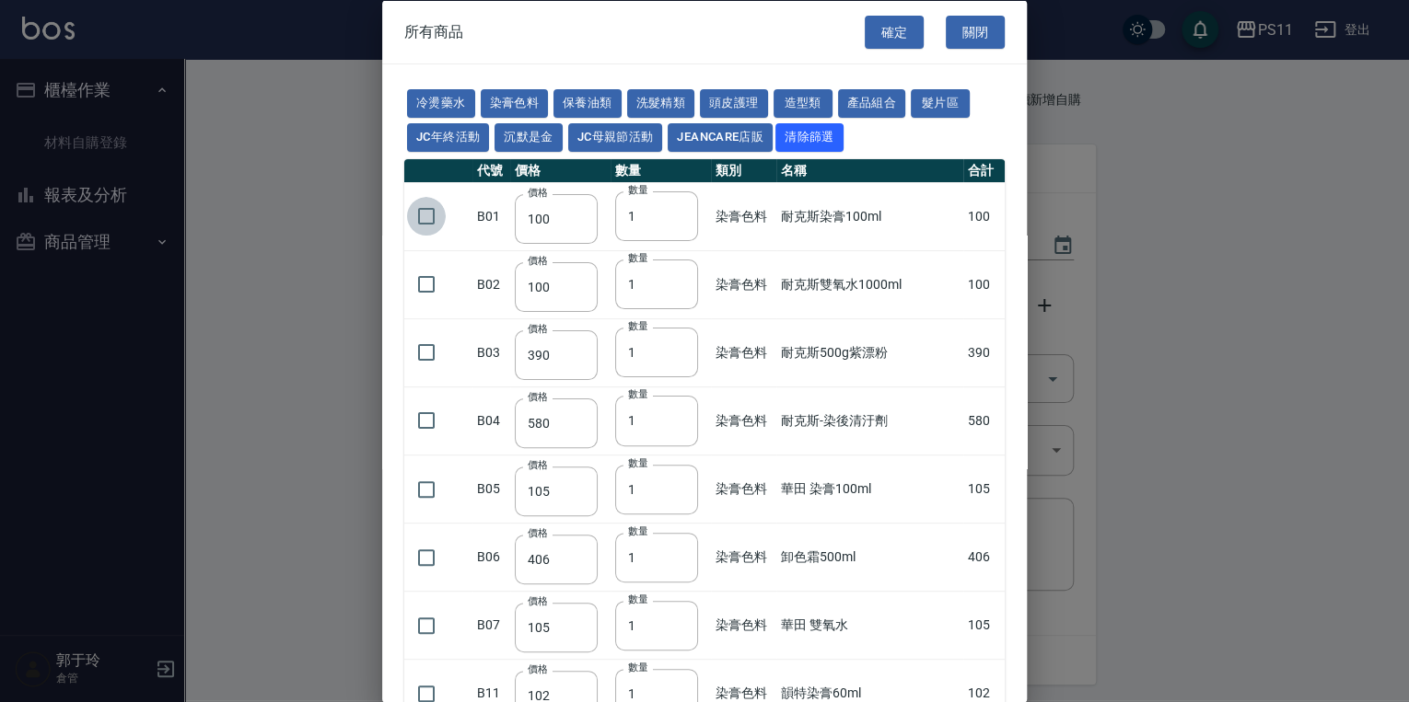
click at [407, 215] on input "checkbox" at bounding box center [426, 216] width 39 height 39
click at [657, 104] on button "洗髮精類" at bounding box center [661, 103] width 68 height 29
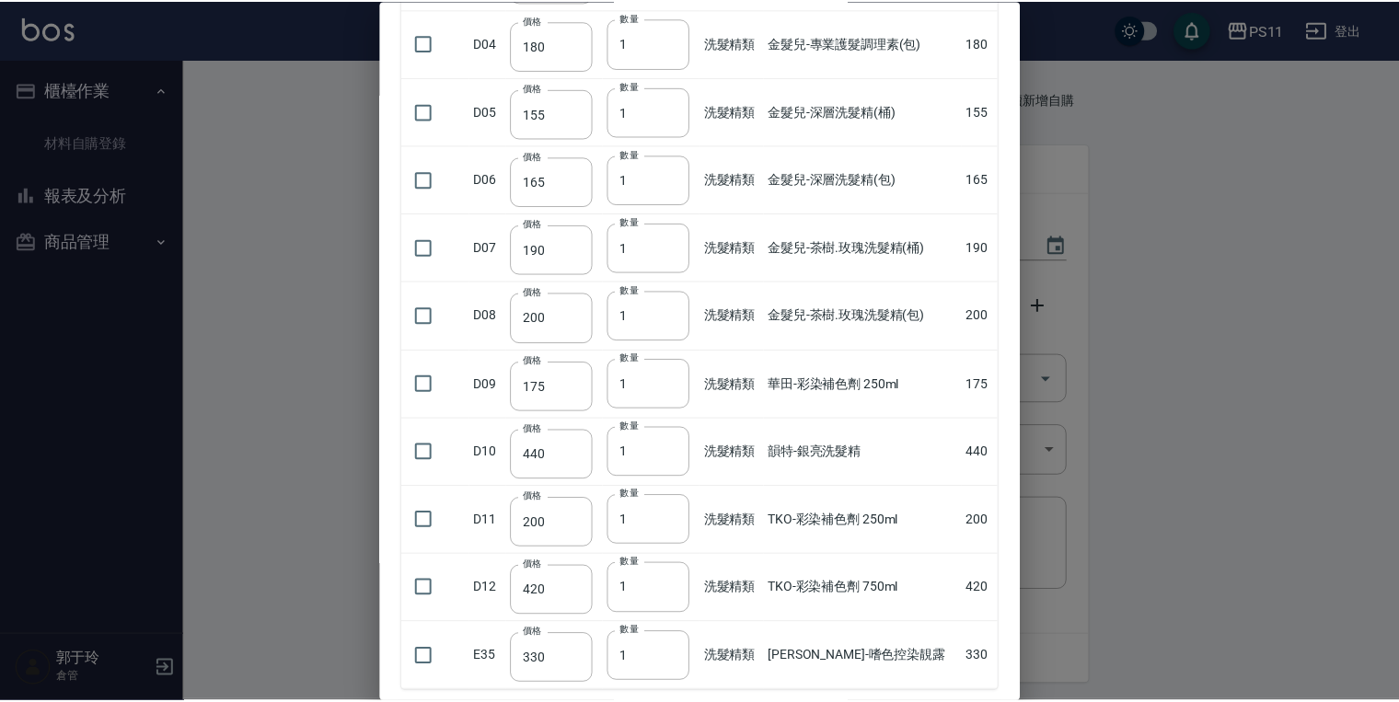
scroll to position [479, 0]
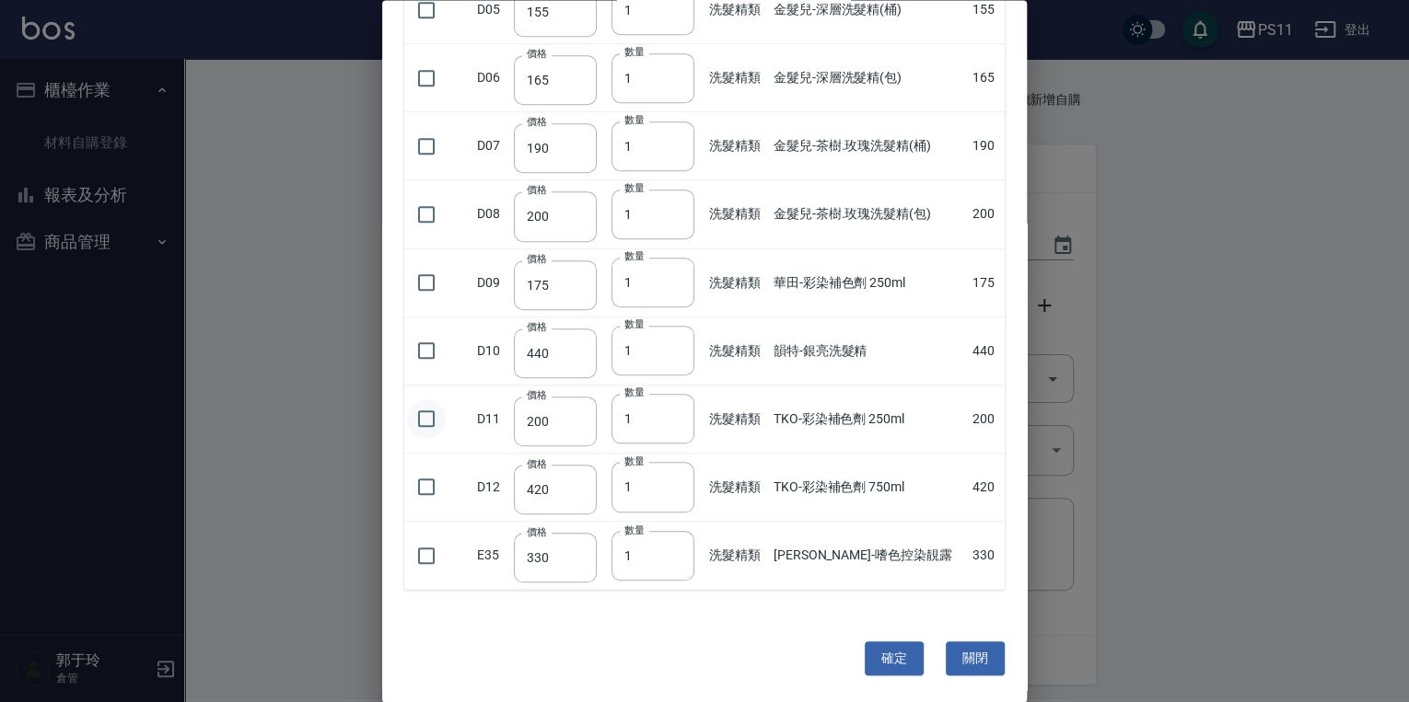
click at [425, 418] on input "checkbox" at bounding box center [426, 419] width 39 height 39
click at [435, 479] on input "checkbox" at bounding box center [426, 488] width 39 height 39
click at [678, 655] on button "確定" at bounding box center [893, 660] width 59 height 34
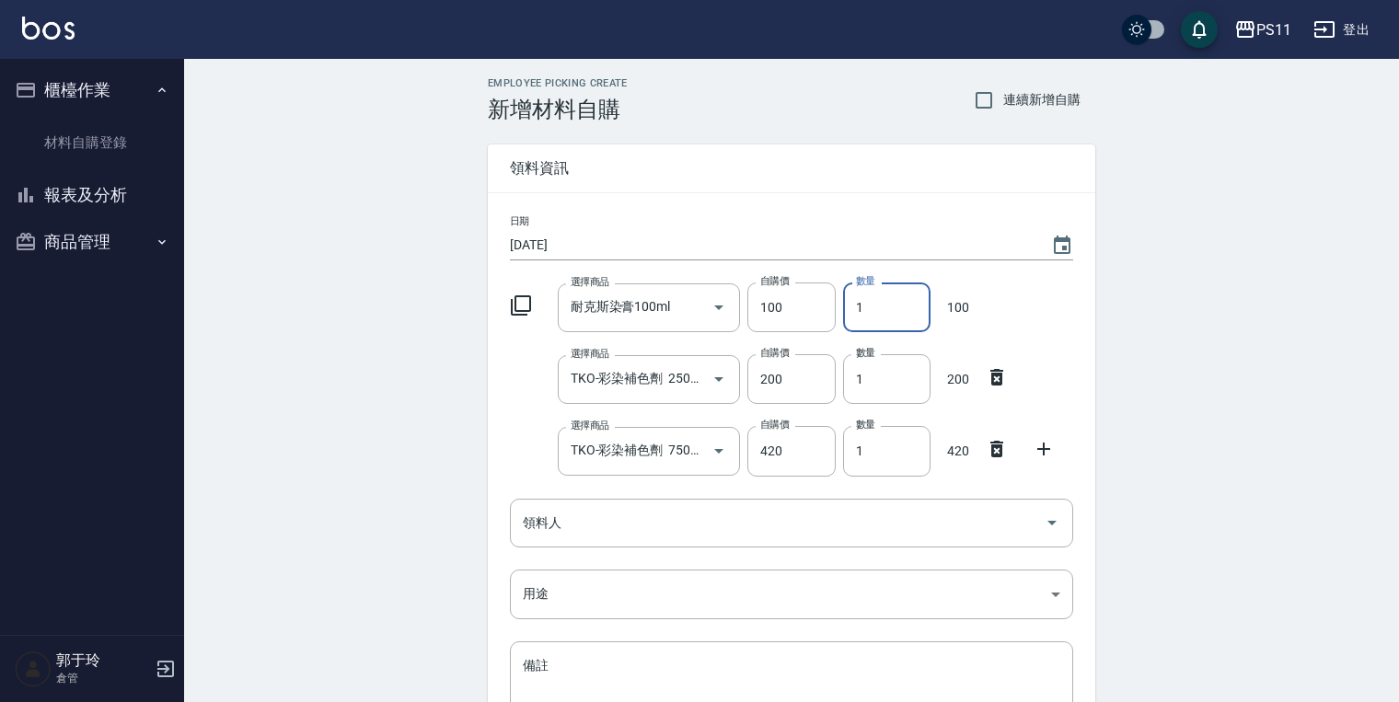
drag, startPoint x: 884, startPoint y: 310, endPoint x: 678, endPoint y: 282, distance: 207.3
click at [678, 282] on div "選擇商品 耐克斯染膏100ml 選擇商品 自購價 100 自購價 數量 1 數量 100" at bounding box center [788, 303] width 571 height 57
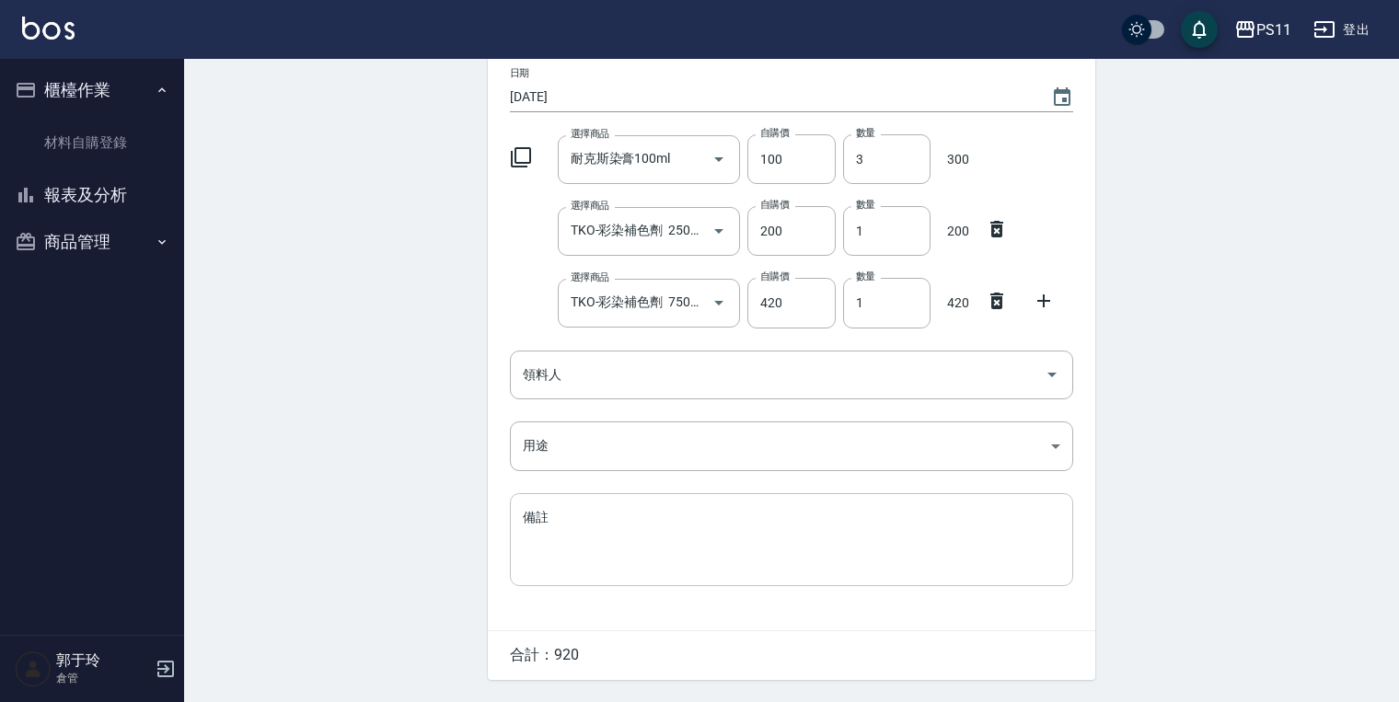
scroll to position [202, 0]
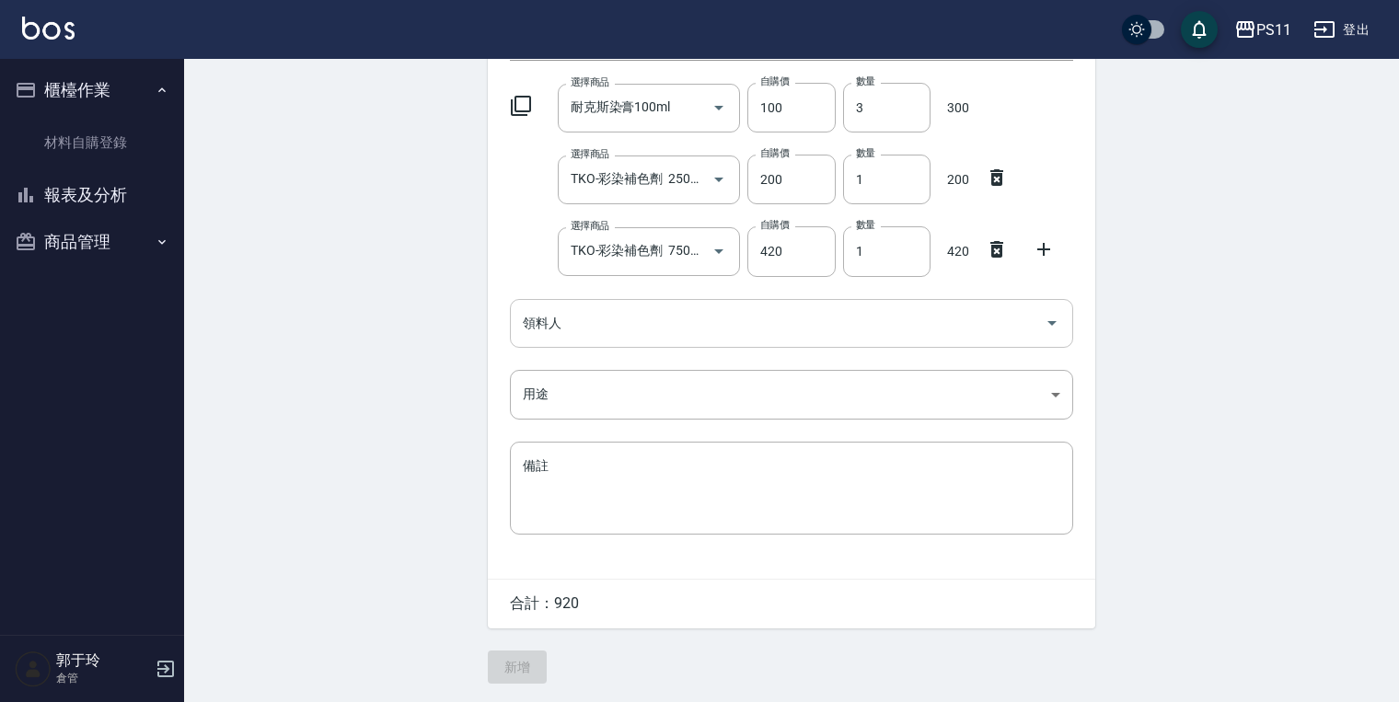
click at [604, 324] on input "領料人" at bounding box center [777, 323] width 519 height 32
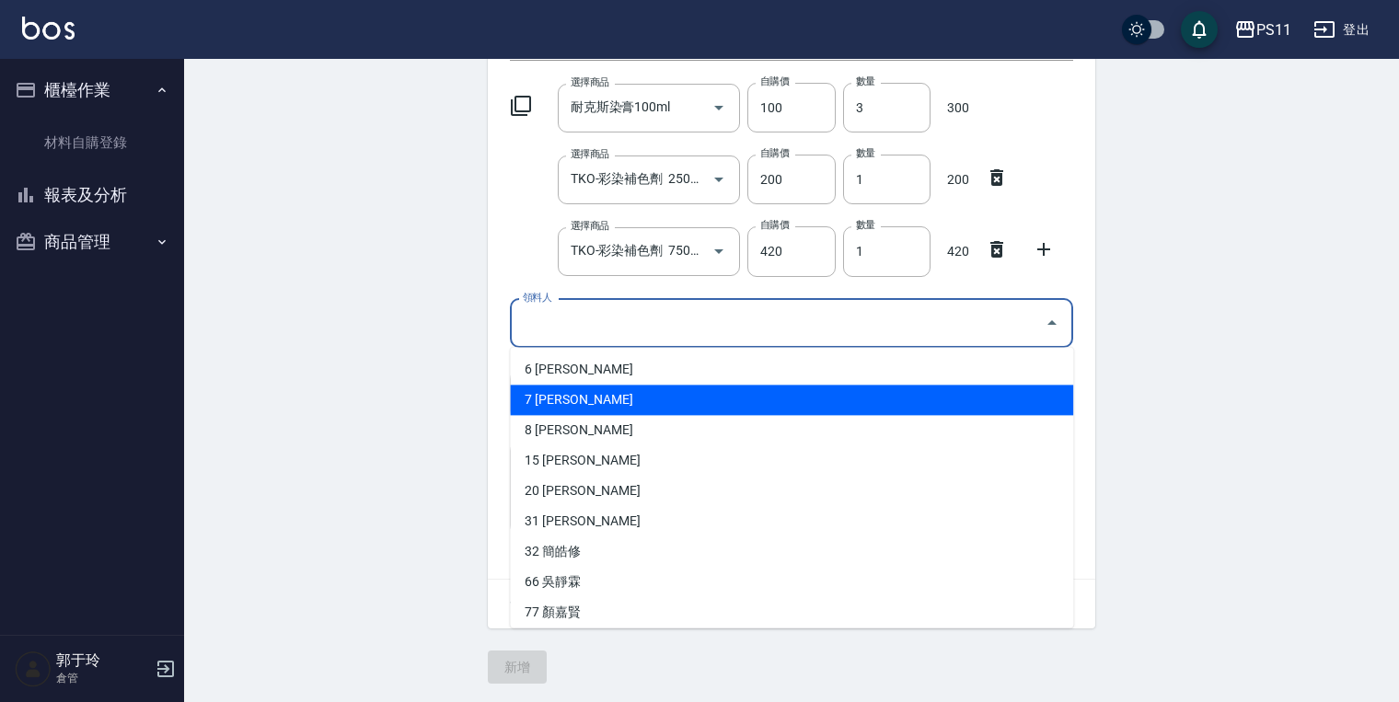
click at [598, 399] on li "7 陳昱如" at bounding box center [791, 400] width 563 height 30
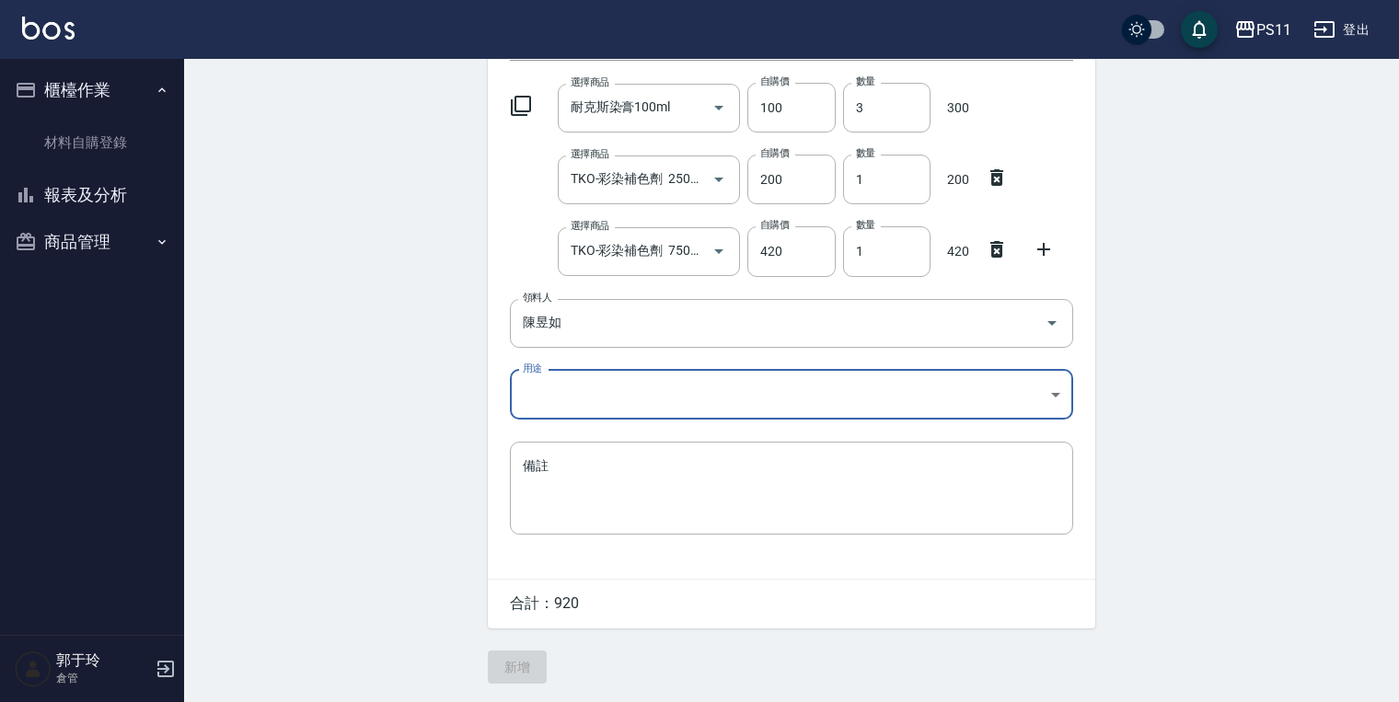
click at [574, 393] on body "PS11 登出 櫃檯作業 材料自購登錄 報表及分析 報表目錄 商品消耗明細 商品進銷貨報表 商品庫存表 商品庫存盤點表 商品管理 商品分類設定 商品列表 商品…" at bounding box center [699, 251] width 1399 height 902
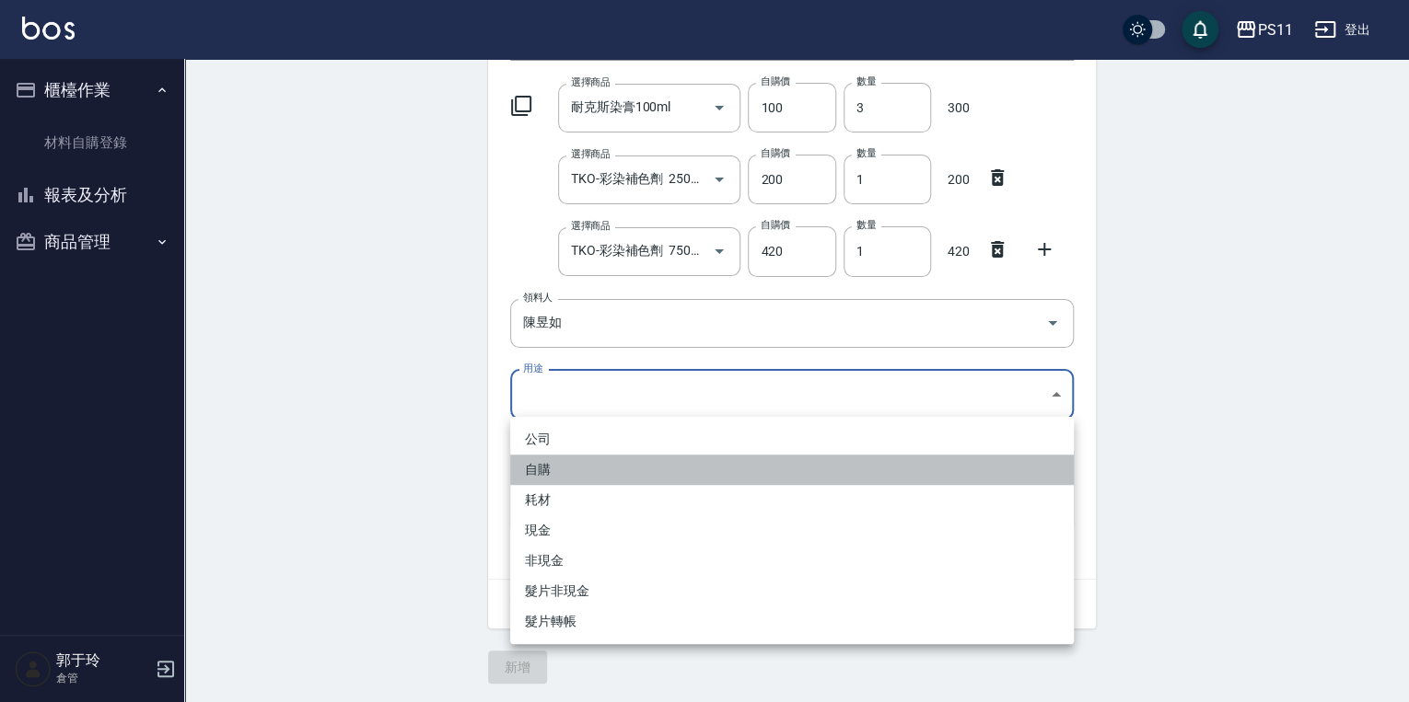
drag, startPoint x: 586, startPoint y: 478, endPoint x: 660, endPoint y: 479, distance: 73.7
click at [587, 478] on li "自購" at bounding box center [791, 470] width 563 height 30
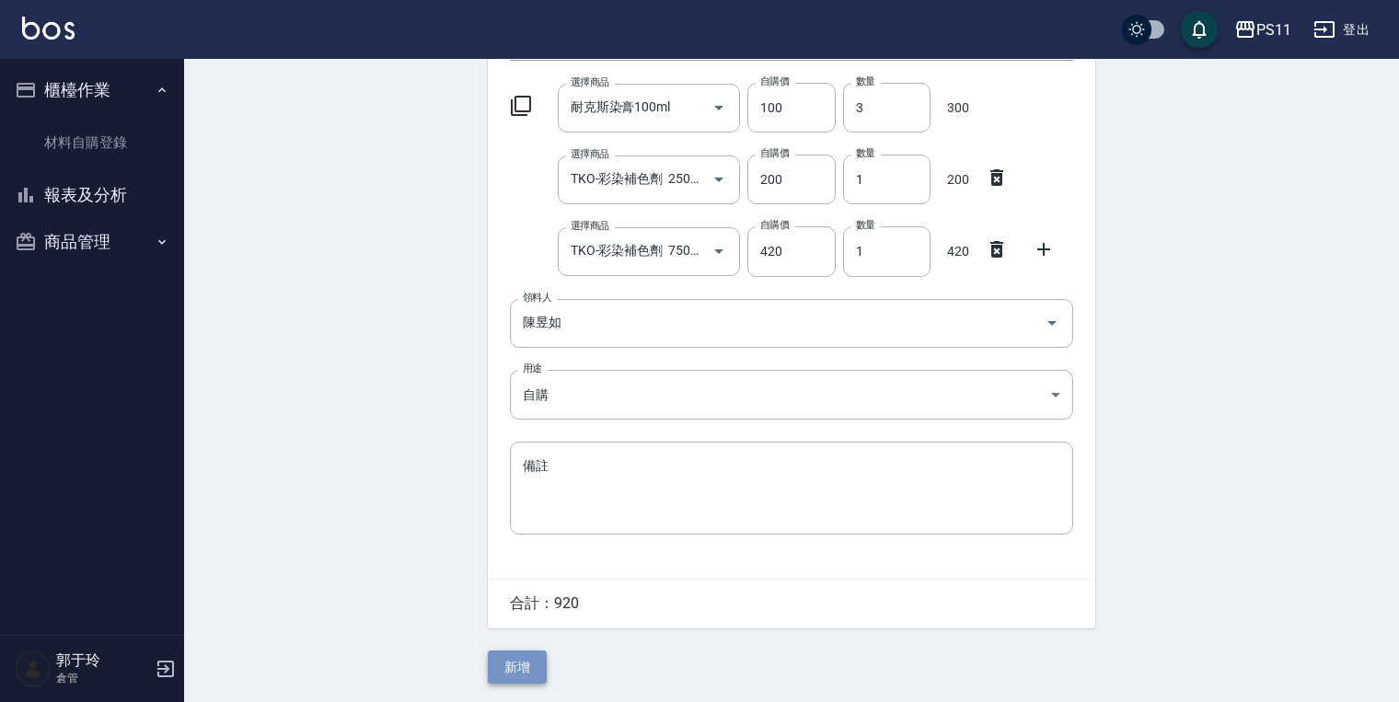
click at [514, 670] on button "新增" at bounding box center [517, 668] width 59 height 34
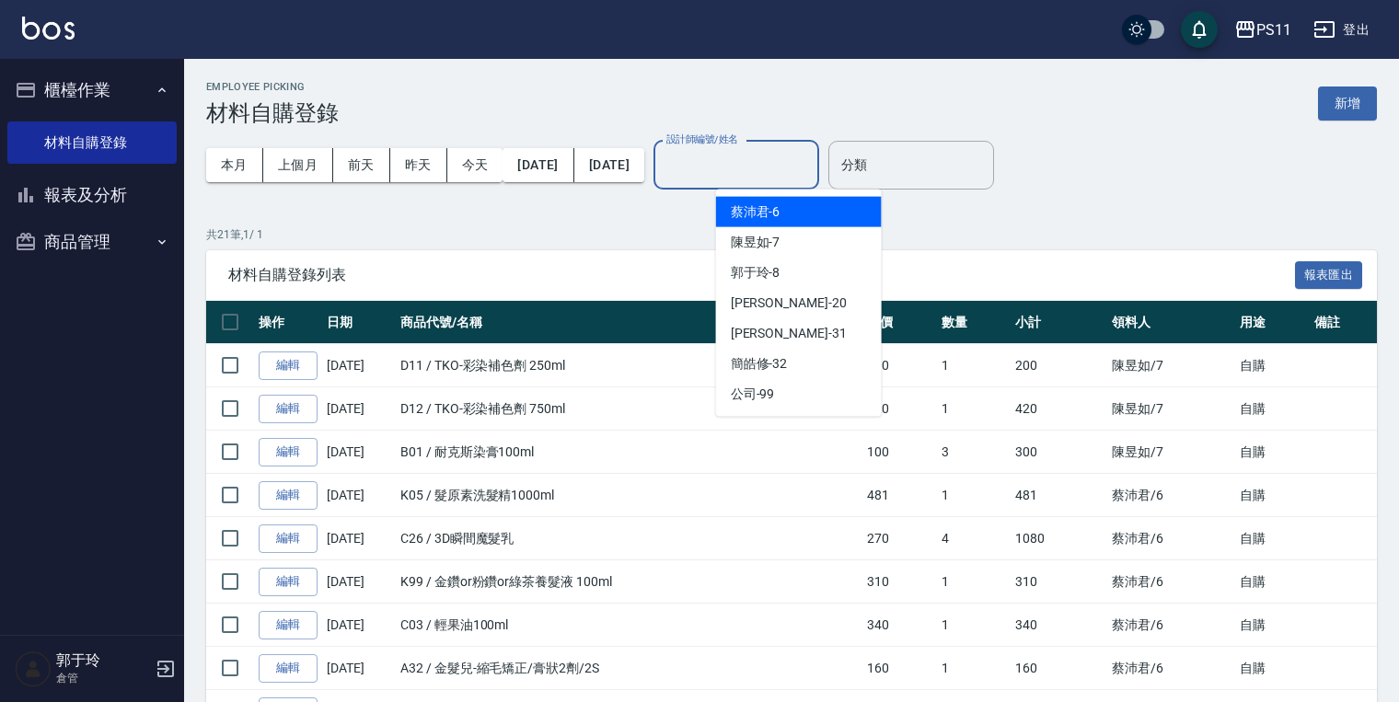
click at [678, 173] on input "設計師編號/姓名" at bounding box center [736, 165] width 149 height 32
click at [678, 240] on div "陳昱如 -7" at bounding box center [799, 242] width 166 height 30
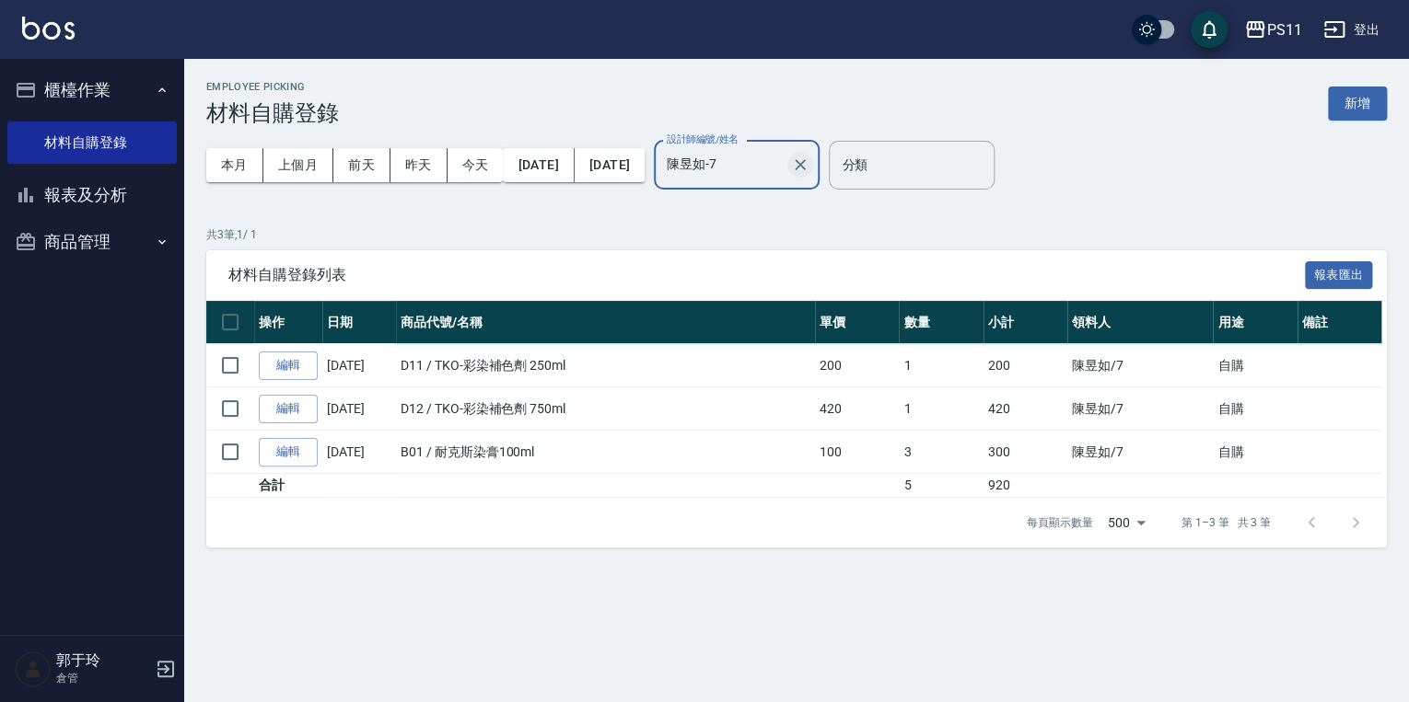
click at [678, 166] on icon "Clear" at bounding box center [800, 165] width 18 height 18
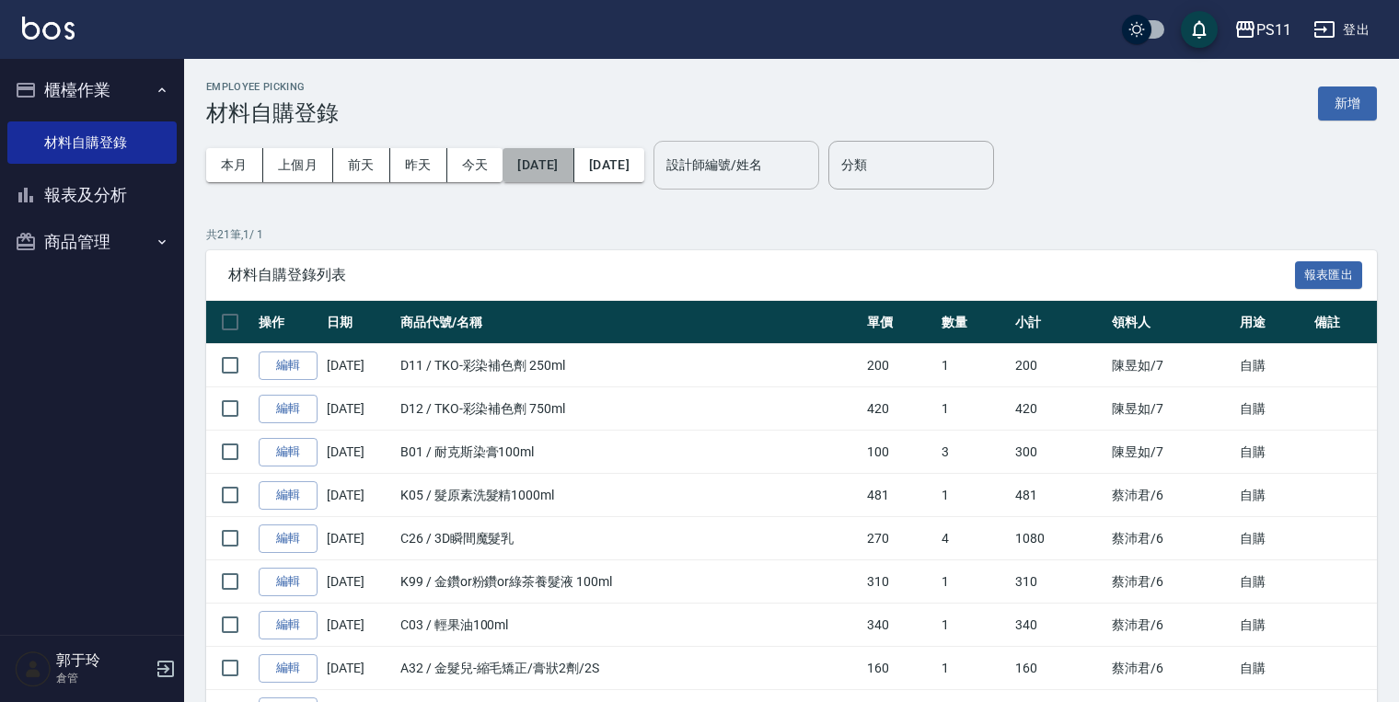
click at [571, 168] on button "2025/09/01" at bounding box center [538, 165] width 71 height 34
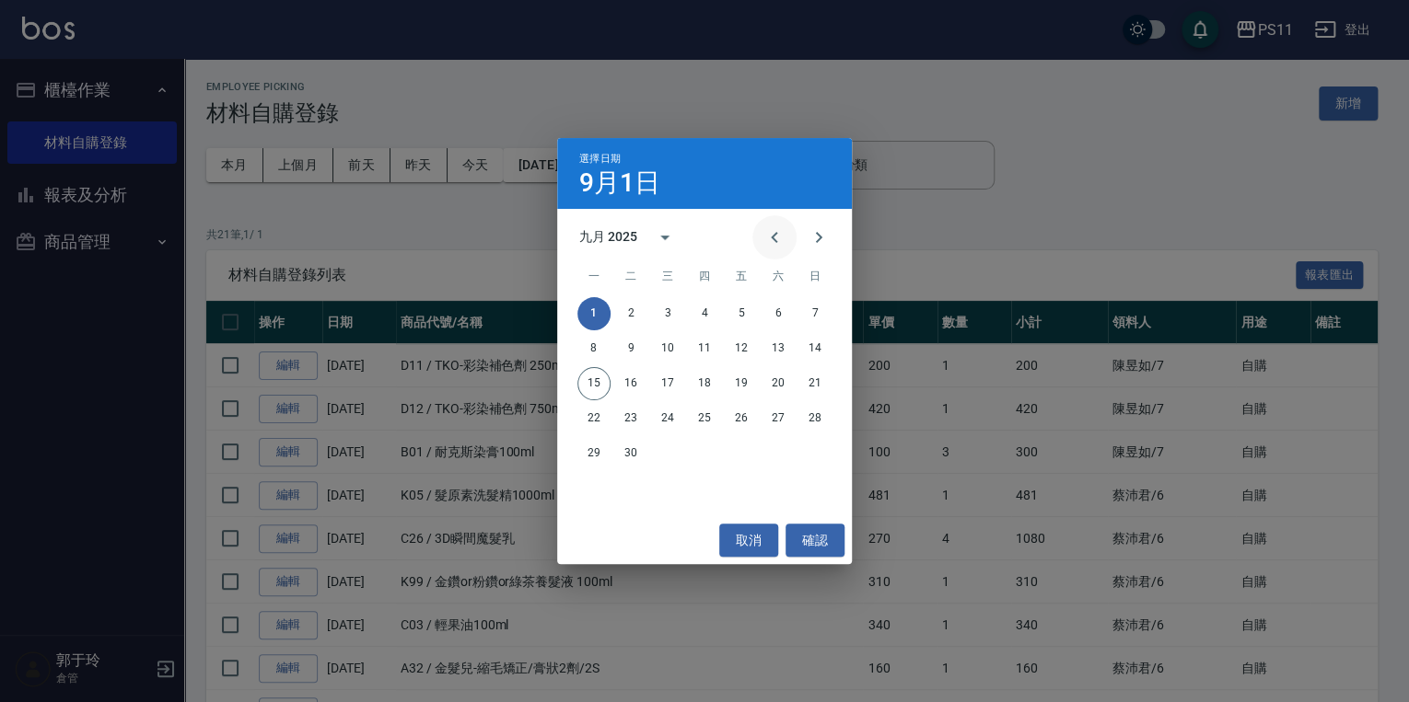
click at [678, 236] on icon "Previous month" at bounding box center [774, 237] width 22 height 22
click at [678, 310] on button "1" at bounding box center [741, 313] width 33 height 33
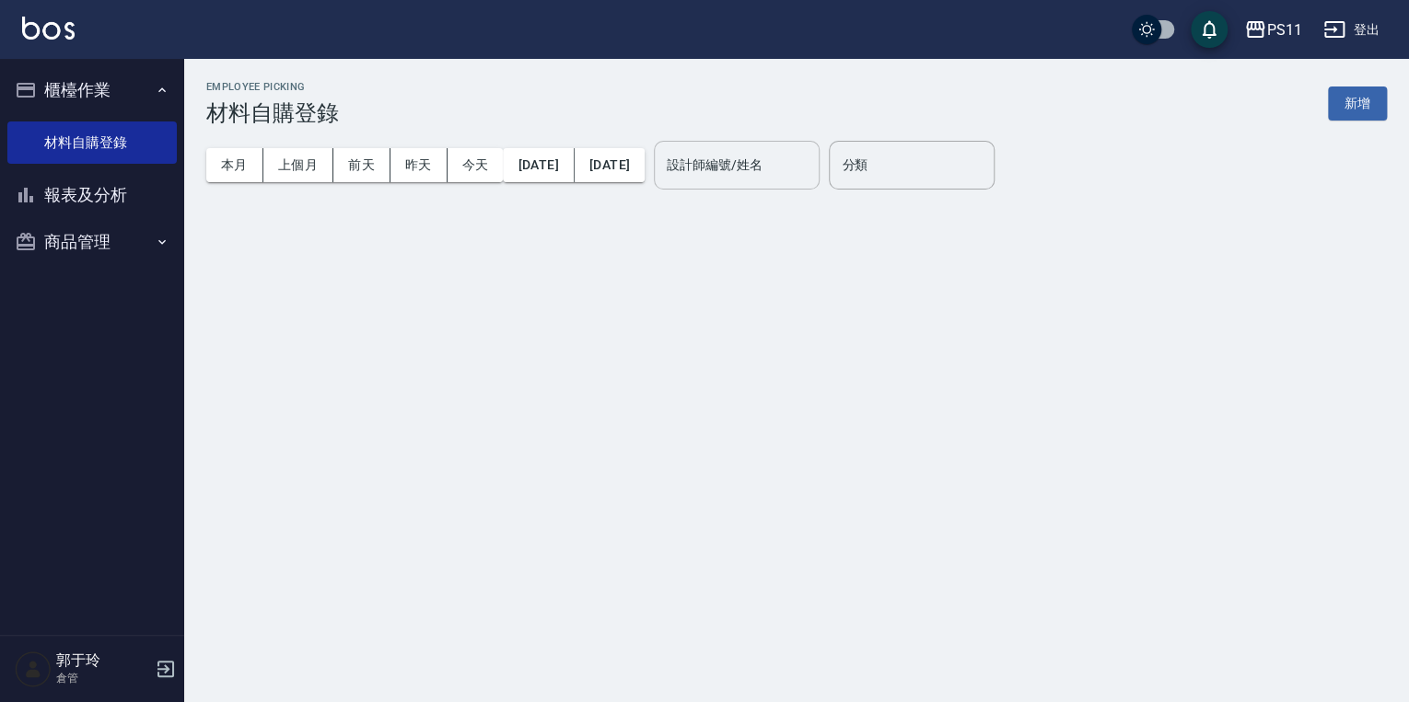
click at [678, 157] on input "設計師編號/姓名" at bounding box center [736, 165] width 149 height 32
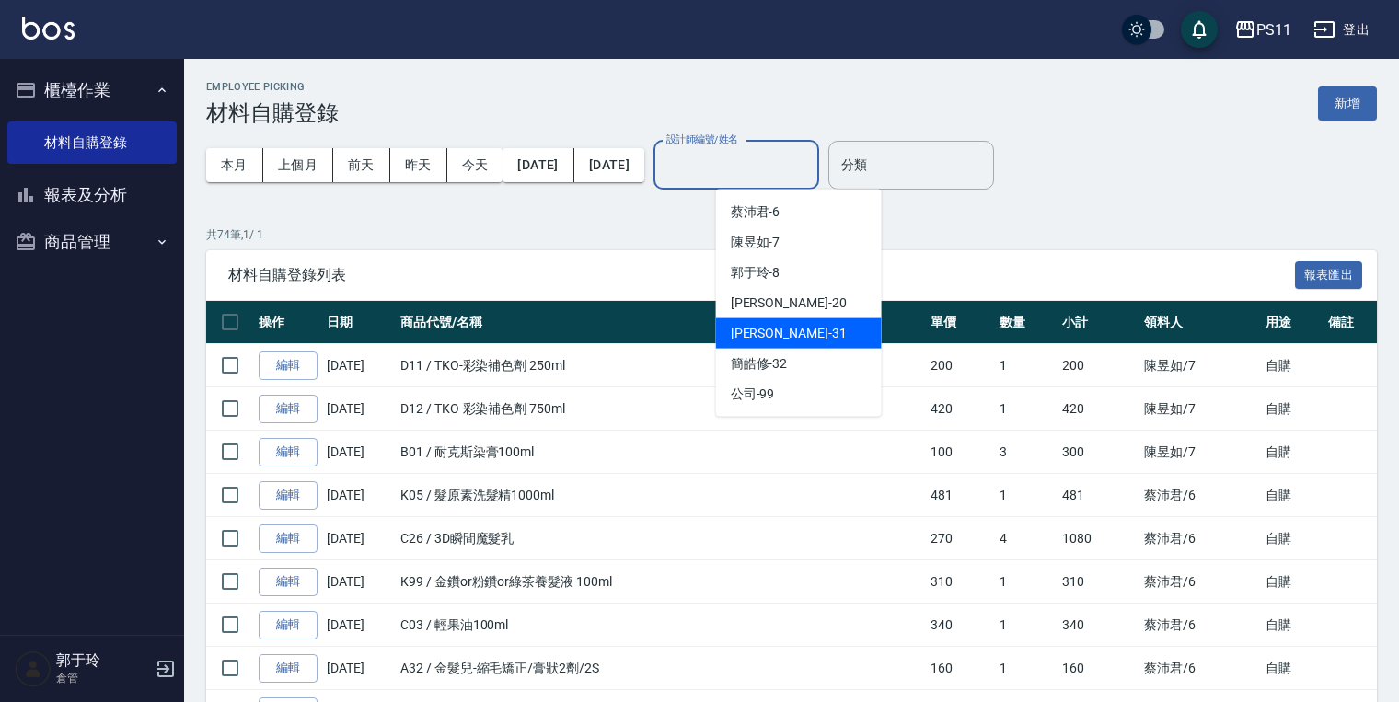
click at [678, 342] on div "彭亦晴 -31" at bounding box center [799, 334] width 166 height 30
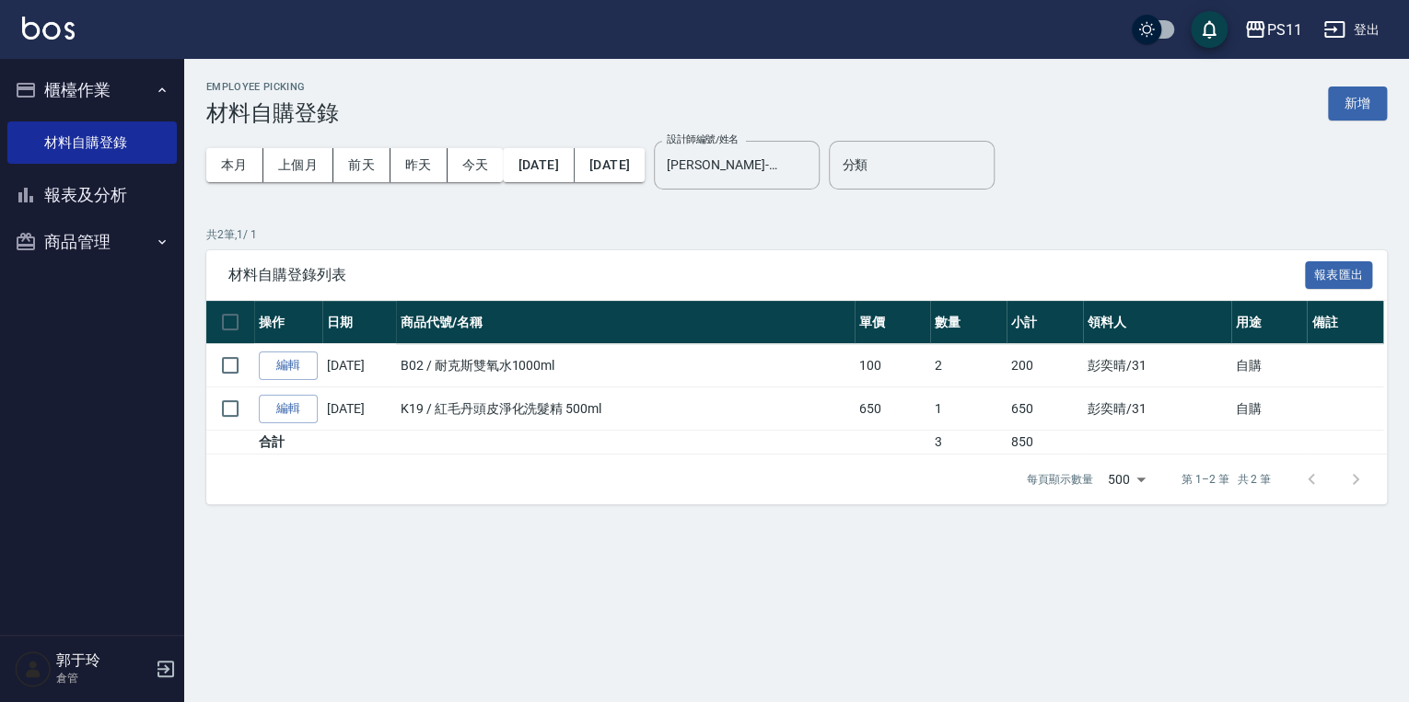
click at [678, 215] on div "Employee Picking 材料自購登錄 新增 本月 上個月 前天 昨天 今天 2025/08/01 2025/09/15 設計師編號/姓名 彭亦晴-3…" at bounding box center [796, 293] width 1224 height 468
click at [678, 177] on div "本月 上個月 前天 昨天 今天 2025/08/01 2025/09/15 設計師編號/姓名 彭亦晴-31 設計師編號/姓名 分類 分類" at bounding box center [796, 165] width 1180 height 78
click at [678, 110] on button "新增" at bounding box center [1356, 104] width 59 height 34
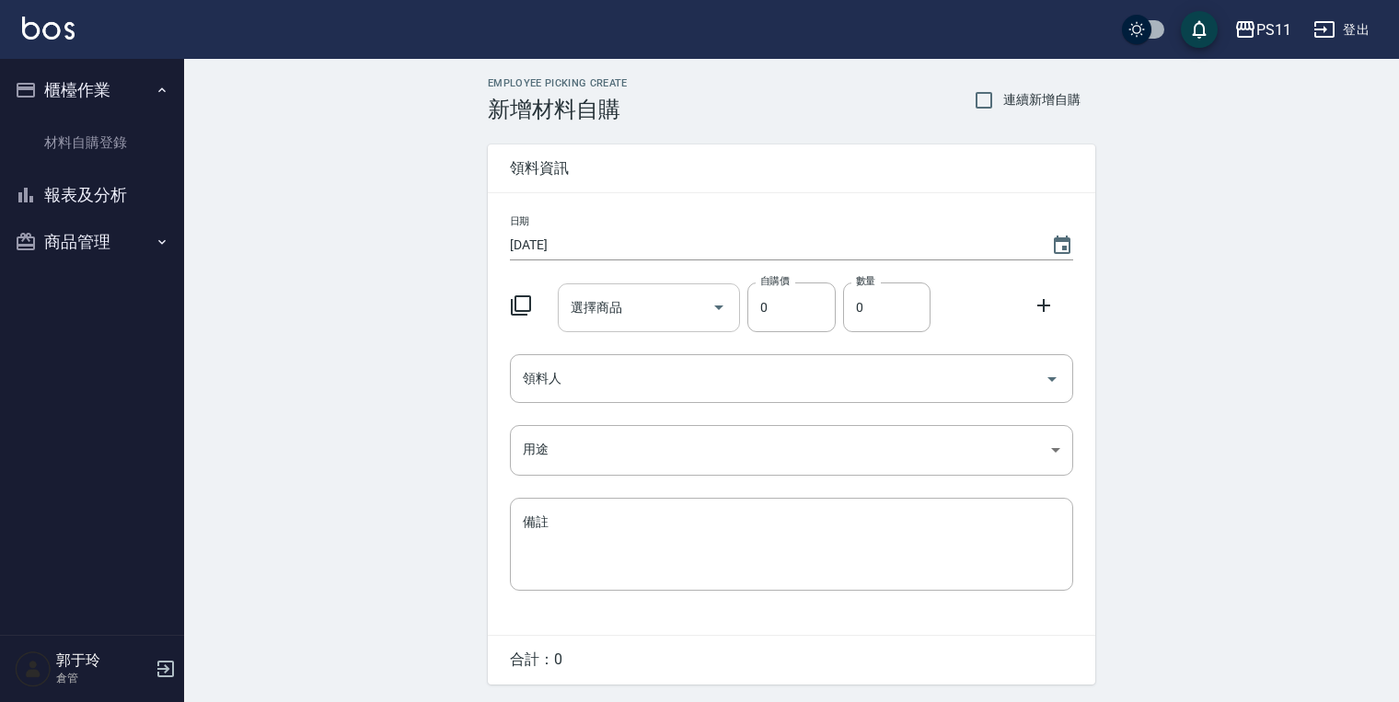
drag, startPoint x: 539, startPoint y: 301, endPoint x: 623, endPoint y: 312, distance: 84.5
click at [545, 304] on div at bounding box center [527, 303] width 48 height 33
click at [530, 309] on icon at bounding box center [521, 306] width 20 height 20
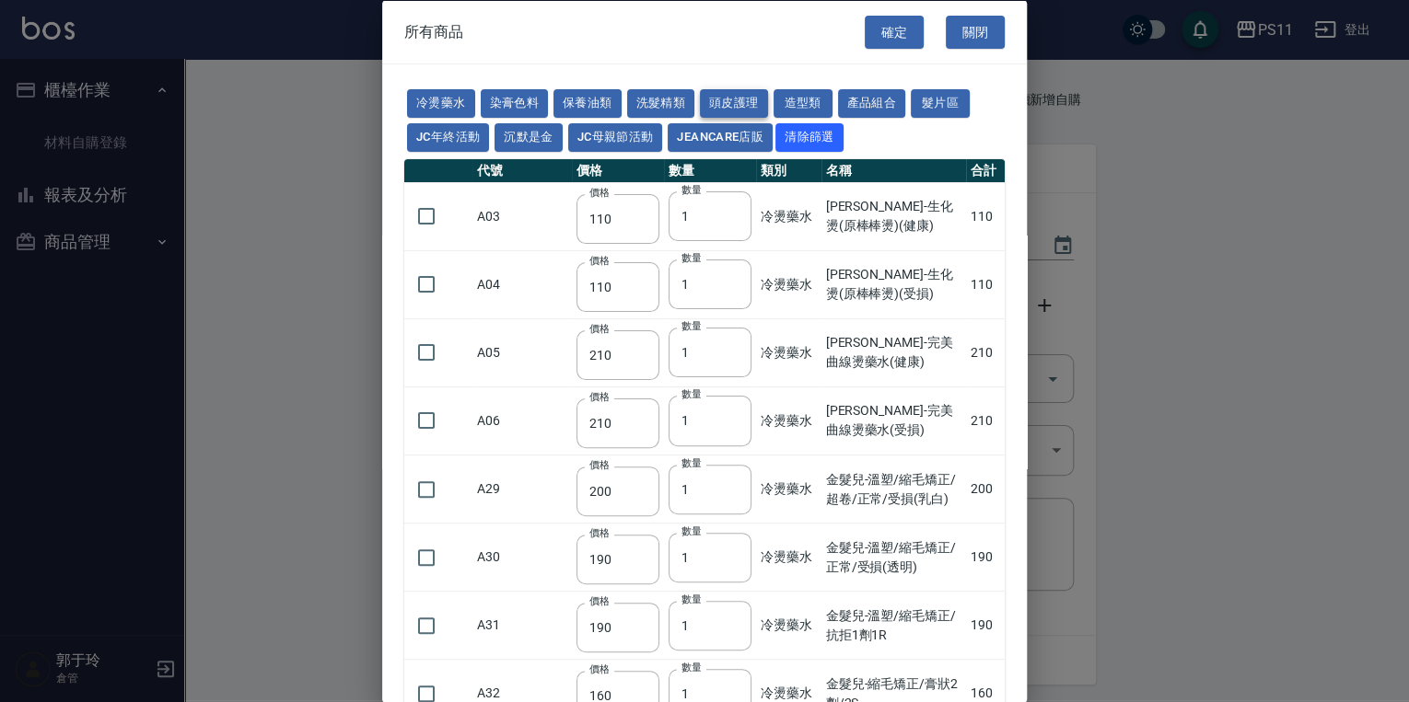
click at [678, 105] on button "頭皮護理" at bounding box center [734, 103] width 68 height 29
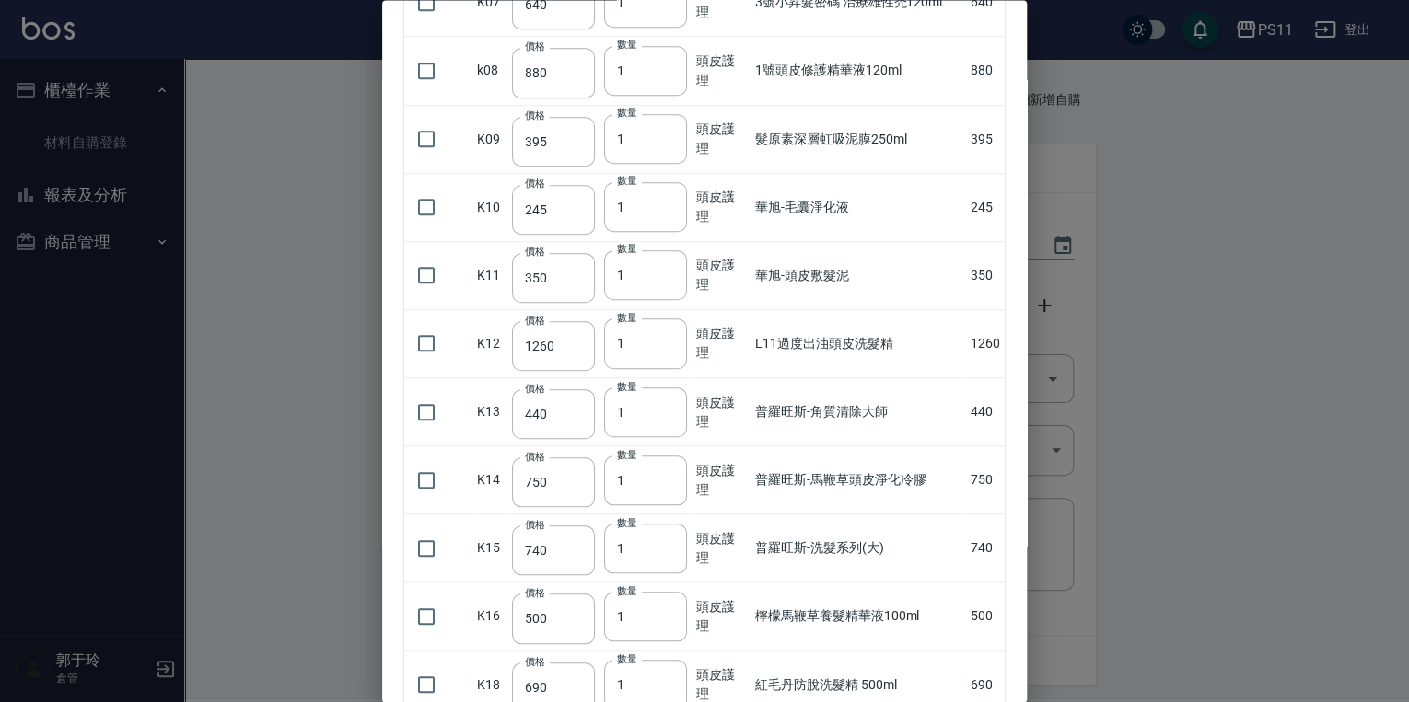
scroll to position [409, 0]
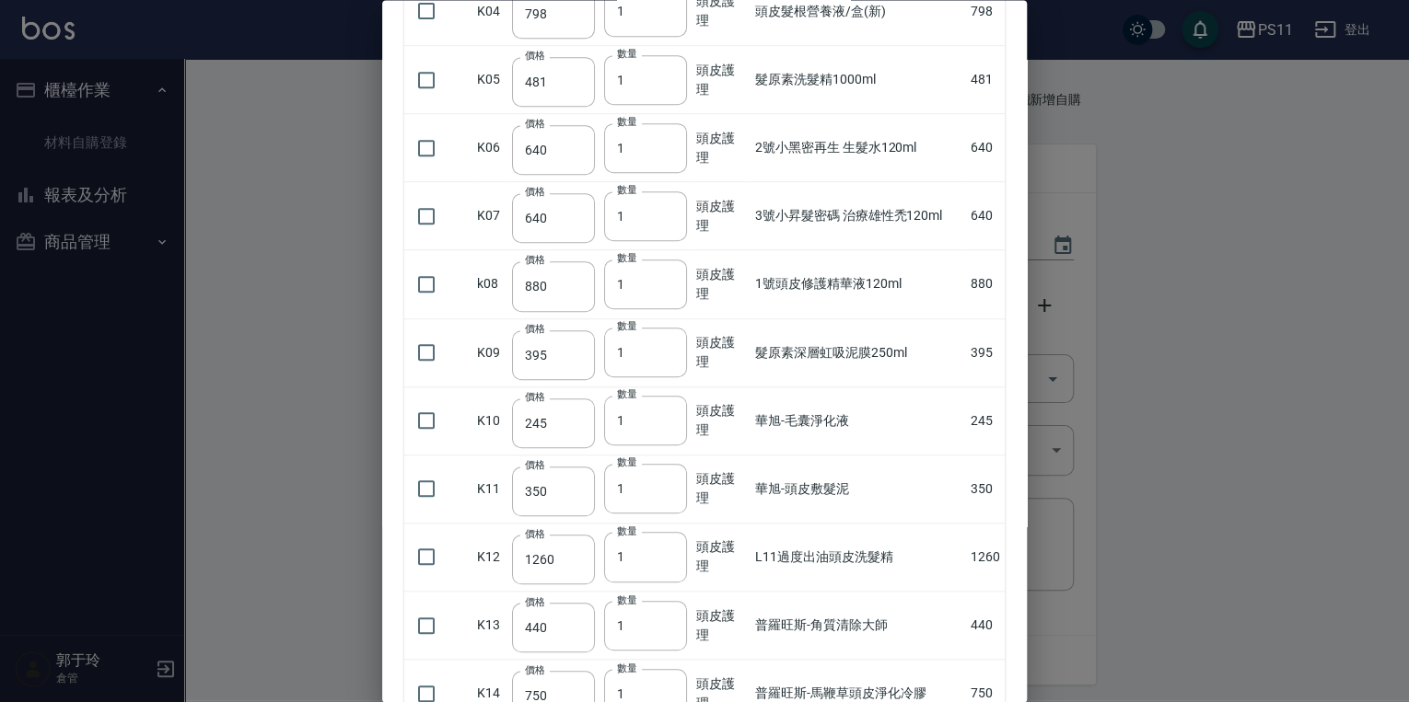
drag, startPoint x: 1128, startPoint y: 139, endPoint x: 1116, endPoint y: 139, distance: 12.0
click at [678, 139] on div at bounding box center [704, 351] width 1409 height 702
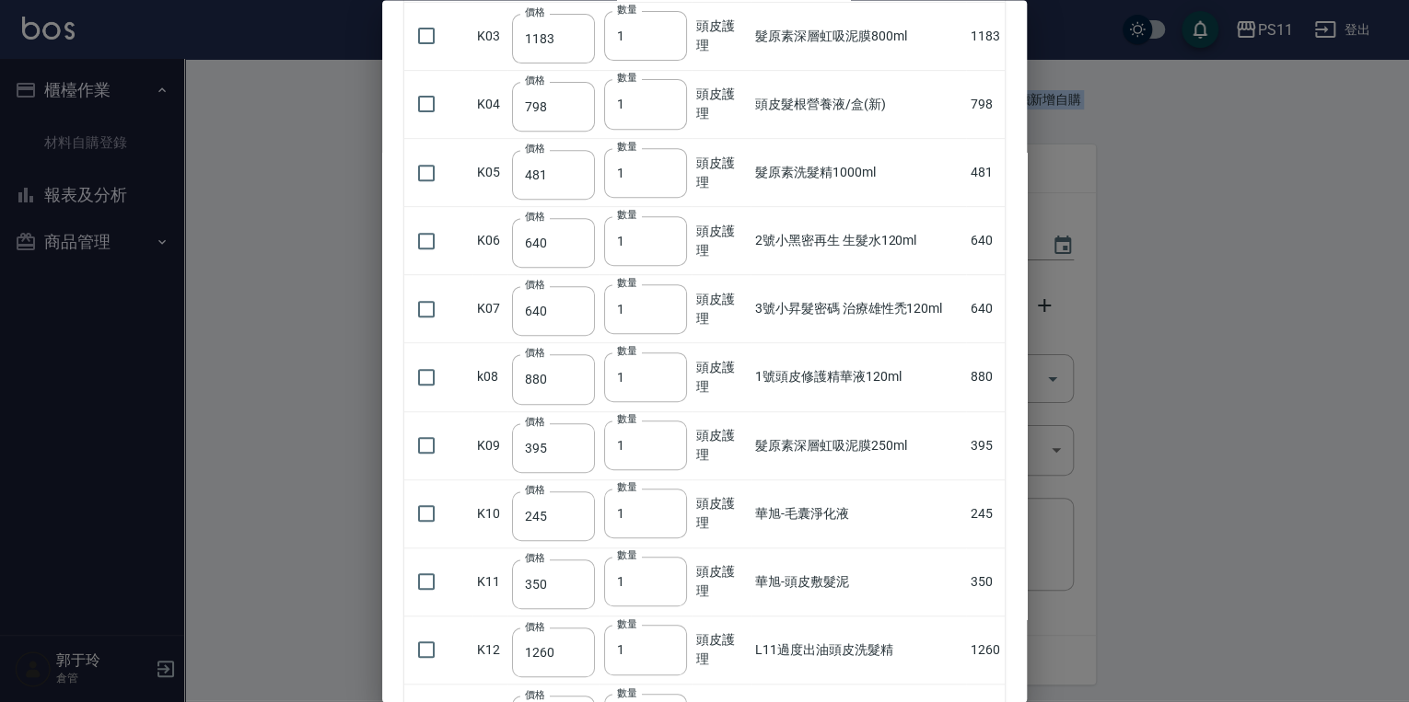
drag, startPoint x: 1003, startPoint y: 181, endPoint x: 892, endPoint y: -6, distance: 217.6
click at [678, 0] on html "PS11 登出 櫃檯作業 材料自購登錄 報表及分析 報表目錄 商品消耗明細 商品進銷貨報表 商品庫存表 商品庫存盤點表 商品管理 商品分類設定 商品列表 商品…" at bounding box center [704, 379] width 1409 height 759
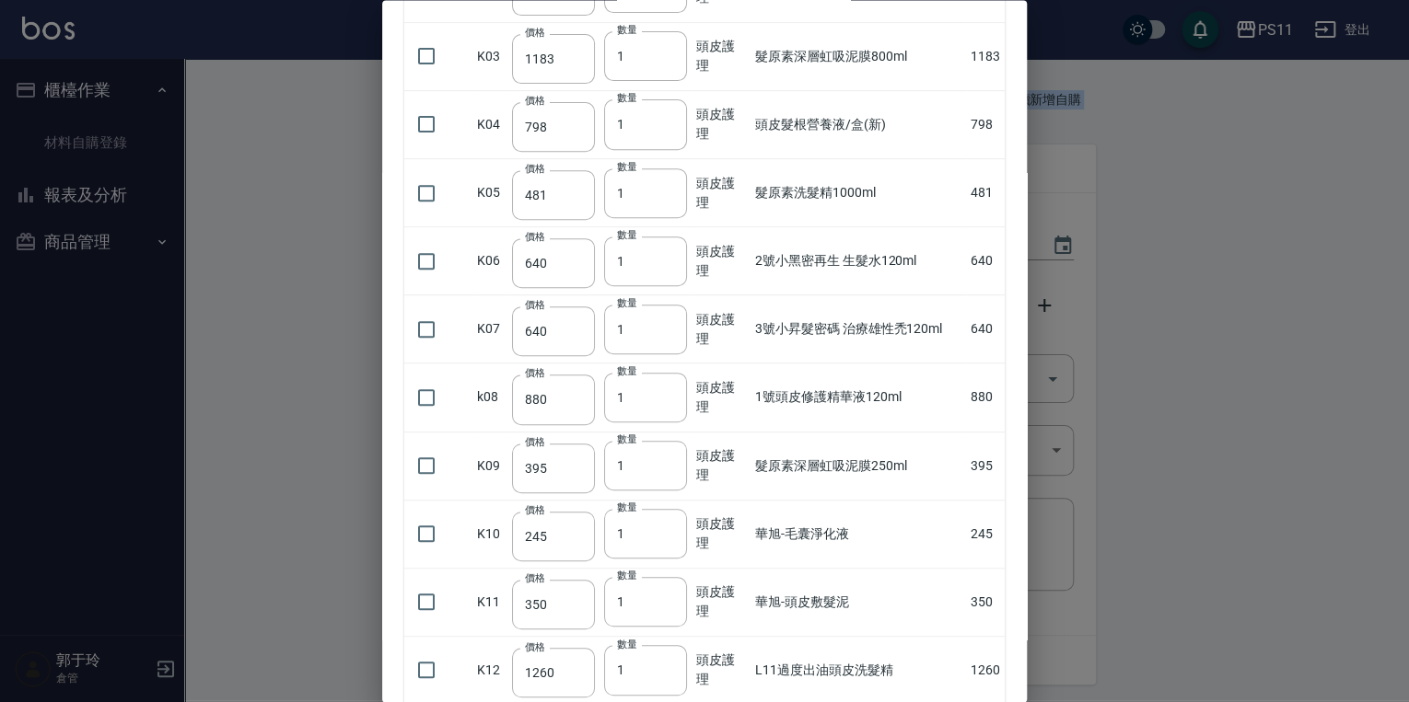
click at [678, 228] on div at bounding box center [704, 351] width 1409 height 702
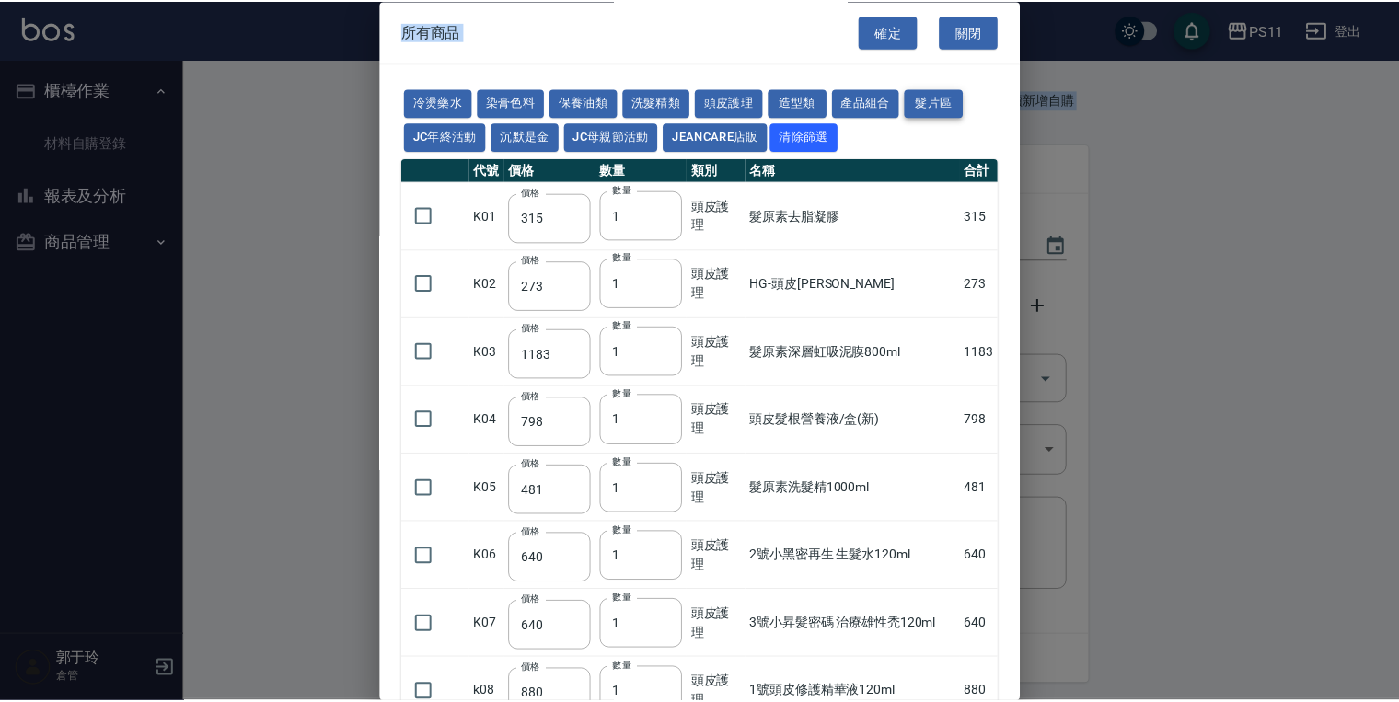
scroll to position [0, 0]
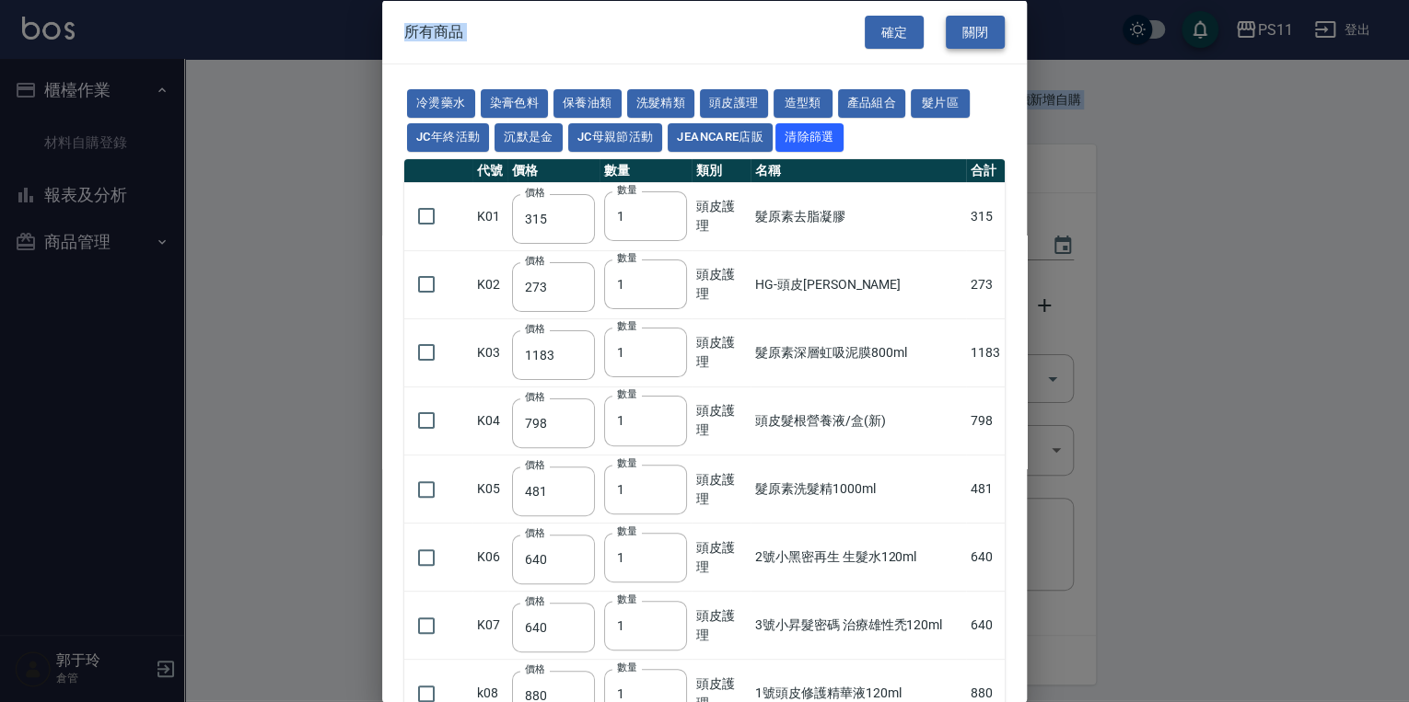
click at [678, 20] on button "關閉" at bounding box center [974, 32] width 59 height 34
